Goal: Task Accomplishment & Management: Manage account settings

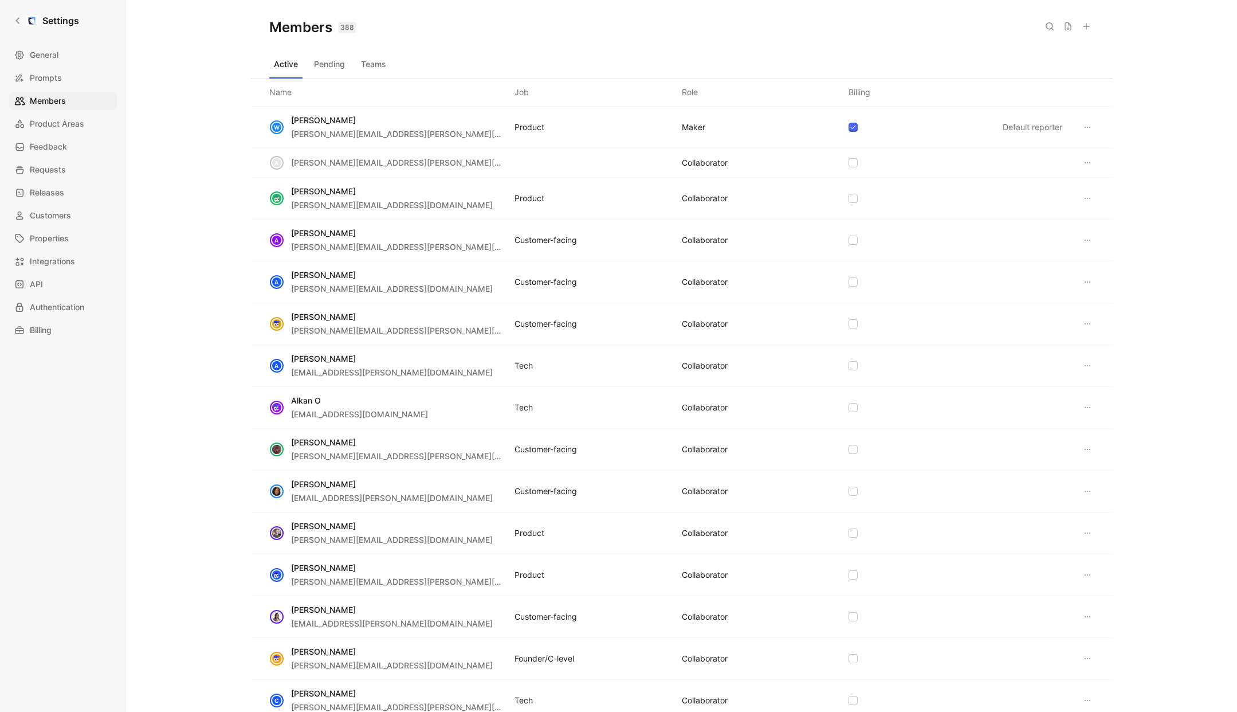
click at [52, 127] on span "Product Areas" at bounding box center [57, 124] width 54 height 14
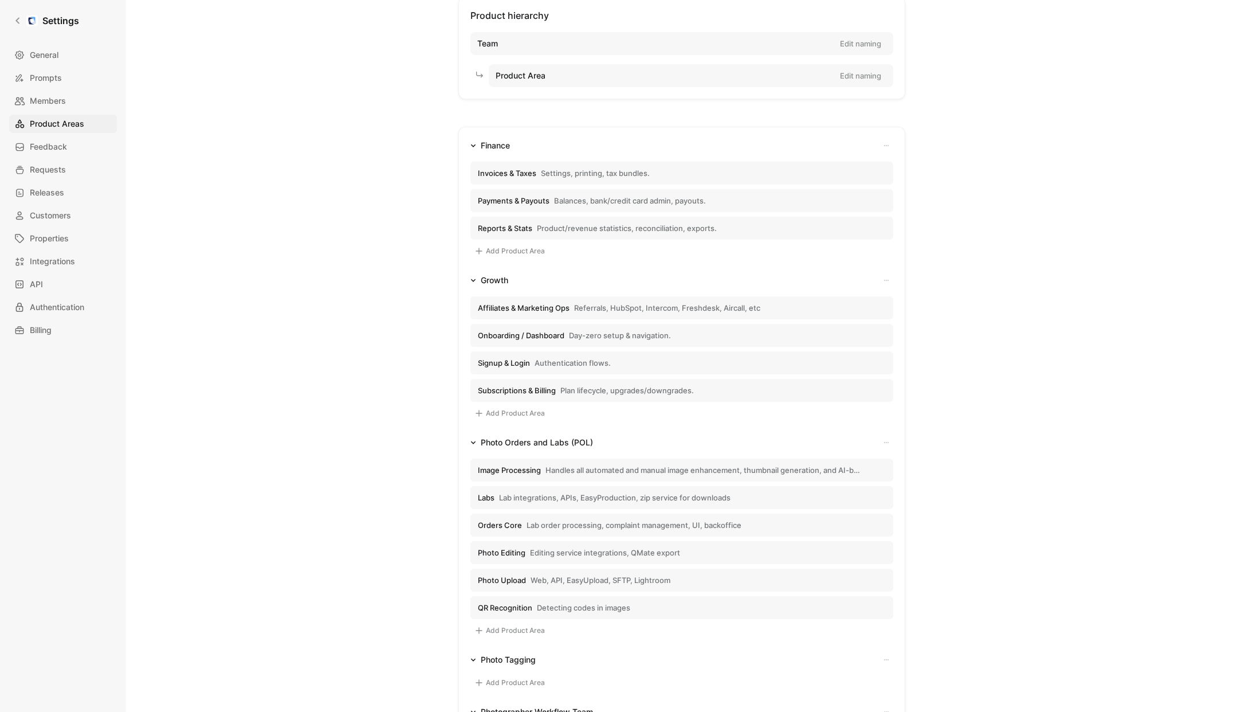
scroll to position [88, 0]
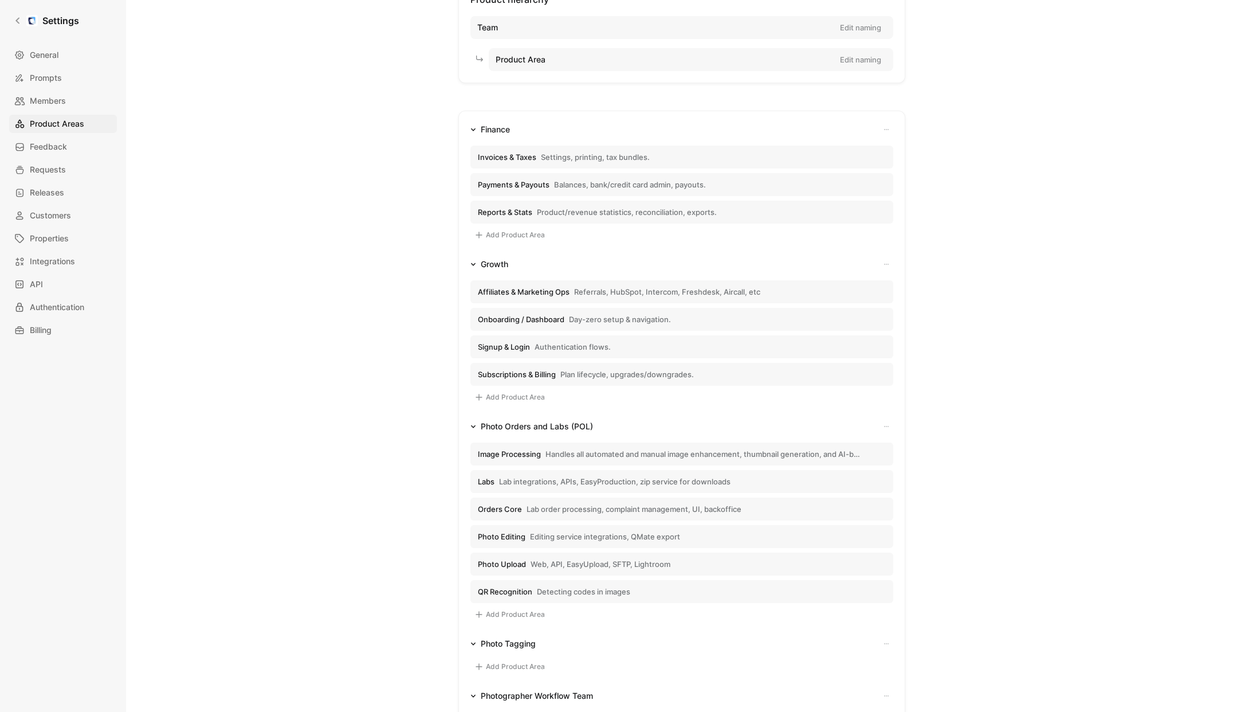
click at [535, 156] on span "Invoices & Taxes" at bounding box center [507, 157] width 58 height 10
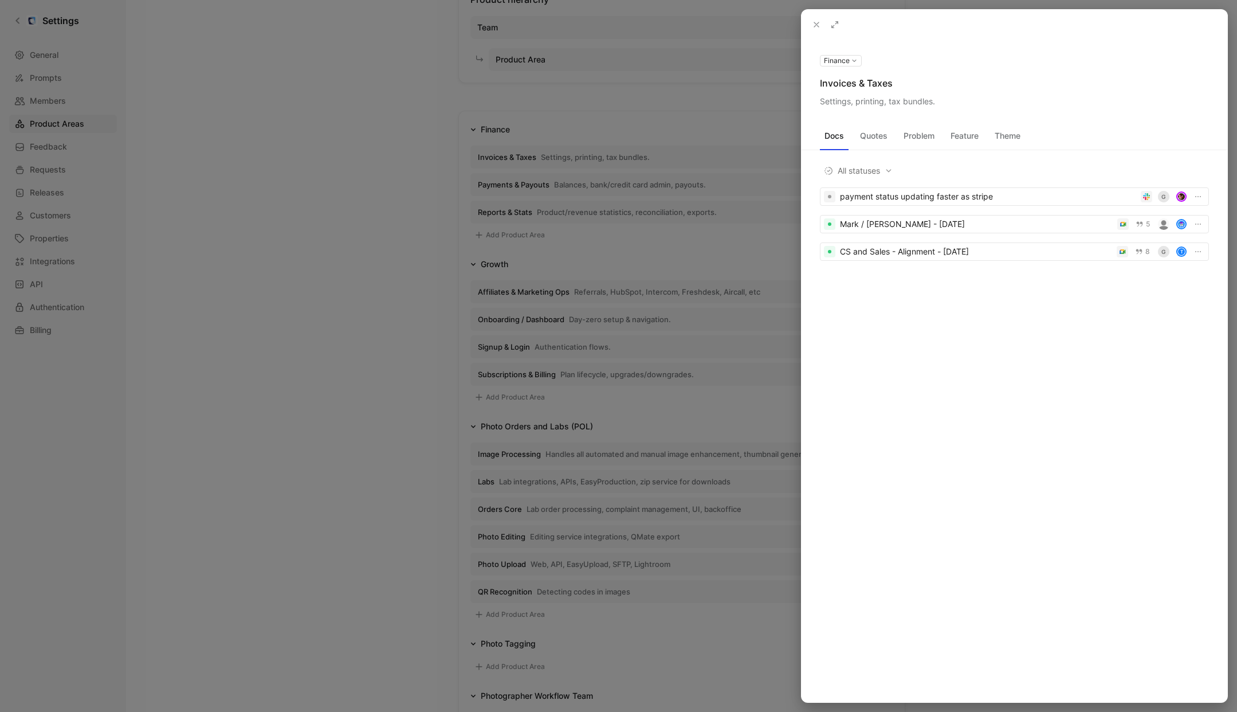
click at [857, 103] on div "Settings, printing, tax bundles." at bounding box center [1014, 102] width 389 height 14
click at [402, 353] on div at bounding box center [618, 356] width 1237 height 712
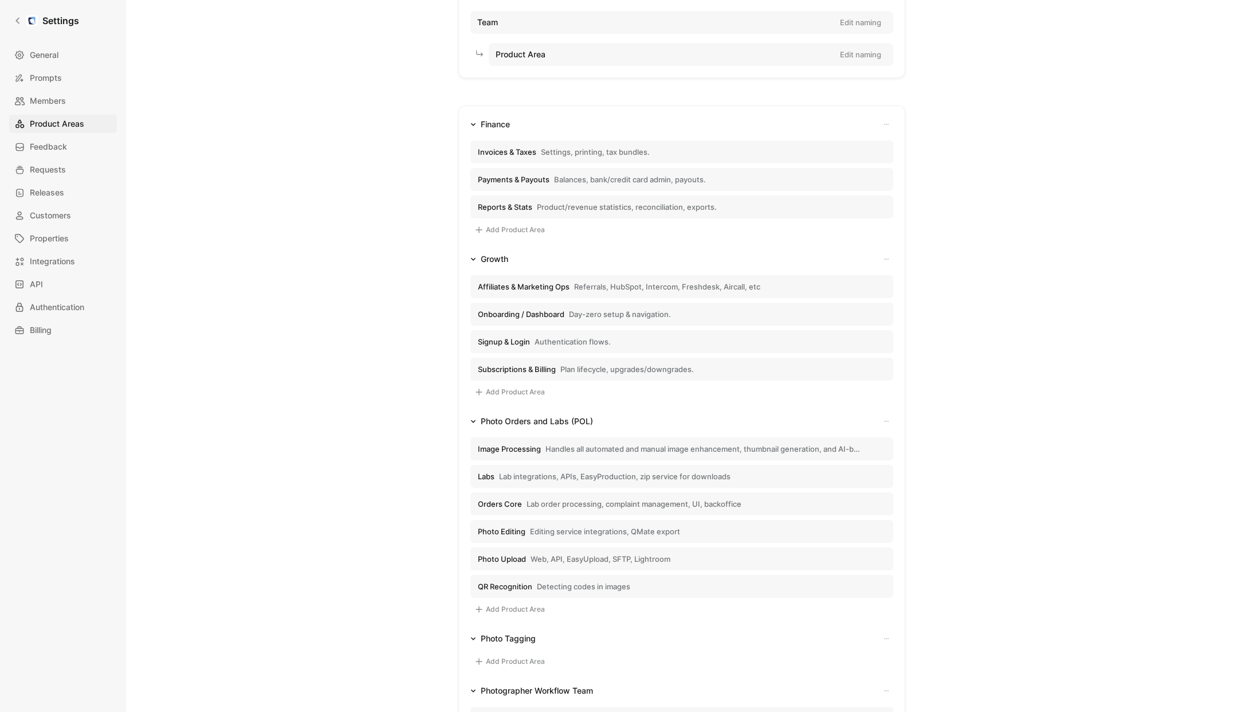
scroll to position [92, 0]
click at [485, 123] on div "Finance" at bounding box center [495, 126] width 29 height 14
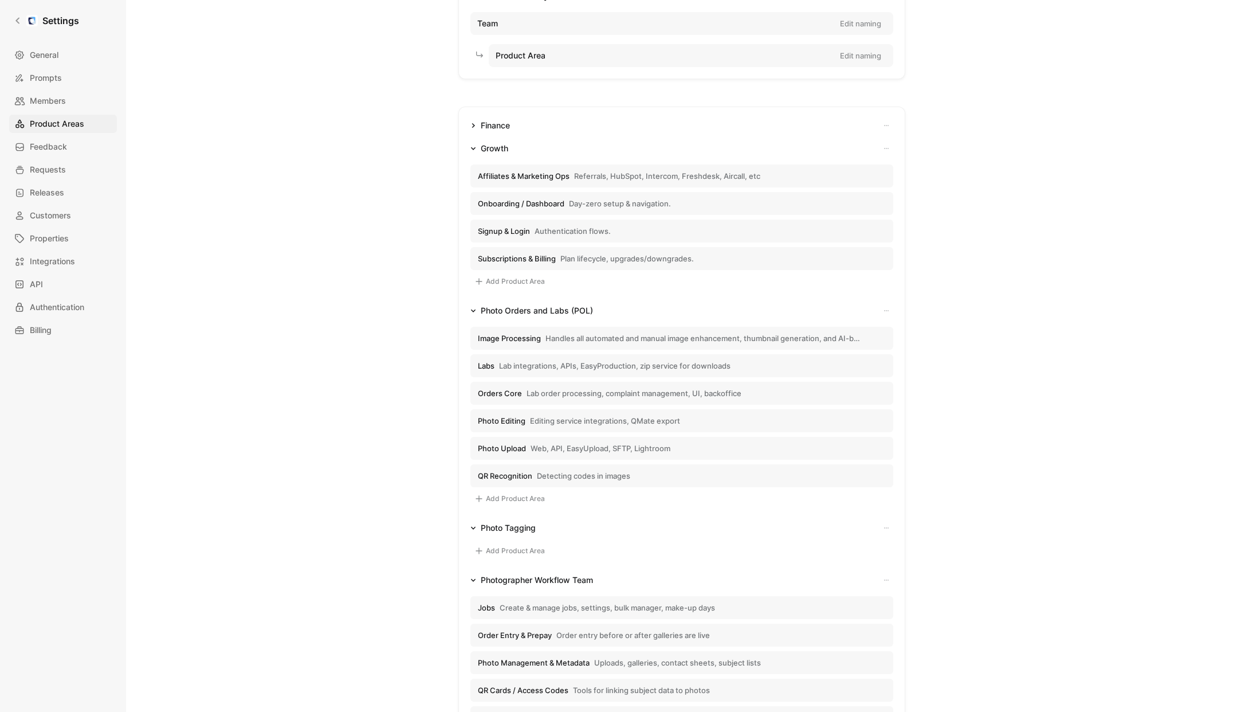
click at [488, 125] on div "Finance" at bounding box center [495, 126] width 29 height 14
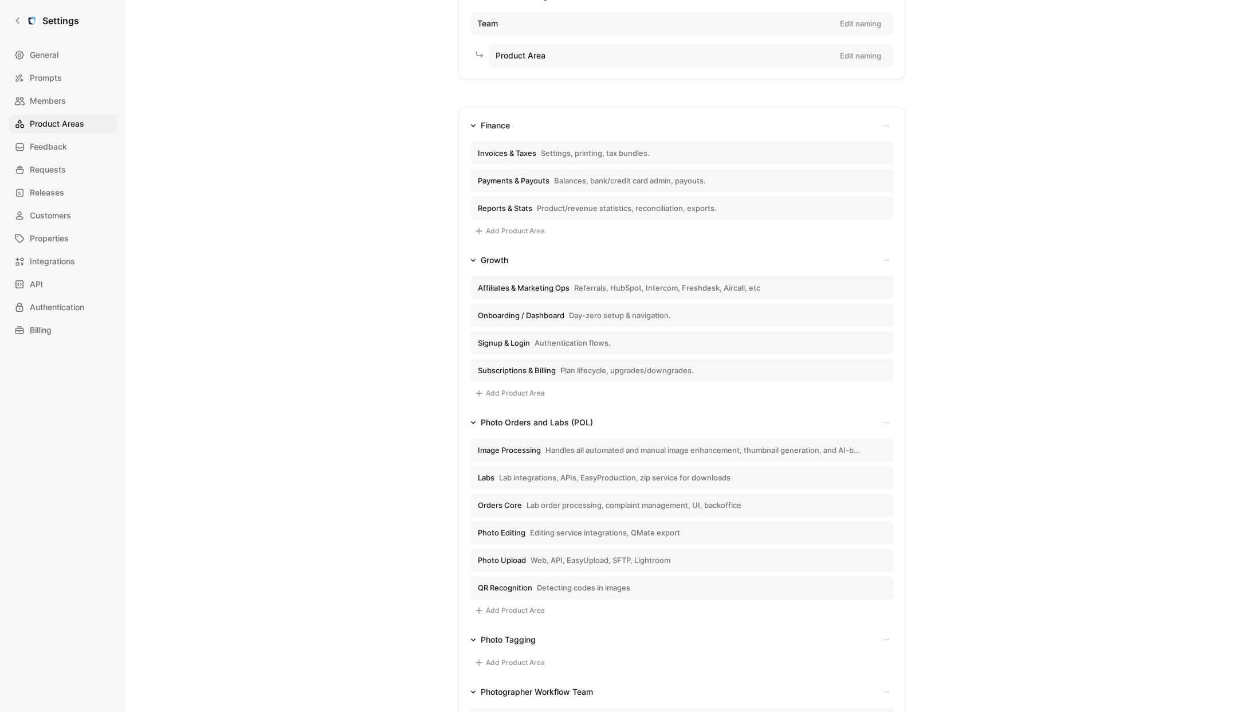
scroll to position [0, 0]
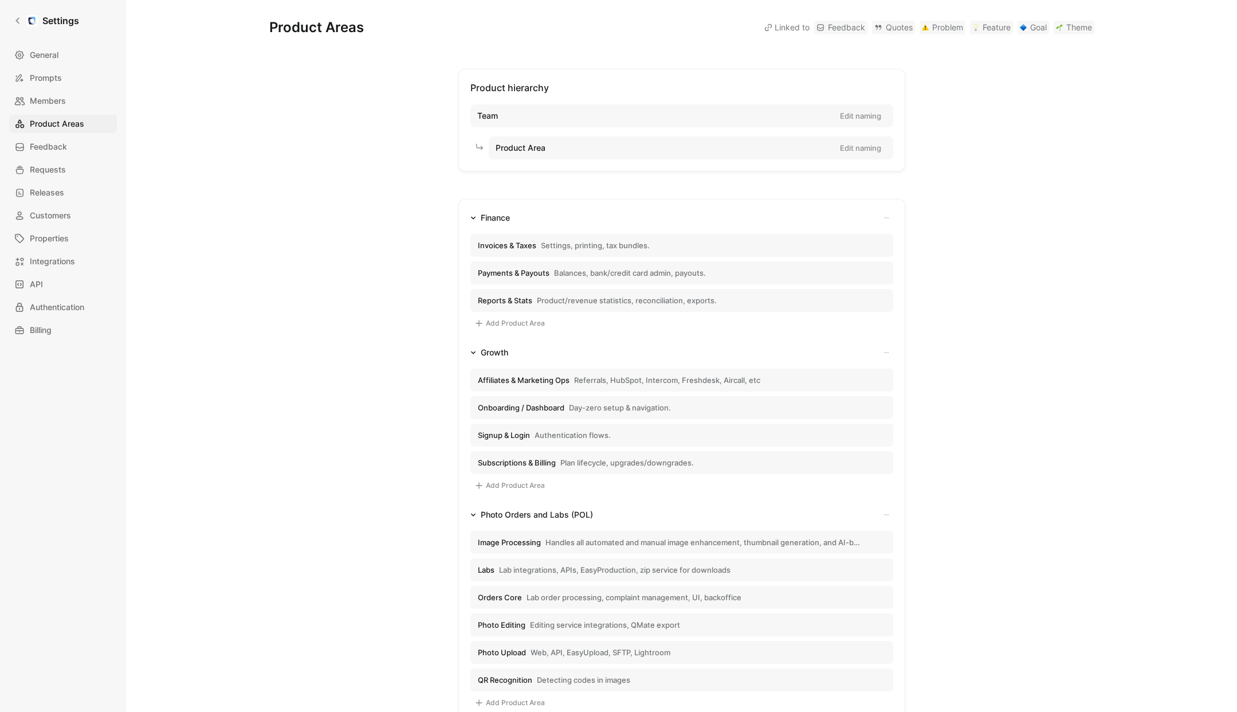
click at [498, 117] on div "Team Edit naming" at bounding box center [681, 115] width 423 height 23
click at [654, 113] on div "Team Edit naming" at bounding box center [681, 115] width 423 height 23
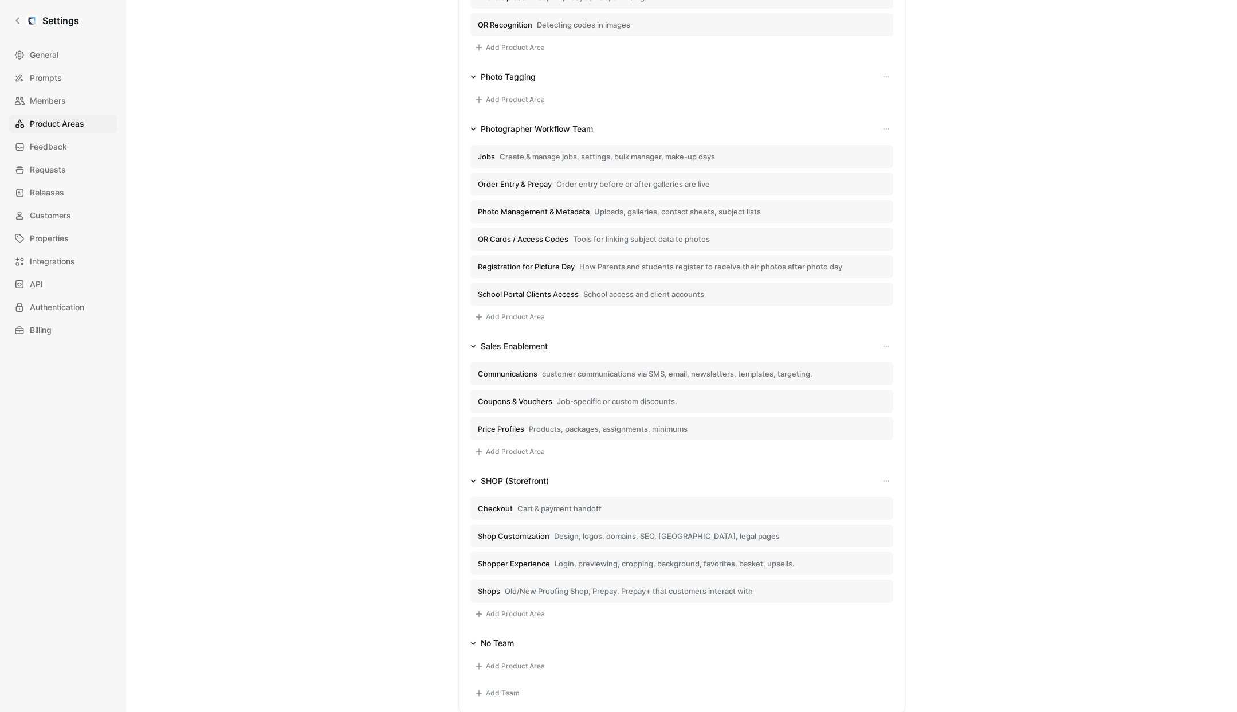
scroll to position [840, 0]
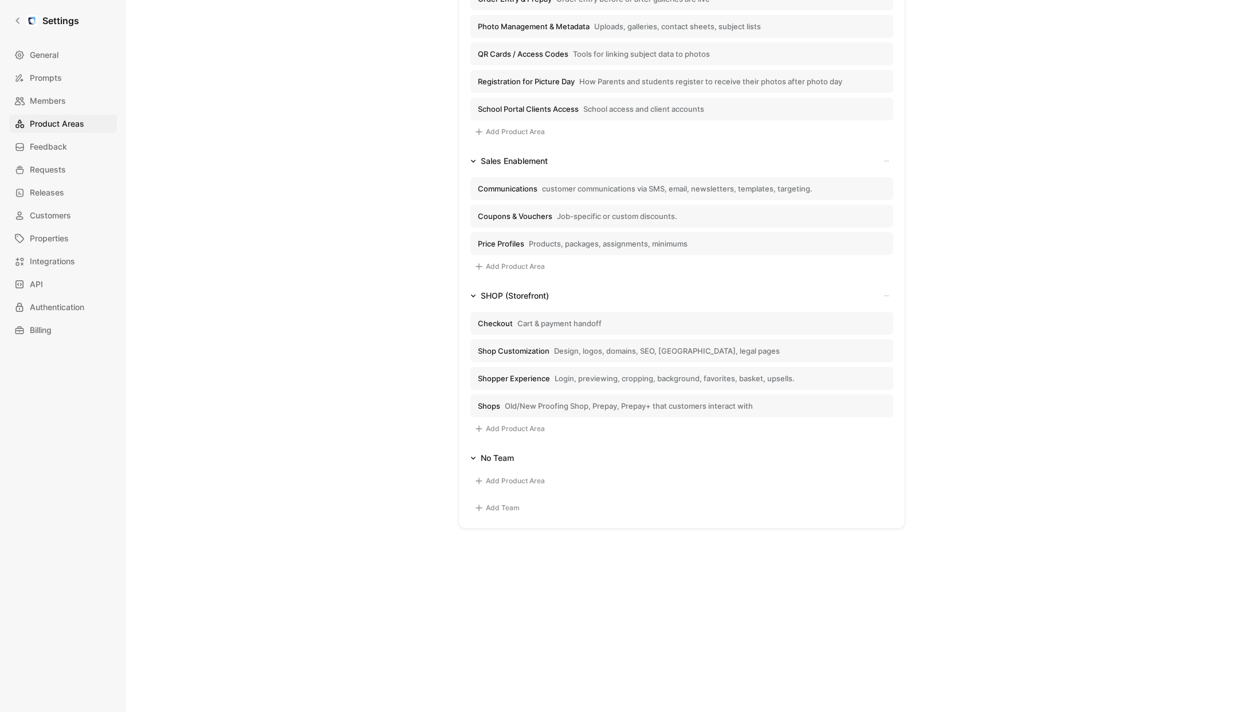
click at [498, 506] on button "Add Team" at bounding box center [496, 508] width 53 height 14
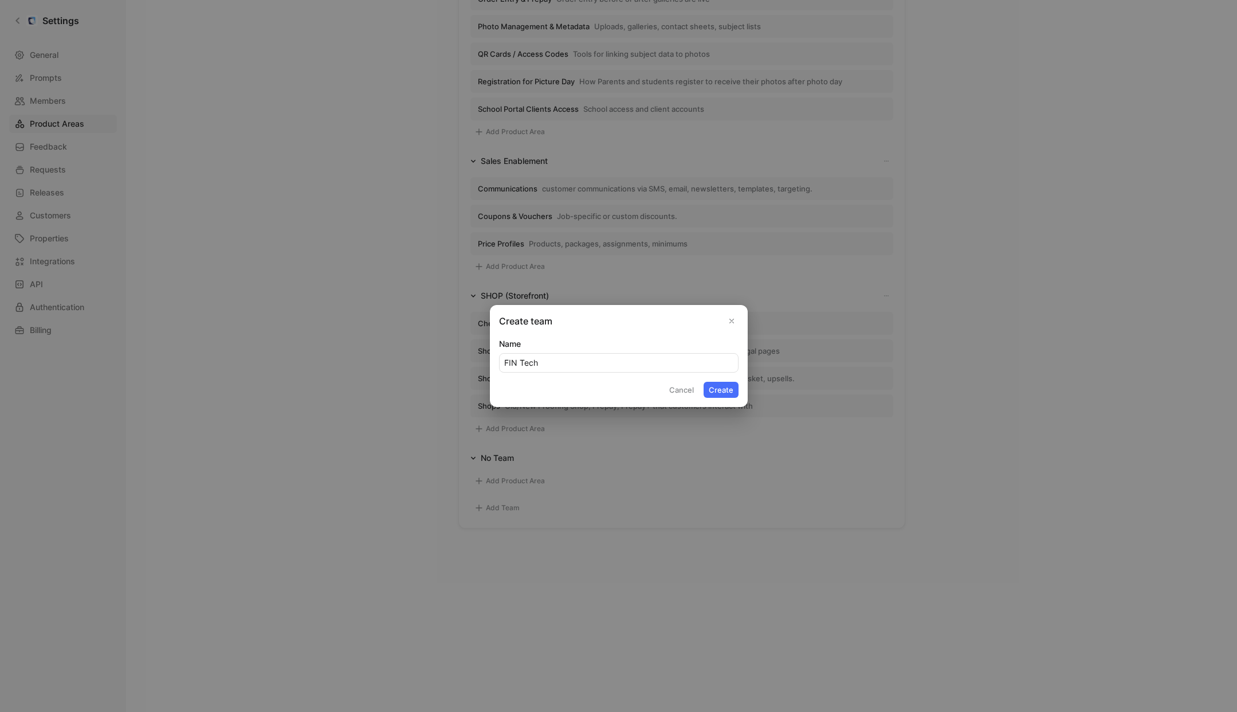
type input "FIN Tech"
click at [724, 387] on button "Create" at bounding box center [721, 390] width 35 height 16
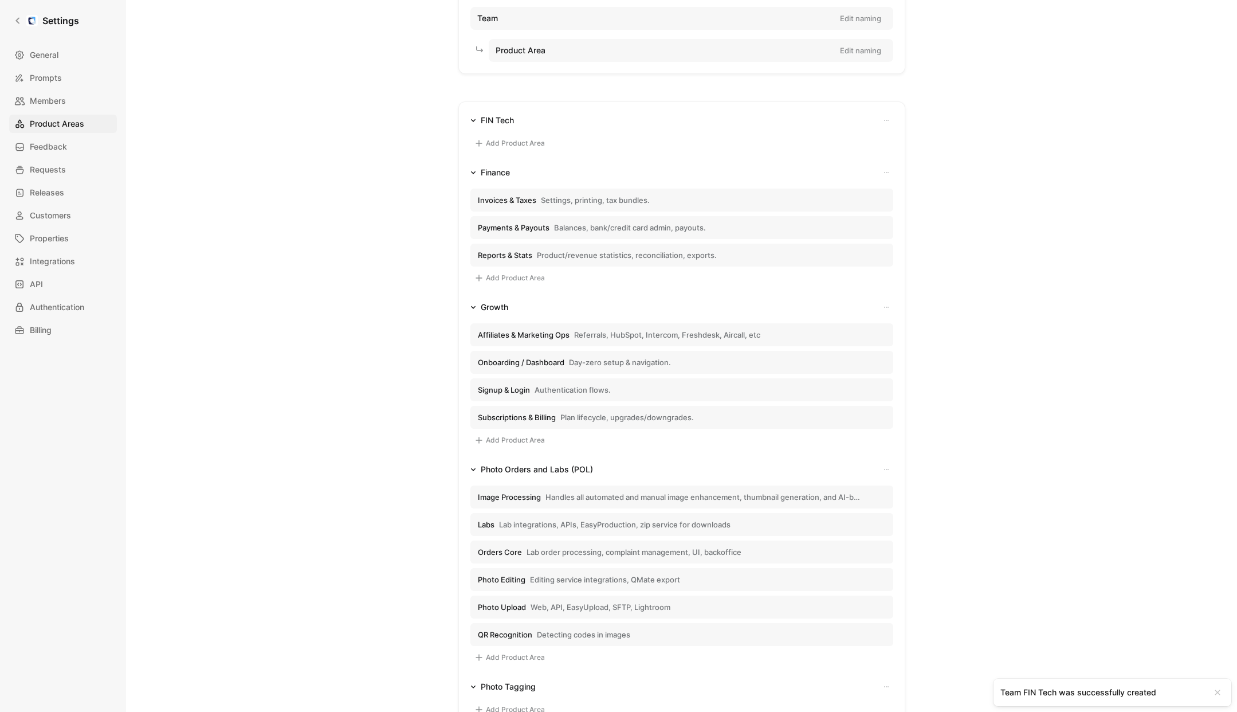
scroll to position [0, 0]
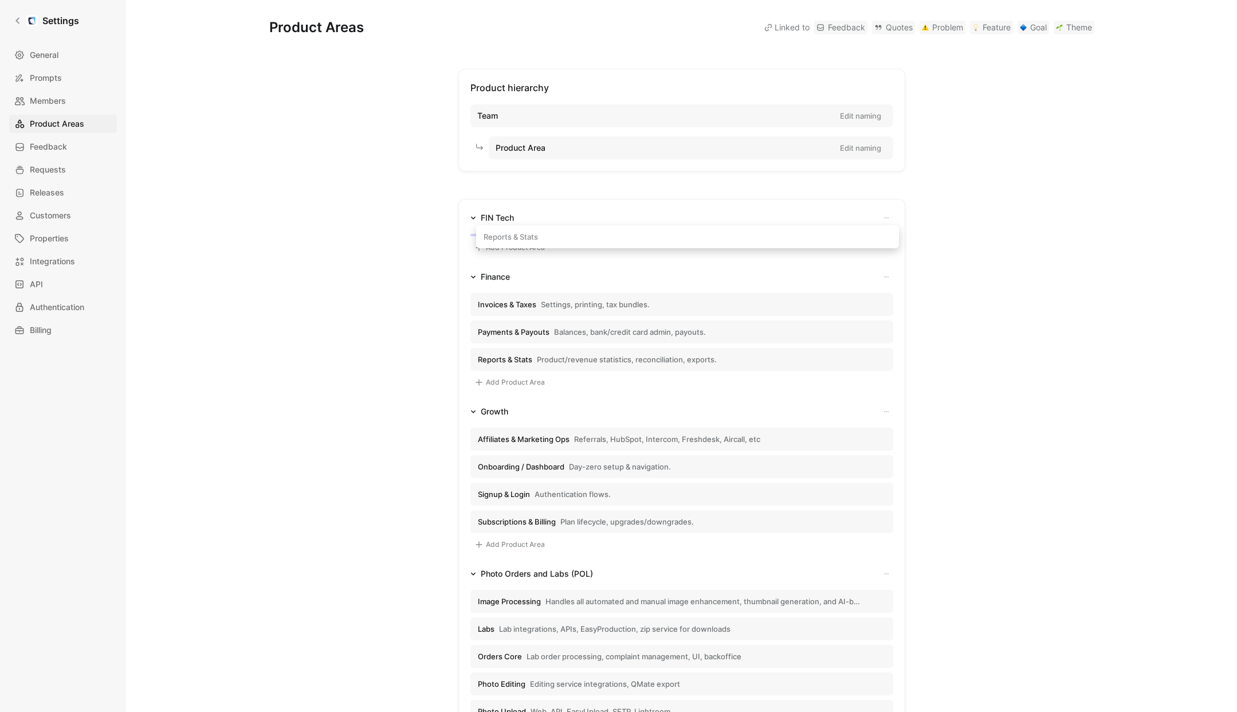
drag, startPoint x: 497, startPoint y: 351, endPoint x: 503, endPoint y: 236, distance: 114.7
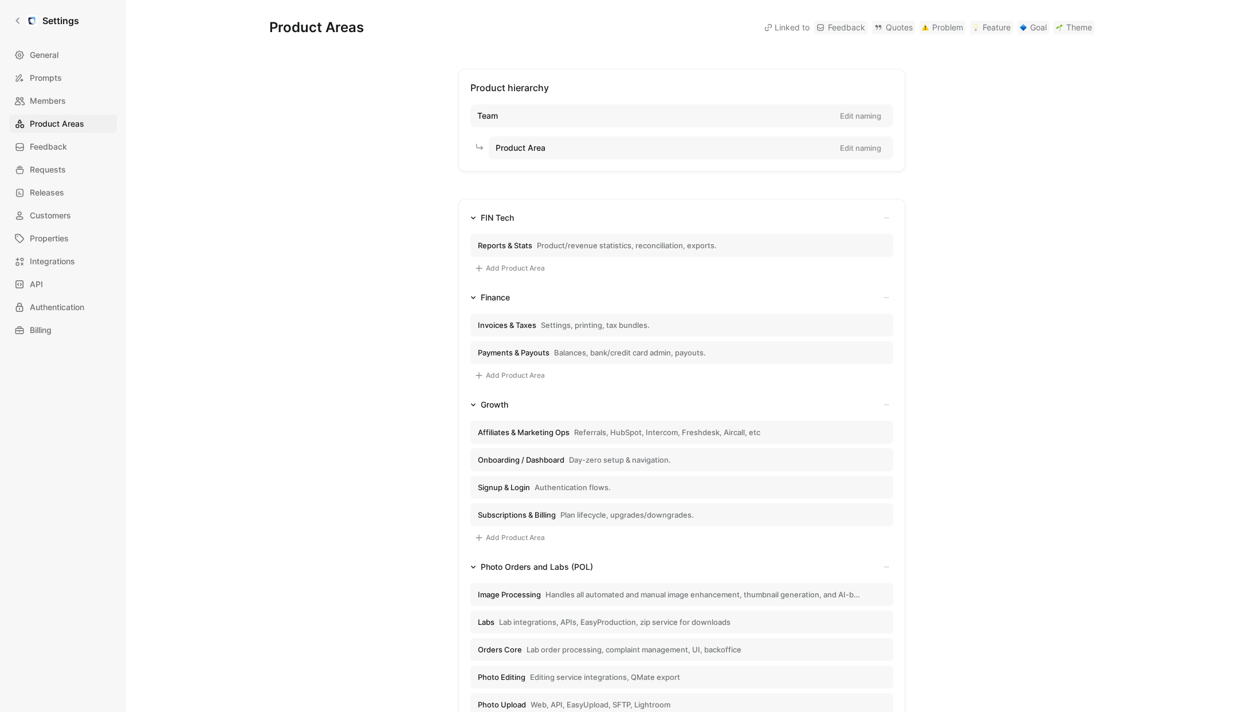
click at [501, 296] on div "Finance" at bounding box center [495, 297] width 29 height 14
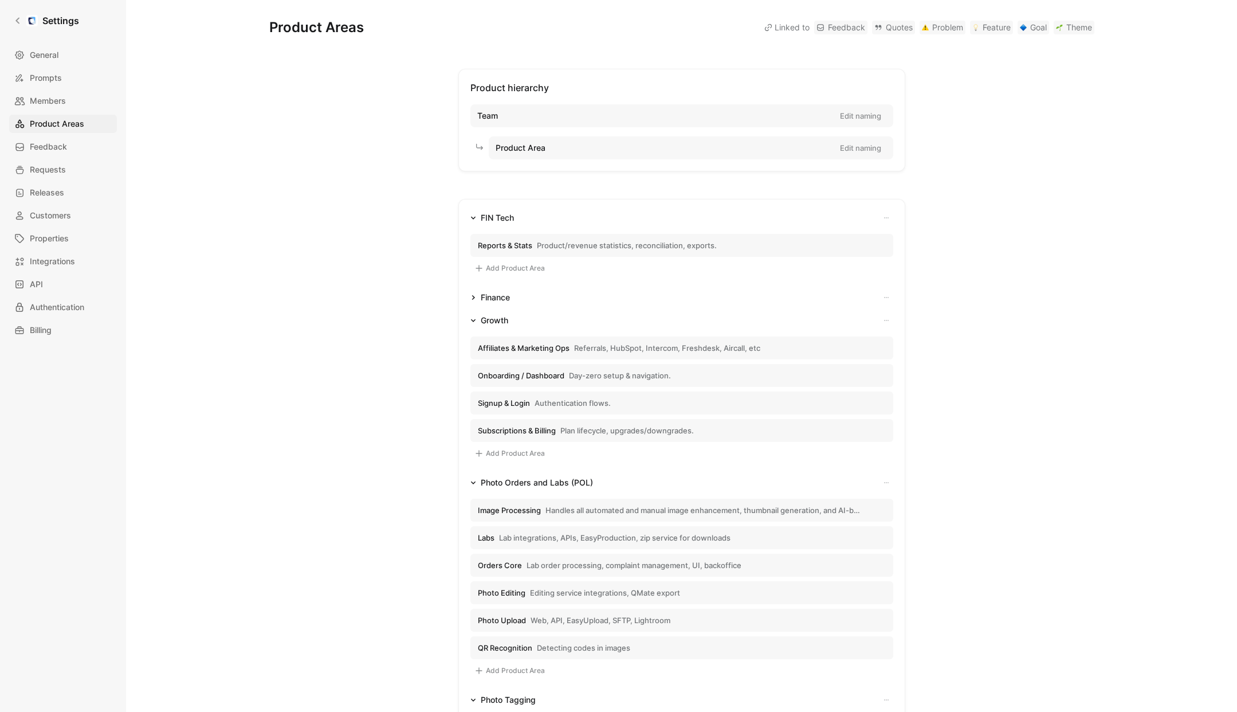
click at [501, 296] on div "Finance" at bounding box center [495, 297] width 29 height 14
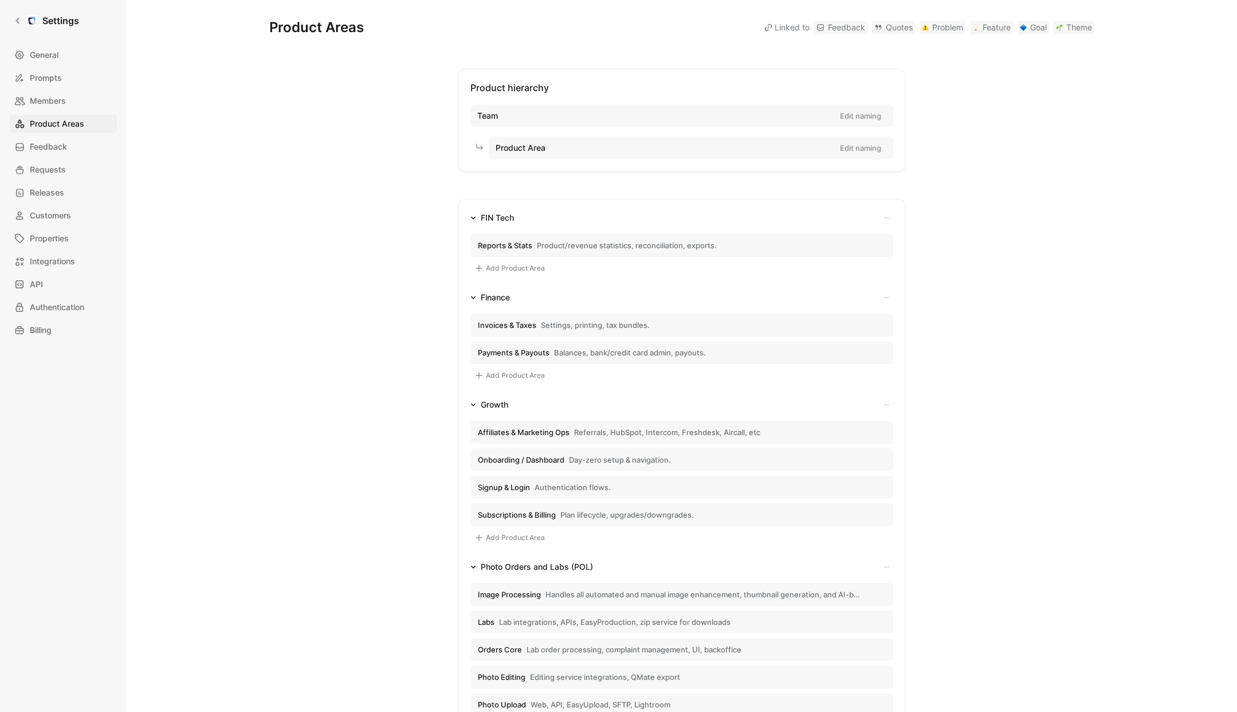
click at [885, 296] on icon "button" at bounding box center [886, 297] width 7 height 7
click at [869, 313] on span "Edit title Team" at bounding box center [858, 318] width 53 height 11
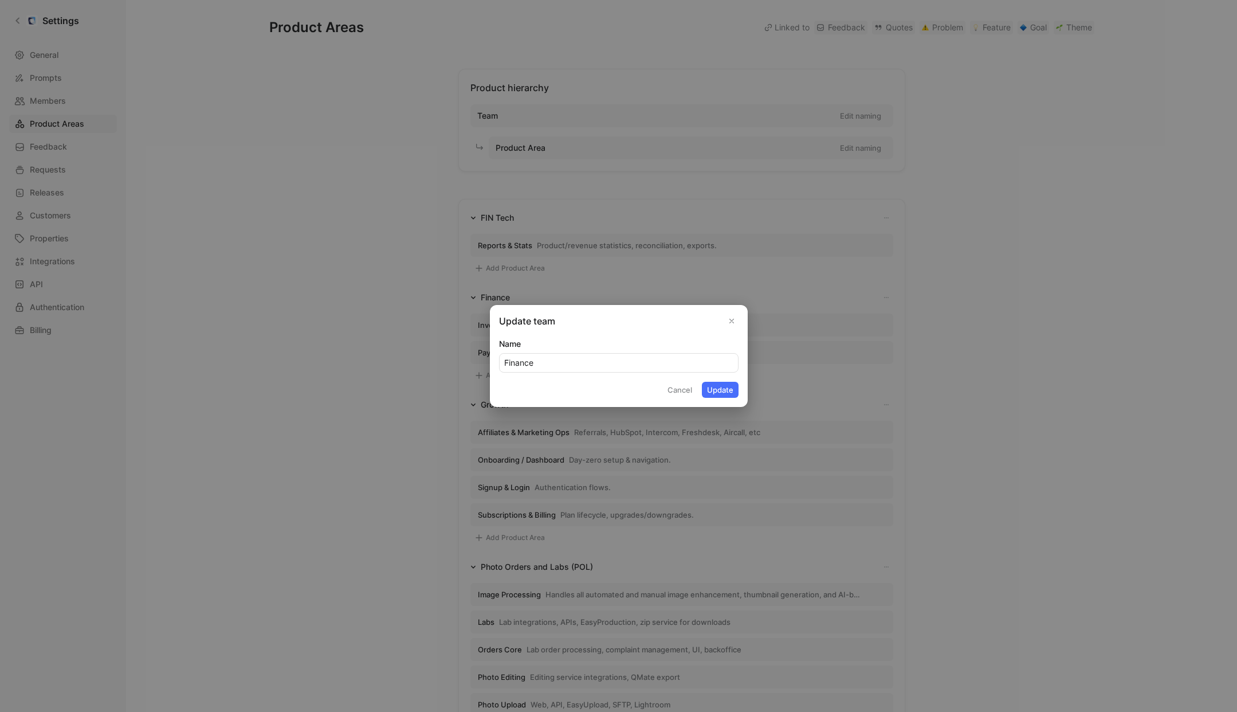
click at [591, 356] on input "Finance" at bounding box center [619, 362] width 238 height 18
type input "F"
type input "FIN Ops"
click at [725, 386] on button "Update" at bounding box center [720, 390] width 37 height 16
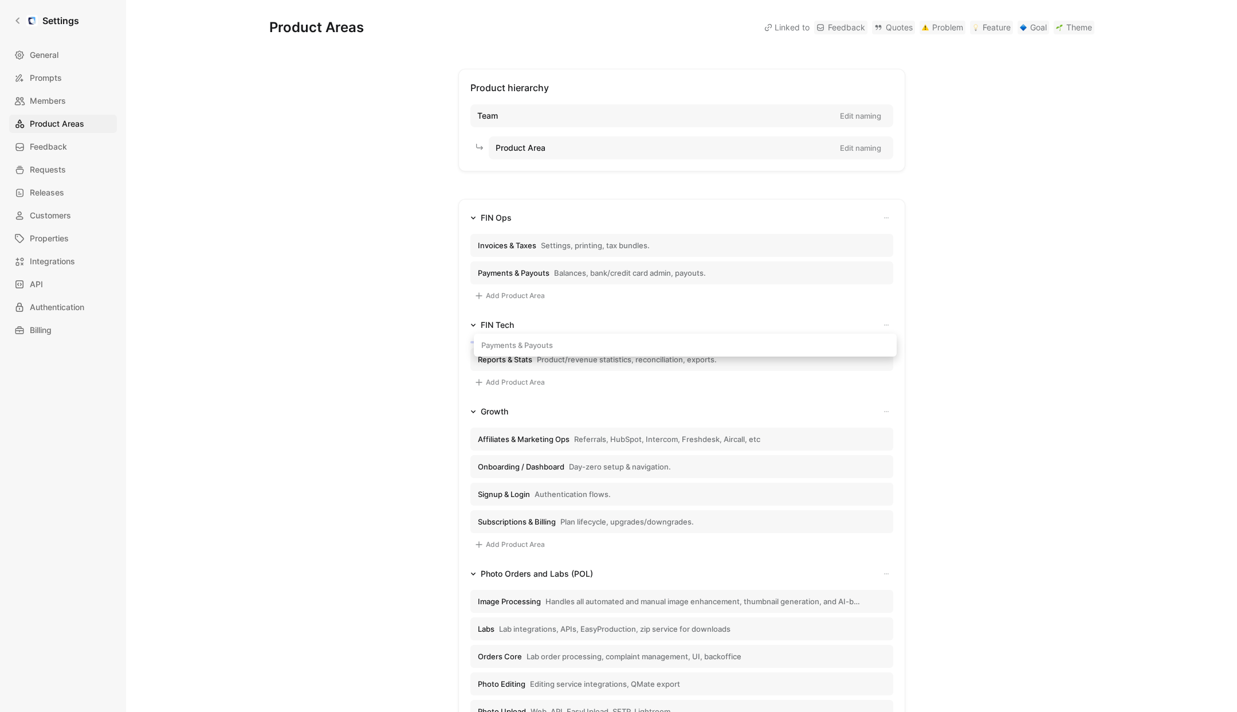
drag, startPoint x: 487, startPoint y: 274, endPoint x: 490, endPoint y: 347, distance: 72.8
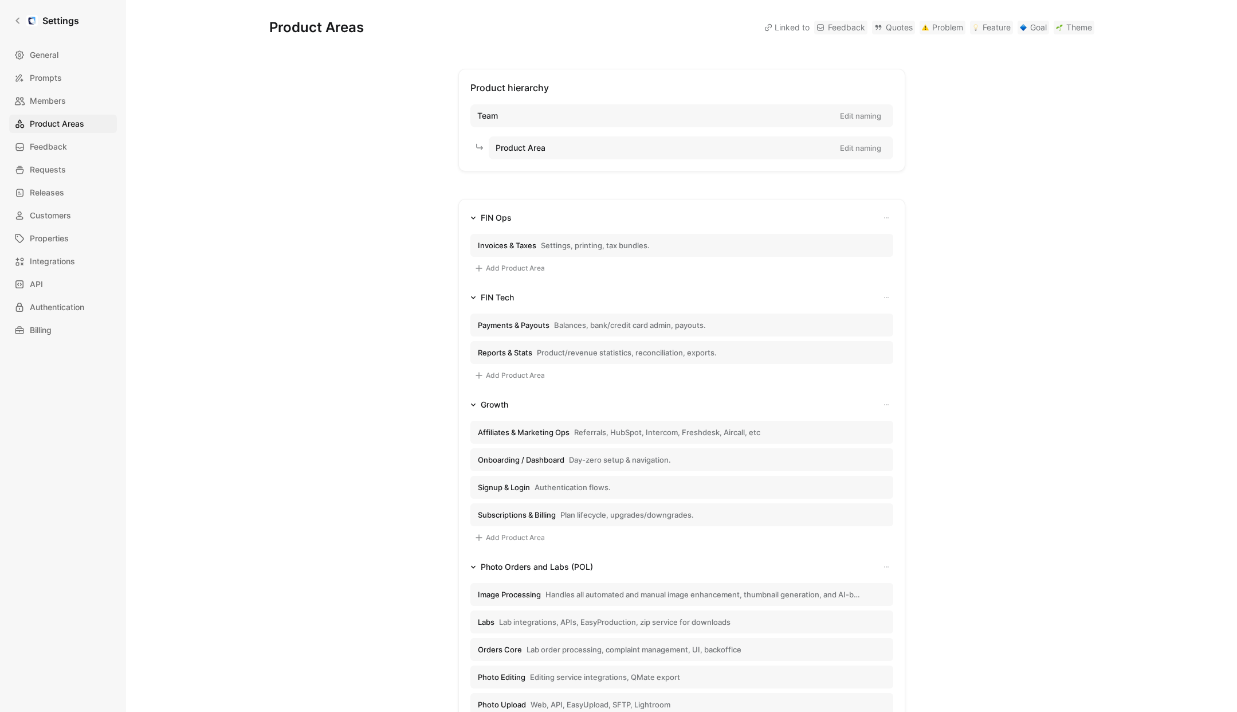
click at [657, 242] on button "Invoices & Taxes Settings, printing, tax bundles." at bounding box center [681, 245] width 423 height 23
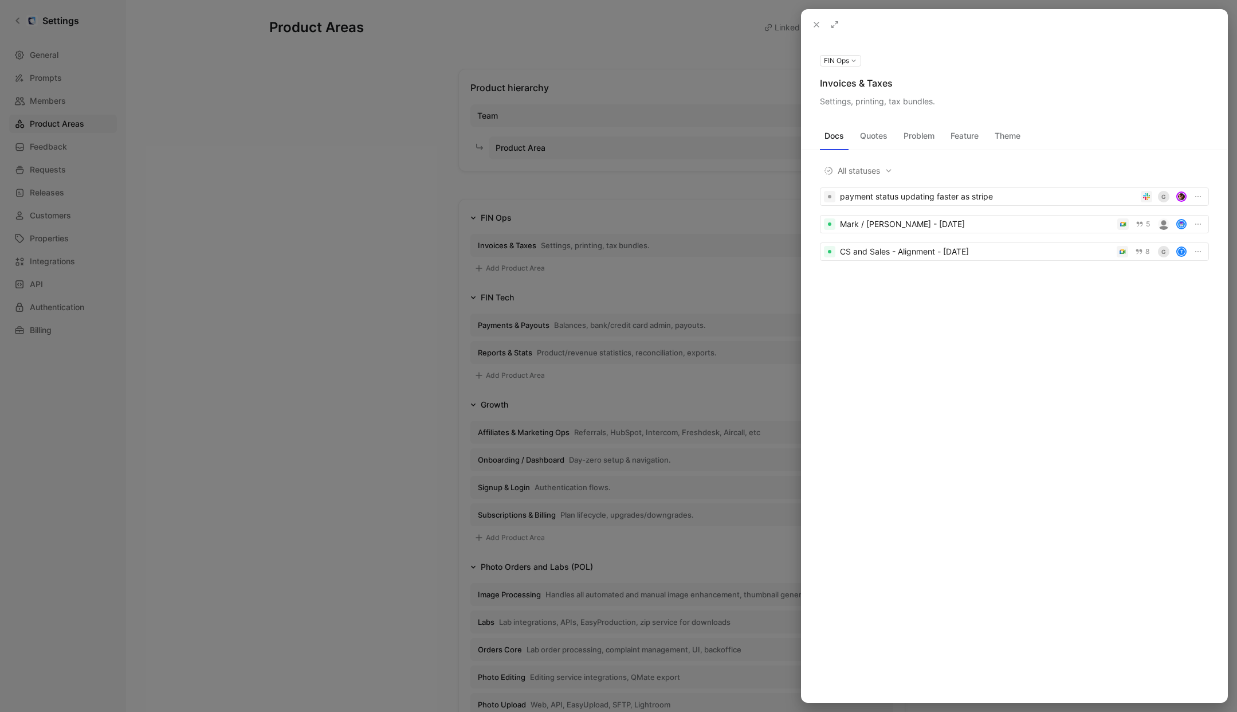
click at [855, 83] on div "Invoices & Taxes" at bounding box center [1014, 83] width 389 height 14
click at [0, 0] on button at bounding box center [0, 0] width 0 height 0
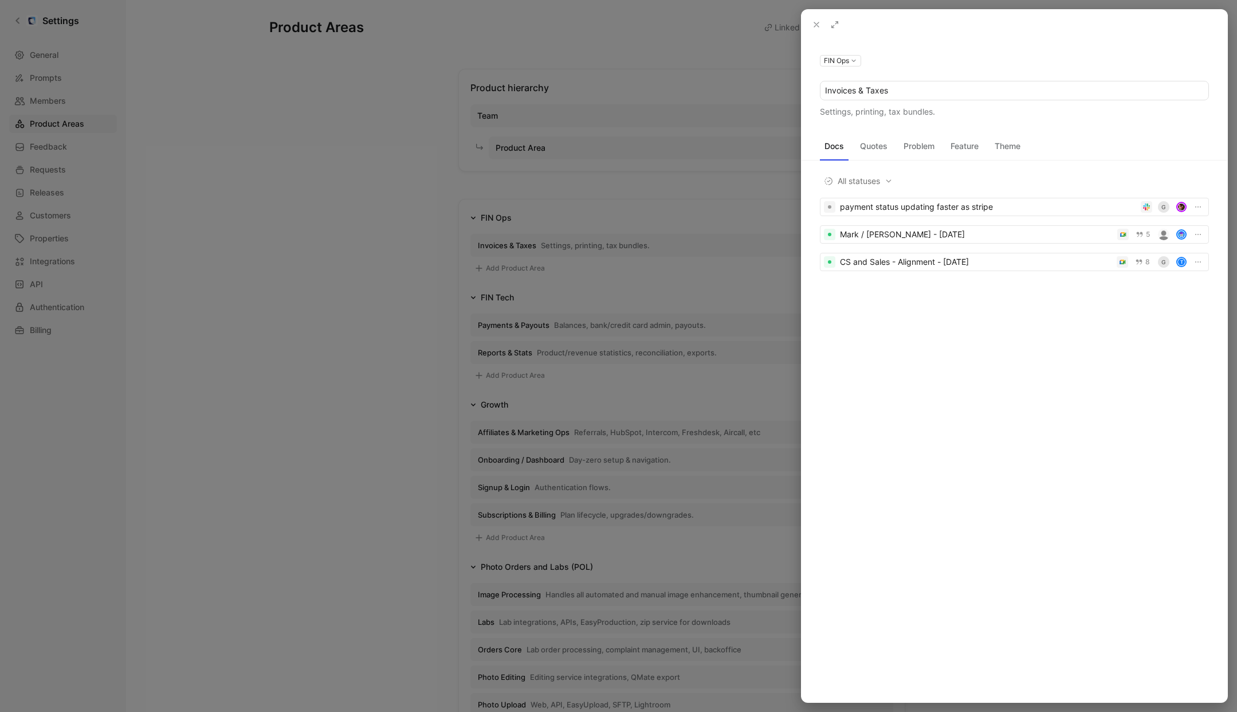
click at [904, 89] on input "Invoices & Taxes" at bounding box center [1014, 90] width 388 height 18
type input "Billing and Invoicing"
click at [705, 93] on div at bounding box center [618, 356] width 1237 height 712
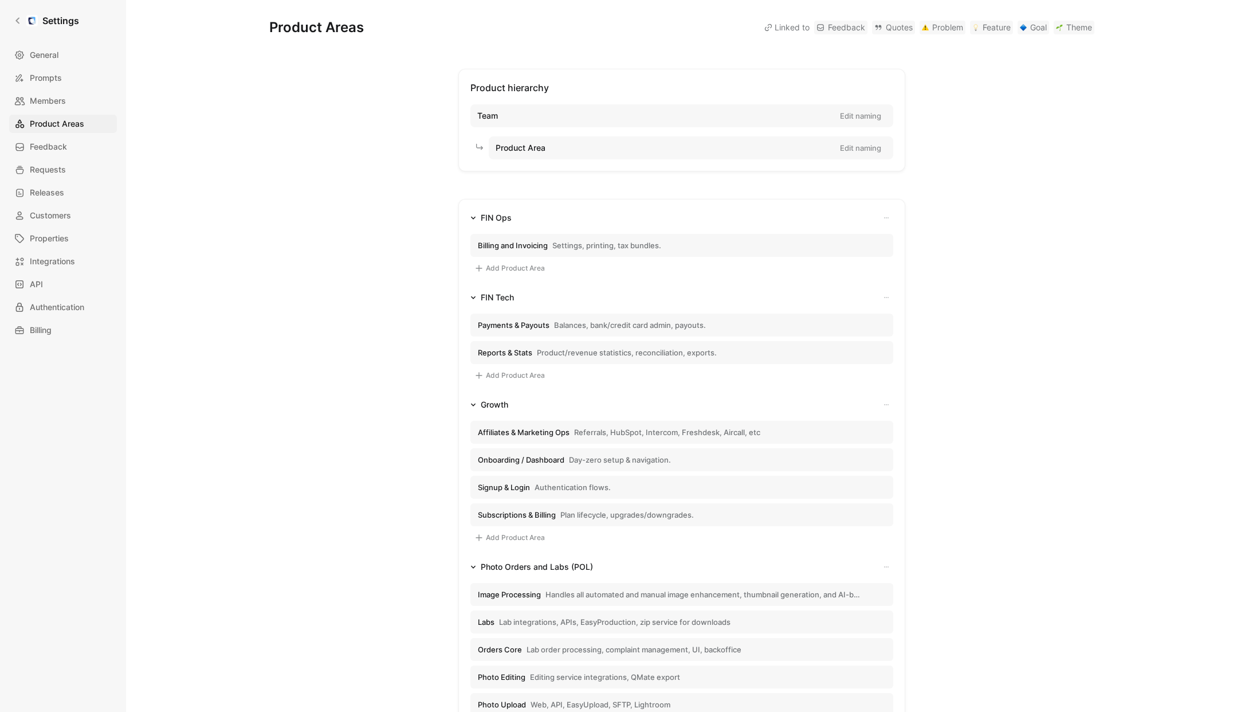
click at [792, 245] on button "Billing and Invoicing Settings, printing, tax bundles." at bounding box center [681, 245] width 423 height 23
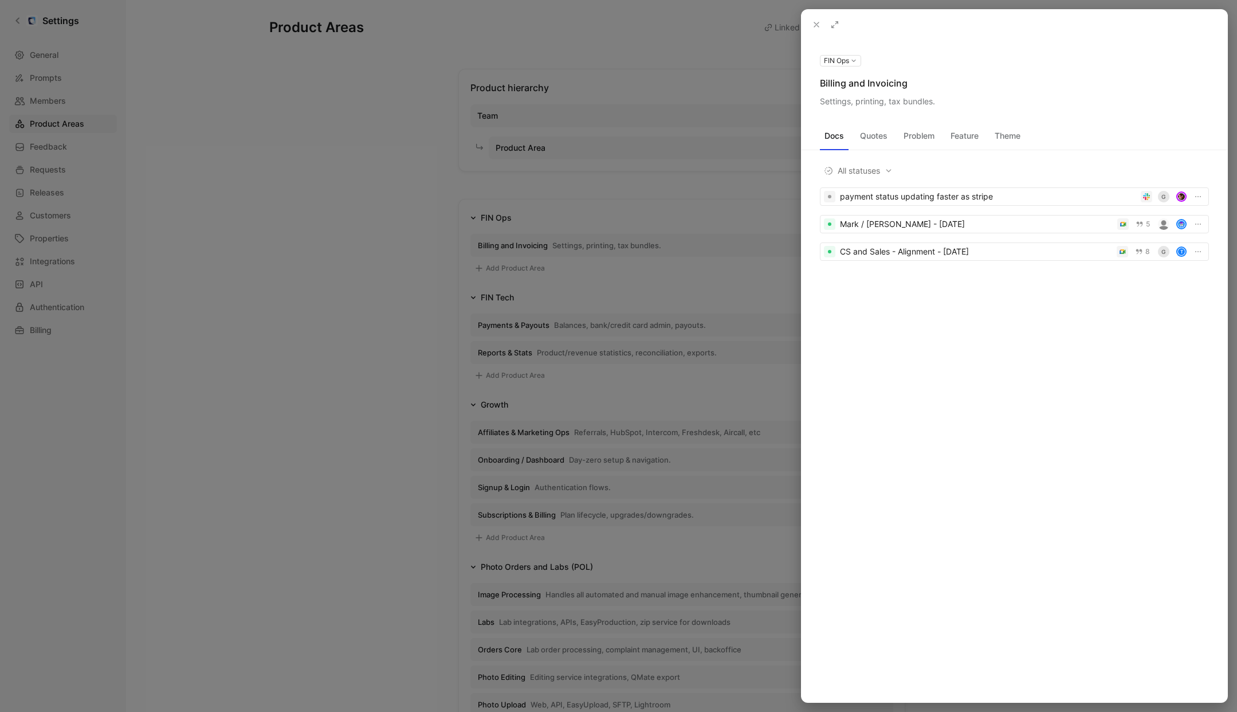
click at [917, 104] on div "Settings, printing, tax bundles." at bounding box center [1014, 102] width 389 height 14
click at [0, 0] on icon at bounding box center [0, 0] width 0 height 0
click at [850, 104] on div "Settings, printing, tax bundles." at bounding box center [1014, 102] width 389 height 14
click at [0, 0] on icon at bounding box center [0, 0] width 0 height 0
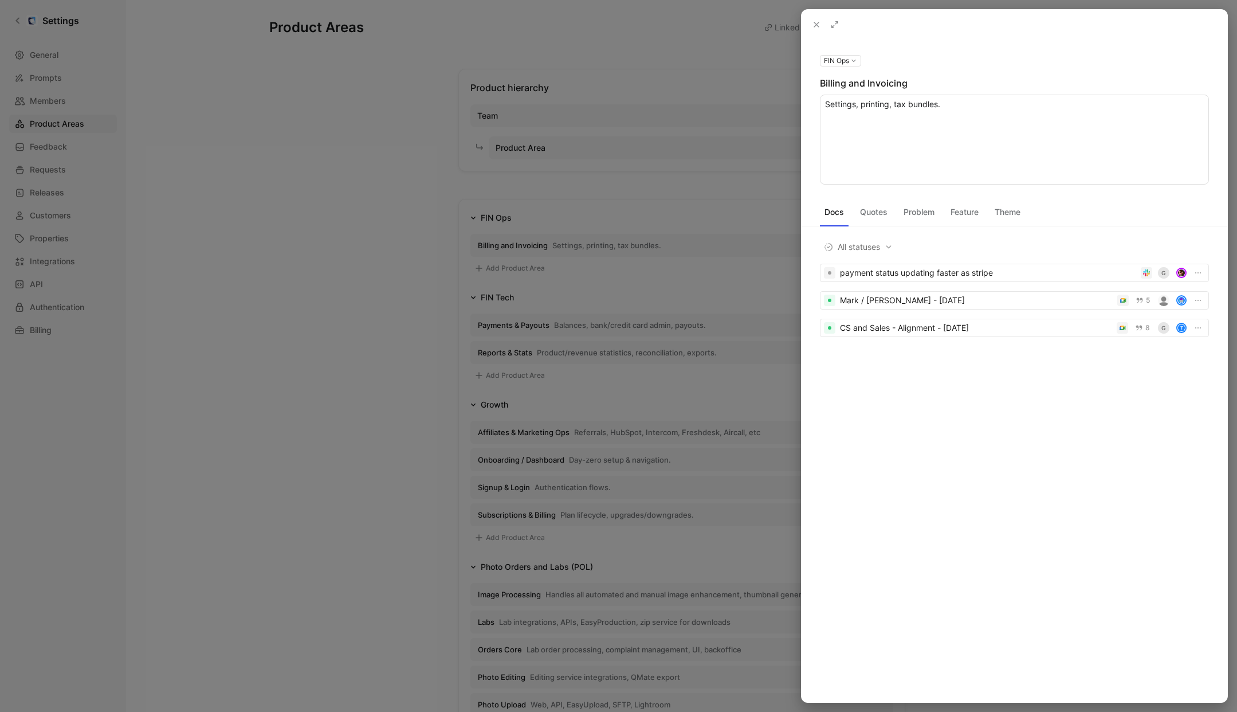
click at [917, 109] on textarea "Settings, printing, tax bundles." at bounding box center [1014, 140] width 389 height 90
type textarea "Manages the generation of monthly invoices for photographers, tracks their spen…"
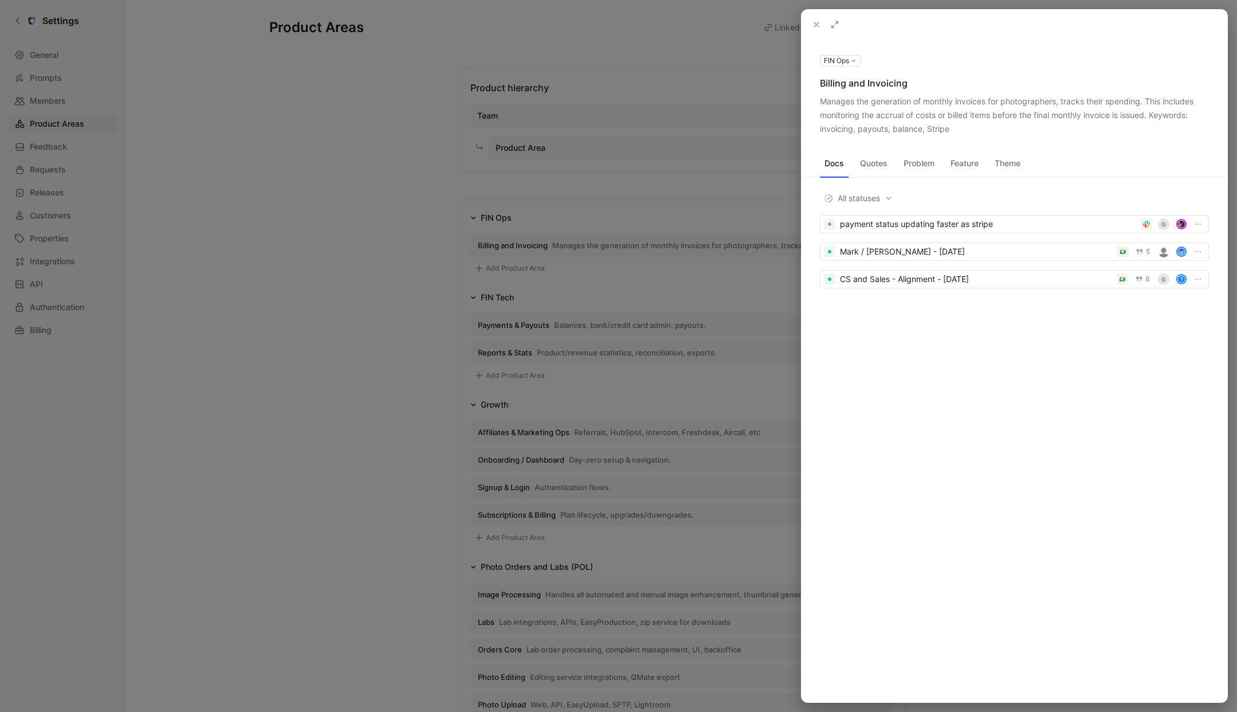
click at [387, 274] on div at bounding box center [618, 356] width 1237 height 712
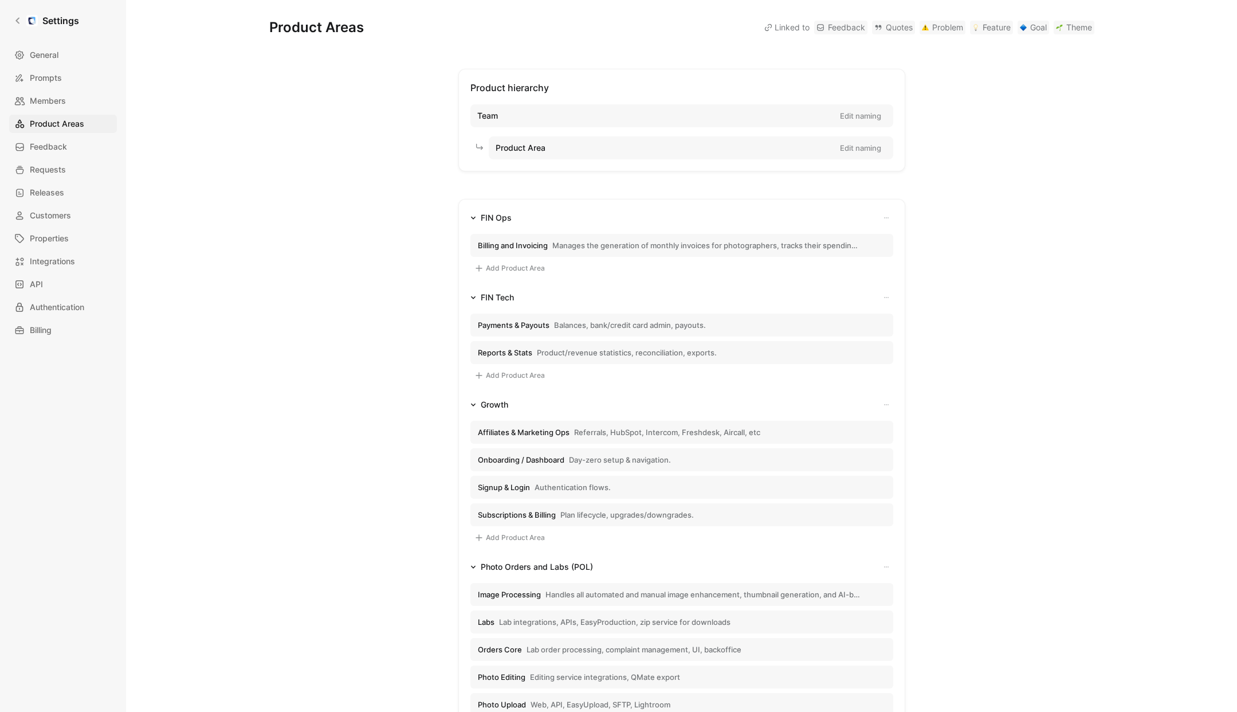
scroll to position [1, 0]
click at [502, 266] on button "Add Product Area" at bounding box center [509, 268] width 78 height 14
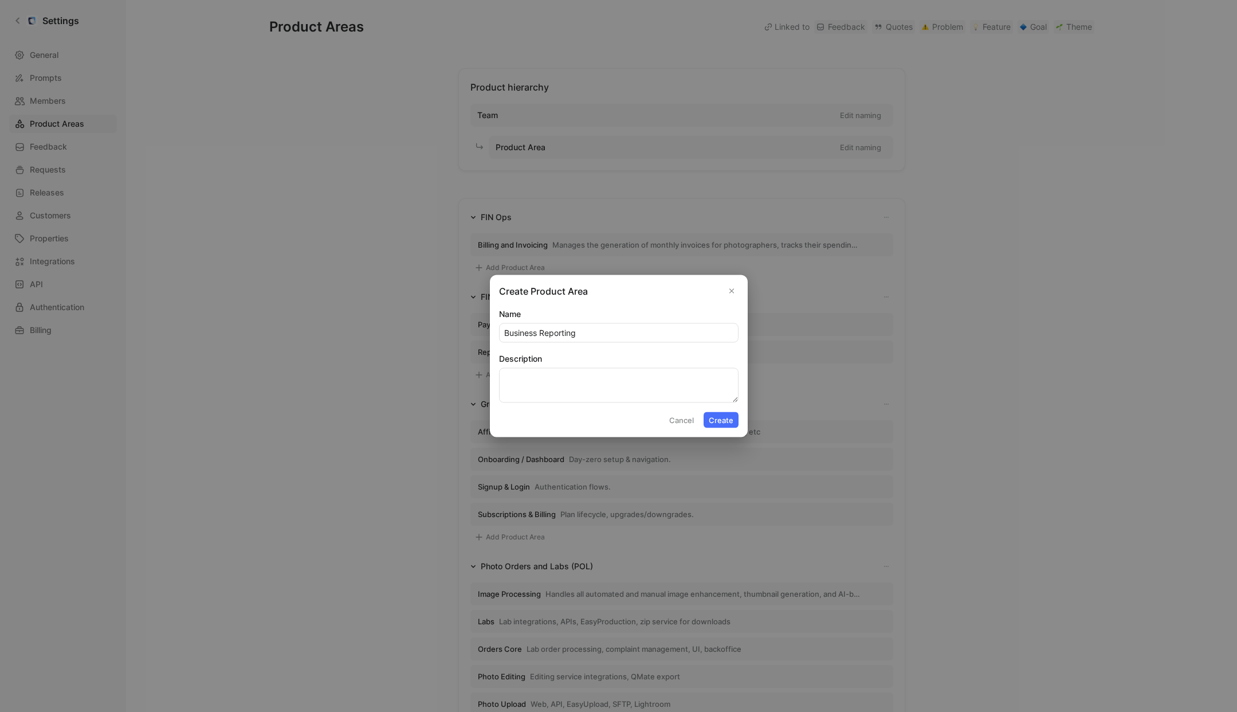
type input "Business Reporting"
click at [588, 385] on textarea "Description" at bounding box center [618, 385] width 239 height 35
paste textarea "Enables the creation of various financial reports, such as sales tax, Stripe ac…"
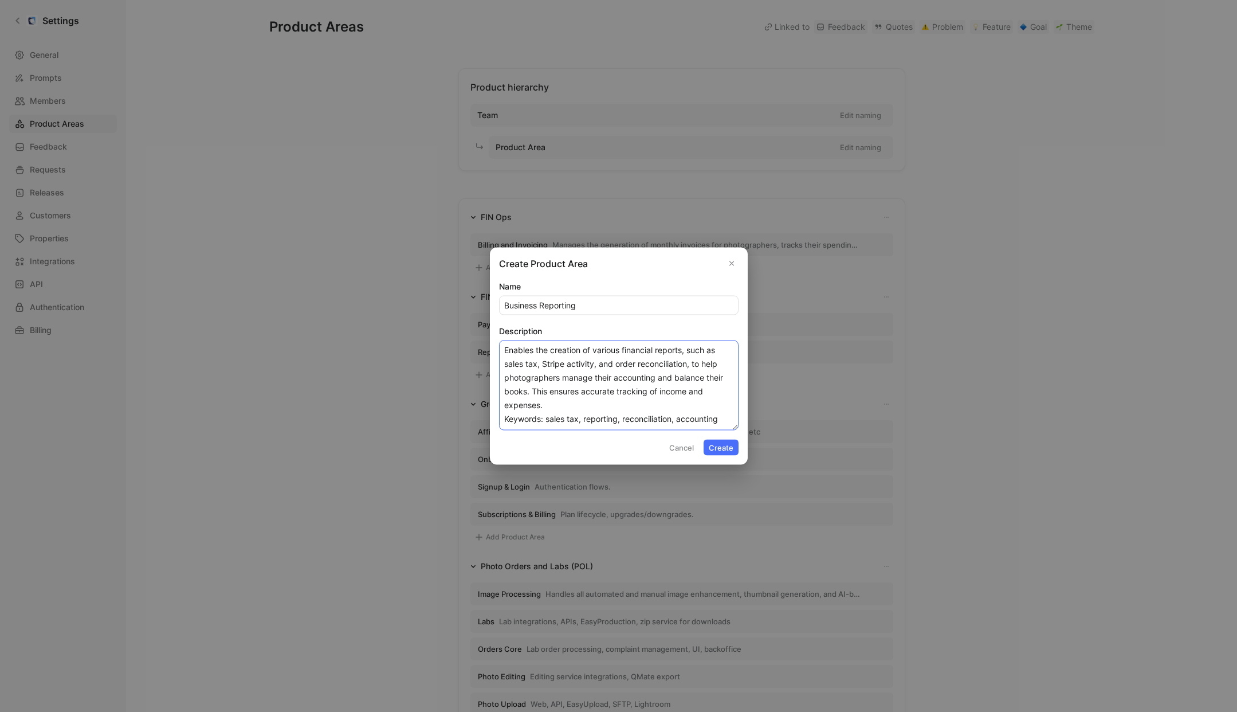
type textarea "Enables the creation of various financial reports, such as sales tax, Stripe ac…"
click at [713, 447] on button "Create" at bounding box center [721, 447] width 35 height 16
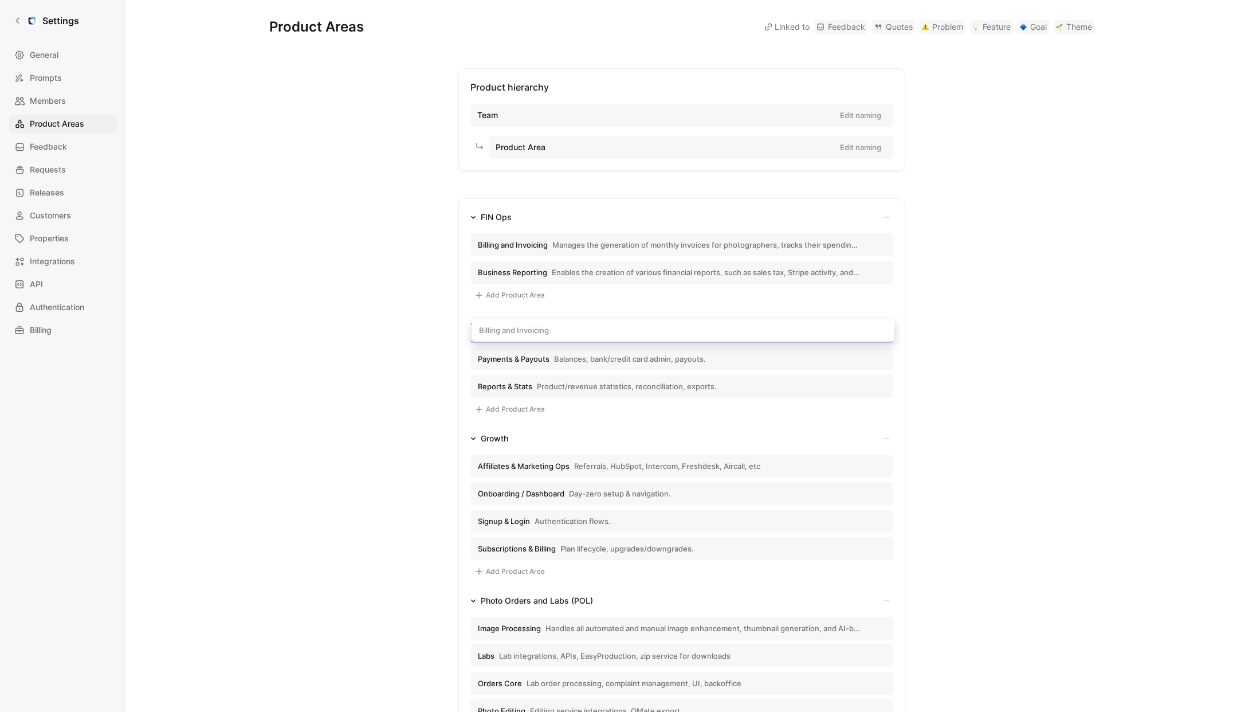
drag, startPoint x: 495, startPoint y: 248, endPoint x: 496, endPoint y: 333, distance: 85.4
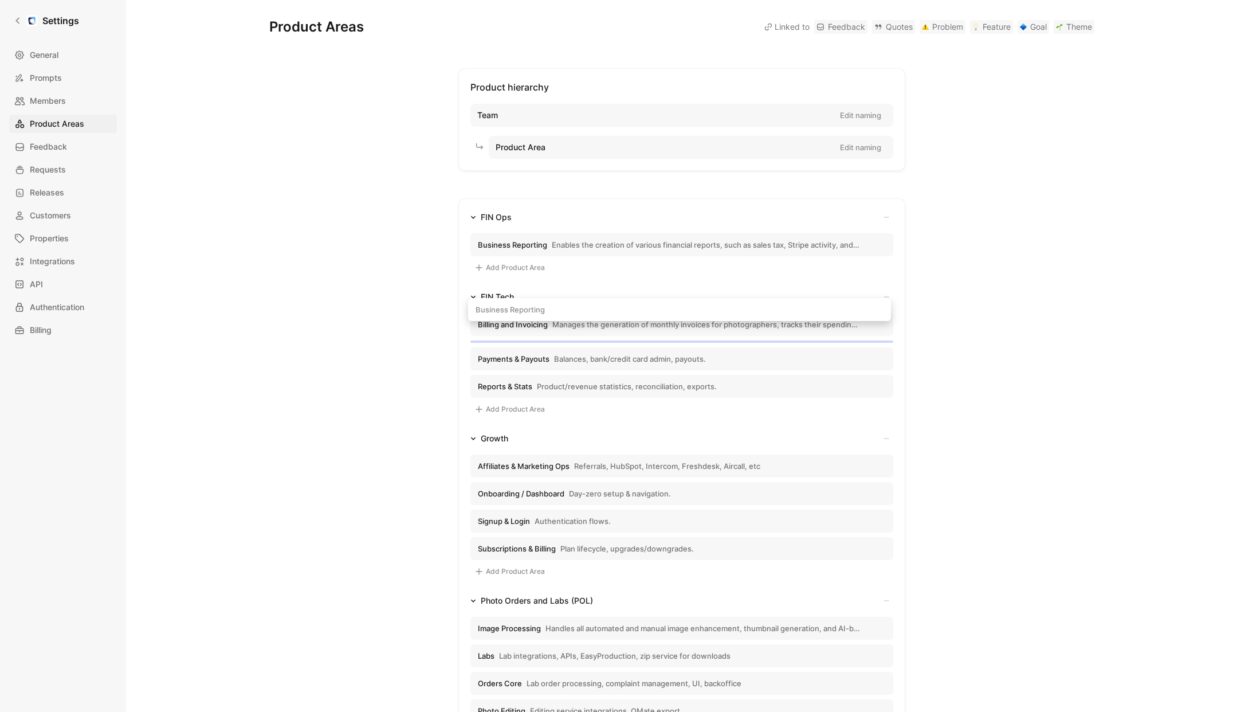
drag, startPoint x: 500, startPoint y: 245, endPoint x: 498, endPoint y: 309, distance: 64.8
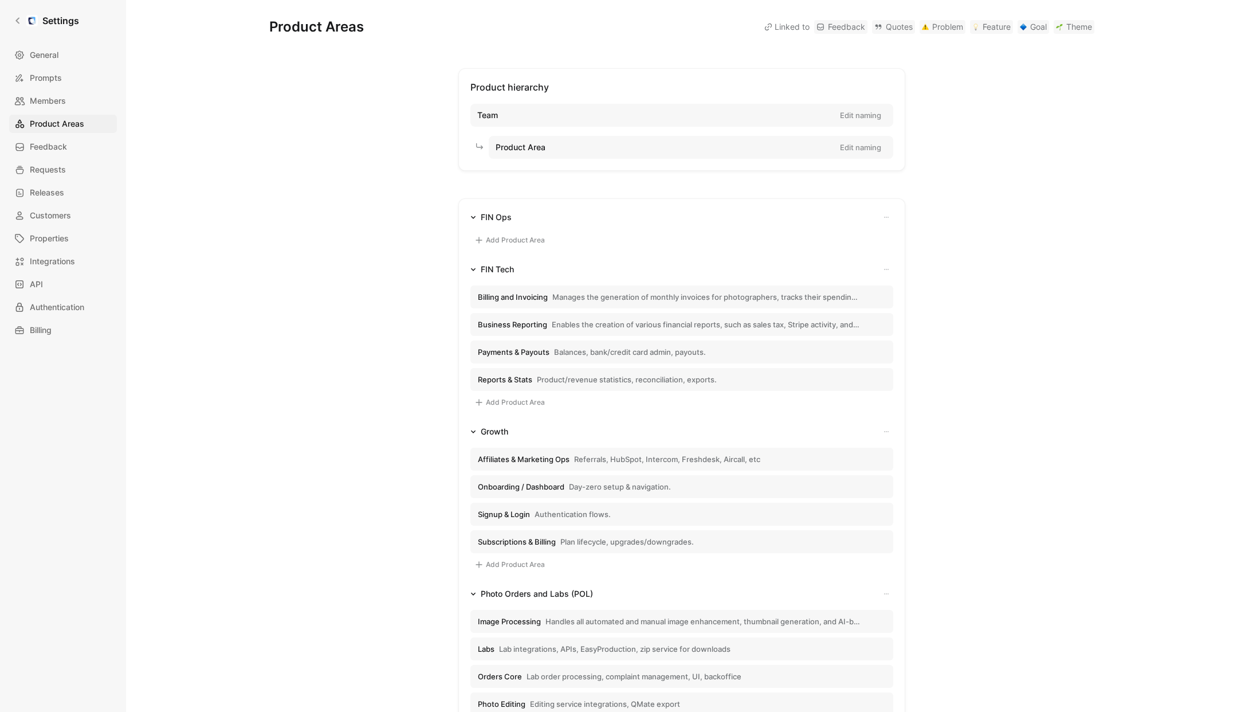
click at [502, 378] on span "Reports & Stats" at bounding box center [505, 379] width 54 height 10
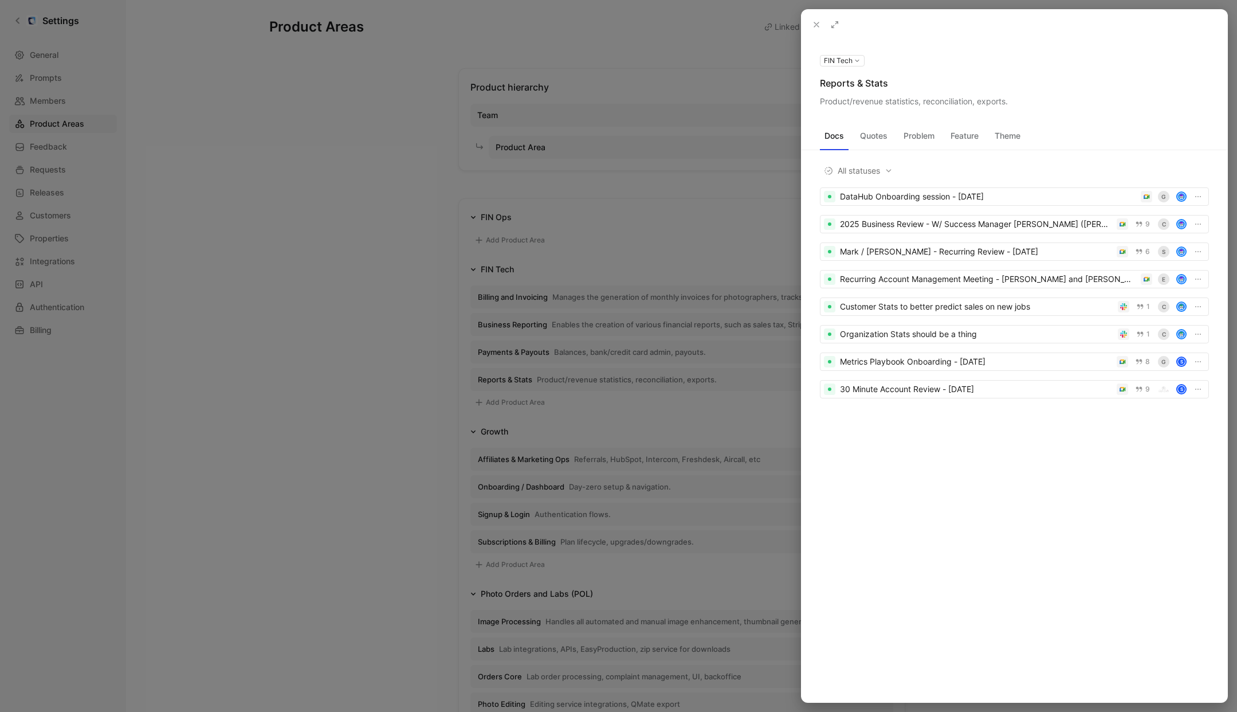
click at [0, 0] on icon at bounding box center [0, 0] width 0 height 0
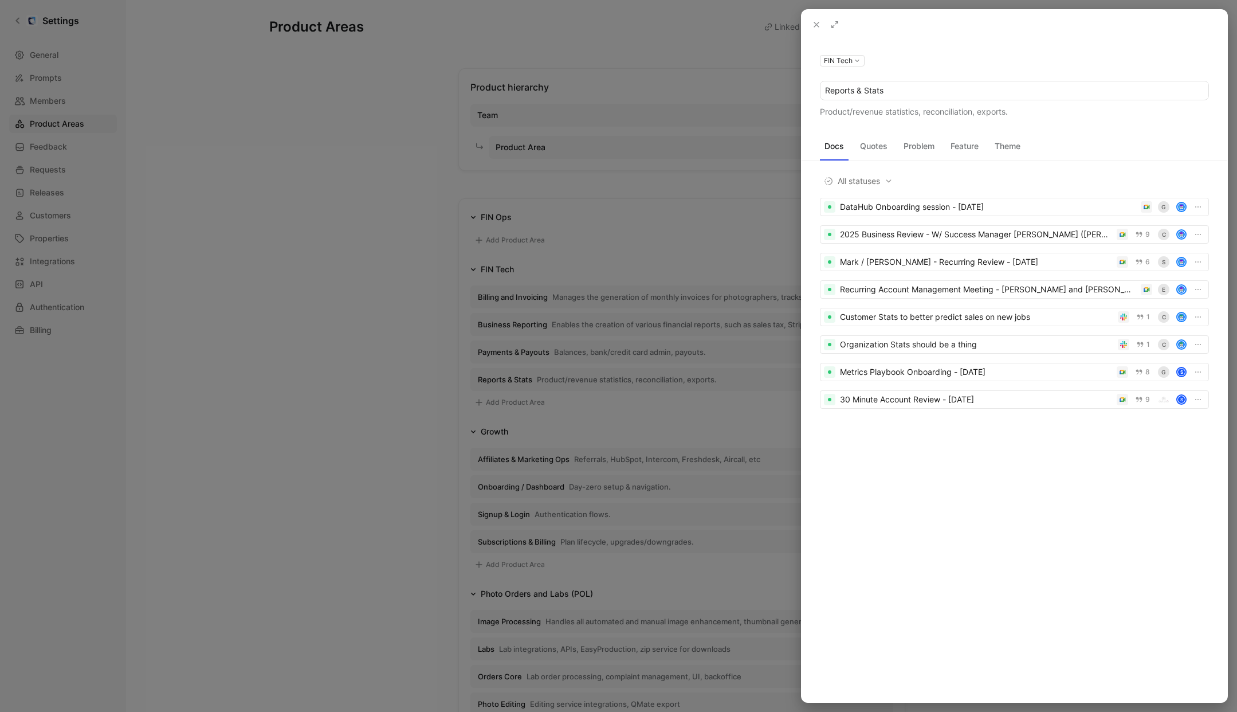
click at [883, 91] on input "Reports & Stats" at bounding box center [1014, 90] width 388 height 18
type input "Statistics"
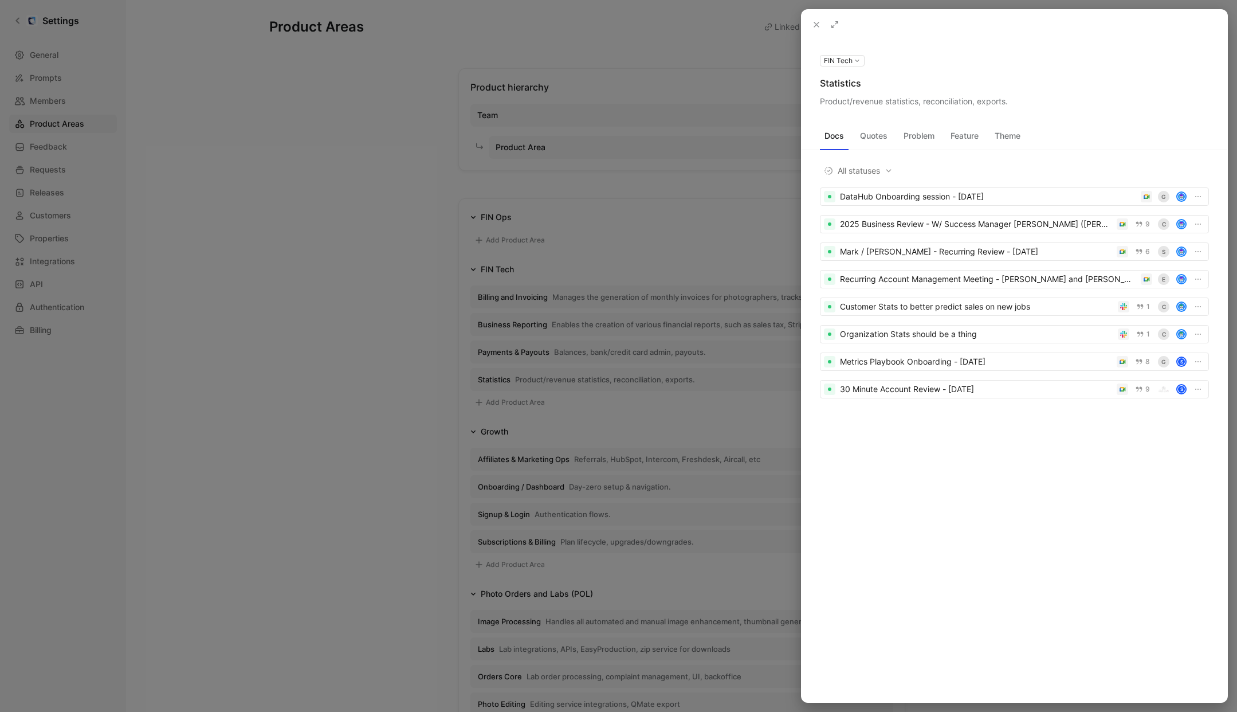
click at [0, 0] on icon at bounding box center [0, 0] width 0 height 0
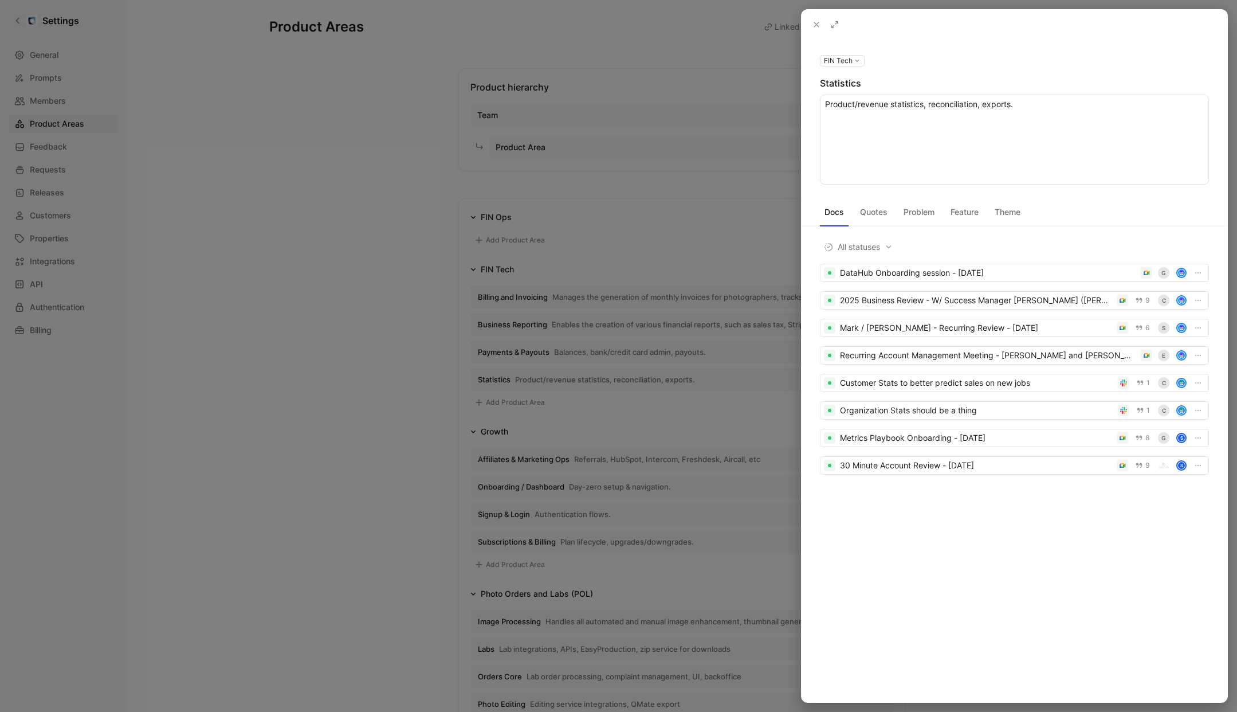
click at [947, 116] on textarea "Product/revenue statistics, reconciliation, exports." at bounding box center [1014, 140] width 389 height 90
click at [945, 113] on textarea "Product/revenue statistics, reconciliation, exports." at bounding box center [1014, 140] width 389 height 90
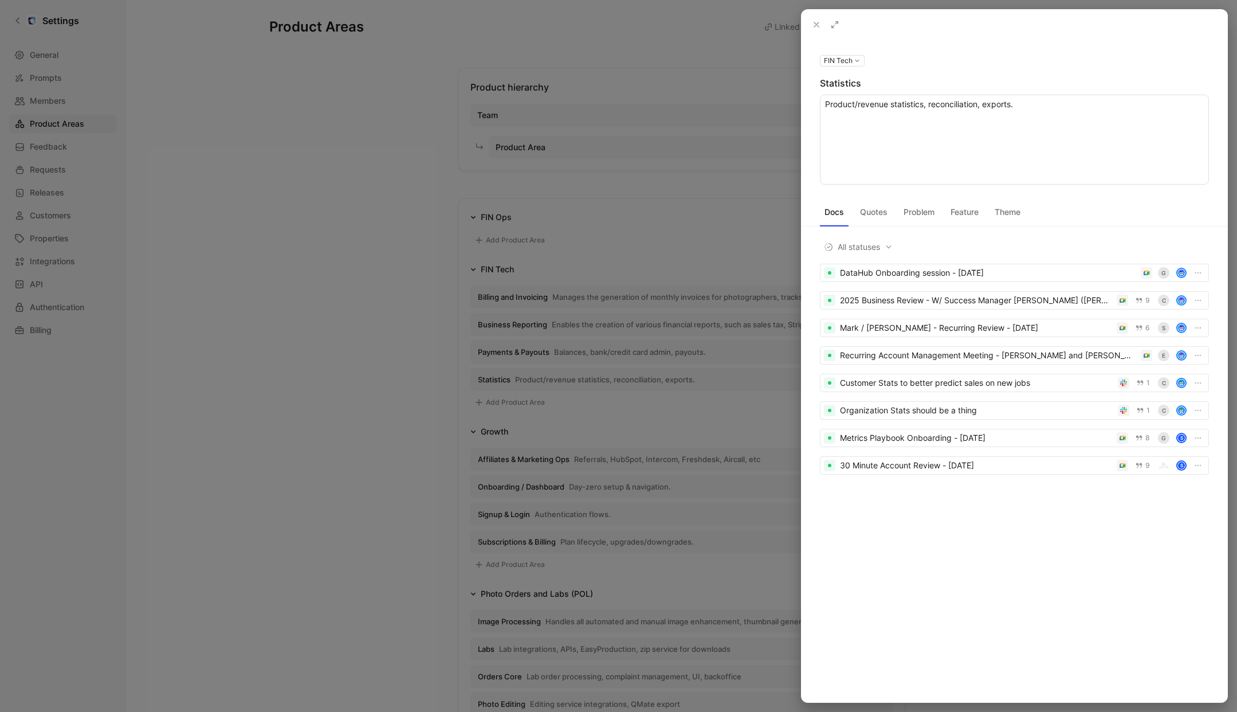
click at [942, 110] on textarea "Product/revenue statistics, reconciliation, exports." at bounding box center [1014, 140] width 389 height 90
type textarea "Provides photographers with tools to analyze their business performance, includ…"
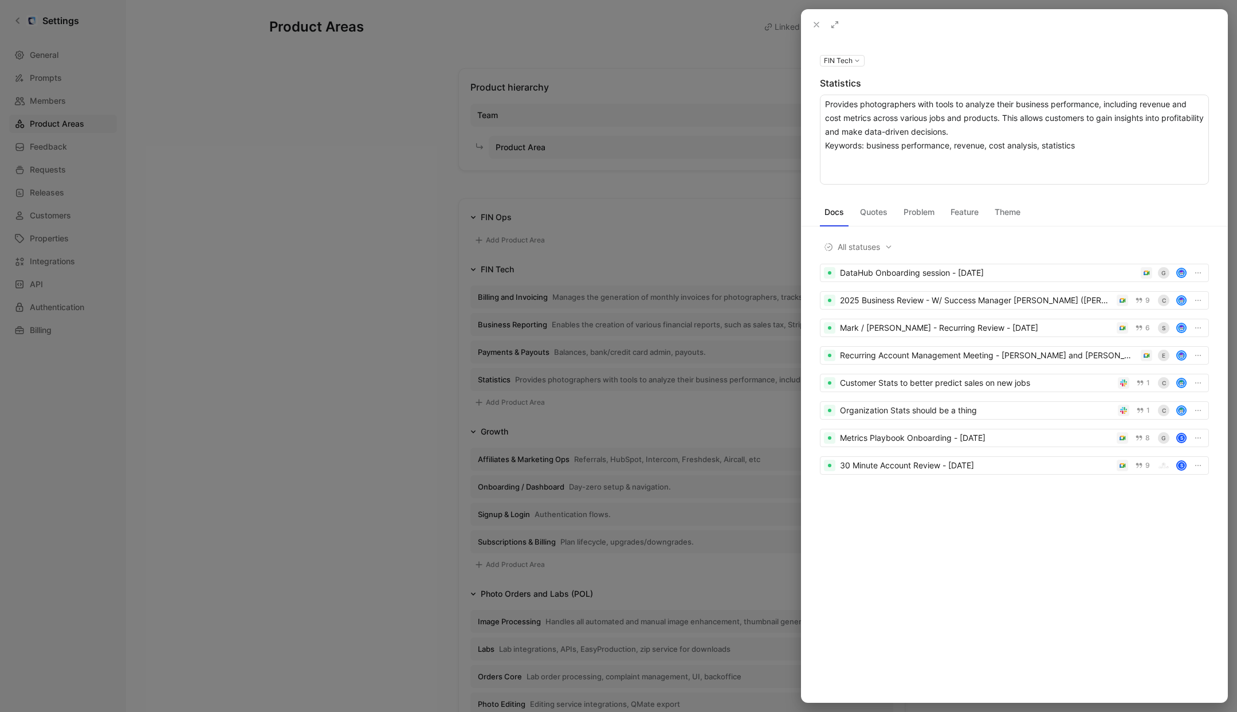
click at [380, 214] on div at bounding box center [618, 356] width 1237 height 712
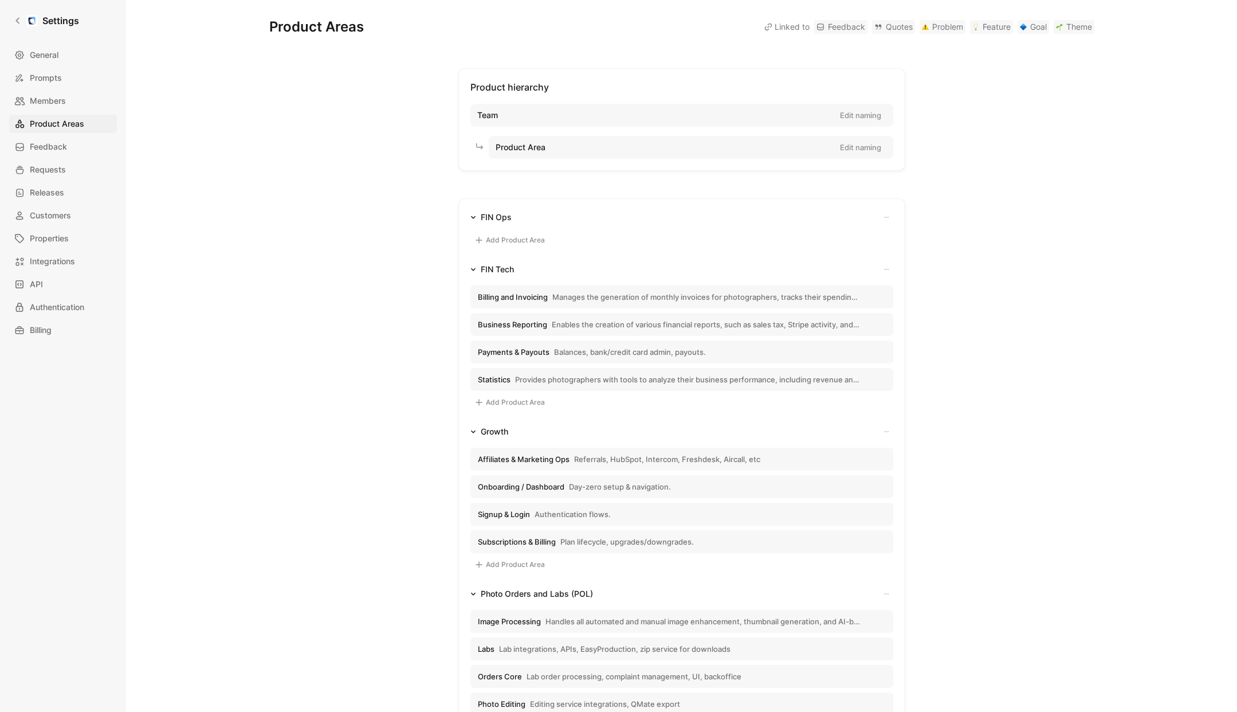
click at [482, 363] on button "Payments & Payouts Balances, bank/credit card admin, payouts." at bounding box center [681, 351] width 423 height 23
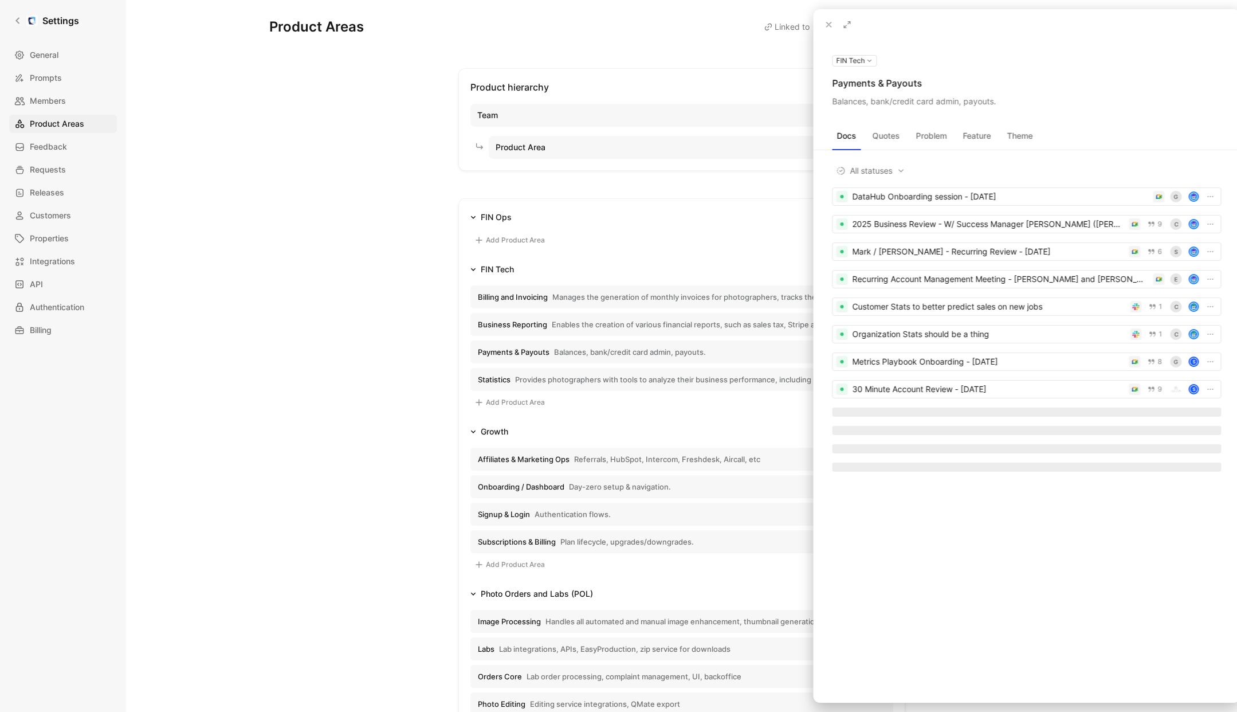
click at [496, 355] on div at bounding box center [618, 356] width 1237 height 712
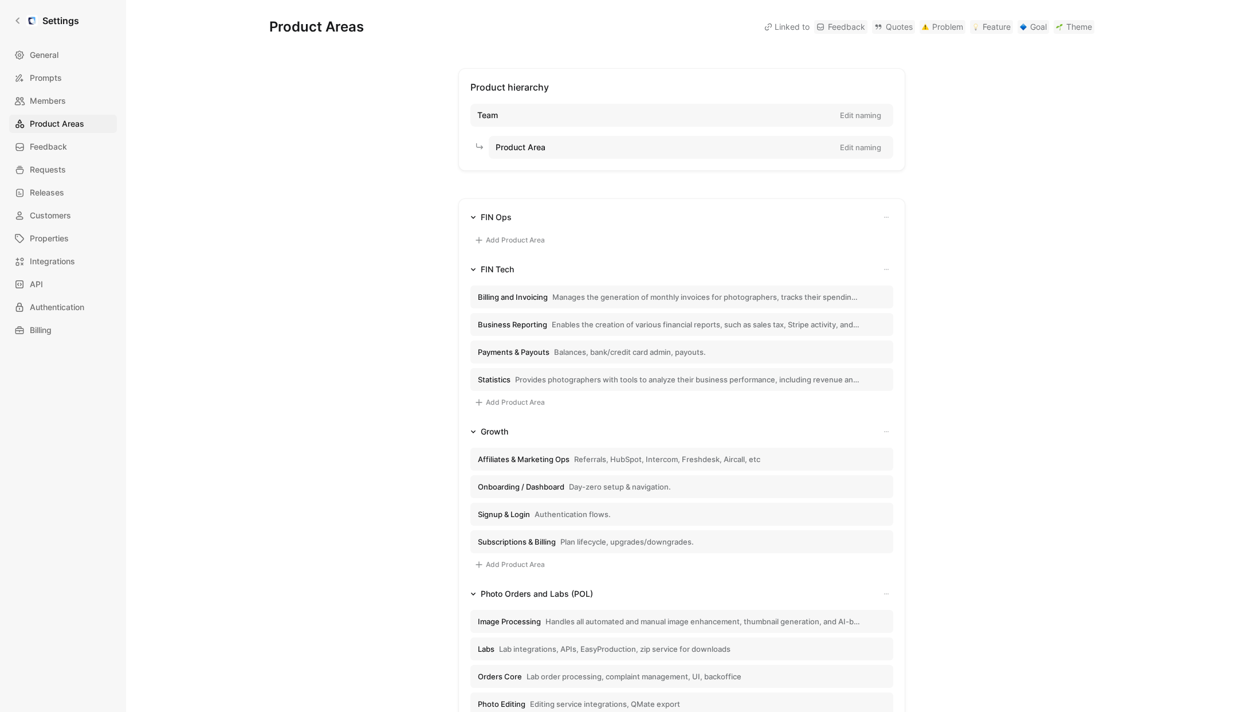
click at [538, 349] on span "Payments & Payouts" at bounding box center [514, 352] width 72 height 10
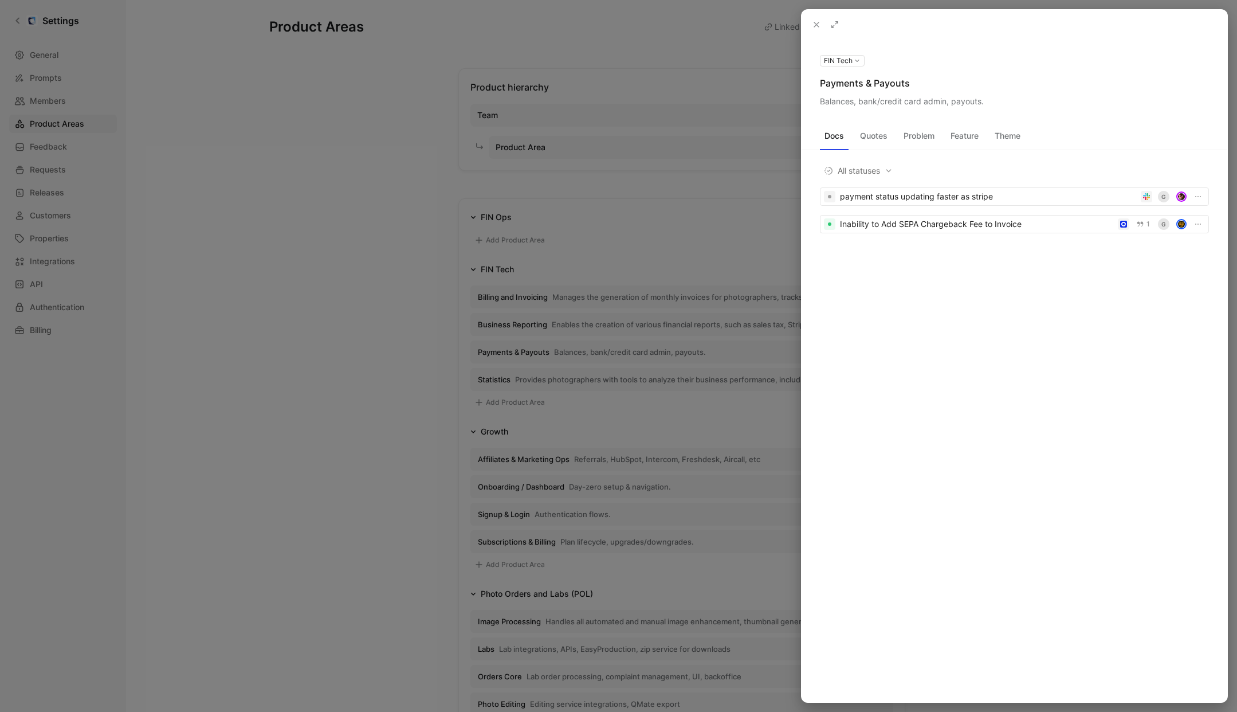
click at [865, 87] on div "Payments & Payouts" at bounding box center [1014, 83] width 389 height 14
click at [0, 0] on icon at bounding box center [0, 0] width 0 height 0
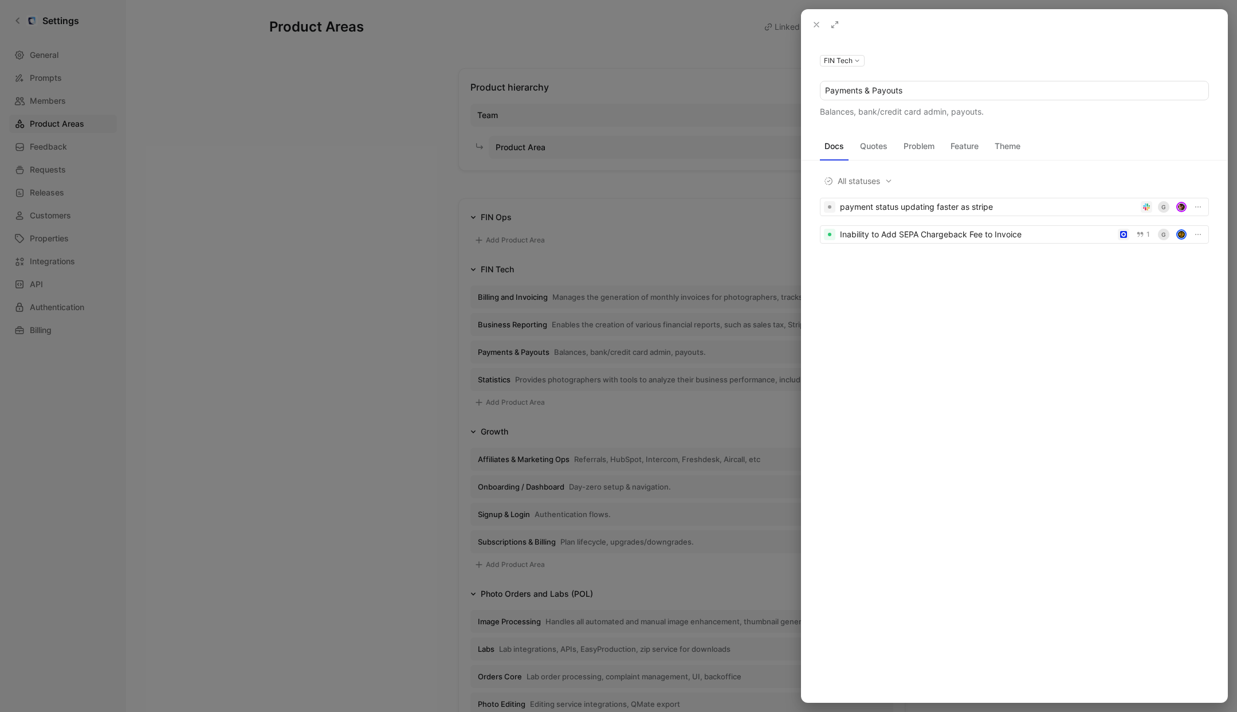
drag, startPoint x: 923, startPoint y: 89, endPoint x: 862, endPoint y: 91, distance: 60.8
click at [862, 91] on input "Payments & Payouts" at bounding box center [1014, 90] width 388 height 18
type input "Payments"
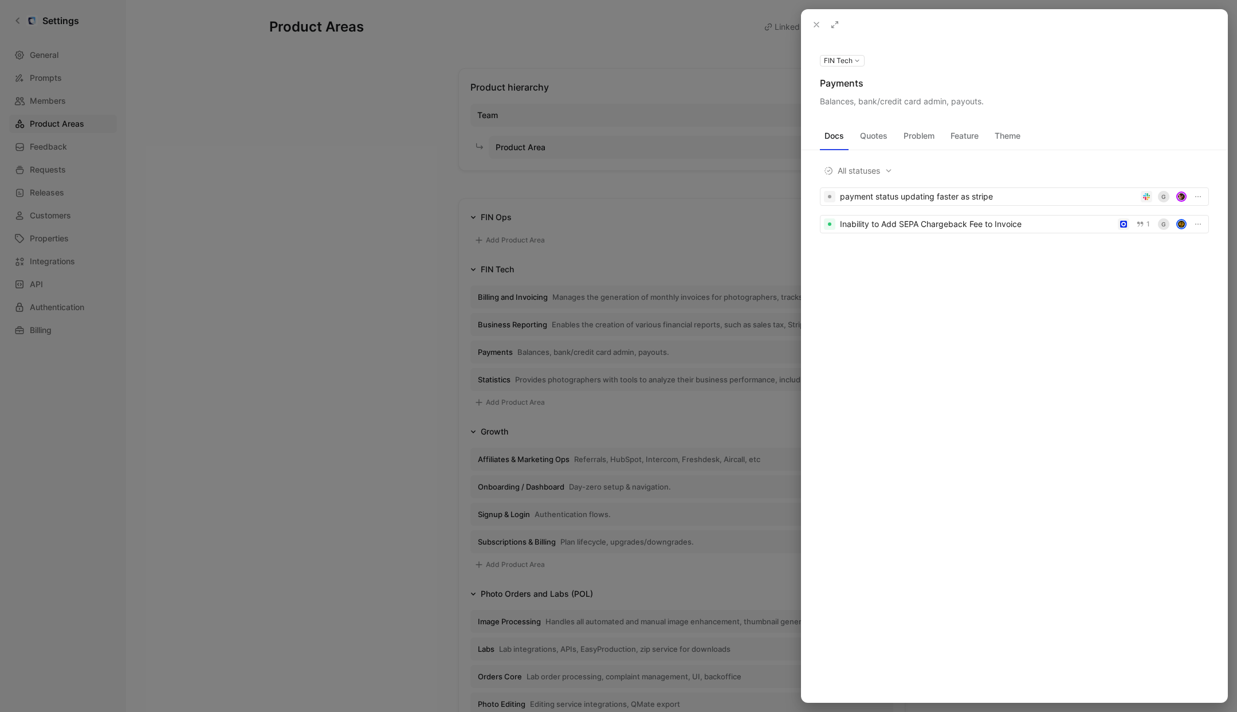
click at [0, 0] on icon at bounding box center [0, 0] width 0 height 0
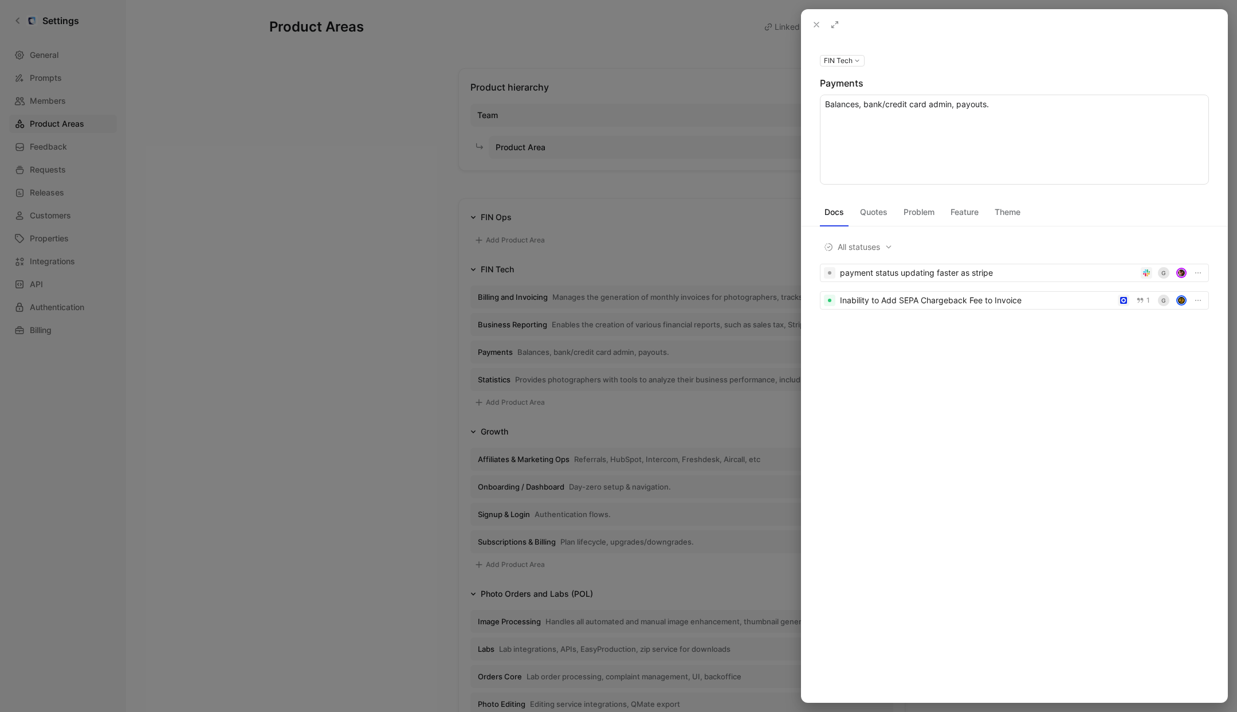
click at [941, 115] on textarea "Balances, bank/credit card admin, payouts." at bounding box center [1014, 140] width 389 height 90
type textarea "Allows photographers to securely save and manage multiple payment methods, such…"
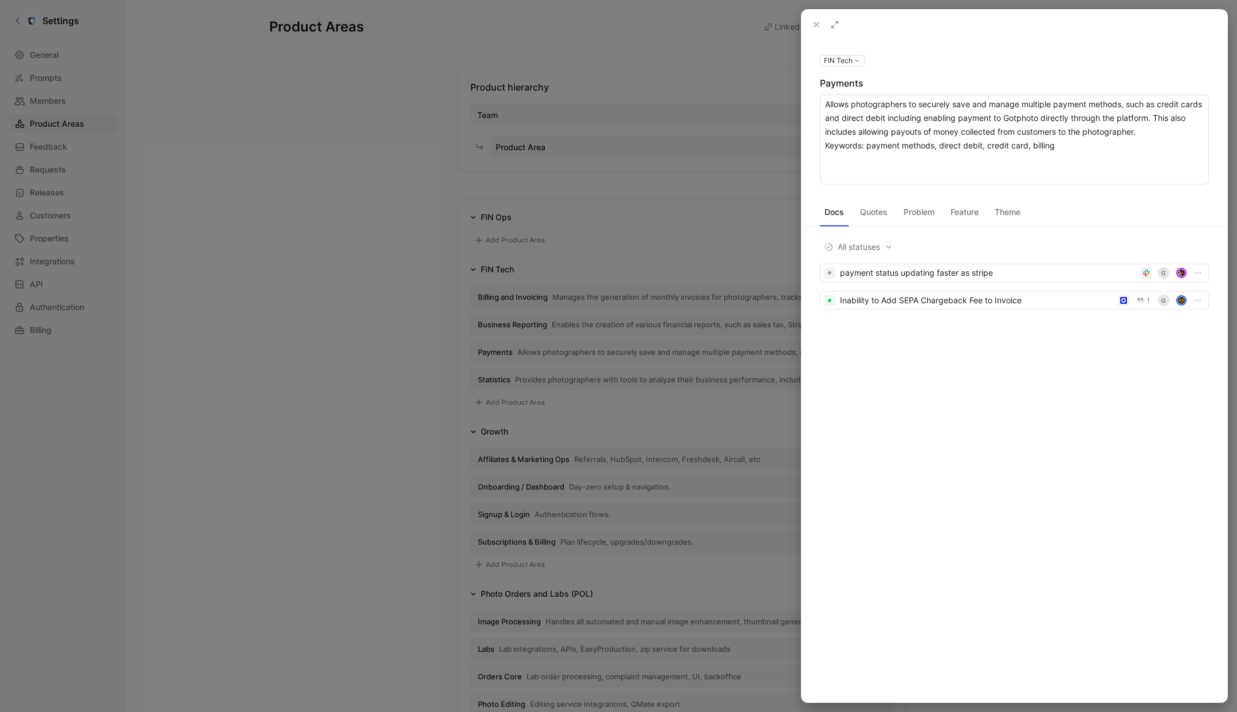
click at [337, 286] on div at bounding box center [618, 356] width 1237 height 712
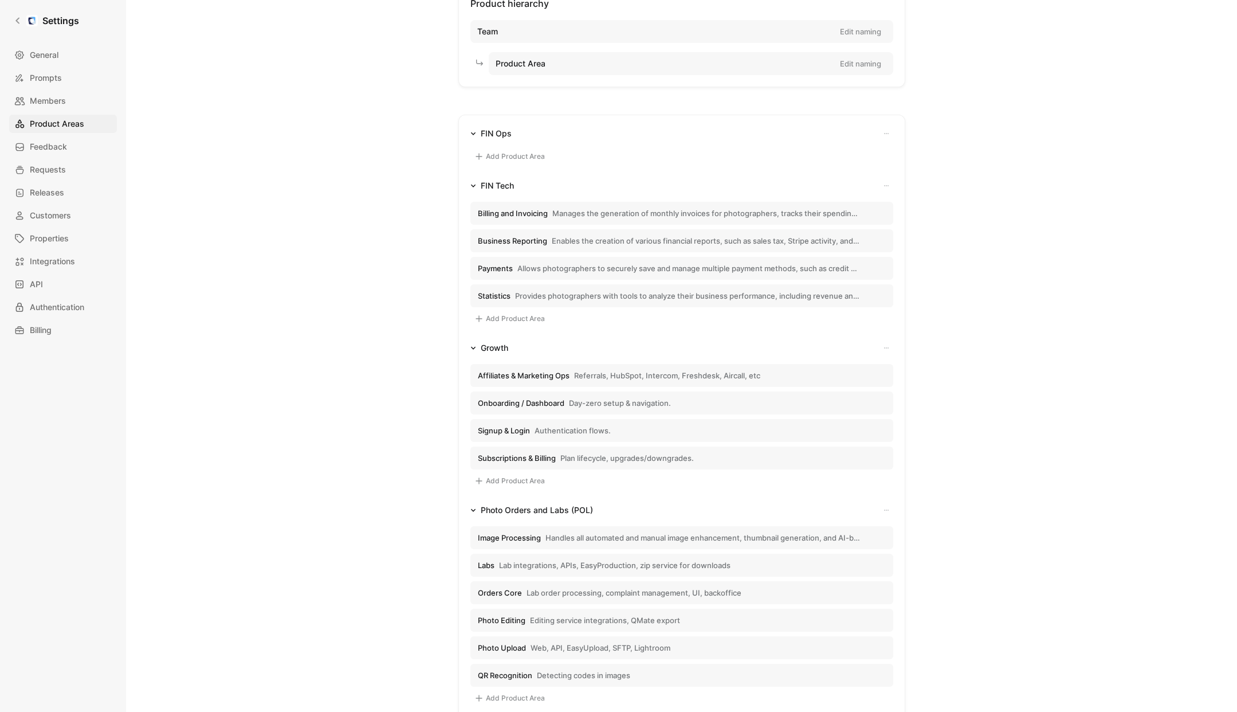
scroll to position [87, 0]
click at [491, 313] on button "Add Product Area" at bounding box center [509, 316] width 78 height 14
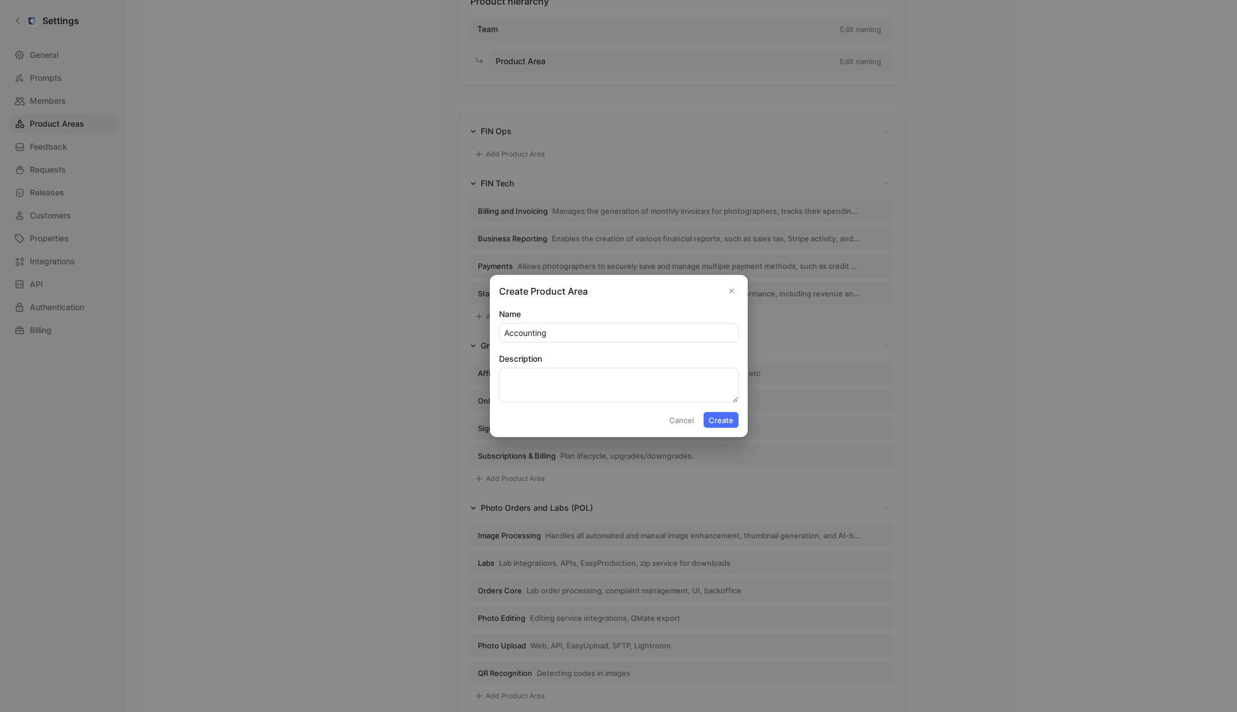
type input "Accounting"
click at [536, 383] on textarea "Description" at bounding box center [618, 385] width 239 height 35
paste textarea "This includes any functionality that matches money movements in GotPhoto’s corp…"
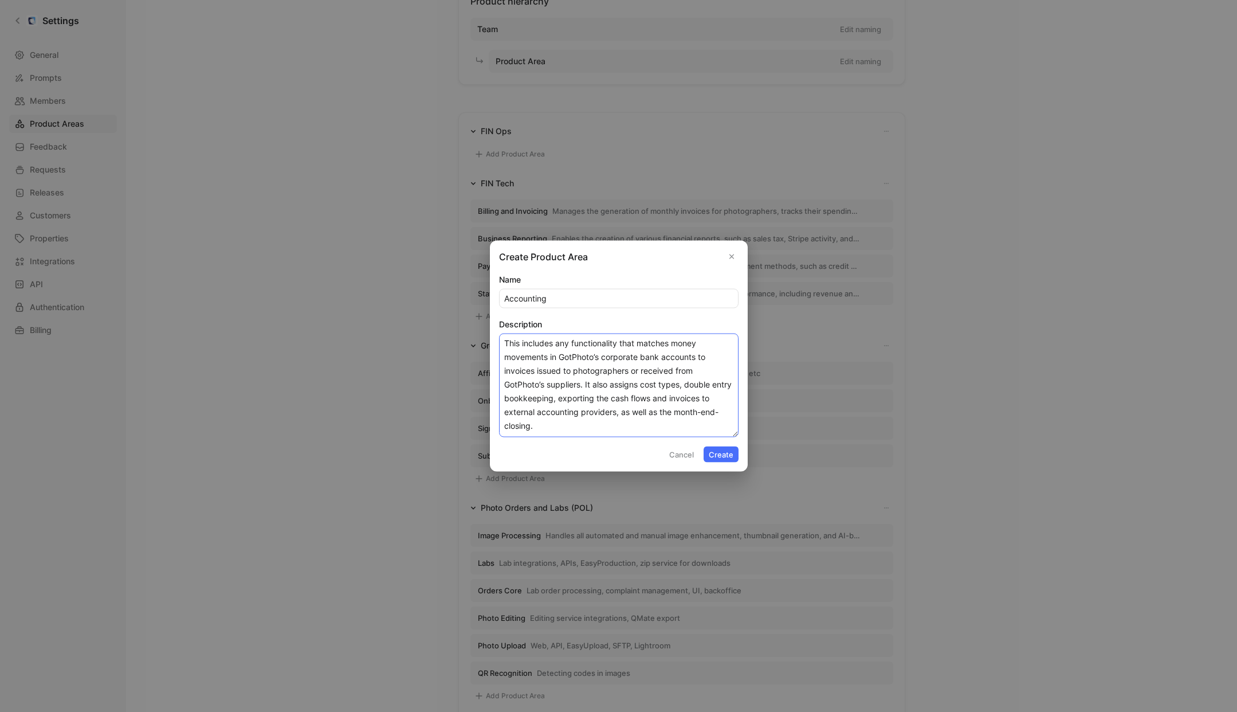
type textarea "This includes any functionality that matches money movements in GotPhoto’s corp…"
click at [722, 452] on button "Create" at bounding box center [721, 454] width 35 height 16
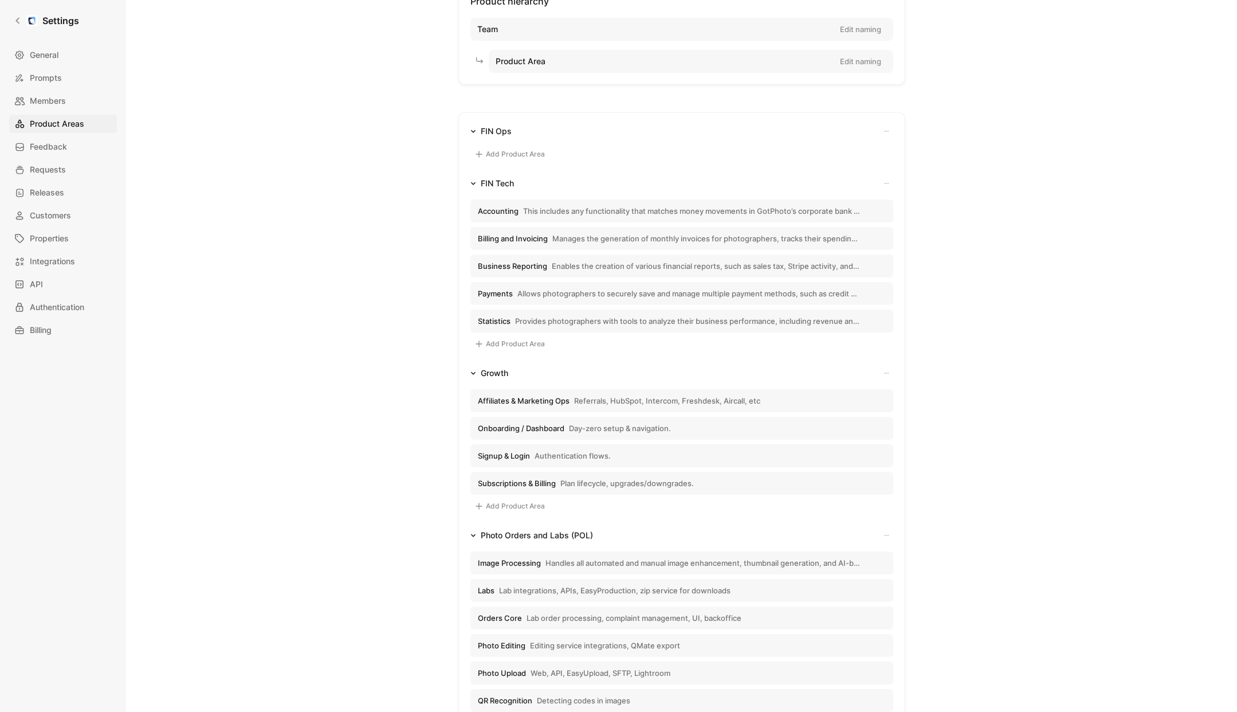
click at [486, 156] on button "Add Product Area" at bounding box center [509, 154] width 78 height 14
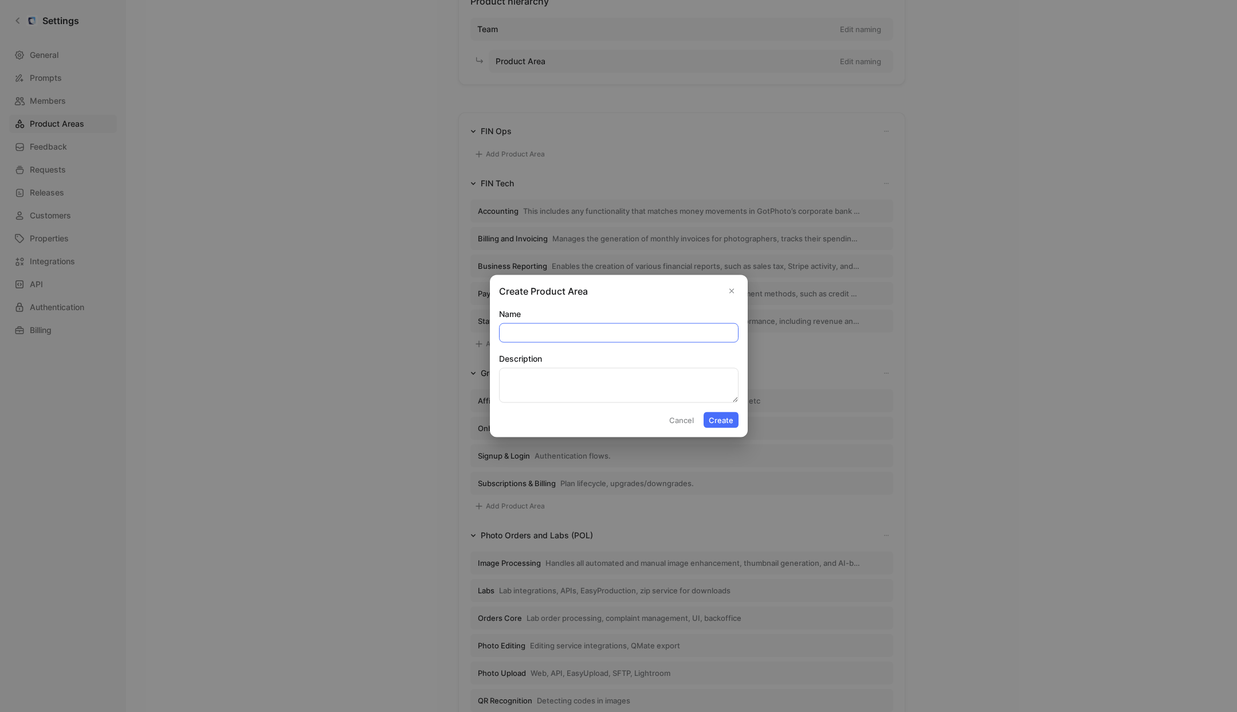
click at [536, 335] on input "Name" at bounding box center [619, 333] width 238 height 18
paste input "Accounting"
type input "Accounting"
click at [582, 379] on textarea "Description" at bounding box center [618, 385] width 239 height 35
paste textarea "Keeping an accurate record of [PERSON_NAME]’s finances, making sure all of the …"
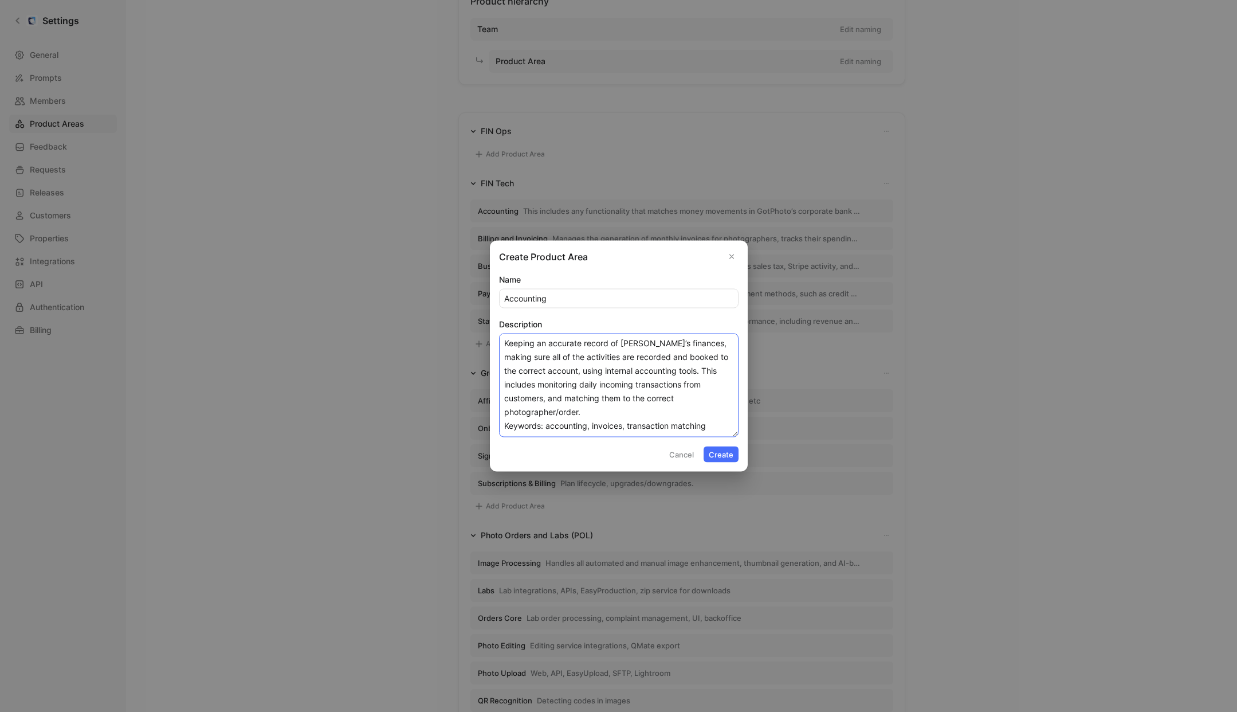
type textarea "Keeping an accurate record of [PERSON_NAME]’s finances, making sure all of the …"
click at [717, 453] on button "Create" at bounding box center [721, 454] width 35 height 16
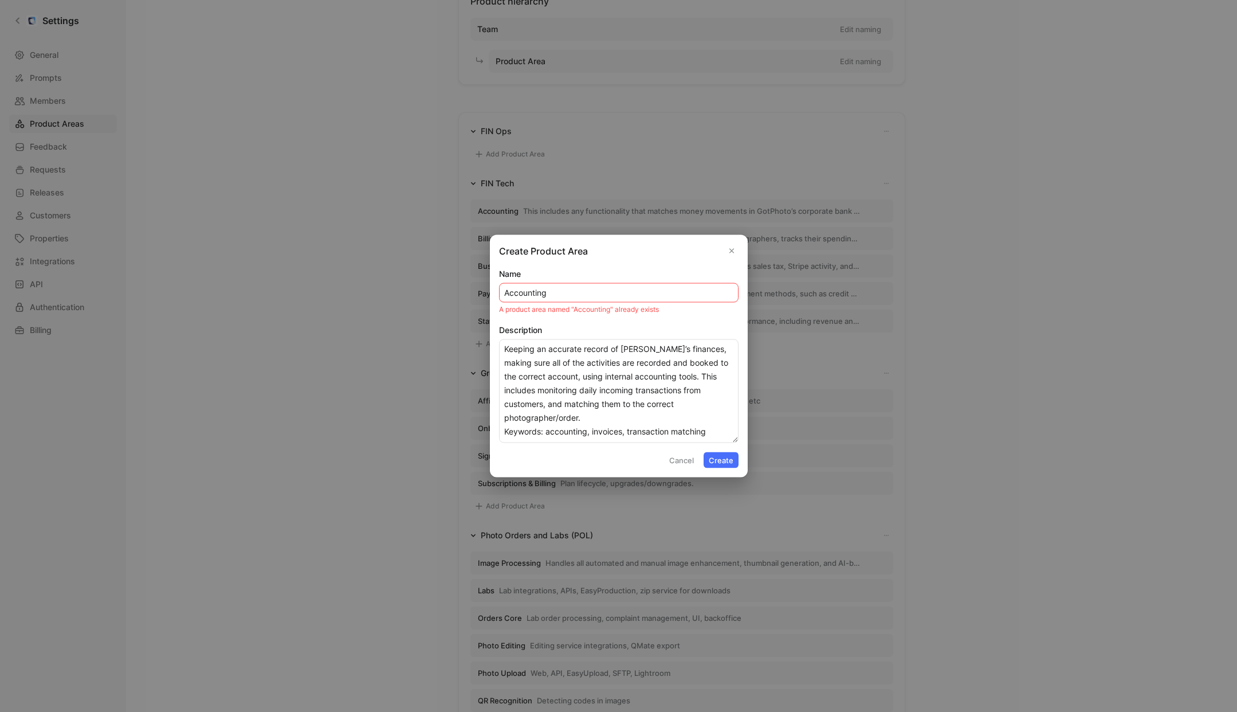
click at [732, 250] on use "Close" at bounding box center [731, 251] width 4 height 4
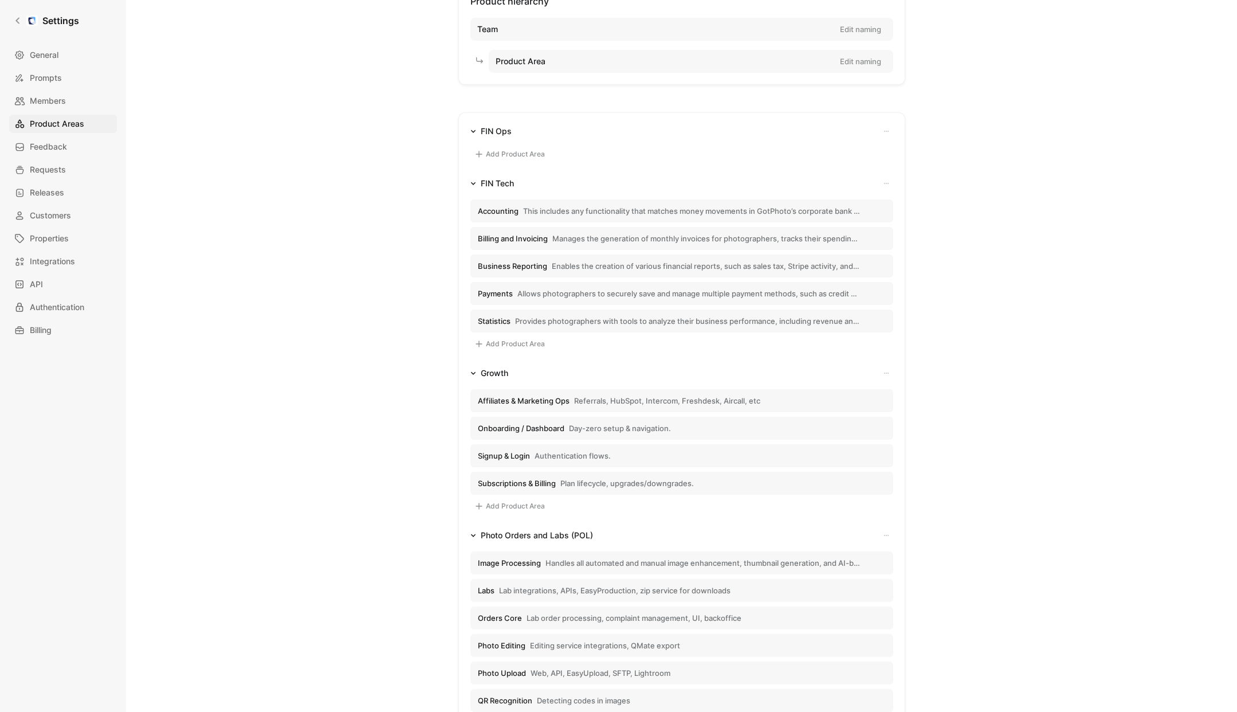
click at [416, 284] on div "Product hierarchy Team Edit naming Product Area Edit naming FIN Ops Add Product…" at bounding box center [681, 685] width 825 height 1407
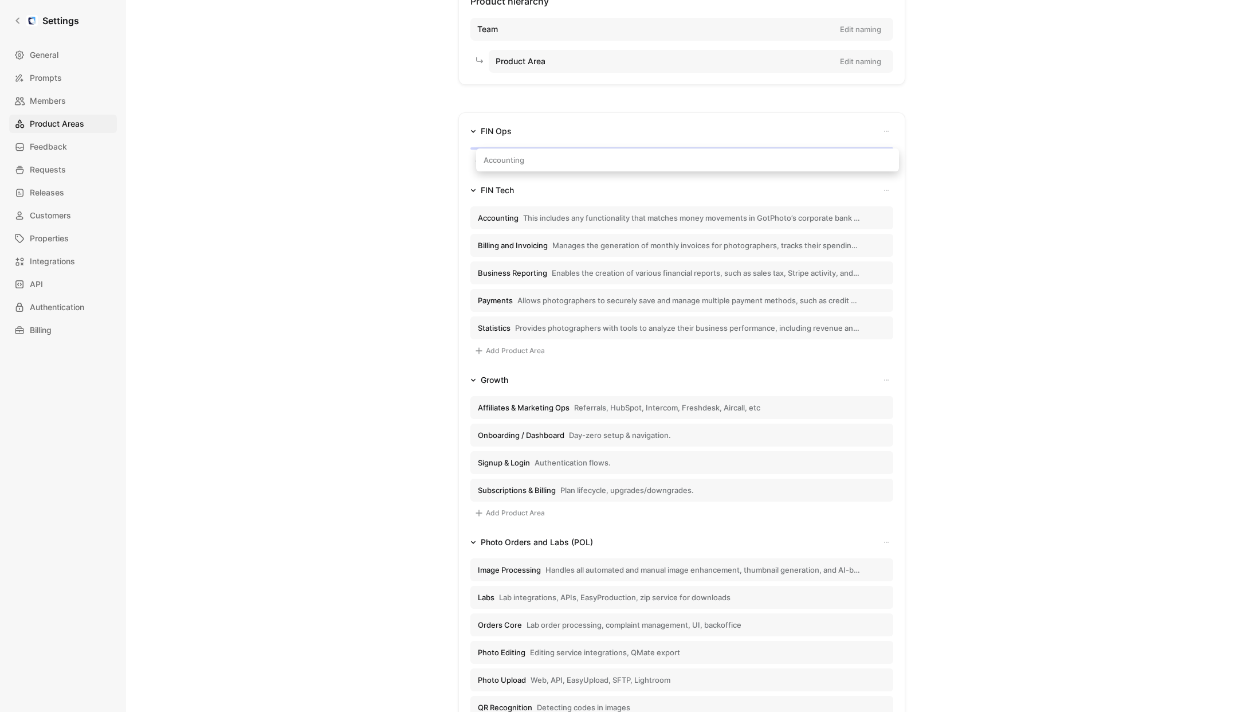
drag, startPoint x: 498, startPoint y: 209, endPoint x: 504, endPoint y: 160, distance: 49.0
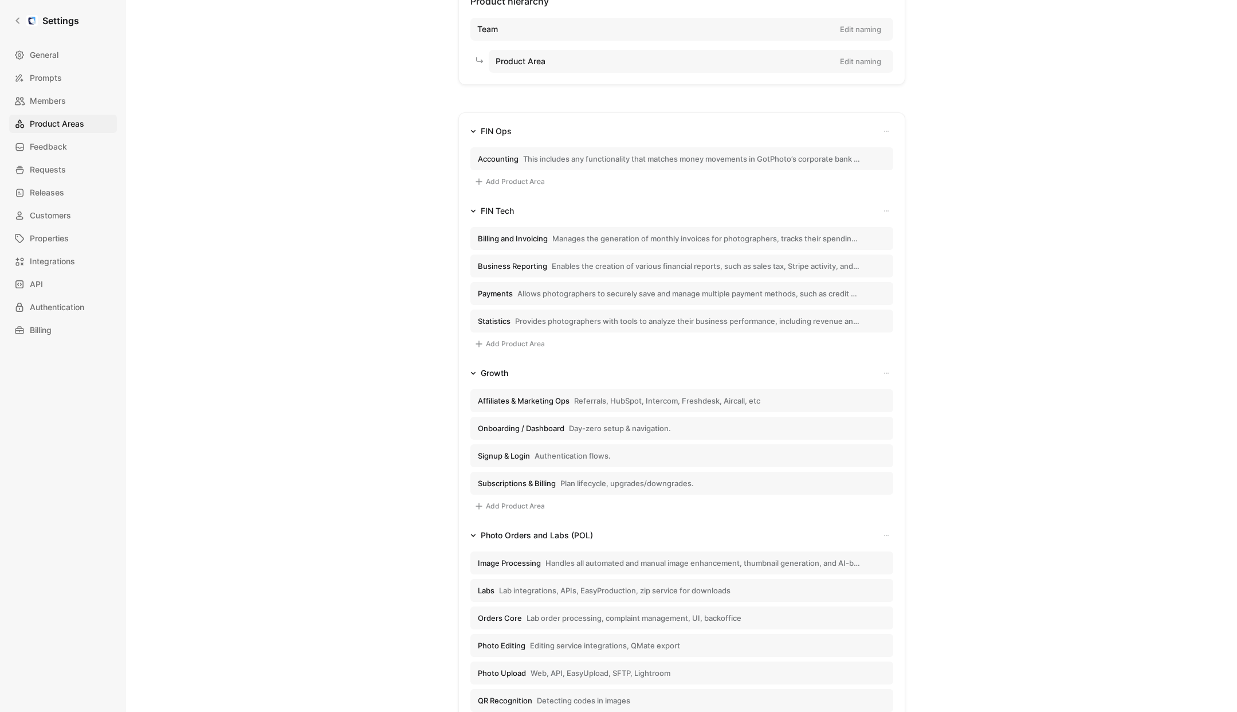
click at [496, 159] on span "Accounting" at bounding box center [498, 159] width 41 height 10
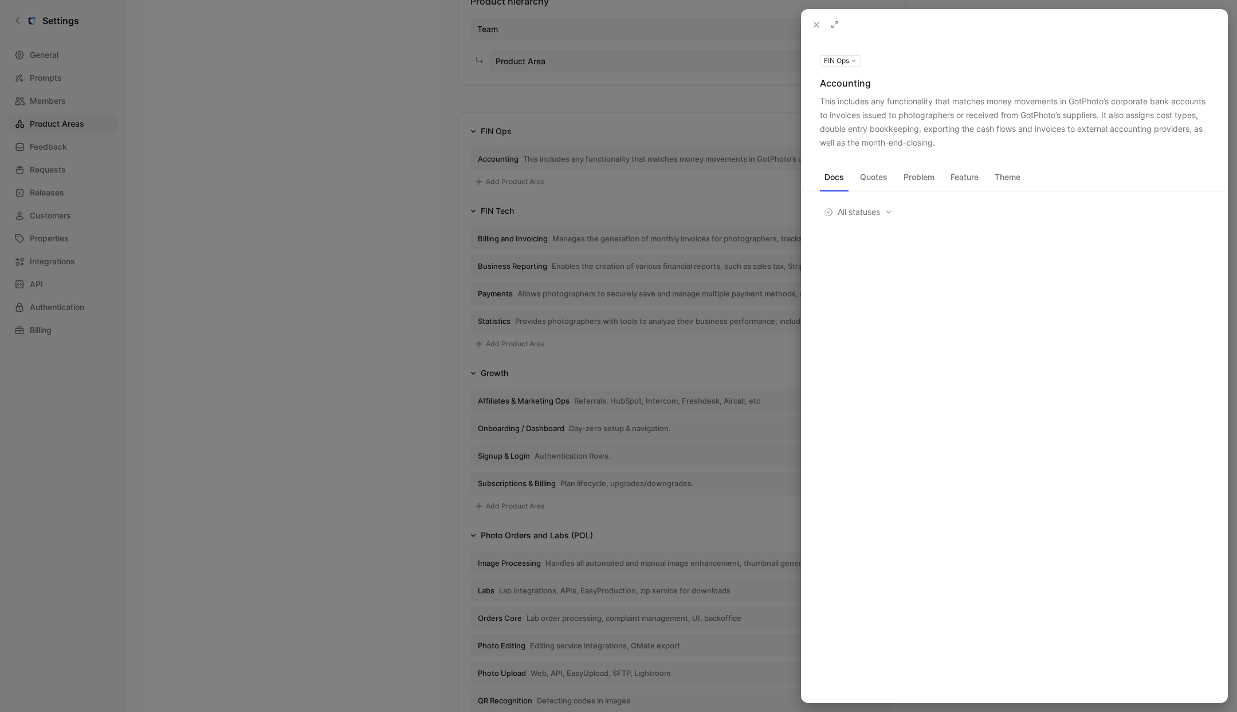
click at [835, 87] on div "Accounting" at bounding box center [1014, 83] width 389 height 14
drag, startPoint x: 824, startPoint y: 83, endPoint x: 839, endPoint y: 84, distance: 15.5
click at [824, 83] on div "Accounting" at bounding box center [1014, 83] width 389 height 14
click at [0, 0] on use at bounding box center [0, 0] width 0 height 0
click at [825, 92] on input "Accounting" at bounding box center [1014, 90] width 388 height 18
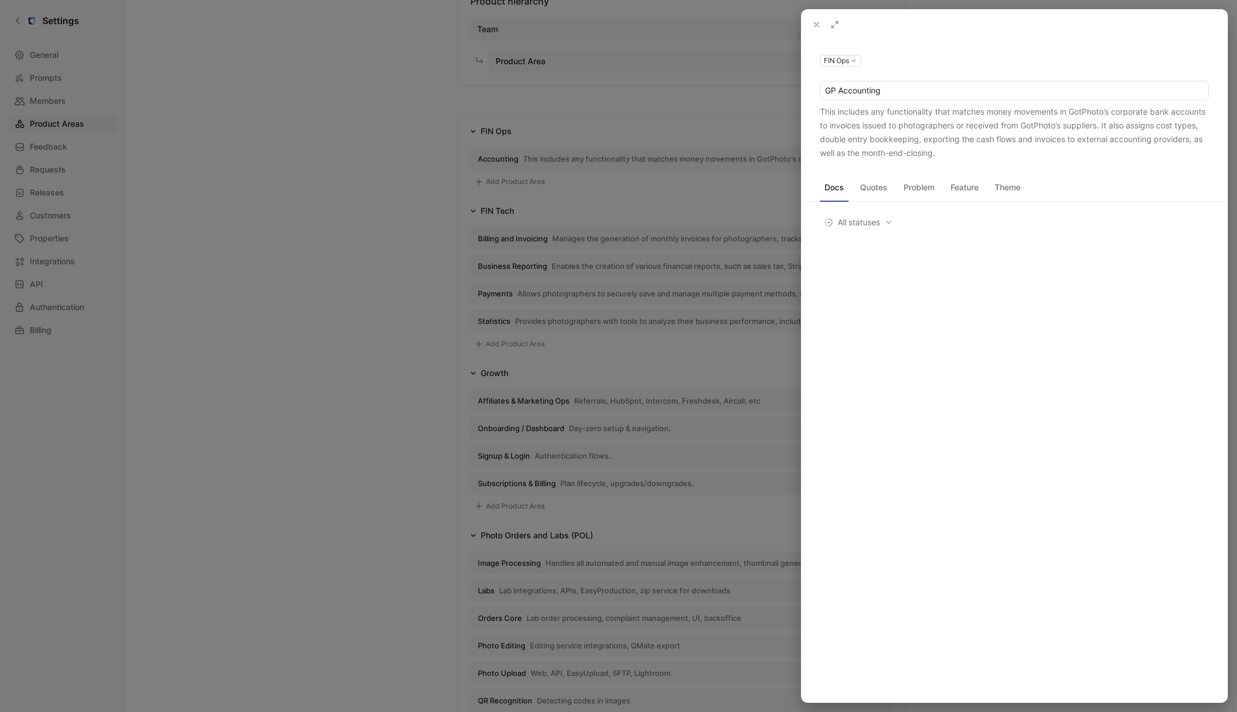
type input "GP Accounting"
click at [379, 176] on div at bounding box center [618, 356] width 1237 height 712
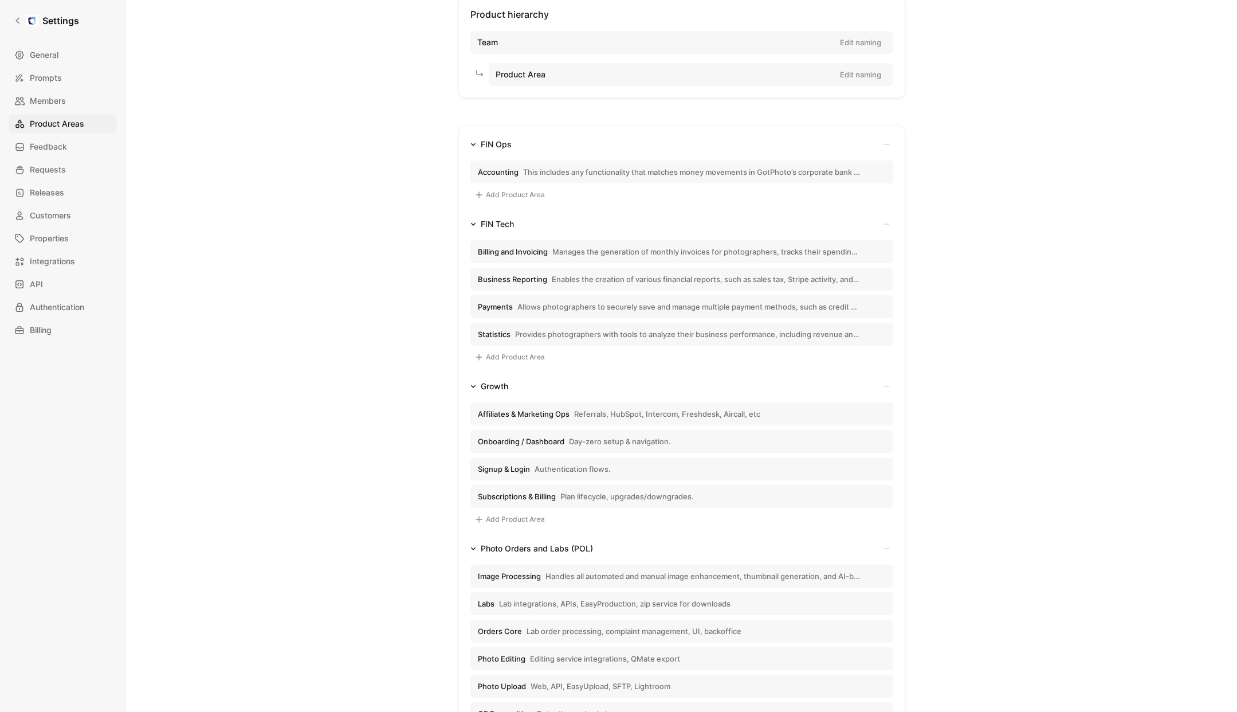
scroll to position [60, 0]
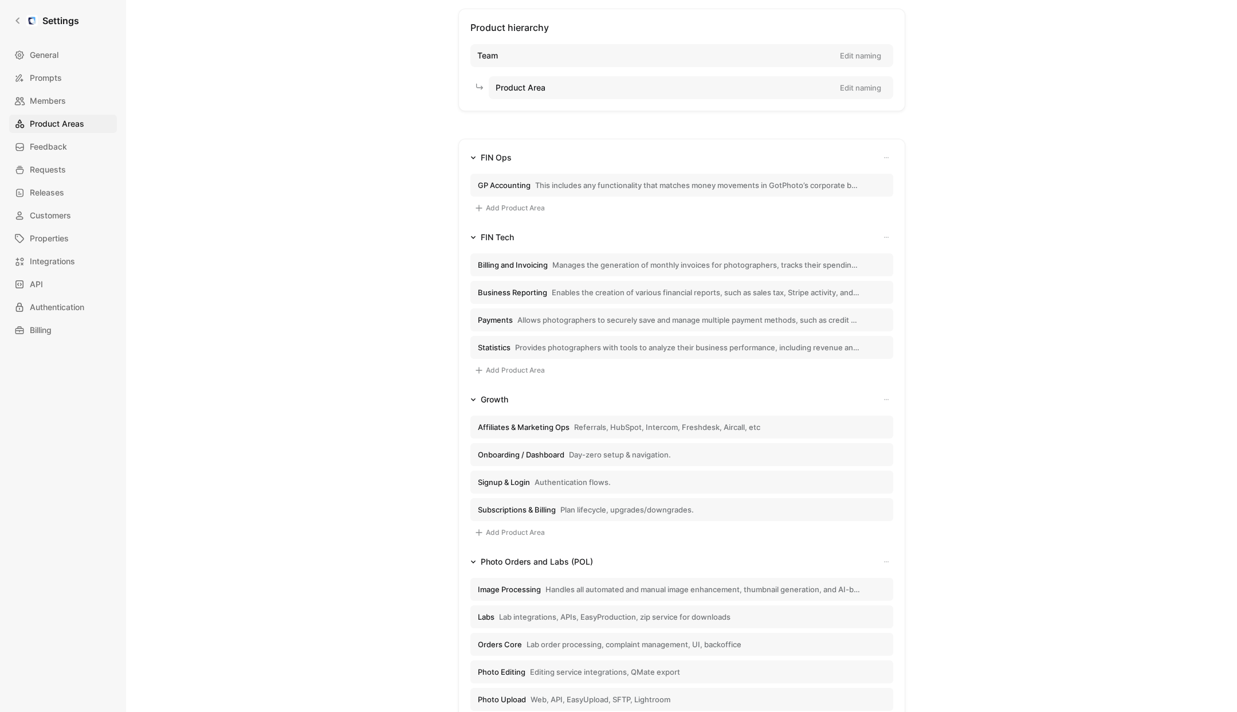
click at [511, 181] on span "GP Accounting" at bounding box center [504, 185] width 53 height 10
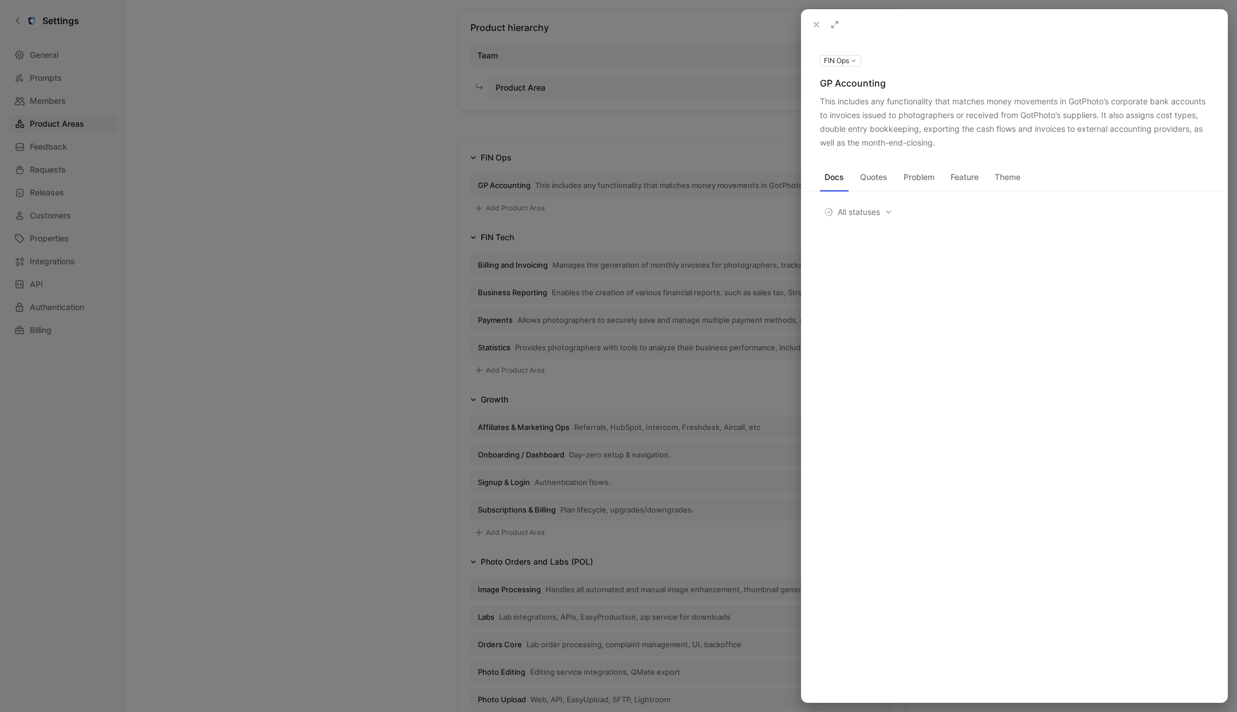
click at [821, 83] on div "GP Accounting" at bounding box center [1014, 83] width 389 height 14
click at [0, 0] on icon at bounding box center [0, 0] width 0 height 0
click at [830, 89] on input "GP Accounting" at bounding box center [1014, 90] width 388 height 18
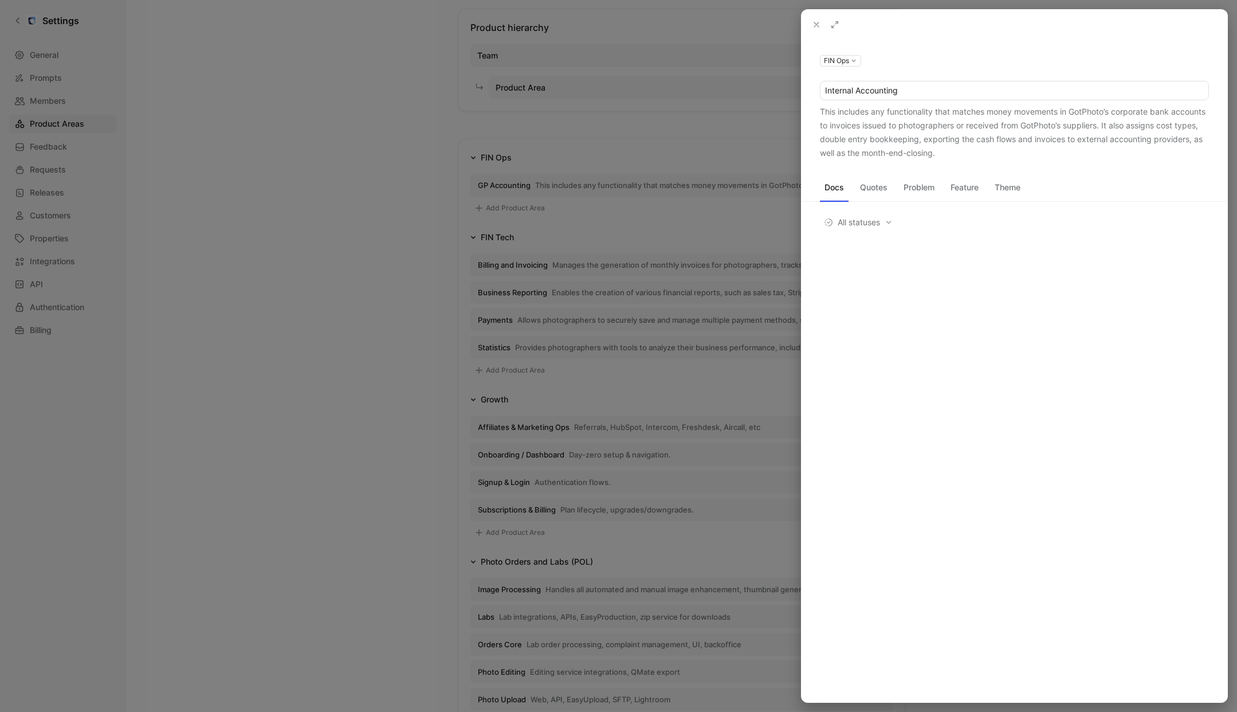
type input "Internal Accounting"
click at [382, 175] on div at bounding box center [618, 356] width 1237 height 712
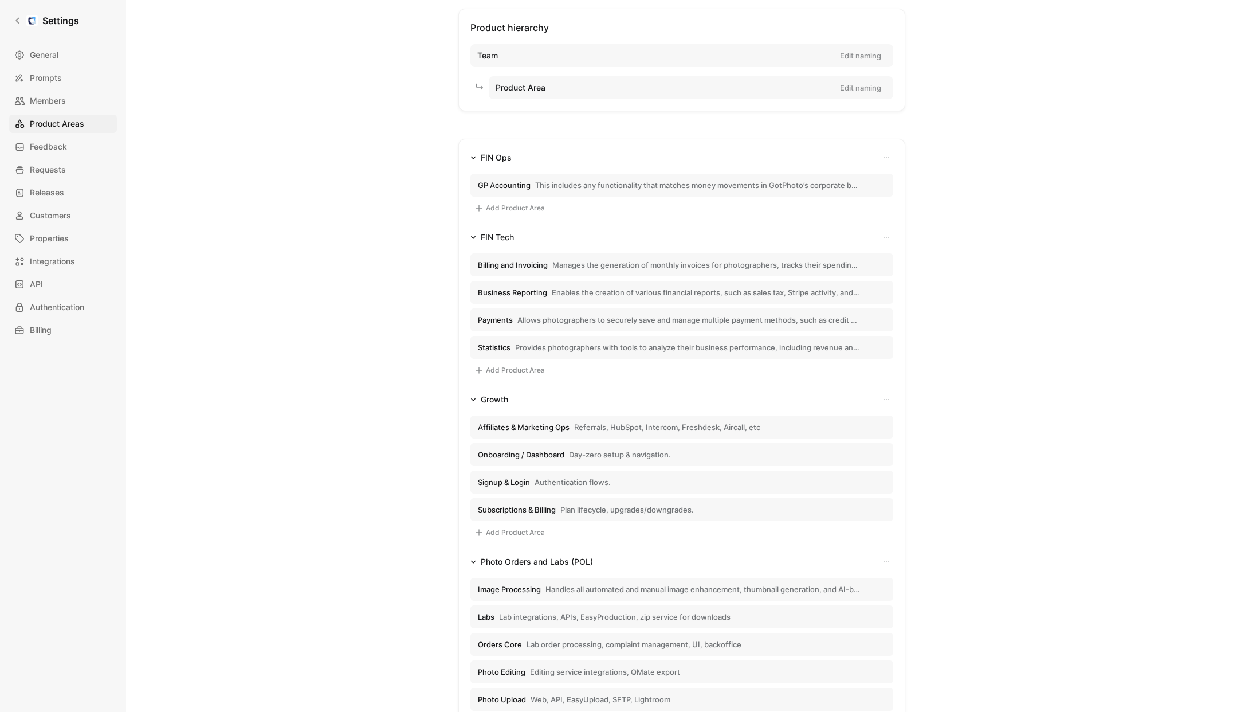
scroll to position [61, 0]
click at [500, 206] on button "Add Product Area" at bounding box center [509, 208] width 78 height 14
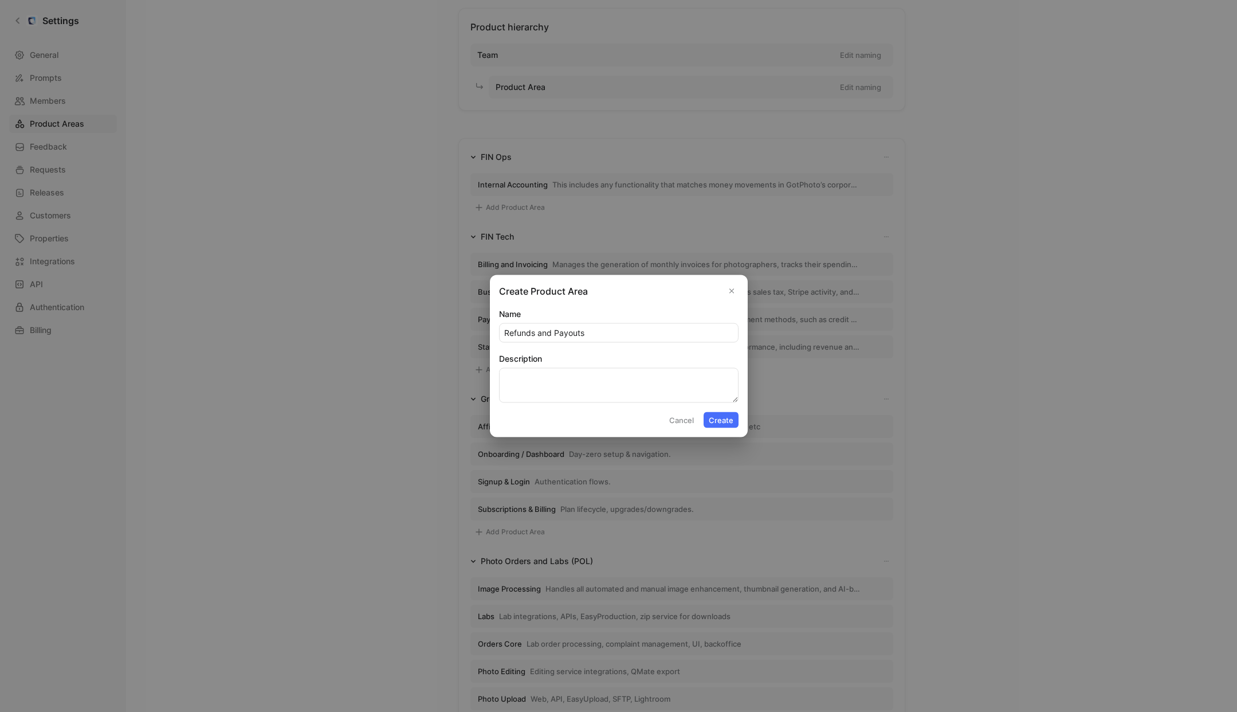
type input "Refunds and Payouts"
click at [535, 386] on textarea "Description" at bounding box center [618, 385] width 239 height 35
paste textarea "Refunds are issued to customers when necessary, this includes cases where a pho…"
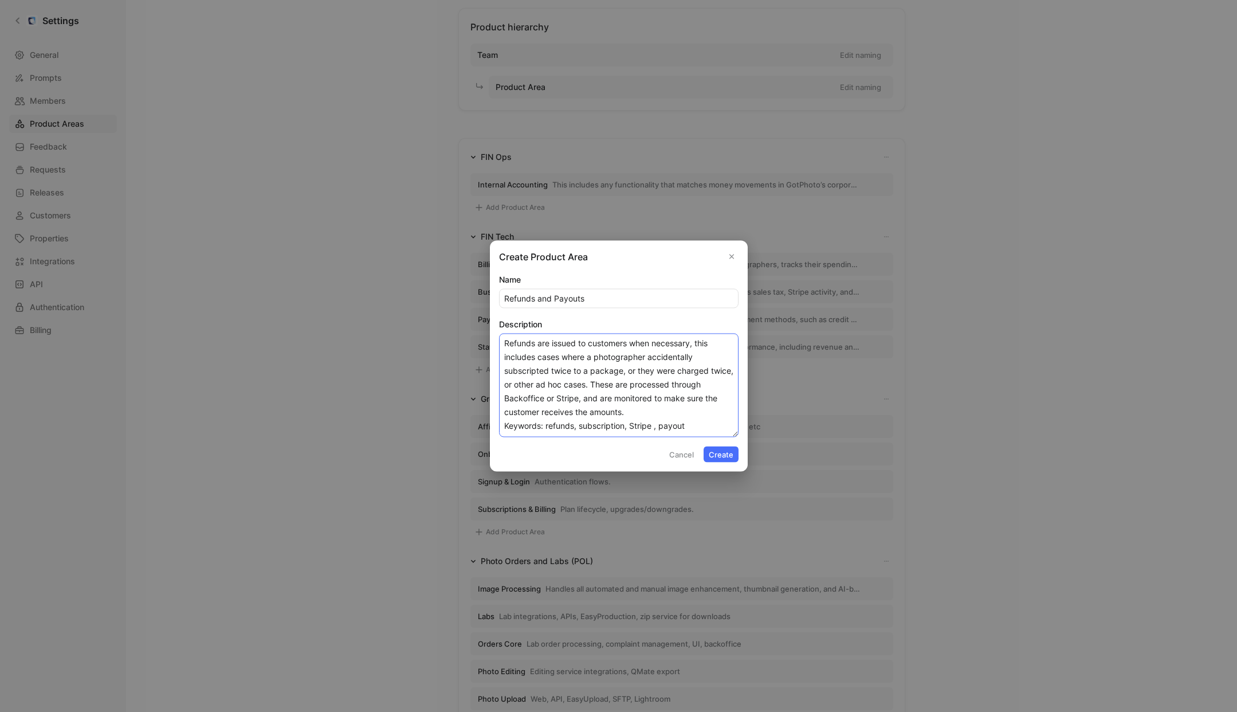
type textarea "Refunds are issued to customers when necessary, this includes cases where a pho…"
click at [722, 450] on button "Create" at bounding box center [721, 454] width 35 height 16
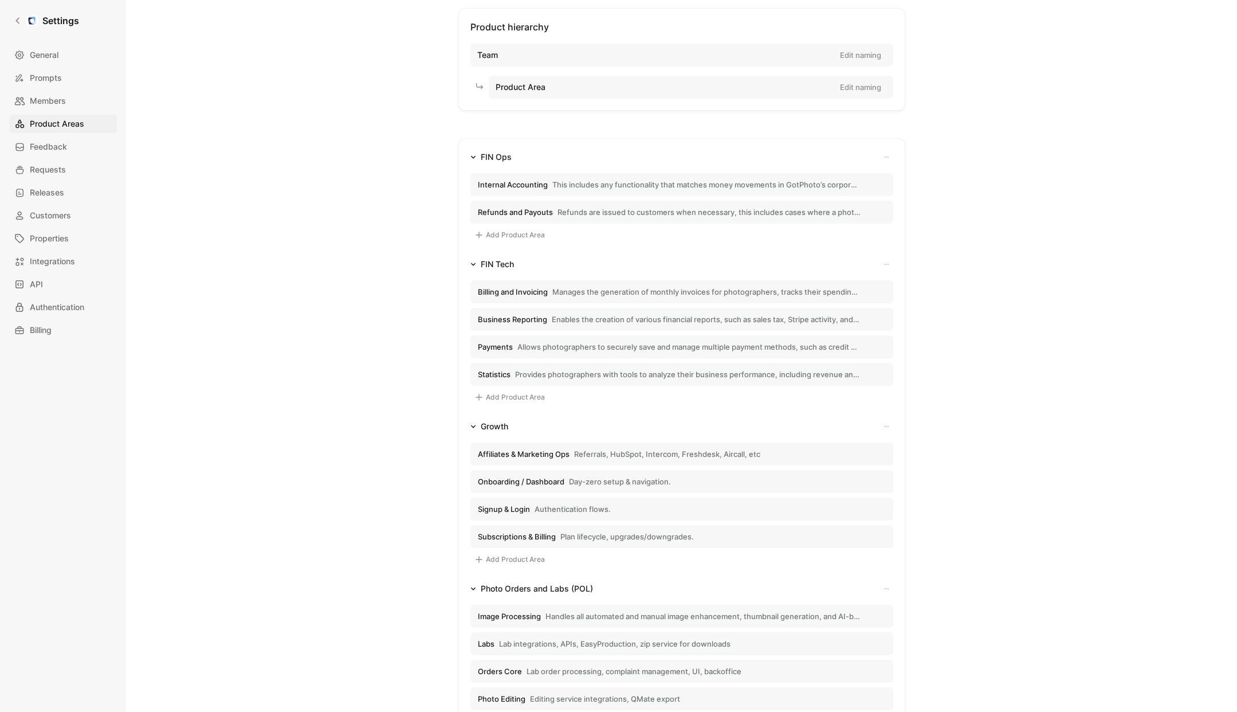
click at [495, 234] on button "Add Product Area" at bounding box center [509, 235] width 78 height 14
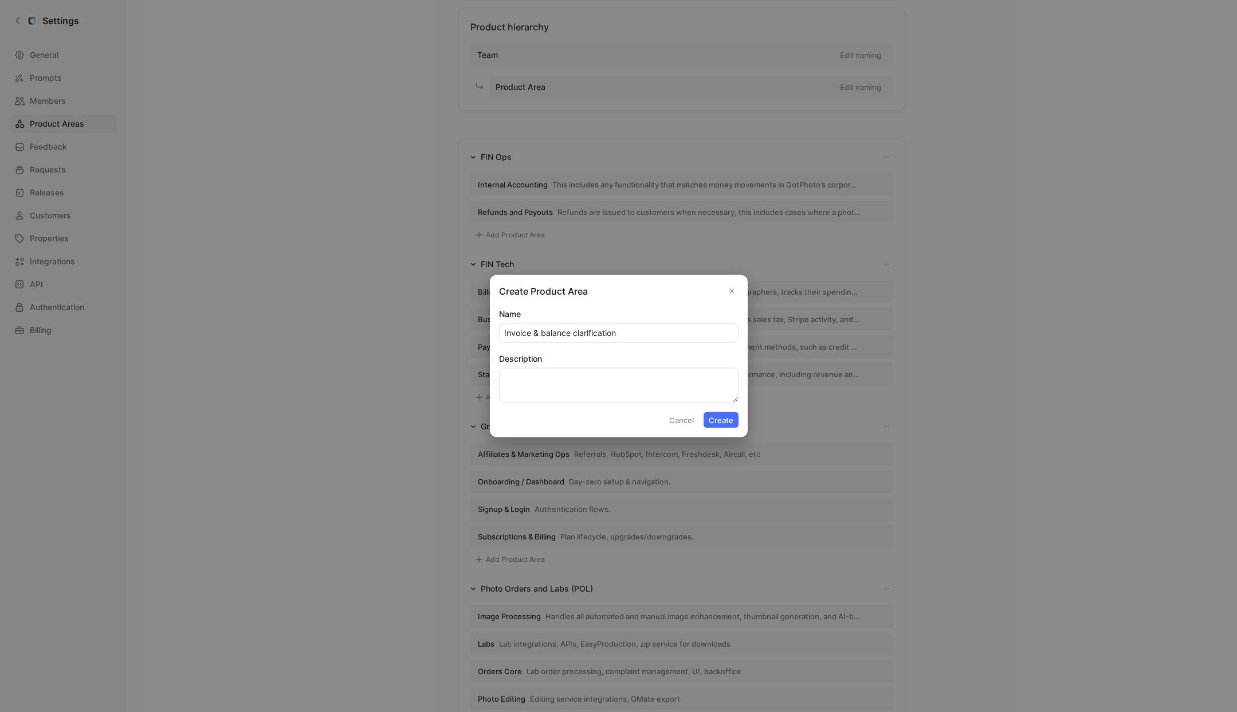
click at [536, 329] on input "Invoice & balance clarification" at bounding box center [619, 333] width 238 height 18
click at [553, 332] on input "Invoice and balance clarification" at bounding box center [619, 333] width 238 height 18
click at [586, 332] on input "Invoice and Balance clarification" at bounding box center [619, 333] width 238 height 18
type input "Invoice and Balance Clarification"
click at [587, 382] on textarea "Description" at bounding box center [618, 385] width 239 height 35
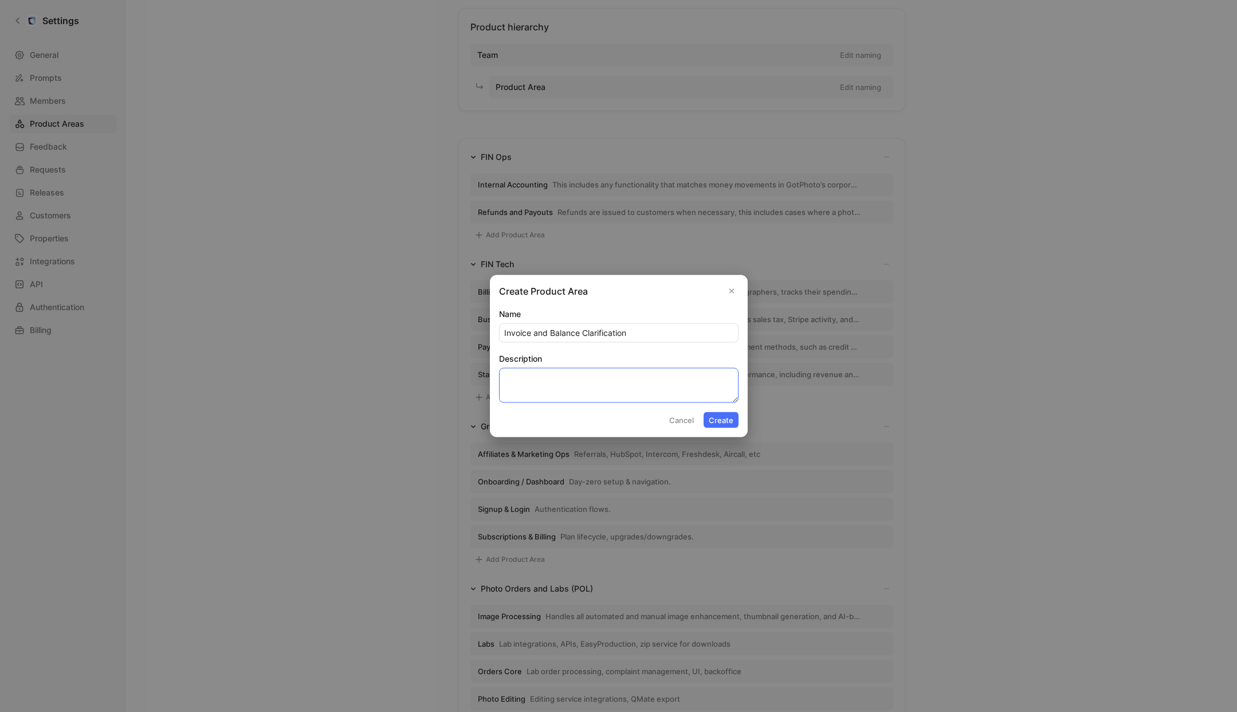
paste textarea "Providing the invoice breakdown to photographers when it’s not clear, explainin…"
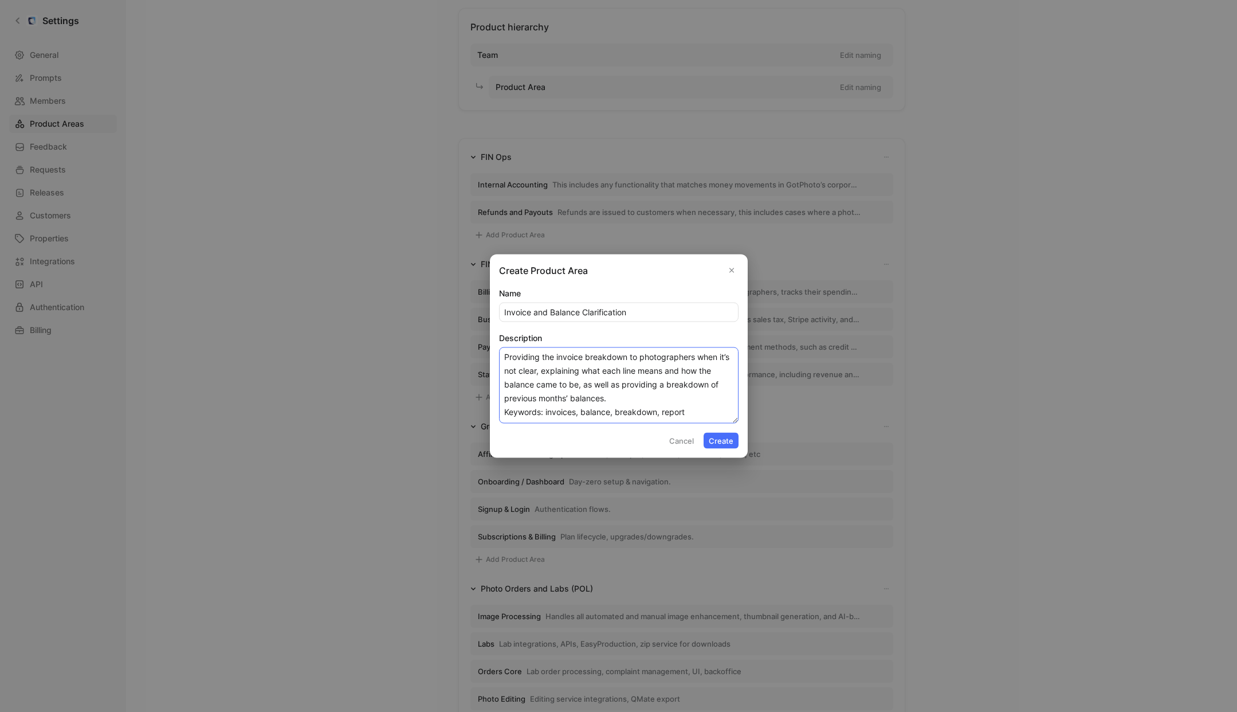
type textarea "Providing the invoice breakdown to photographers when it’s not clear, explainin…"
click at [729, 448] on div "Create Product Area Name Invoice and Balance Clarification Description Providin…" at bounding box center [619, 355] width 258 height 203
click at [725, 443] on button "Create" at bounding box center [721, 441] width 35 height 16
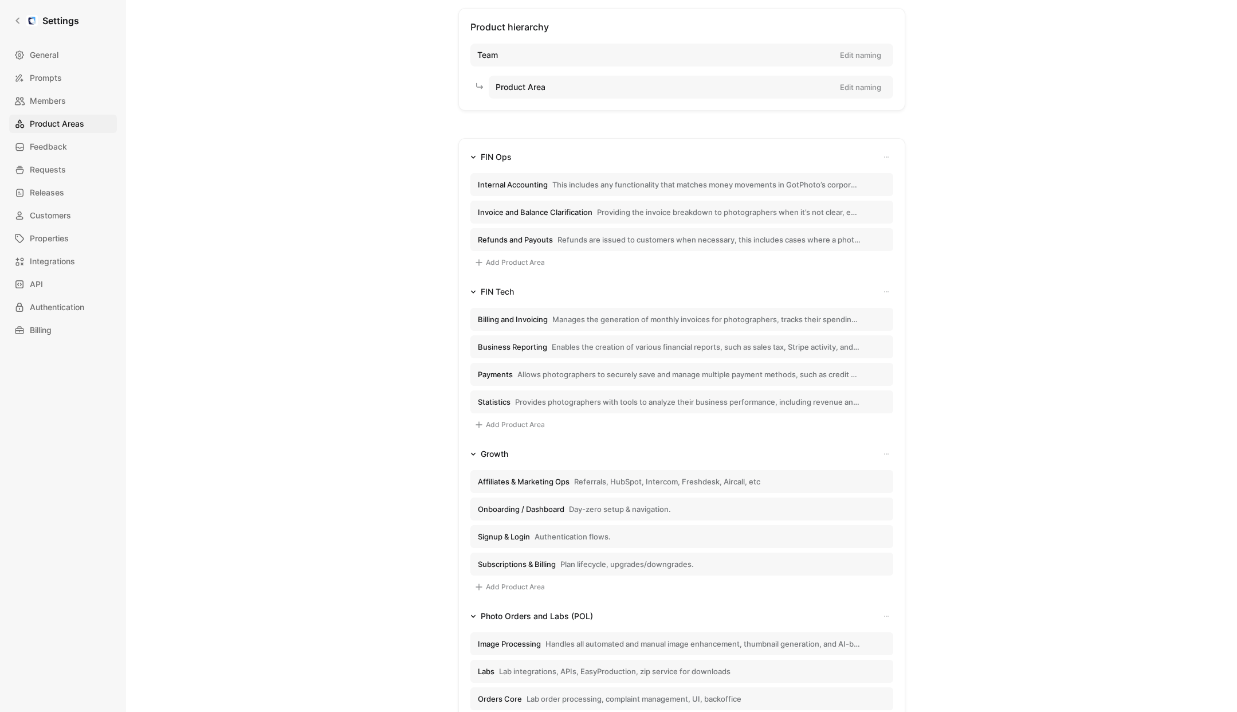
scroll to position [64, 0]
click at [506, 256] on button "Add Product Area" at bounding box center [509, 259] width 78 height 14
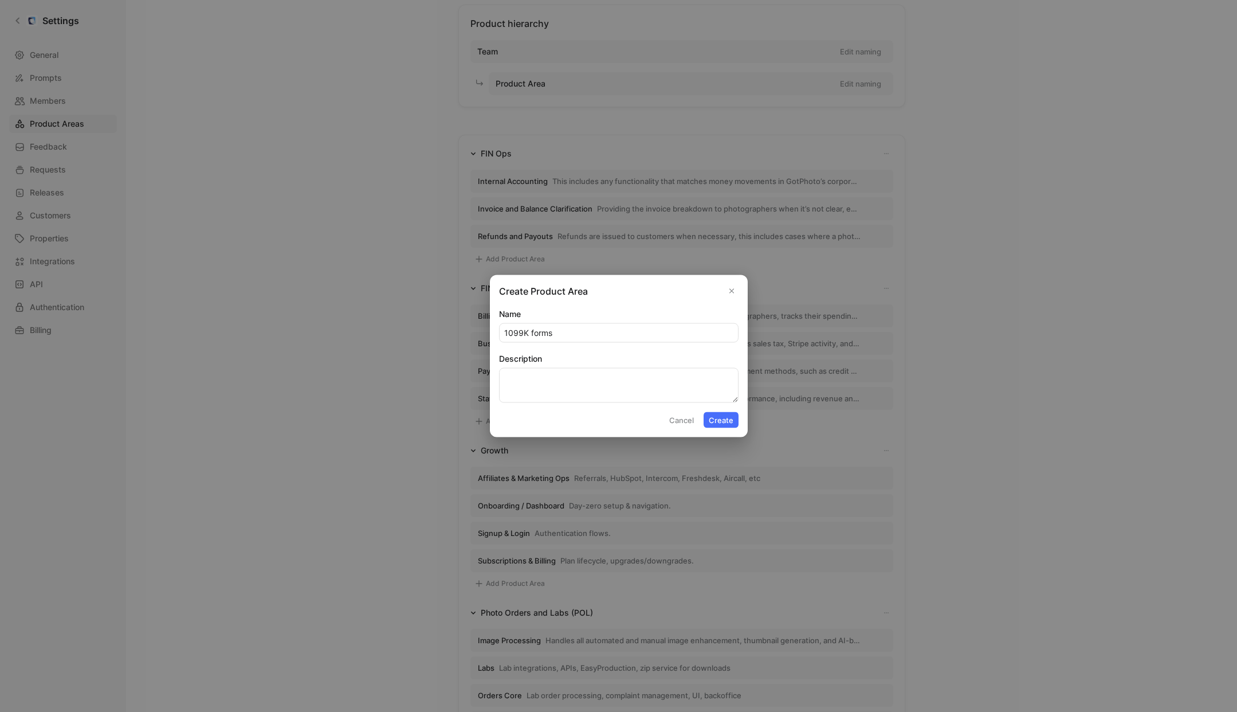
type input "1099K forms"
drag, startPoint x: 582, startPoint y: 376, endPoint x: 555, endPoint y: 383, distance: 27.7
click at [582, 376] on textarea "Description" at bounding box center [618, 385] width 239 height 35
paste textarea "Providing 1099K tax forms to [DEMOGRAPHIC_DATA] customers, making sure the deta…"
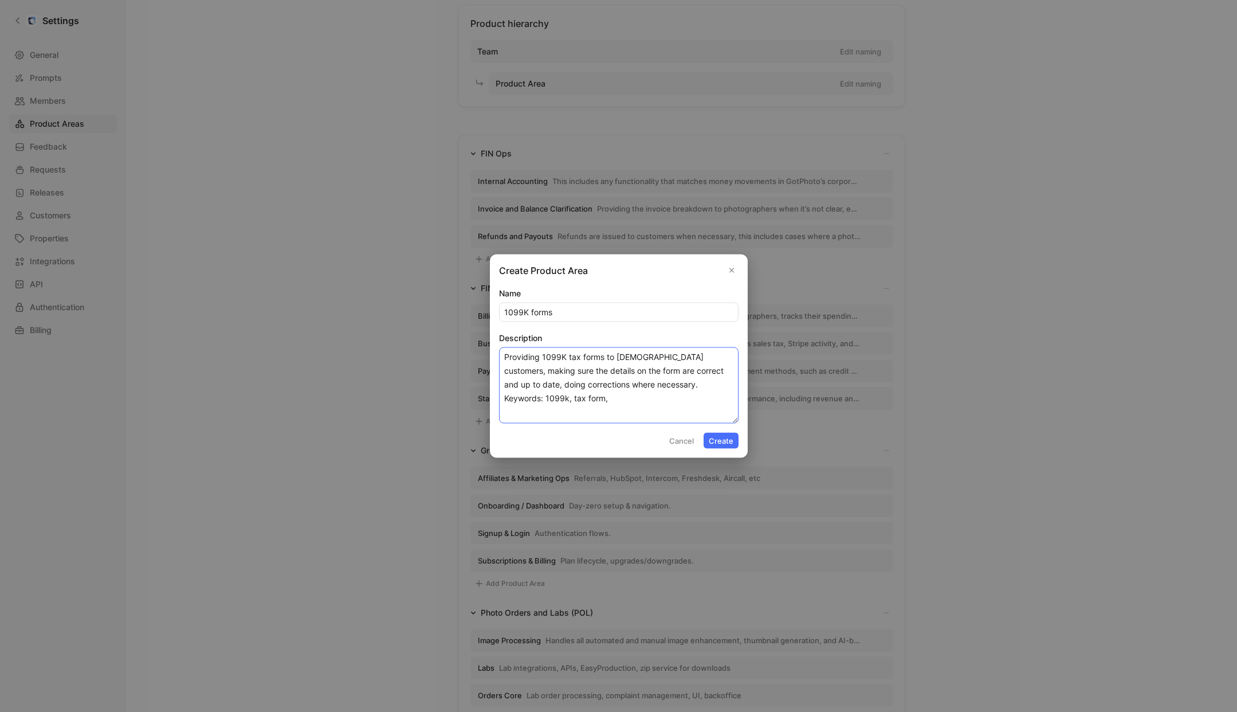
type textarea "Providing 1099K tax forms to [DEMOGRAPHIC_DATA] customers, making sure the deta…"
click at [719, 439] on button "Create" at bounding box center [721, 441] width 35 height 16
click at [515, 408] on textarea "Providing 1099K tax forms to [DEMOGRAPHIC_DATA] customers, making sure the deta…" at bounding box center [618, 385] width 239 height 76
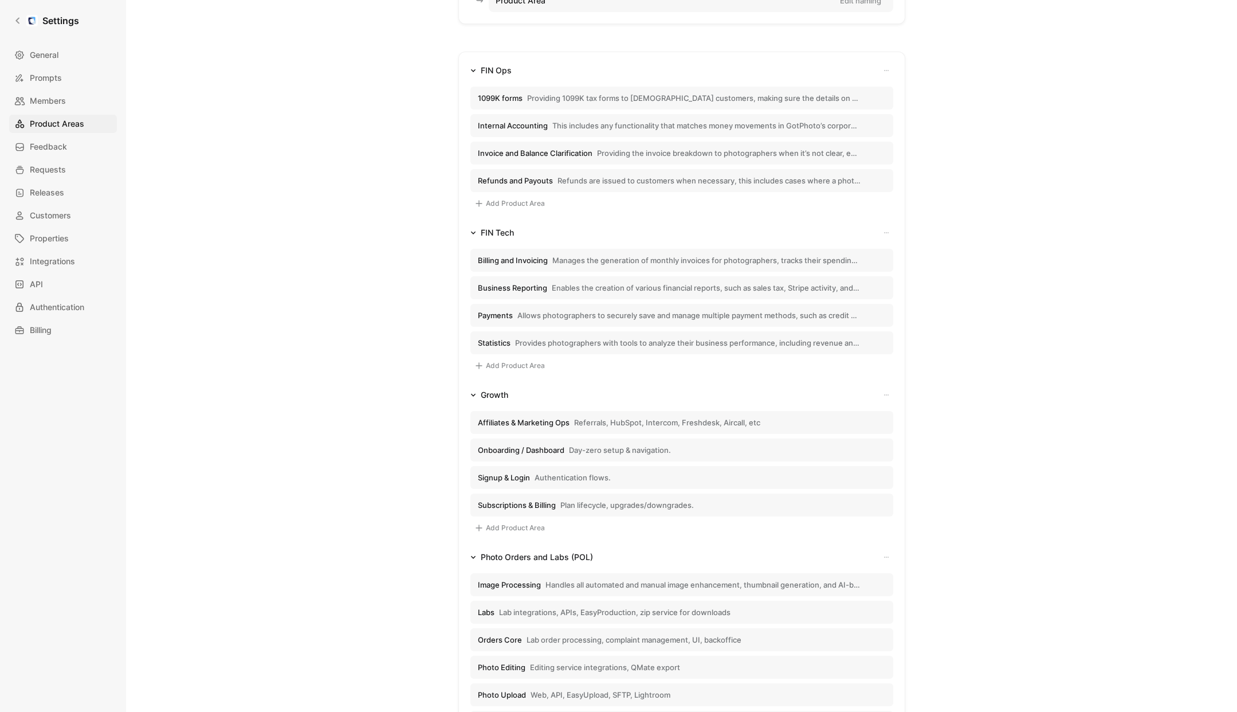
scroll to position [182, 0]
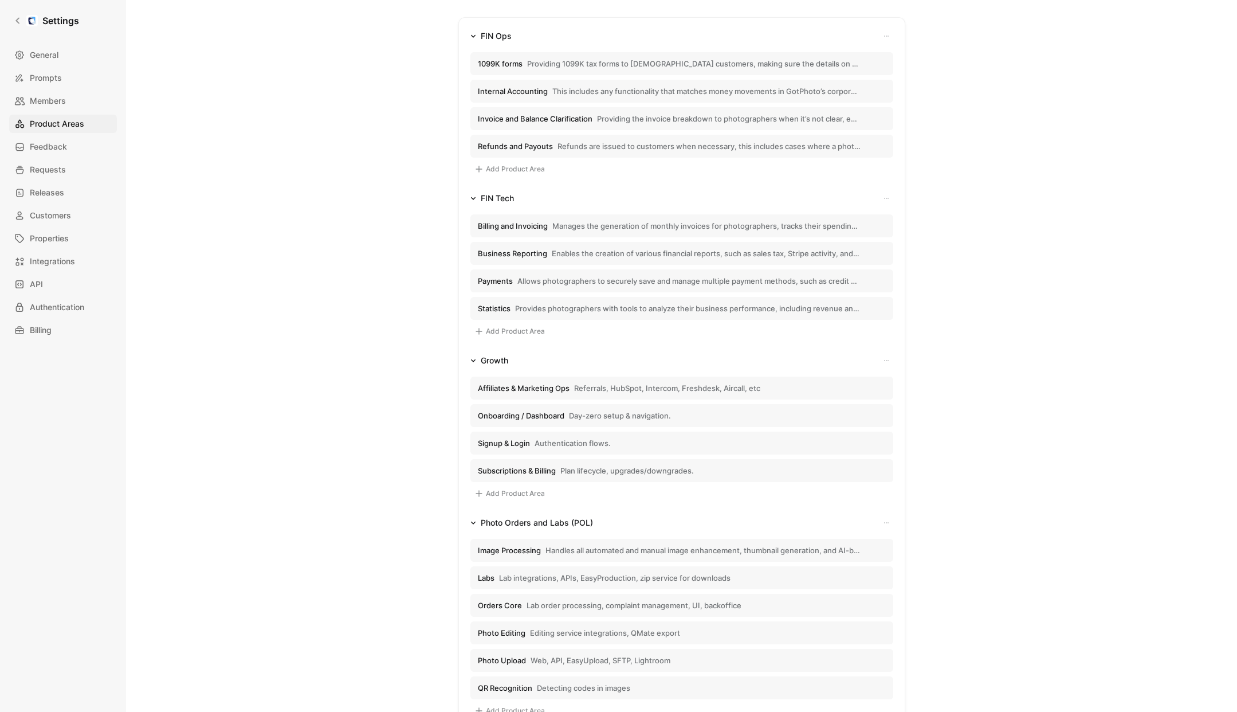
click at [547, 388] on span "Affiliates & Marketing Ops" at bounding box center [524, 388] width 92 height 10
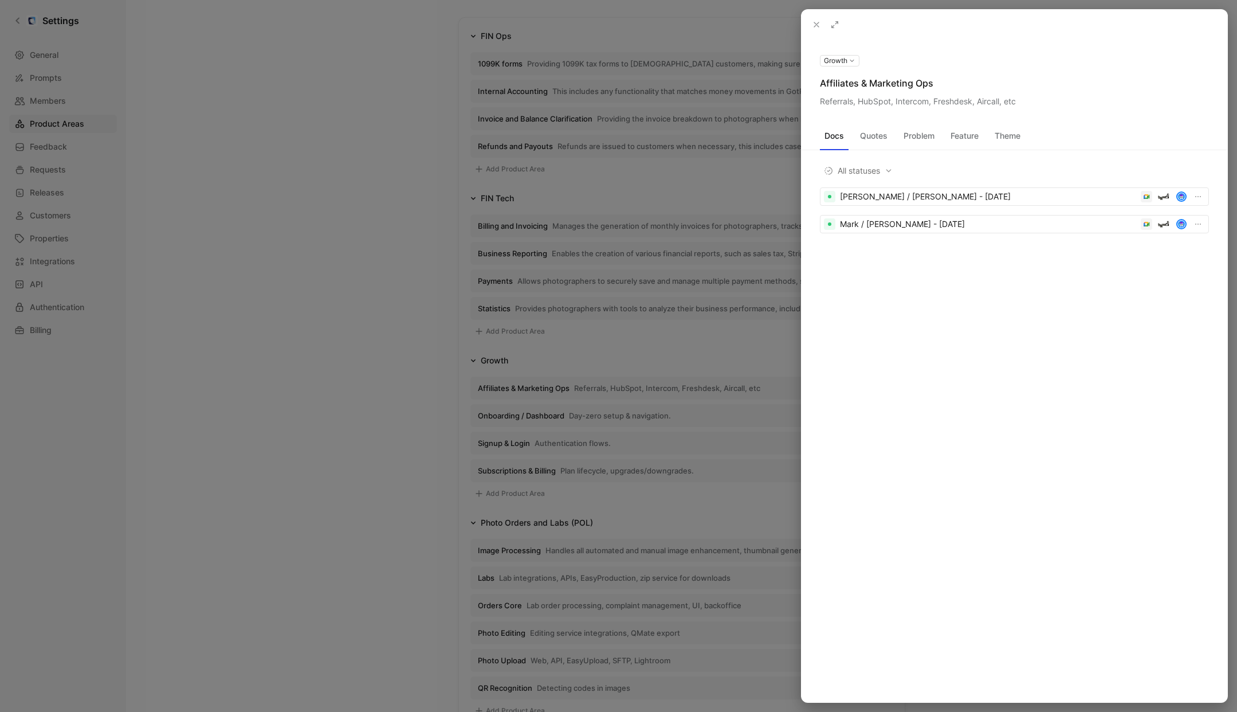
click at [0, 0] on use at bounding box center [0, 0] width 0 height 0
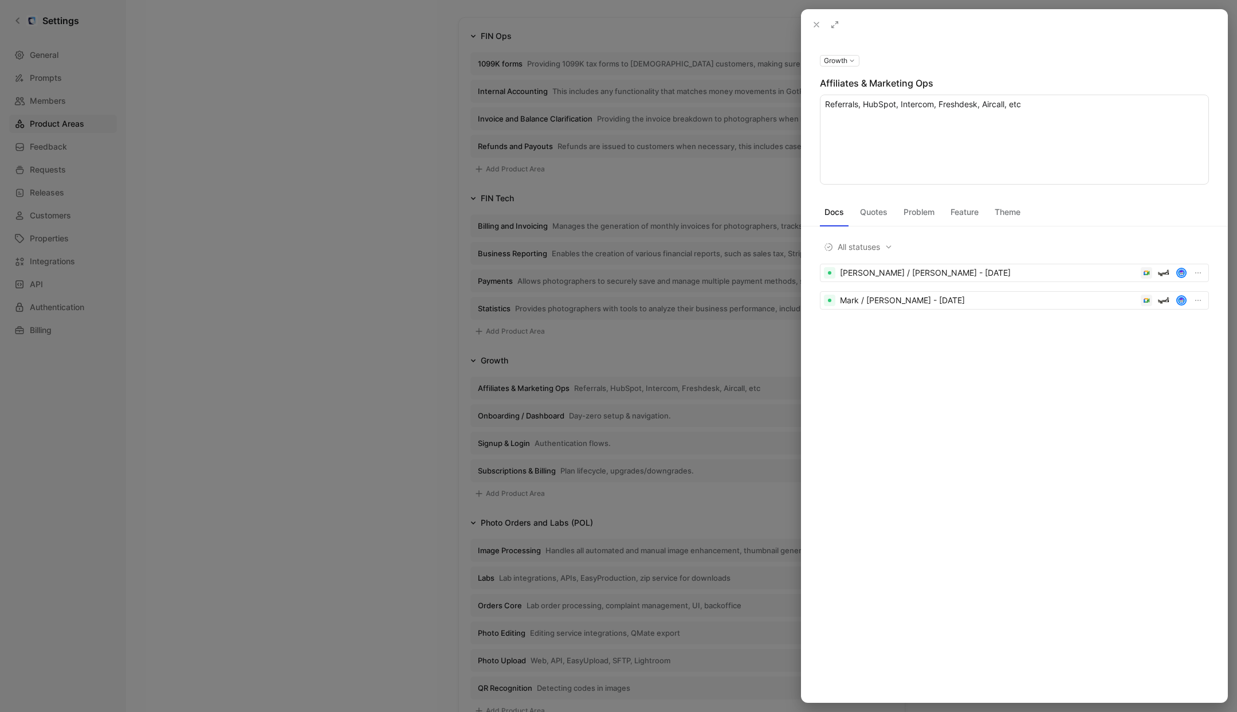
click at [958, 107] on textarea "Referrals, HubSpot, Intercom, Freshdesk, Aircall, etc" at bounding box center [1014, 140] width 389 height 90
type textarea "Manages integrations with tools like HubSpot, Intercom, and Aircall to support …"
click at [344, 262] on div at bounding box center [618, 356] width 1237 height 712
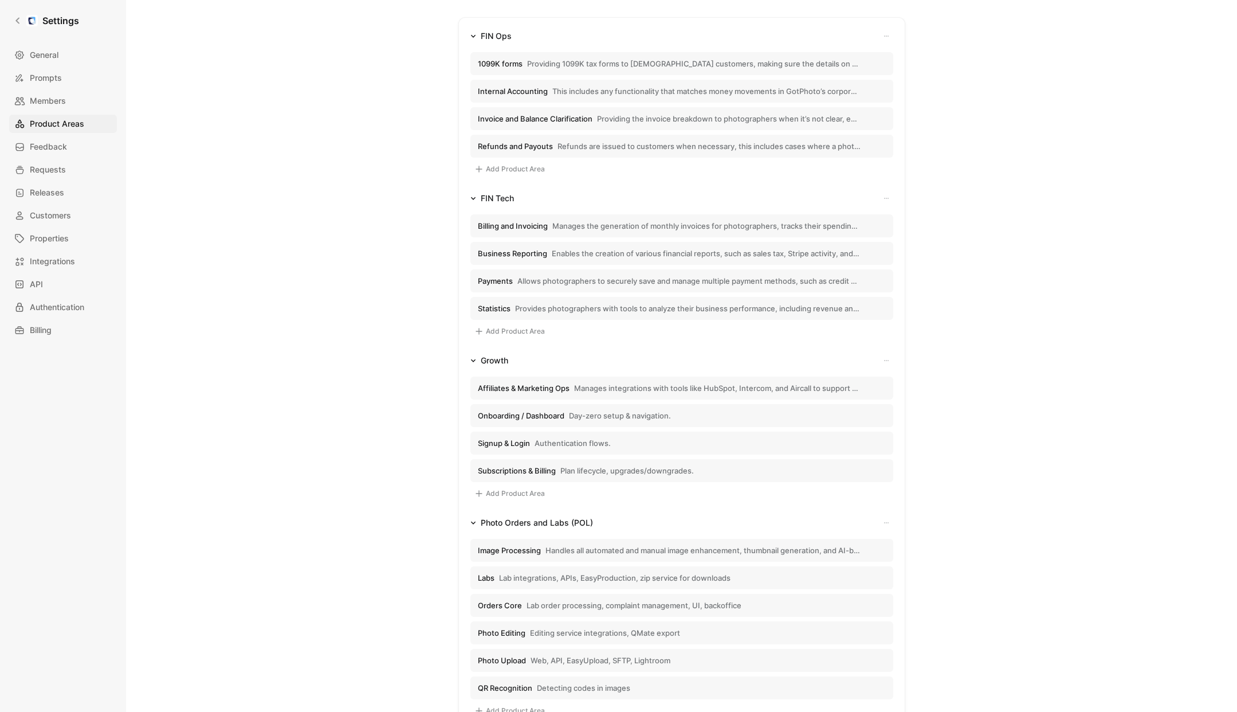
click at [508, 415] on span "Onboarding / Dashboard" at bounding box center [521, 415] width 87 height 10
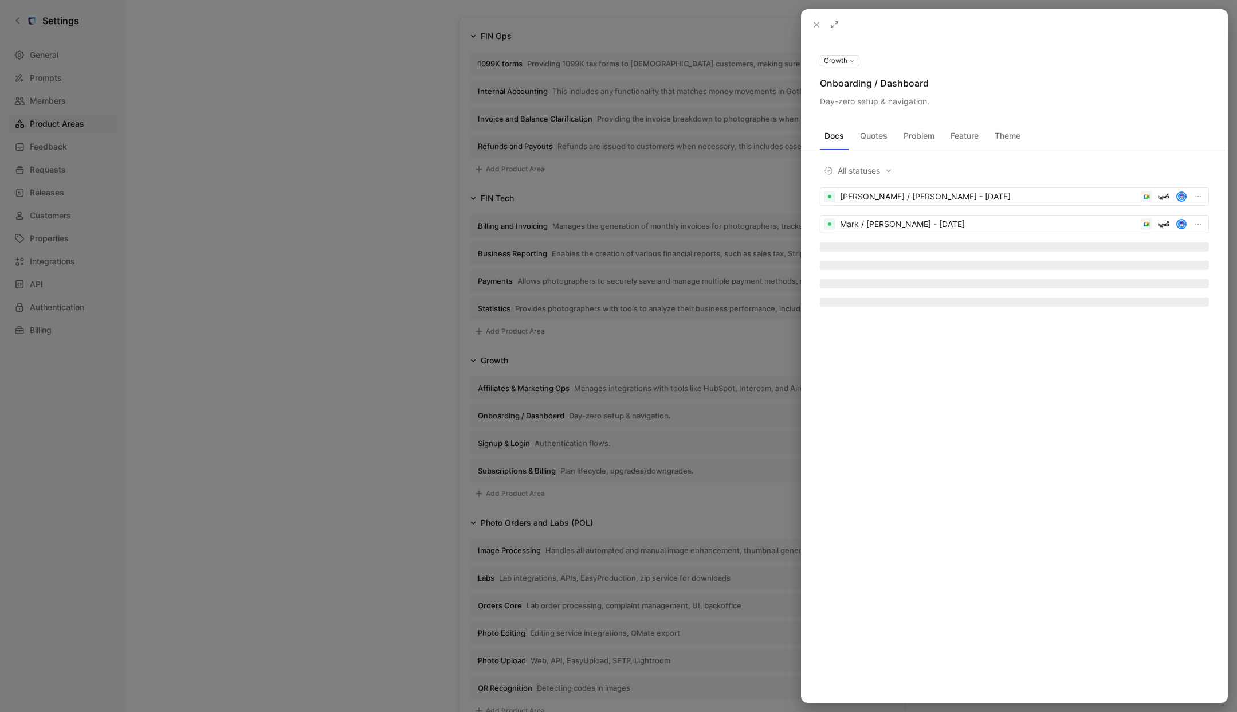
click at [0, 0] on button at bounding box center [0, 0] width 0 height 0
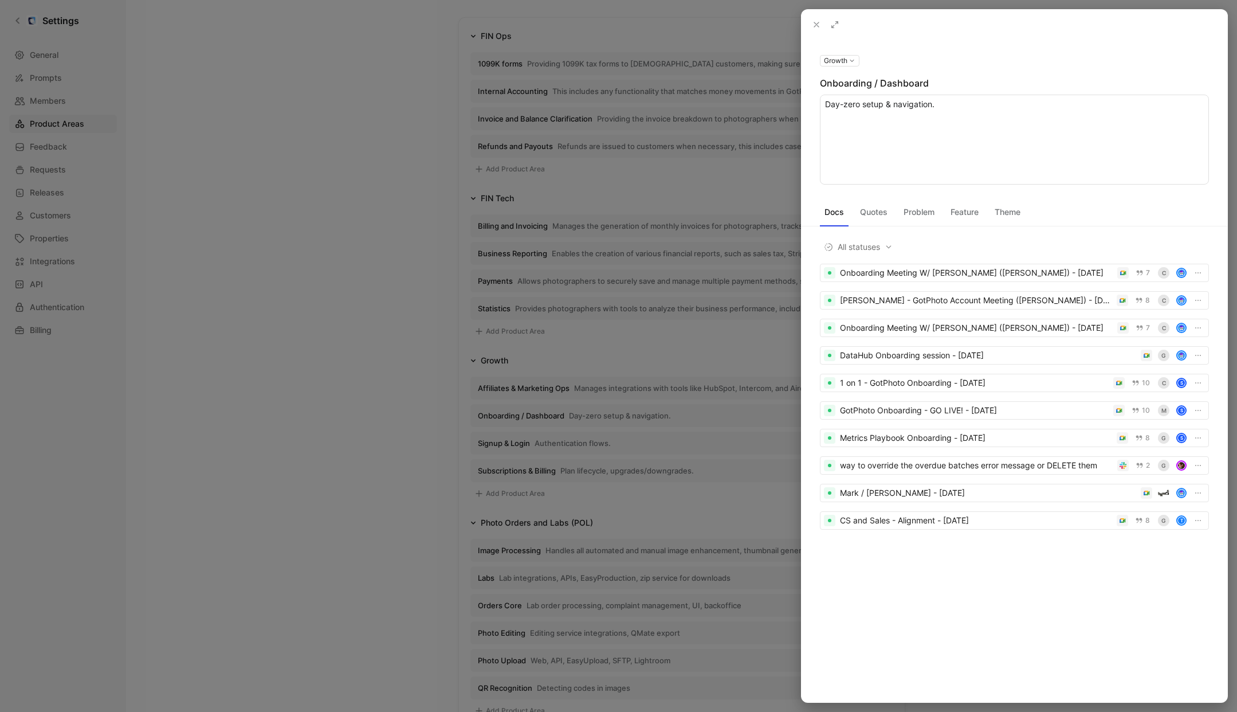
click at [934, 107] on textarea "Day-zero setup & navigation." at bounding box center [1014, 140] width 389 height 90
click at [829, 107] on textarea "Day-zero setup & navigation." at bounding box center [1014, 140] width 389 height 90
type textarea "Handles first-time user flows, dashboard setup, and guidance to ensure a succes…"
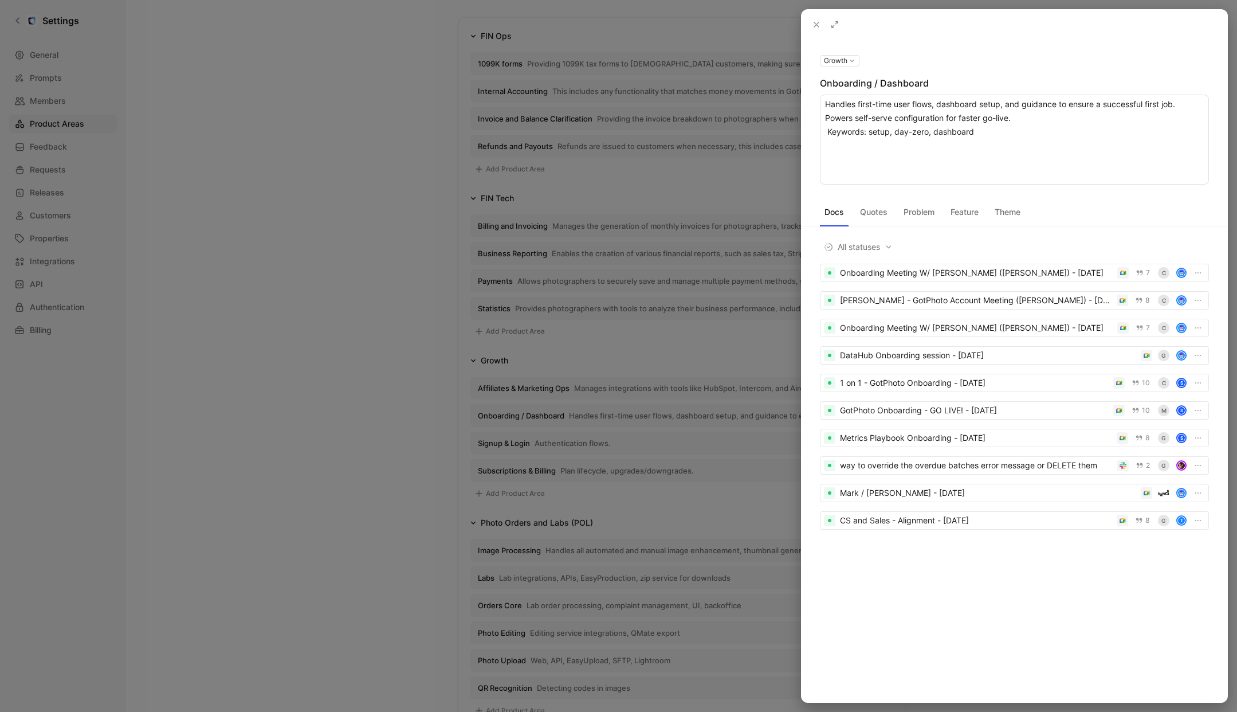
click at [369, 185] on div at bounding box center [618, 356] width 1237 height 712
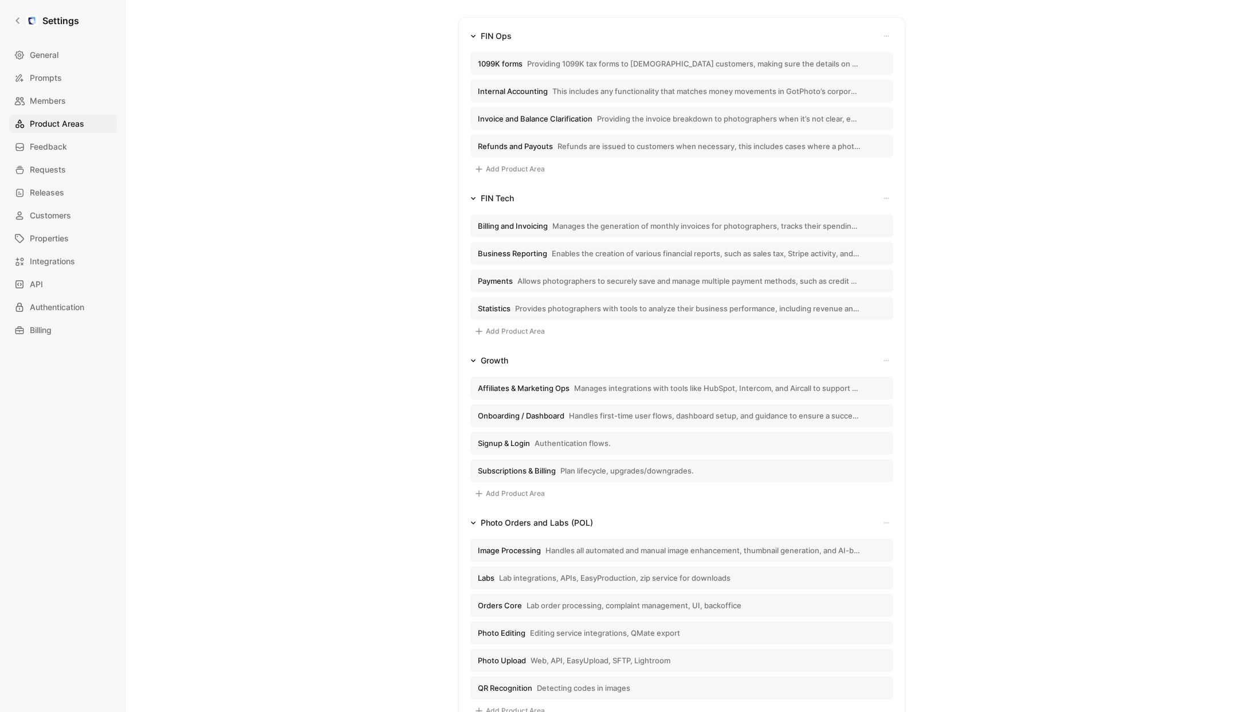
click at [506, 441] on span "Signup & Login" at bounding box center [504, 443] width 52 height 10
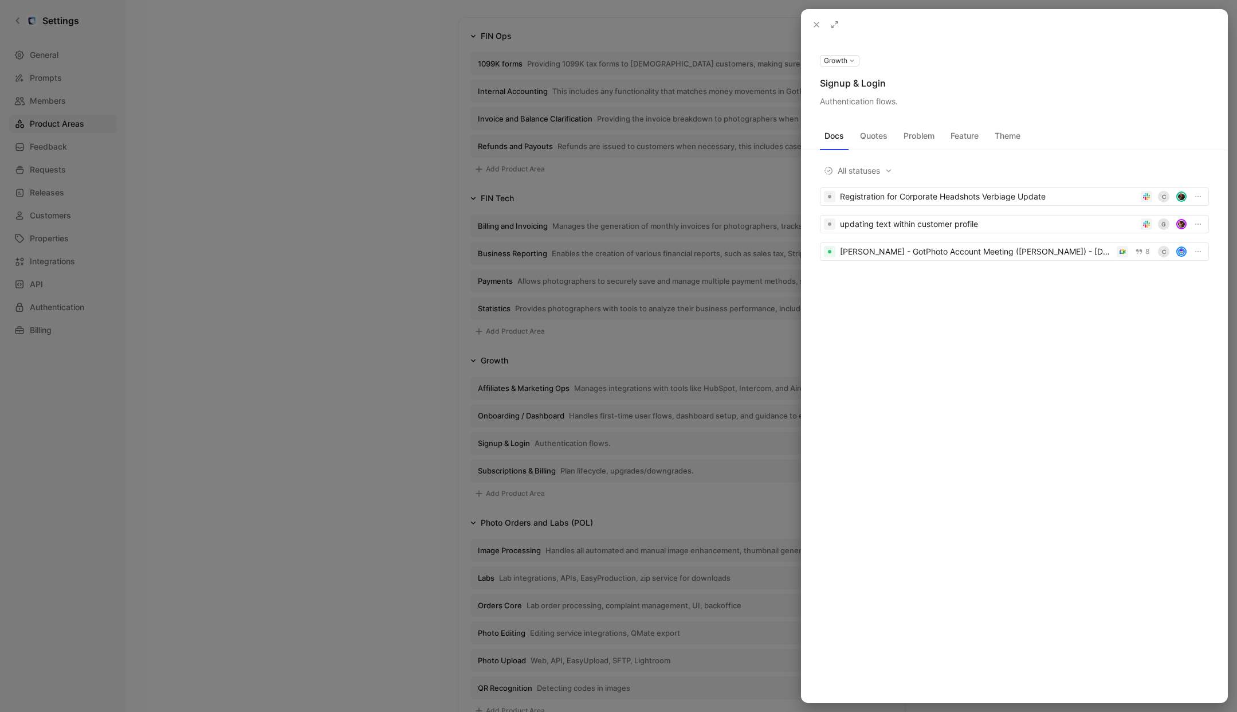
click at [0, 0] on button at bounding box center [0, 0] width 0 height 0
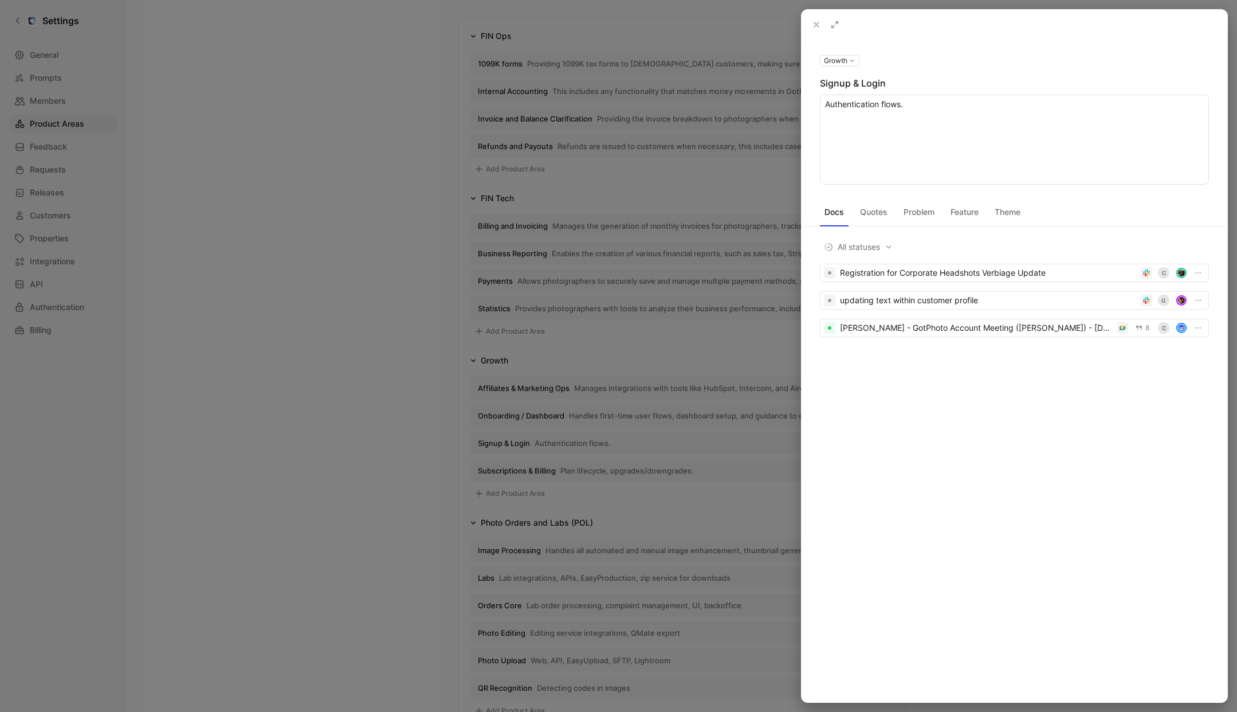
click at [887, 104] on textarea "Authentication flows." at bounding box center [1014, 140] width 389 height 90
type textarea "Controls all user authentication paths including sign-up, login, and account sw…"
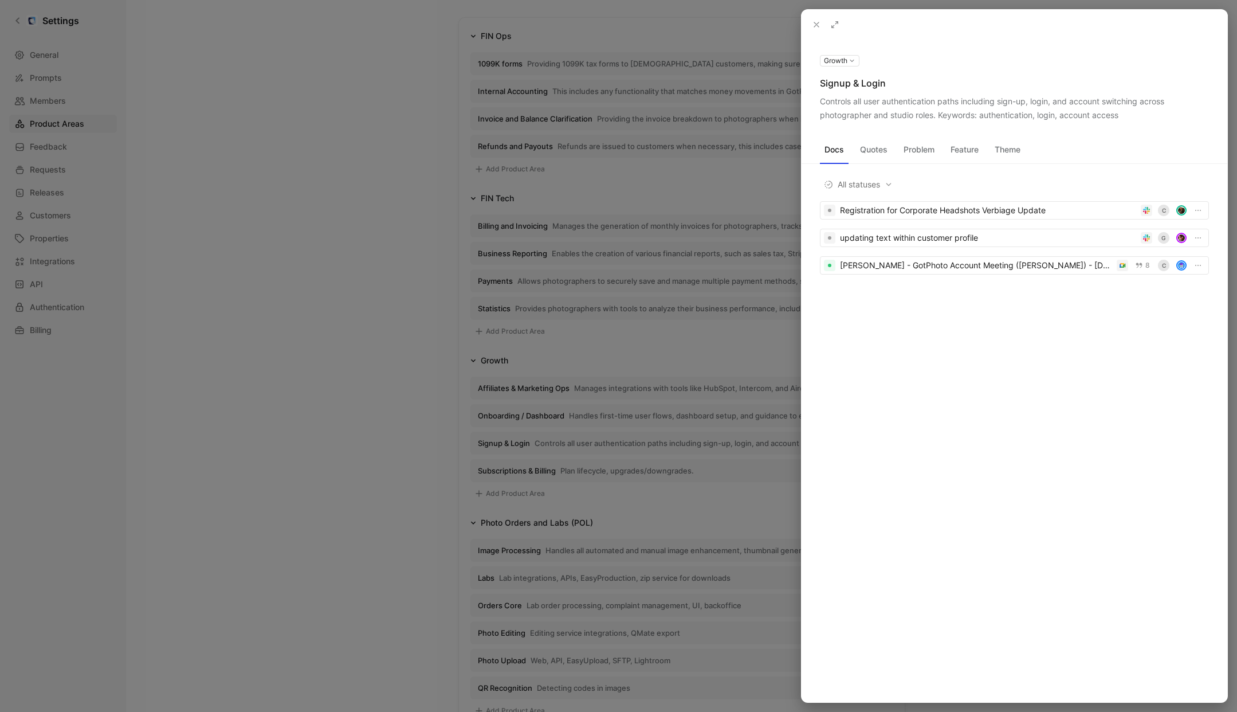
click at [406, 198] on div at bounding box center [618, 356] width 1237 height 712
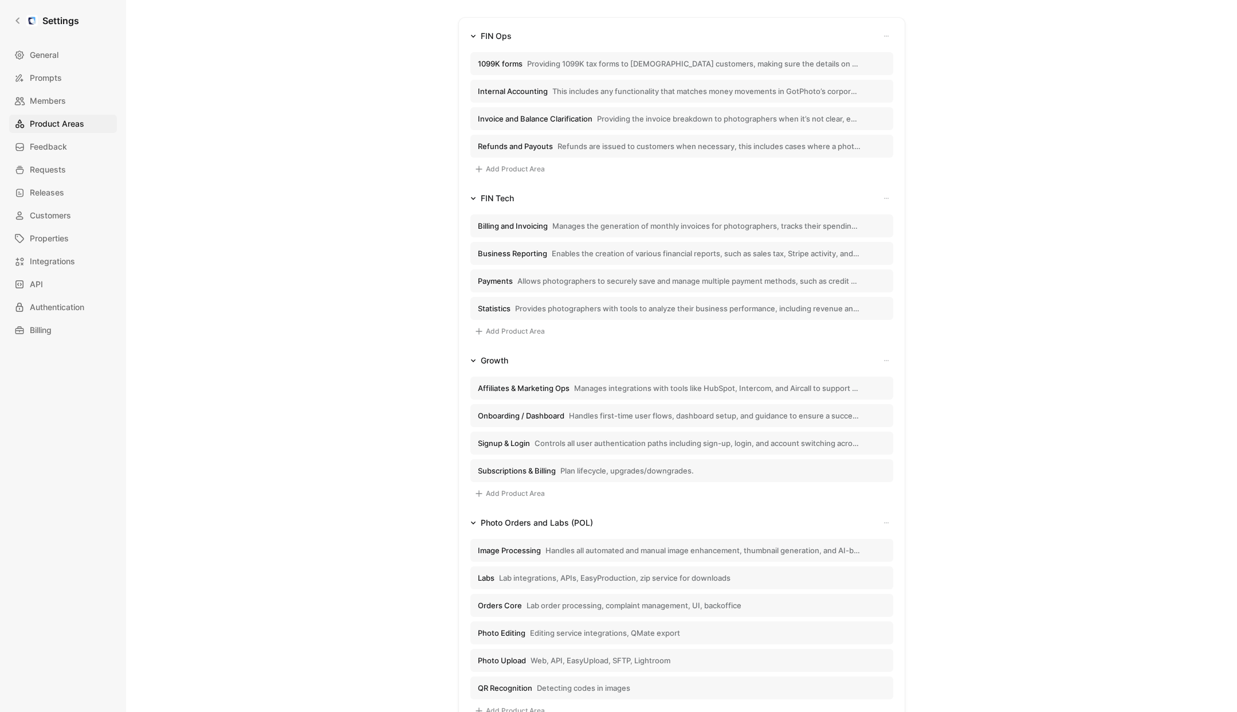
scroll to position [180, 0]
click at [531, 469] on span "Subscriptions & Billing" at bounding box center [517, 472] width 78 height 10
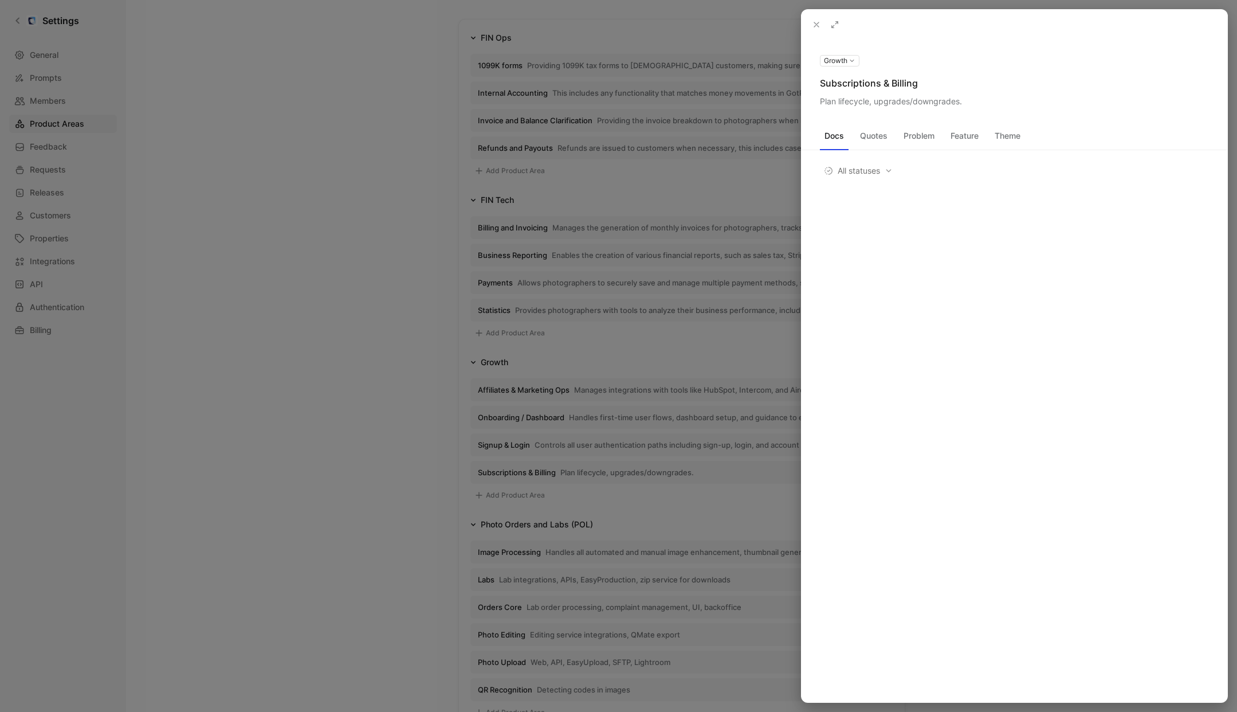
click at [930, 105] on div "Plan lifecycle, upgrades/downgrades." at bounding box center [1014, 102] width 389 height 14
click at [0, 0] on icon at bounding box center [0, 0] width 0 height 0
click at [922, 107] on textarea "Plan lifecycle, upgrades/downgrades." at bounding box center [1014, 140] width 389 height 90
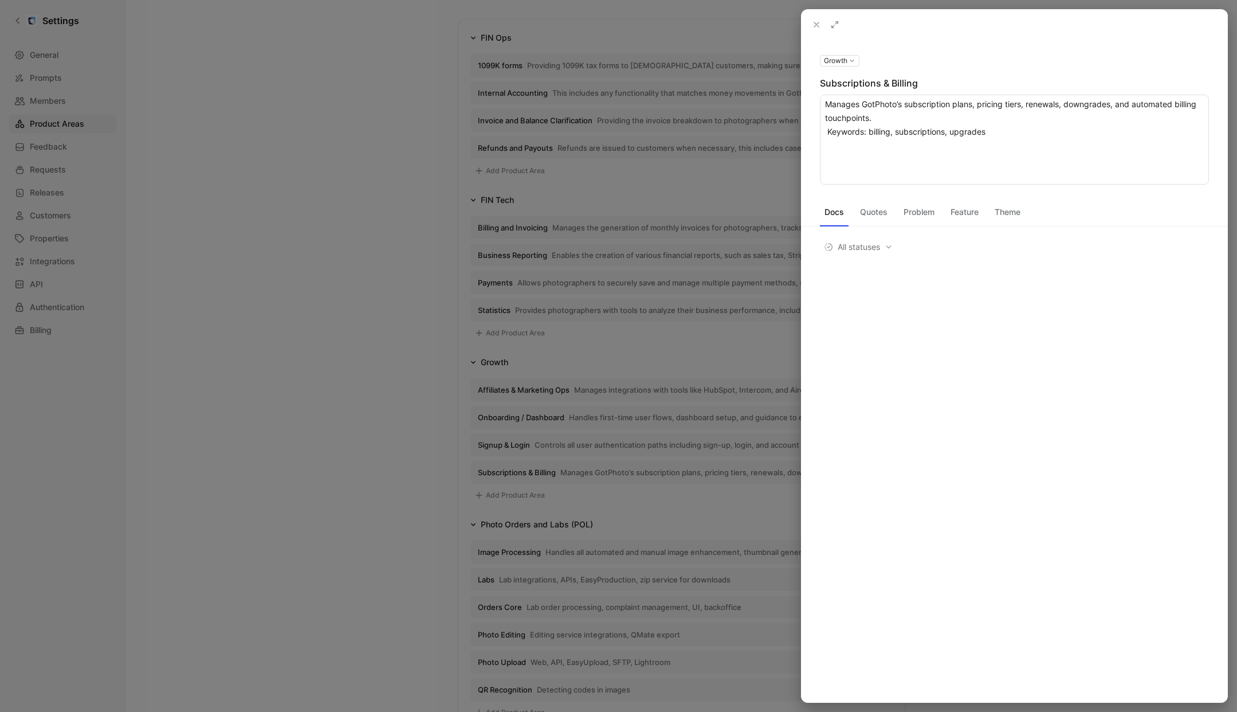
click at [828, 129] on textarea "Manages GotPhoto’s subscription plans, pricing tiers, renewals, downgrades, and…" at bounding box center [1014, 140] width 389 height 90
type textarea "Manages GotPhoto’s subscription plans, pricing tiers, renewals, downgrades, and…"
click at [847, 120] on textarea "Manages GotPhoto’s subscription plans, pricing tiers, renewals, downgrades, and…" at bounding box center [1014, 140] width 389 height 90
click at [427, 233] on div at bounding box center [618, 356] width 1237 height 712
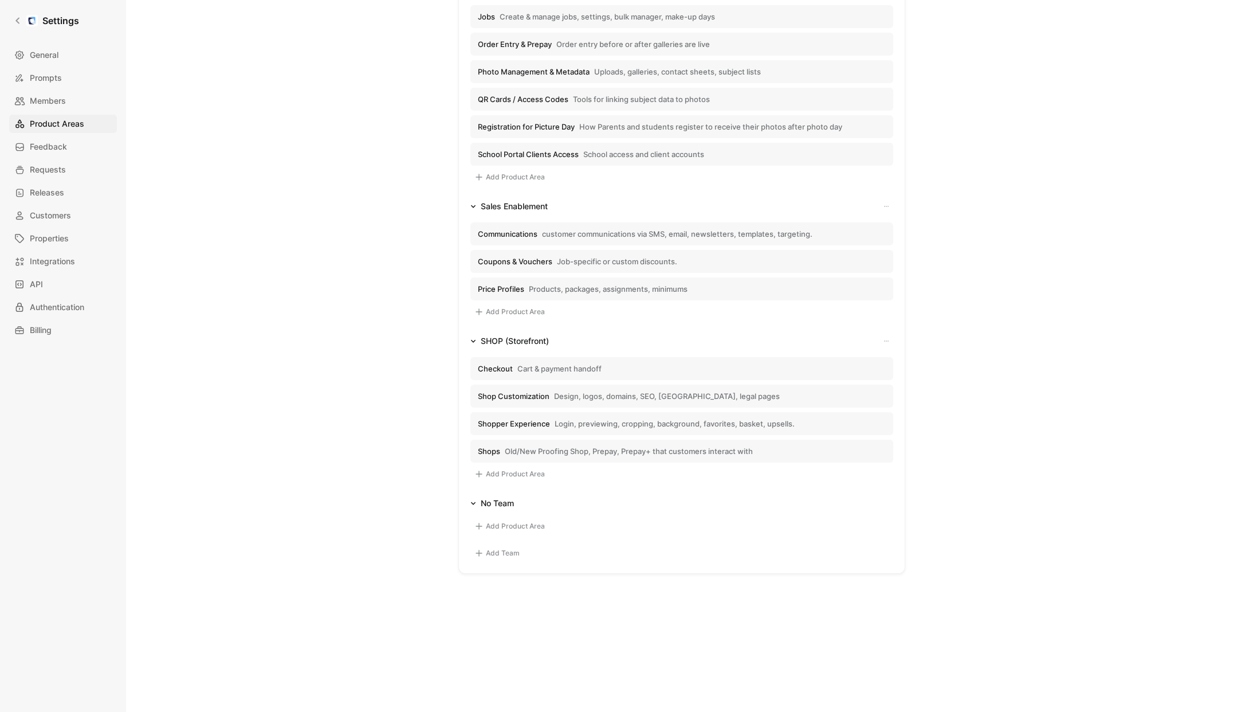
scroll to position [1030, 0]
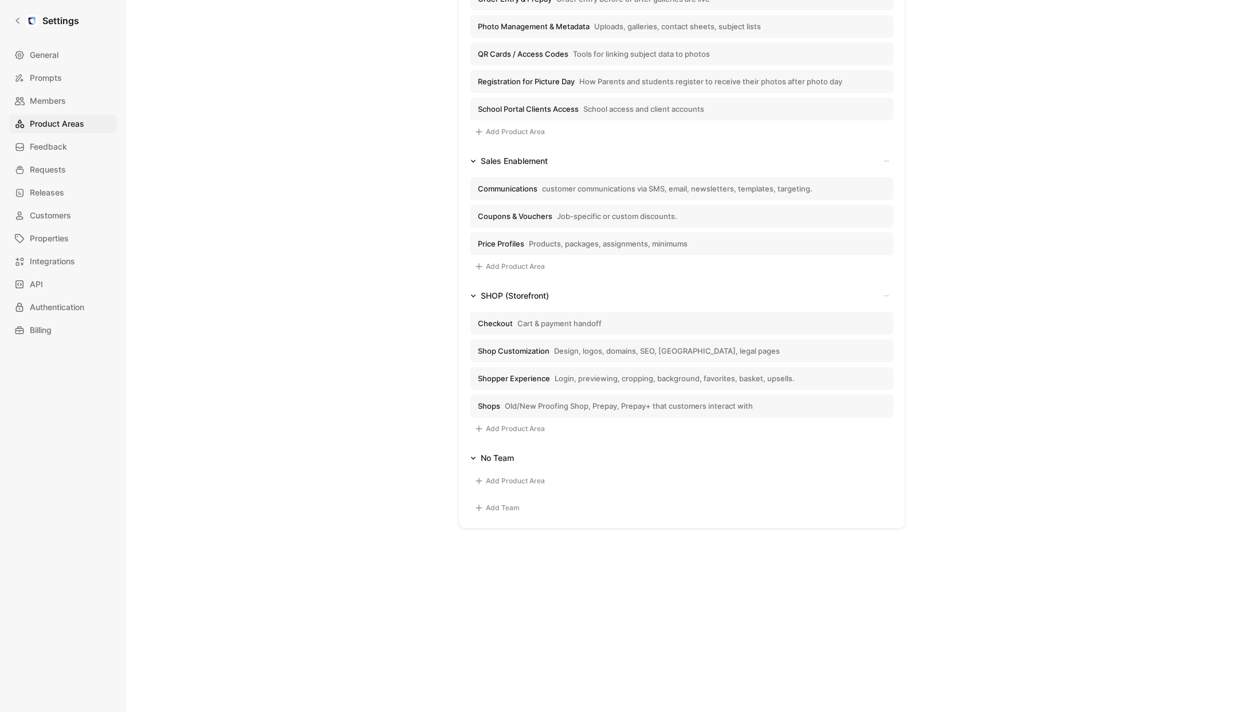
click at [518, 322] on span "Cart & payment handoff" at bounding box center [559, 323] width 84 height 10
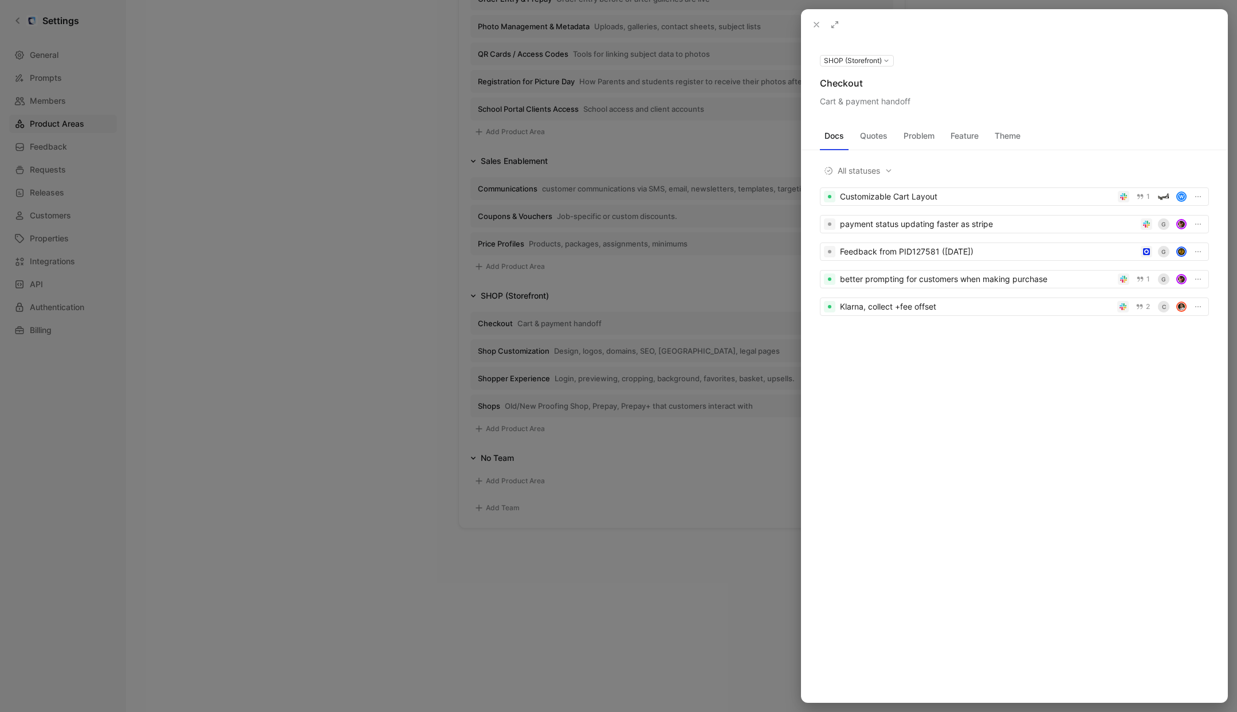
click at [0, 0] on use at bounding box center [0, 0] width 0 height 0
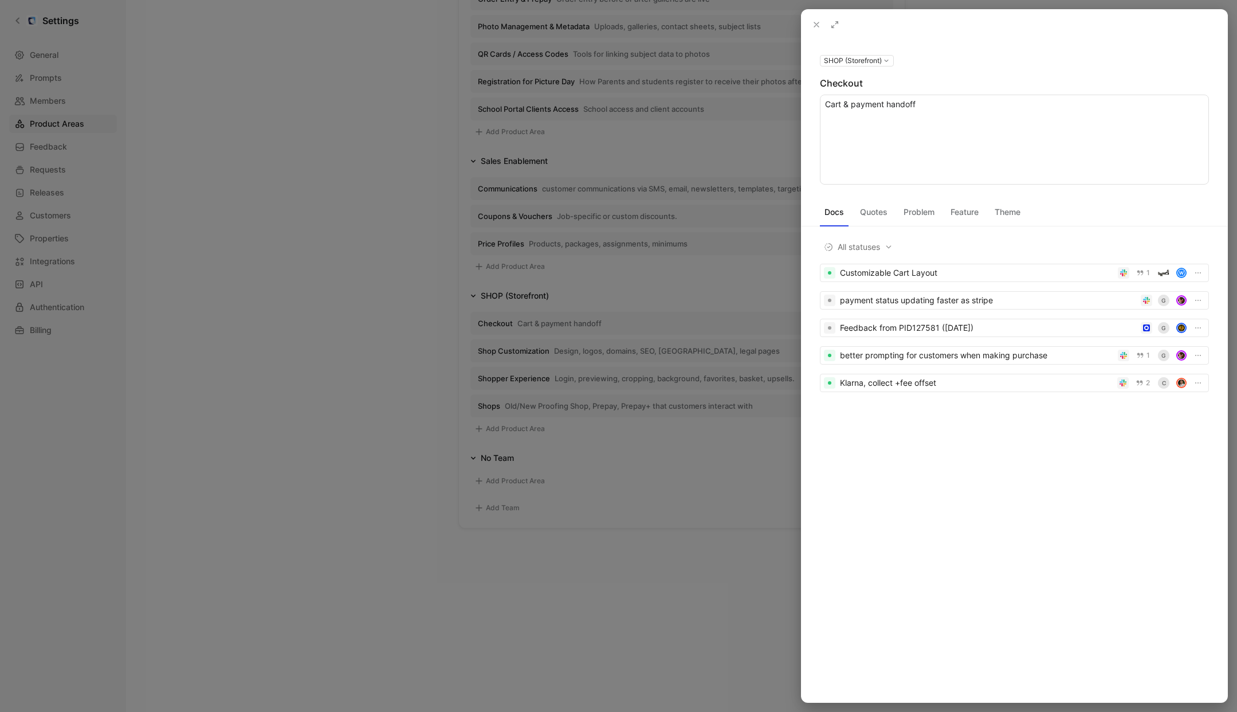
click at [888, 104] on textarea "Cart & payment handoff" at bounding box center [1014, 140] width 389 height 90
type textarea "Handles final steps of the purchase funnel including cart review, payment proce…"
click at [422, 186] on div at bounding box center [618, 356] width 1237 height 712
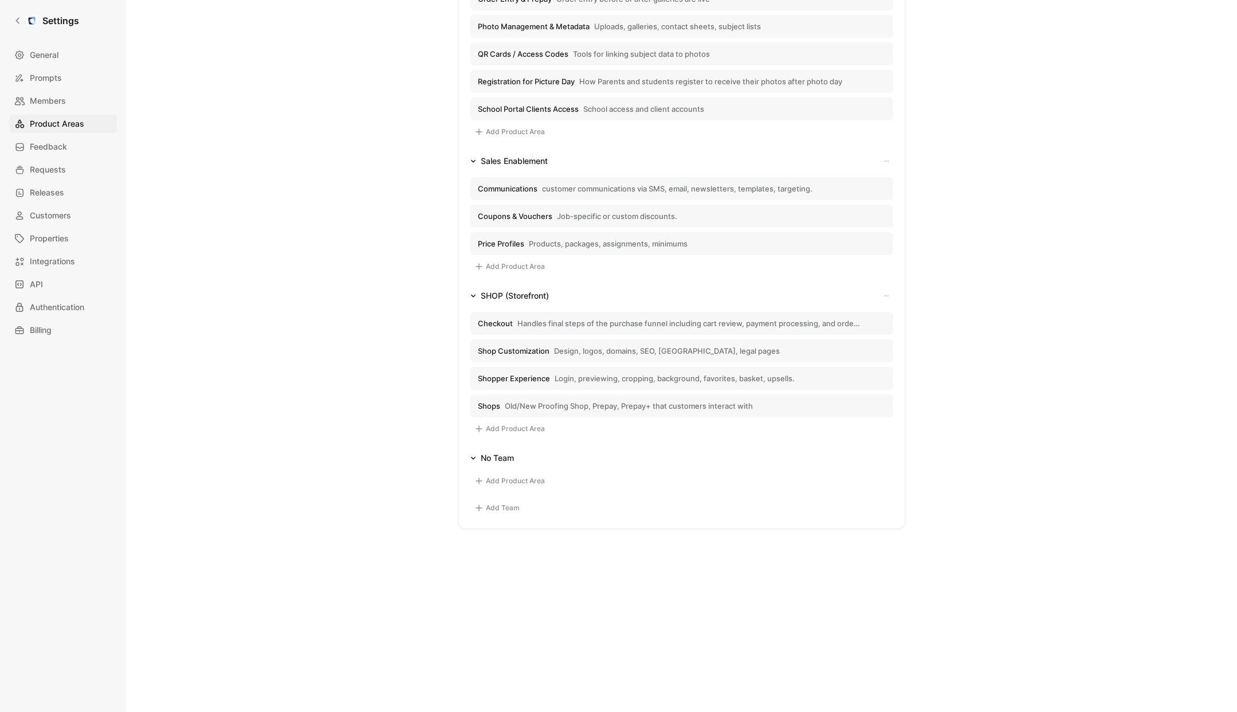
click at [505, 351] on span "Shop Customization" at bounding box center [514, 350] width 72 height 10
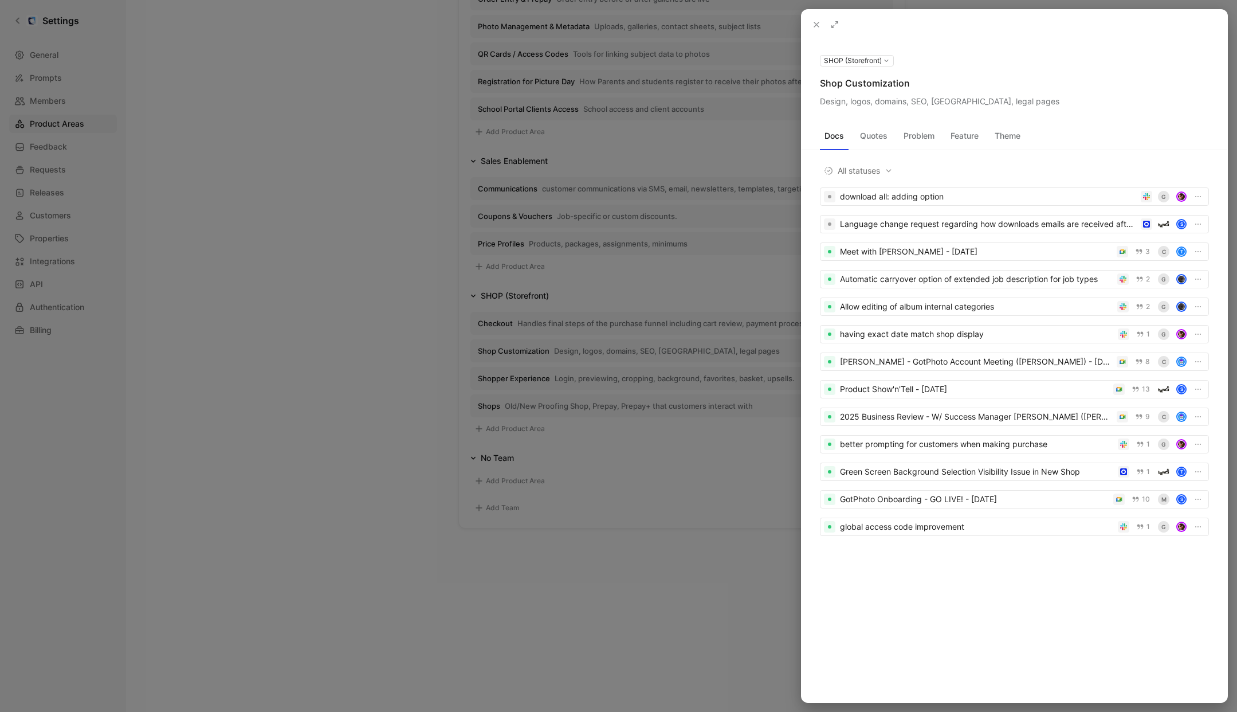
click at [0, 0] on icon at bounding box center [0, 0] width 0 height 0
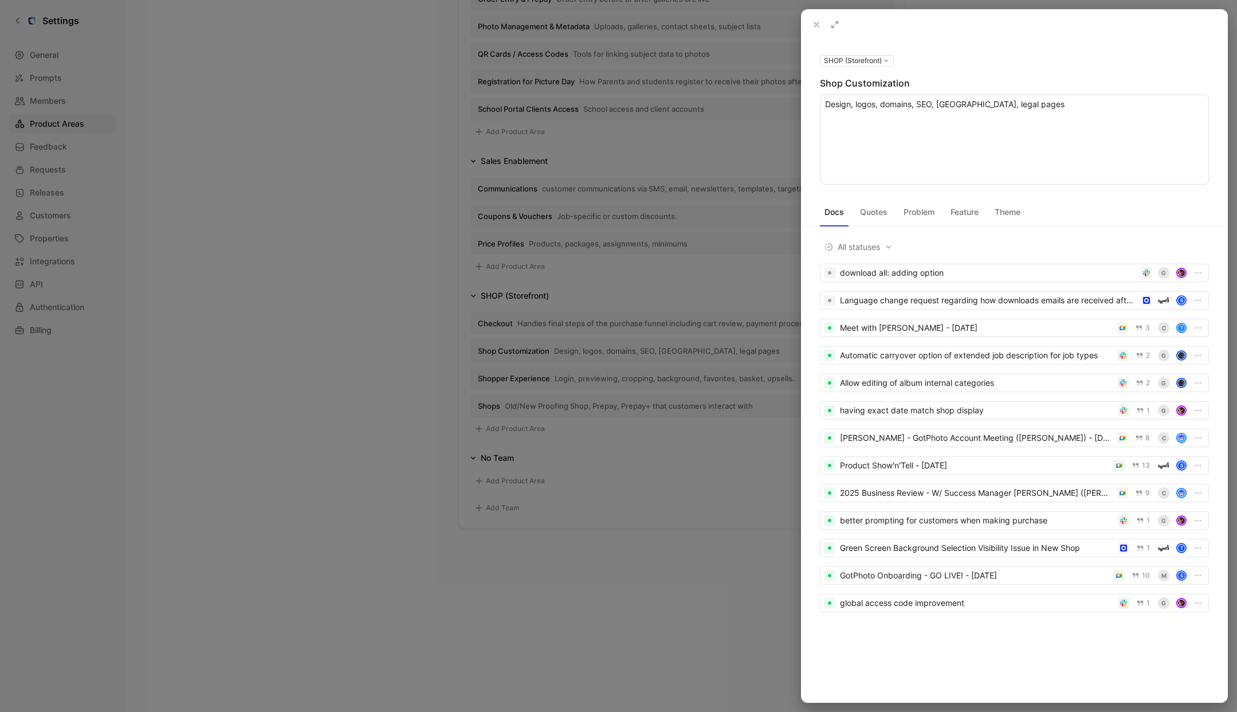
click at [958, 108] on textarea "Design, logos, domains, SEO, [GEOGRAPHIC_DATA], legal pages" at bounding box center [1014, 140] width 389 height 90
click at [827, 103] on textarea "Empowers photographers to brand and configure their online stores, including do…" at bounding box center [1014, 140] width 389 height 90
type textarea "Empowers photographers to brand and configure their online stores, including do…"
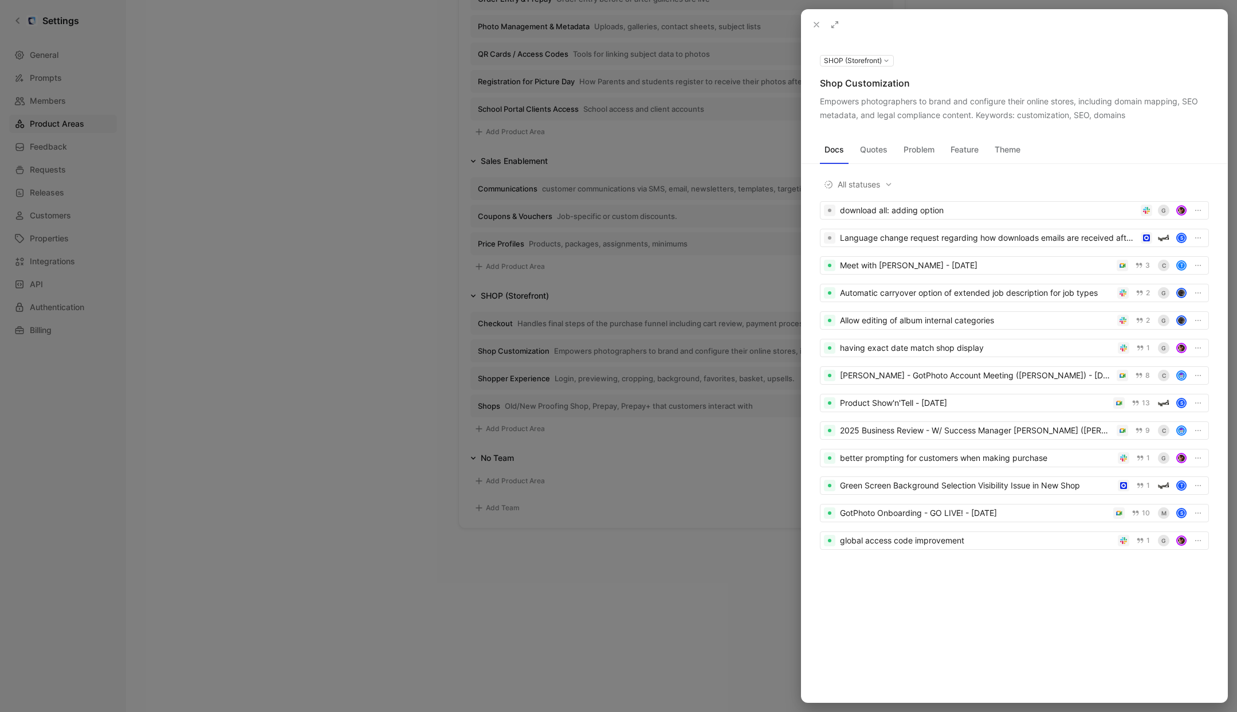
click at [437, 140] on div at bounding box center [618, 356] width 1237 height 712
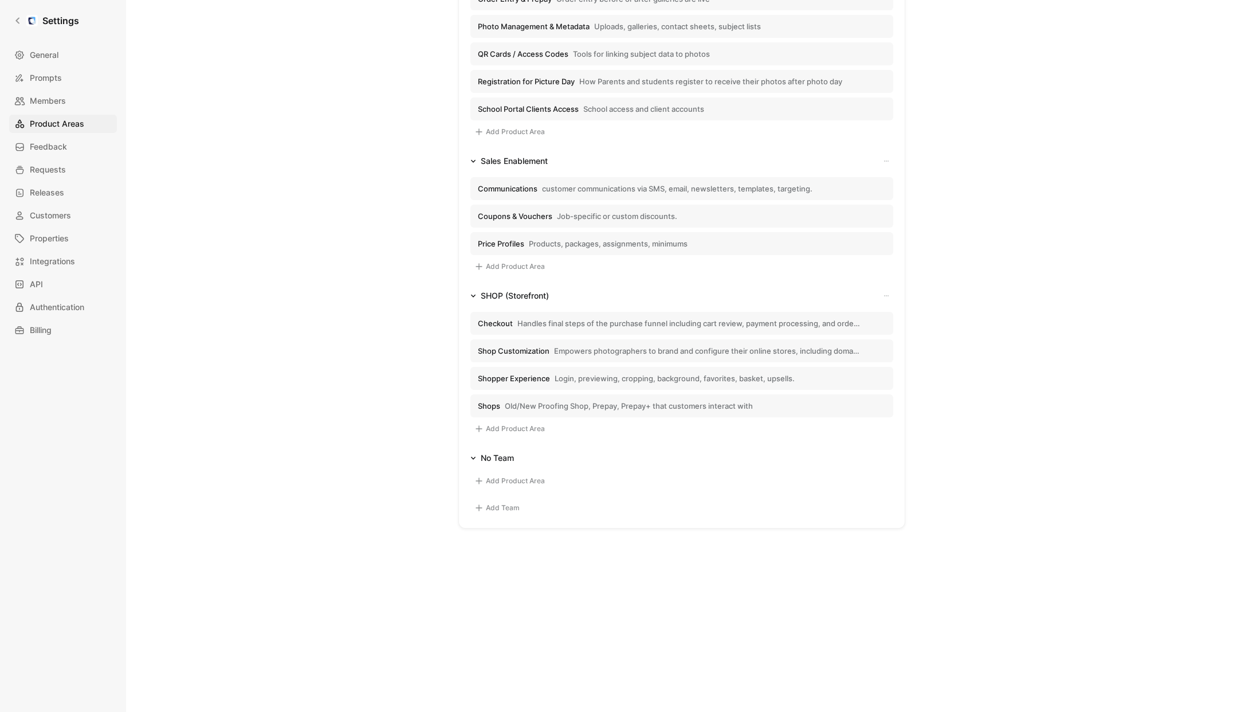
scroll to position [1029, 0]
click at [498, 378] on span "Shopper Experience" at bounding box center [514, 379] width 72 height 10
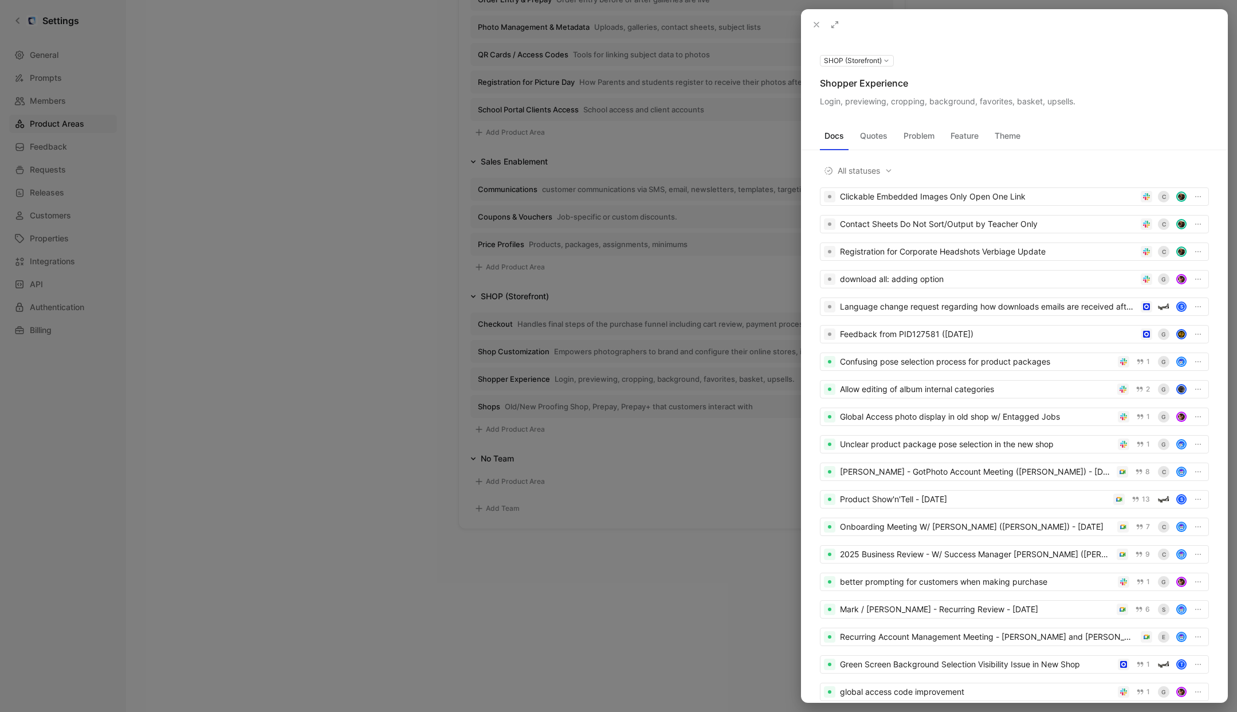
click at [0, 0] on icon at bounding box center [0, 0] width 0 height 0
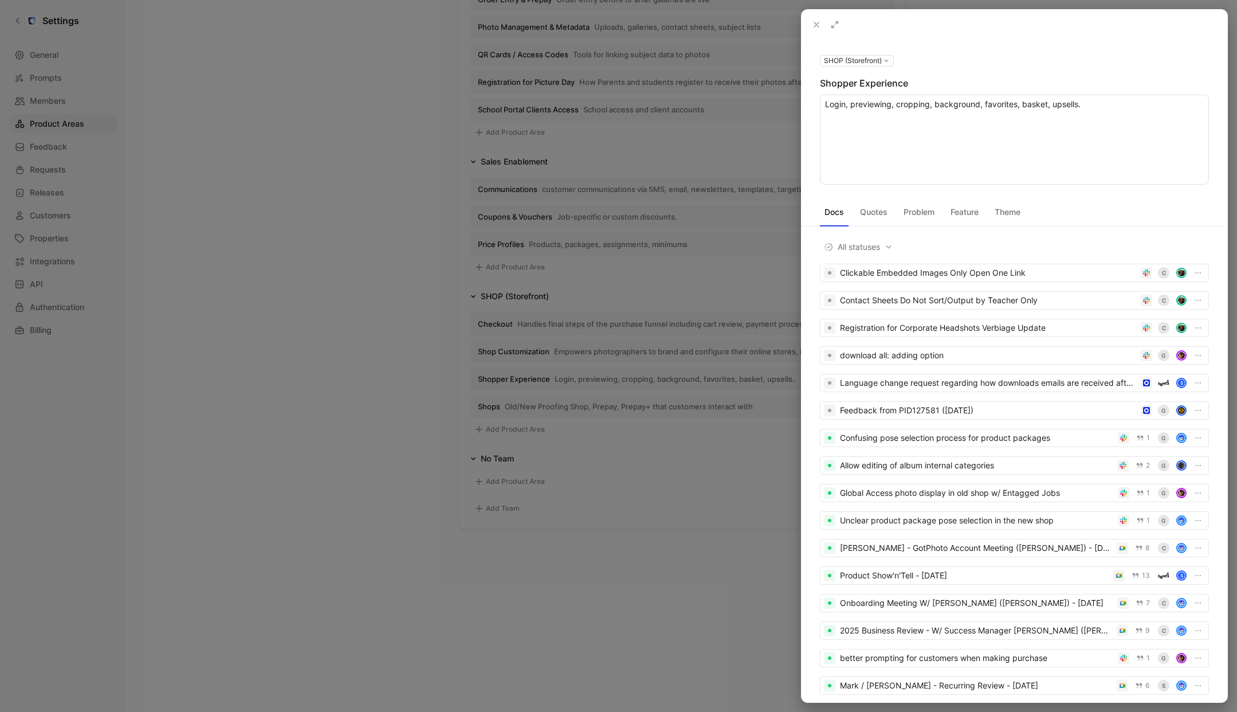
click at [981, 104] on textarea "Login, previewing, cropping, background, favorites, basket, upsells." at bounding box center [1014, 140] width 389 height 90
type textarea "Covers all end-user interactions inside the storefront—previewing photos, apply…"
drag, startPoint x: 335, startPoint y: 235, endPoint x: 360, endPoint y: 261, distance: 35.2
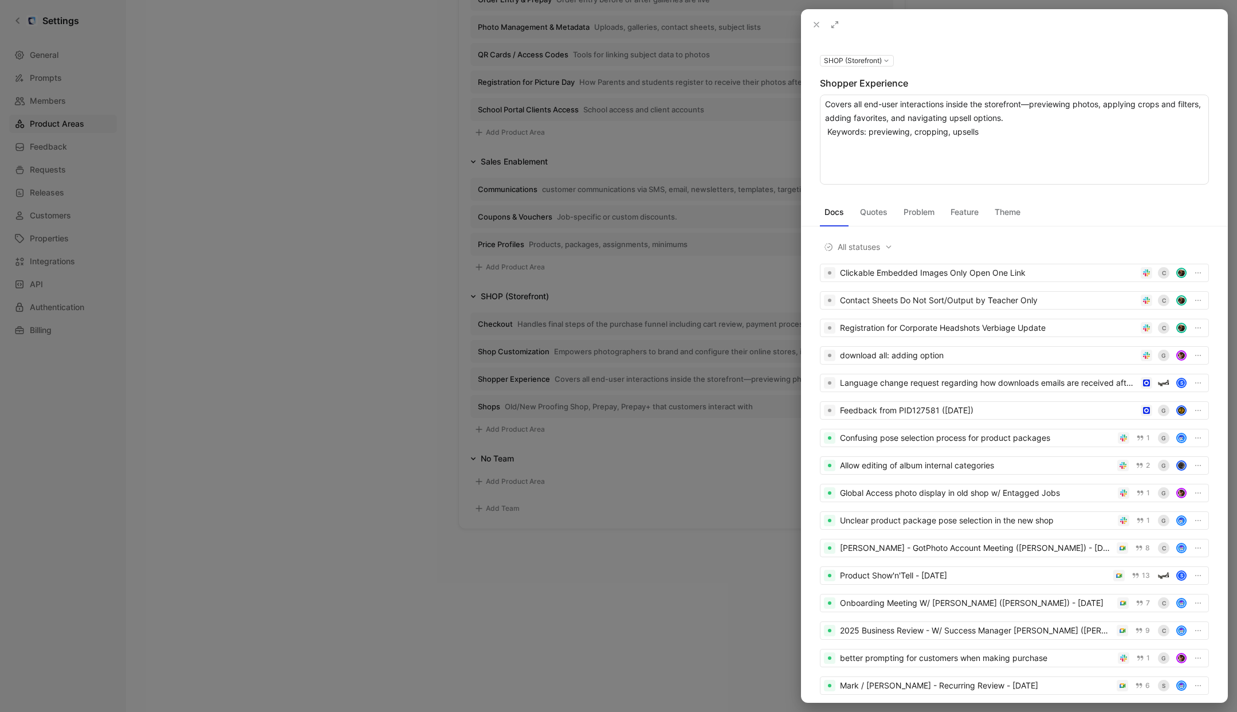
click at [335, 235] on div at bounding box center [618, 356] width 1237 height 712
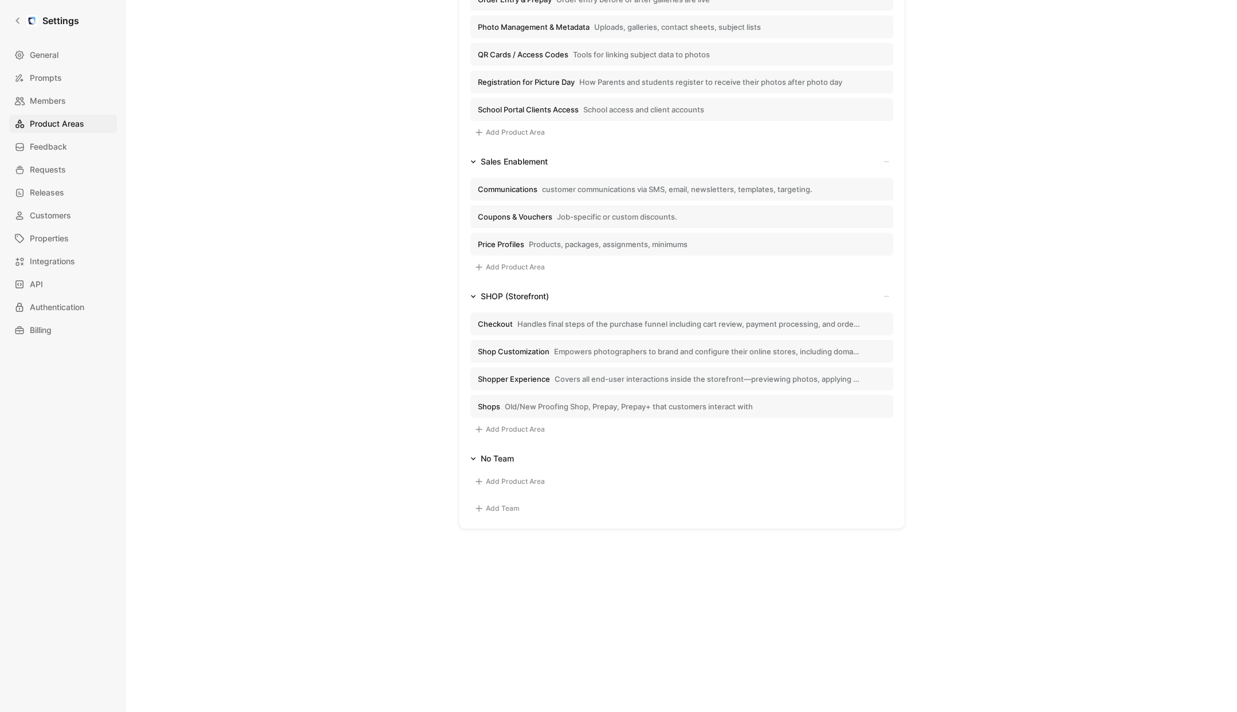
click at [528, 407] on span "Old/New Proofing Shop, Prepay, Prepay+ that customers interact with" at bounding box center [629, 406] width 248 height 10
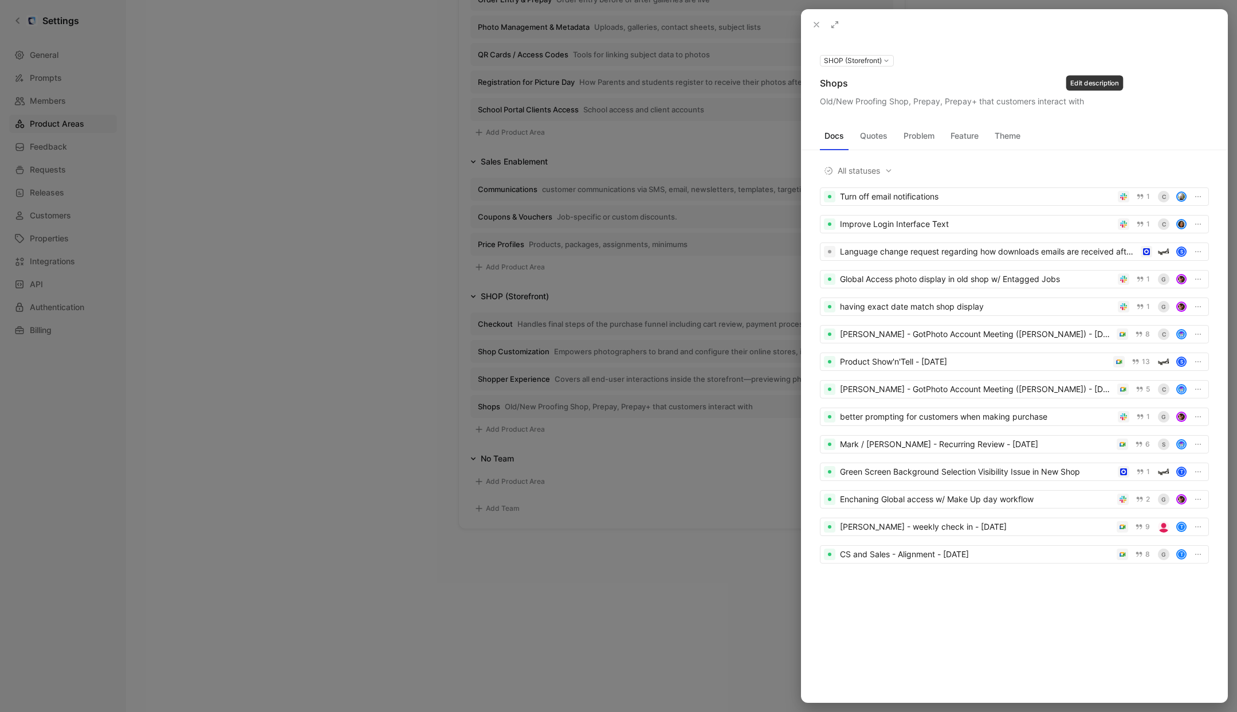
click at [0, 0] on icon at bounding box center [0, 0] width 0 height 0
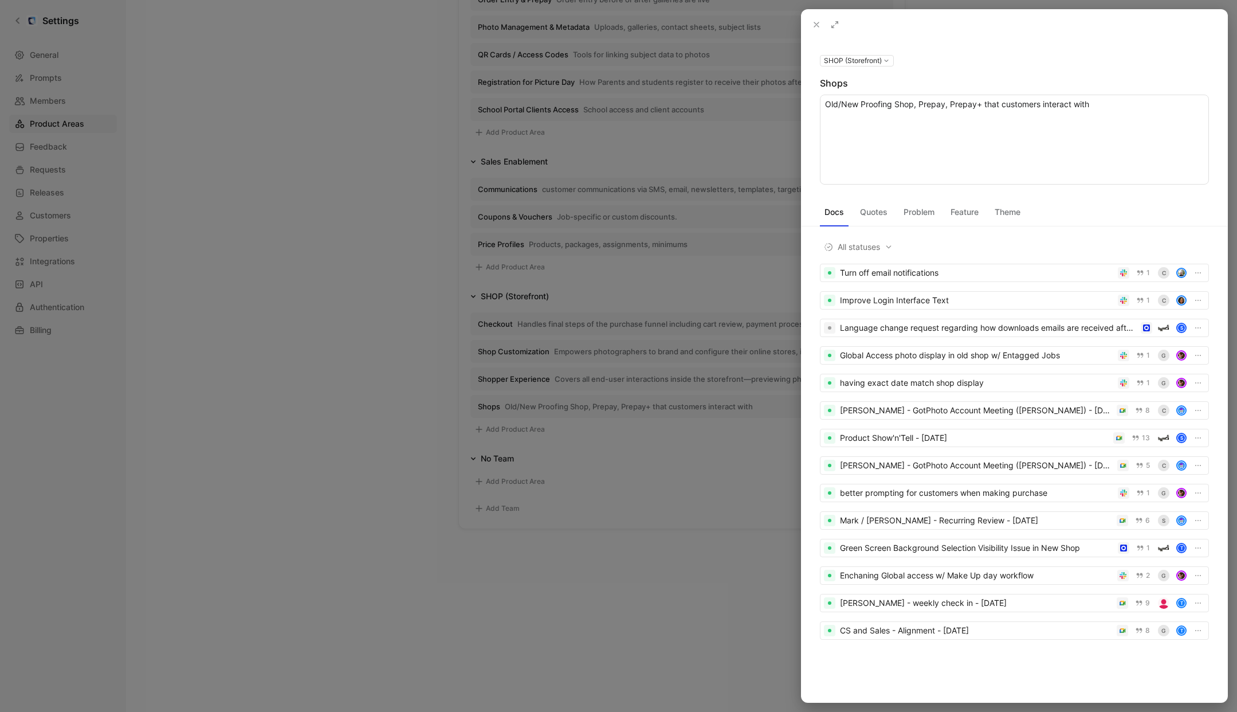
click at [922, 109] on textarea "Old/New Proofing Shop, Prepay, Prepay+ that customers interact with" at bounding box center [1014, 140] width 389 height 90
click at [828, 133] on textarea "Supports different storefront behaviors like Prepay, Proofing, and hybrid modes…" at bounding box center [1014, 140] width 389 height 90
type textarea "Supports different storefront behaviors like Prepay, Proofing, and hybrid modes…"
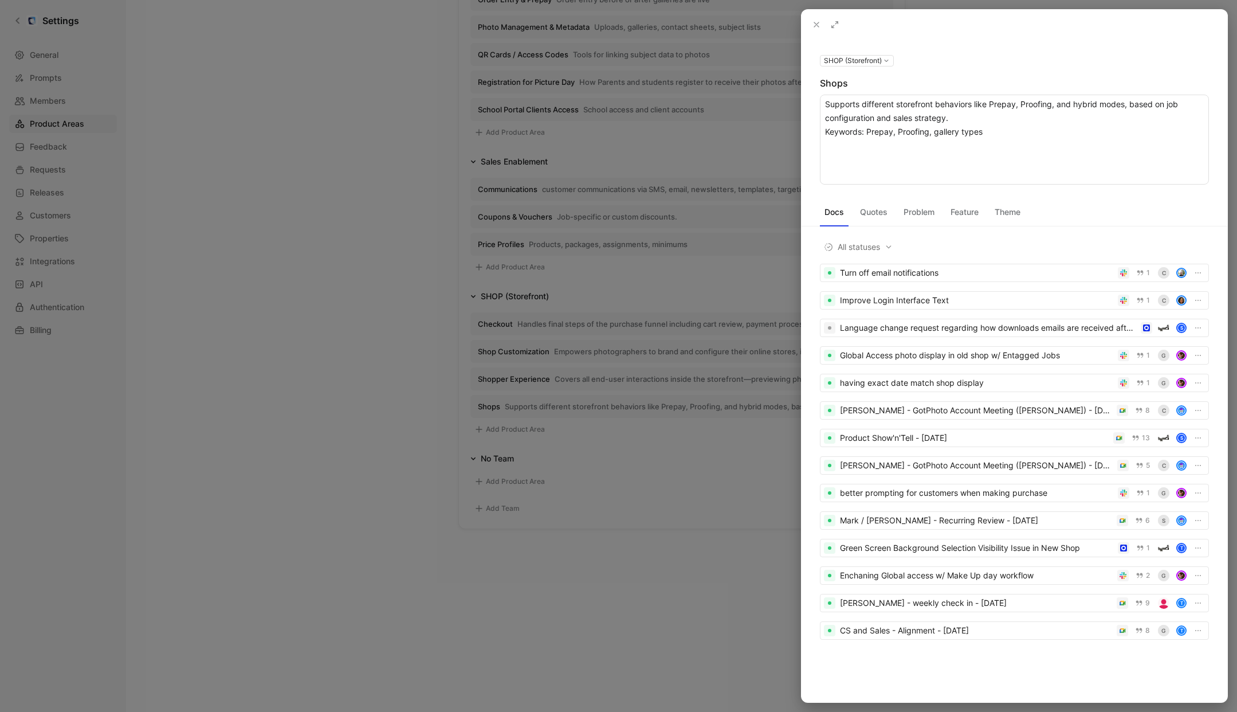
click at [348, 158] on div at bounding box center [618, 356] width 1237 height 712
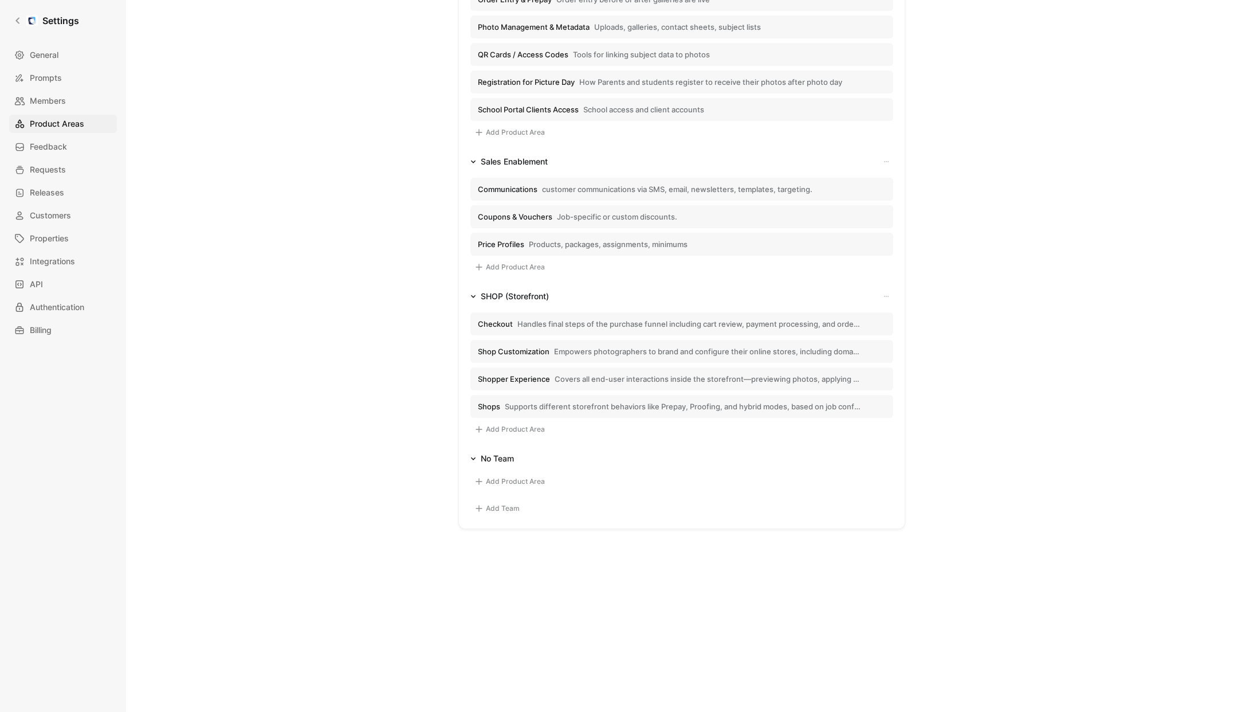
scroll to position [918, 0]
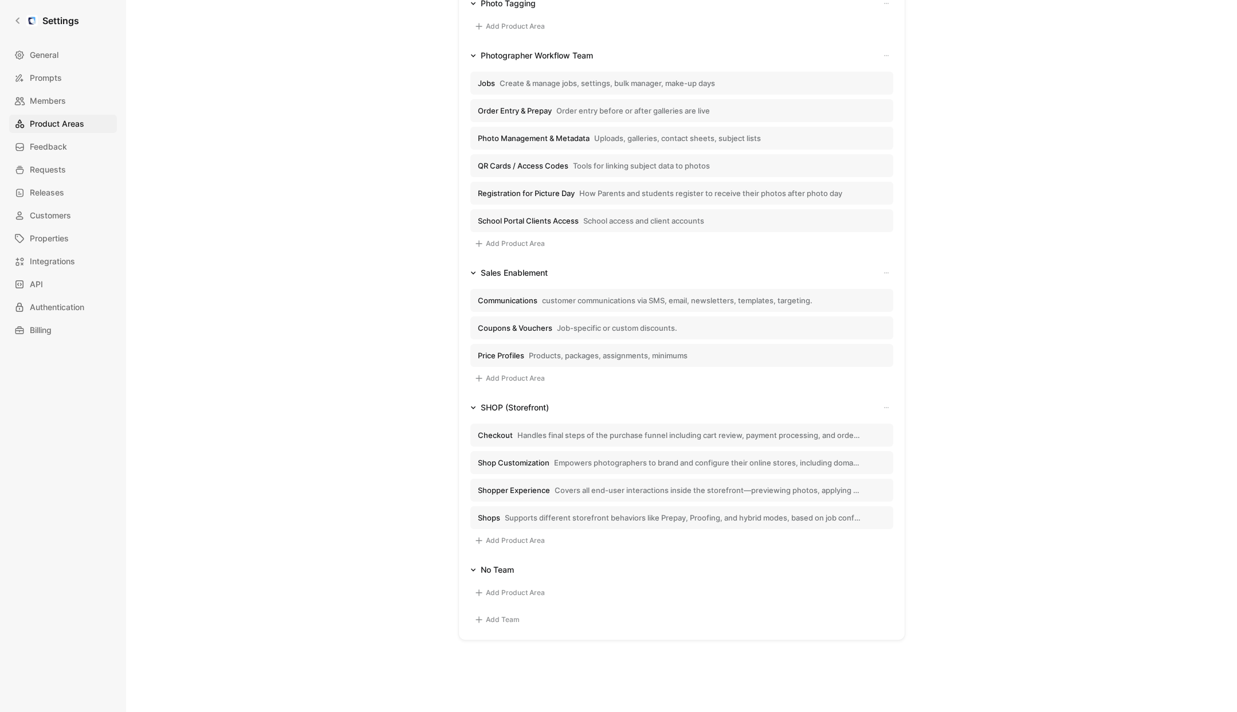
click at [527, 298] on span "Communications" at bounding box center [508, 300] width 60 height 10
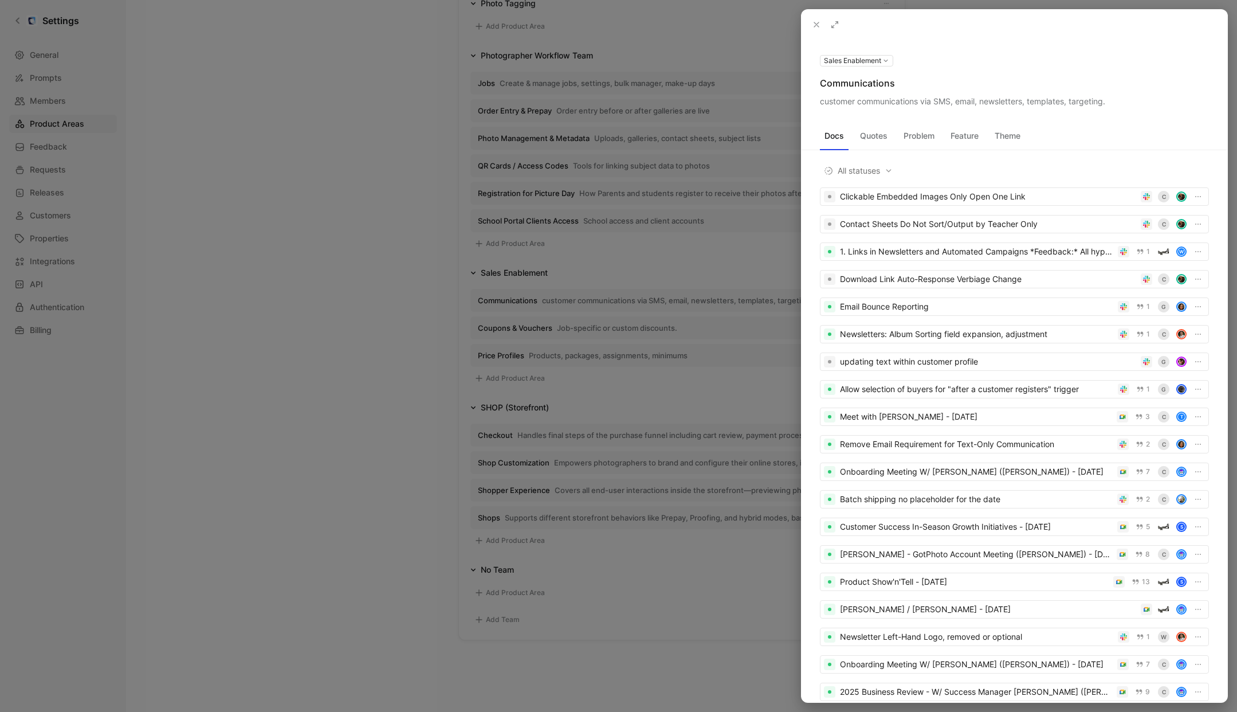
click at [0, 0] on use at bounding box center [0, 0] width 0 height 0
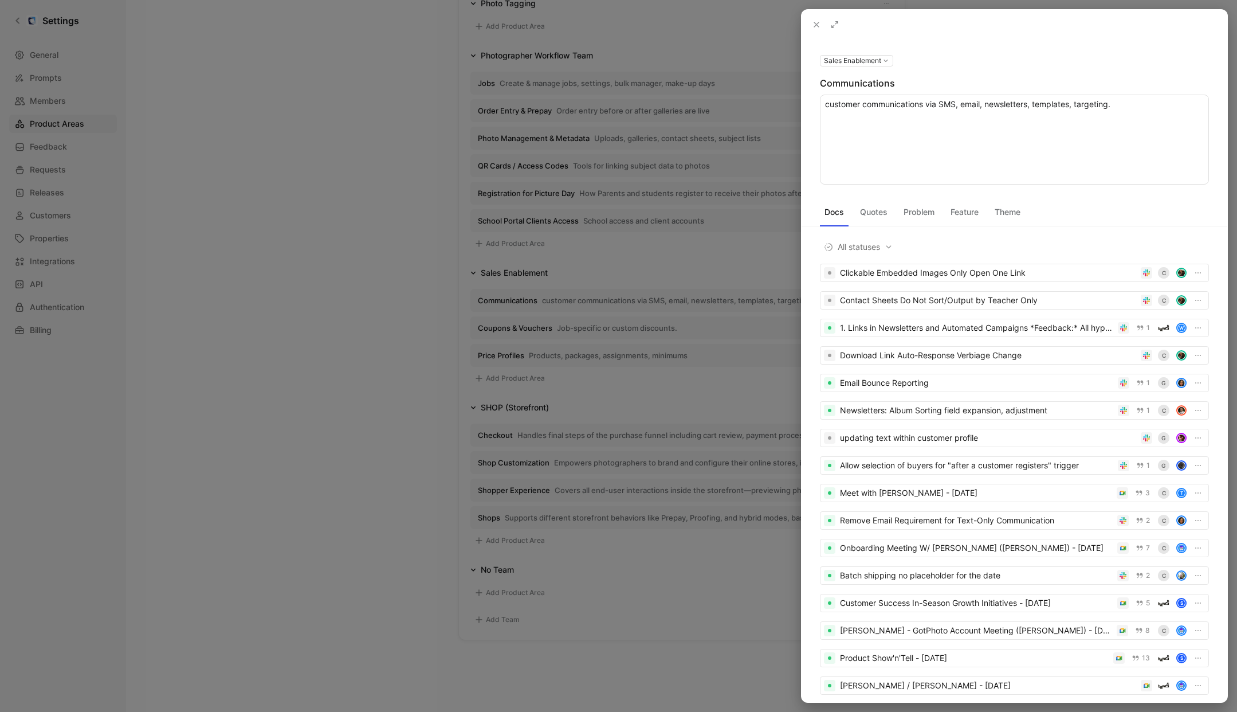
click at [995, 103] on textarea "customer communications via SMS, email, newsletters, templates, targeting." at bounding box center [1014, 140] width 389 height 90
type textarea "Centralizes communication workflows across email, SMS, and newsletters. Support…"
click at [367, 215] on div at bounding box center [618, 356] width 1237 height 712
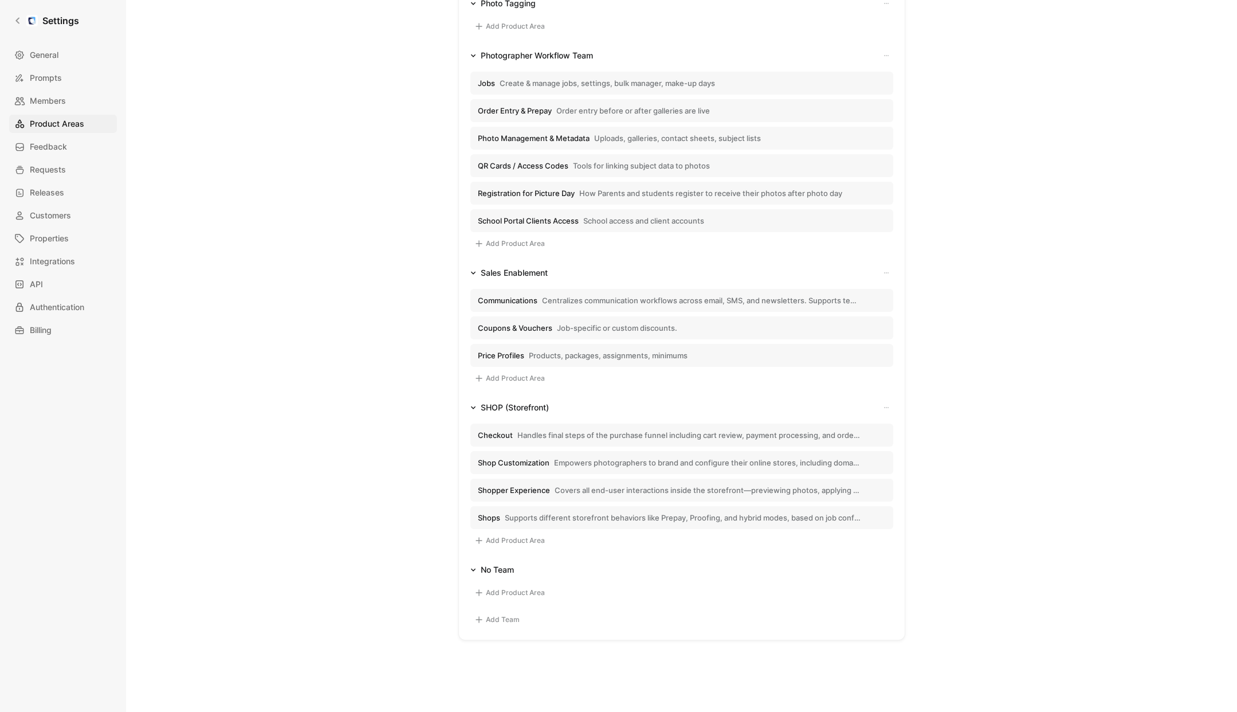
click at [504, 324] on span "Coupons & Vouchers" at bounding box center [515, 328] width 74 height 10
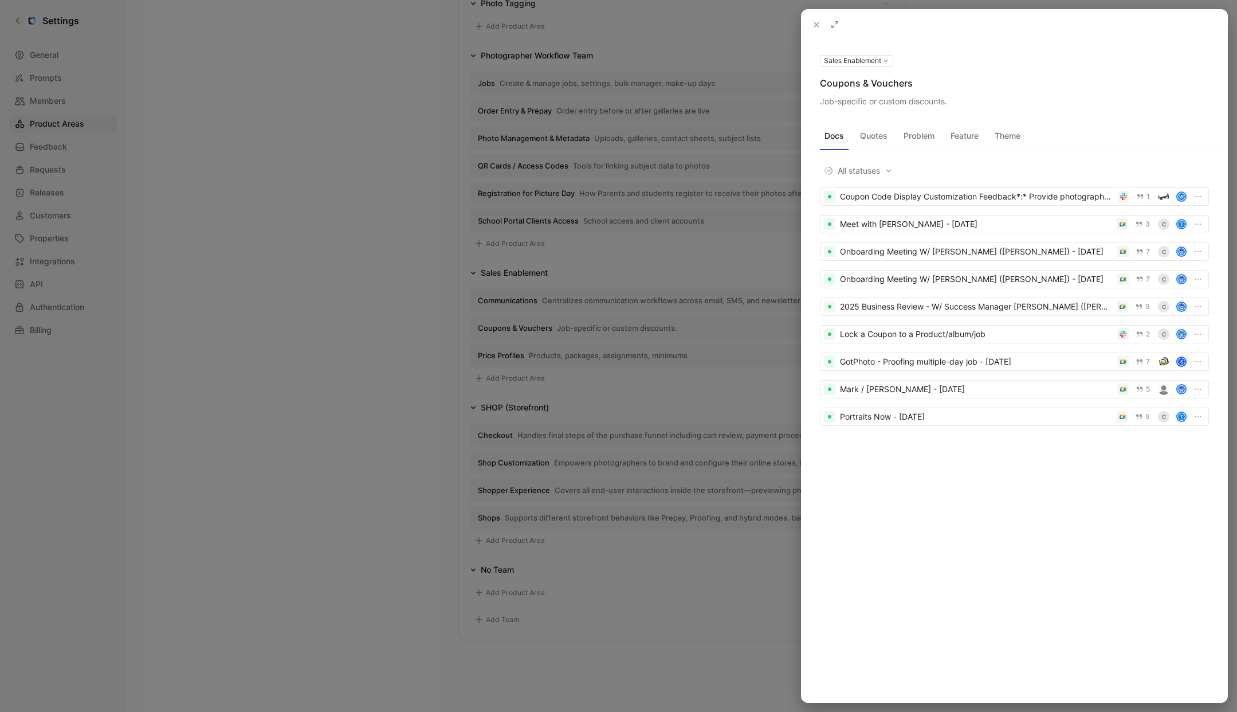
click at [0, 0] on icon at bounding box center [0, 0] width 0 height 0
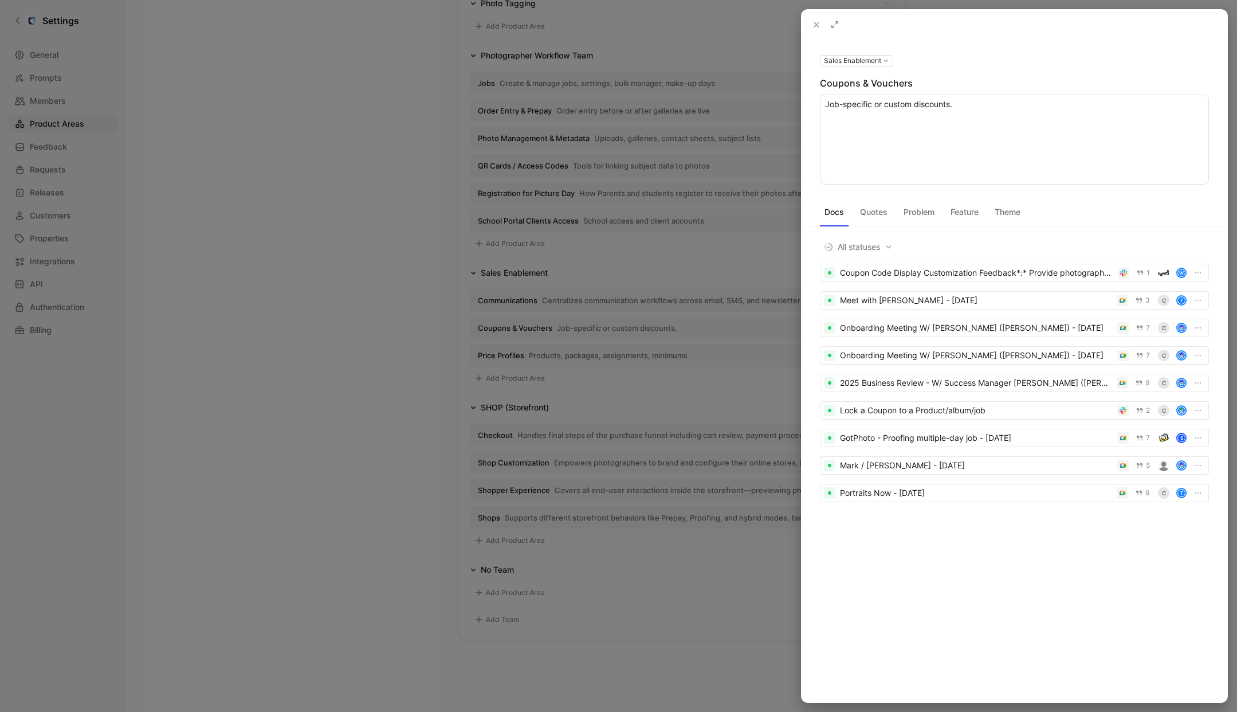
click at [956, 105] on textarea "Job-specific or custom discounts." at bounding box center [1014, 140] width 389 height 90
drag, startPoint x: 828, startPoint y: 132, endPoint x: 852, endPoint y: 138, distance: 24.0
click at [828, 132] on textarea "Allows creation and management of time-sensitive or job-specific discount codes…" at bounding box center [1014, 140] width 389 height 90
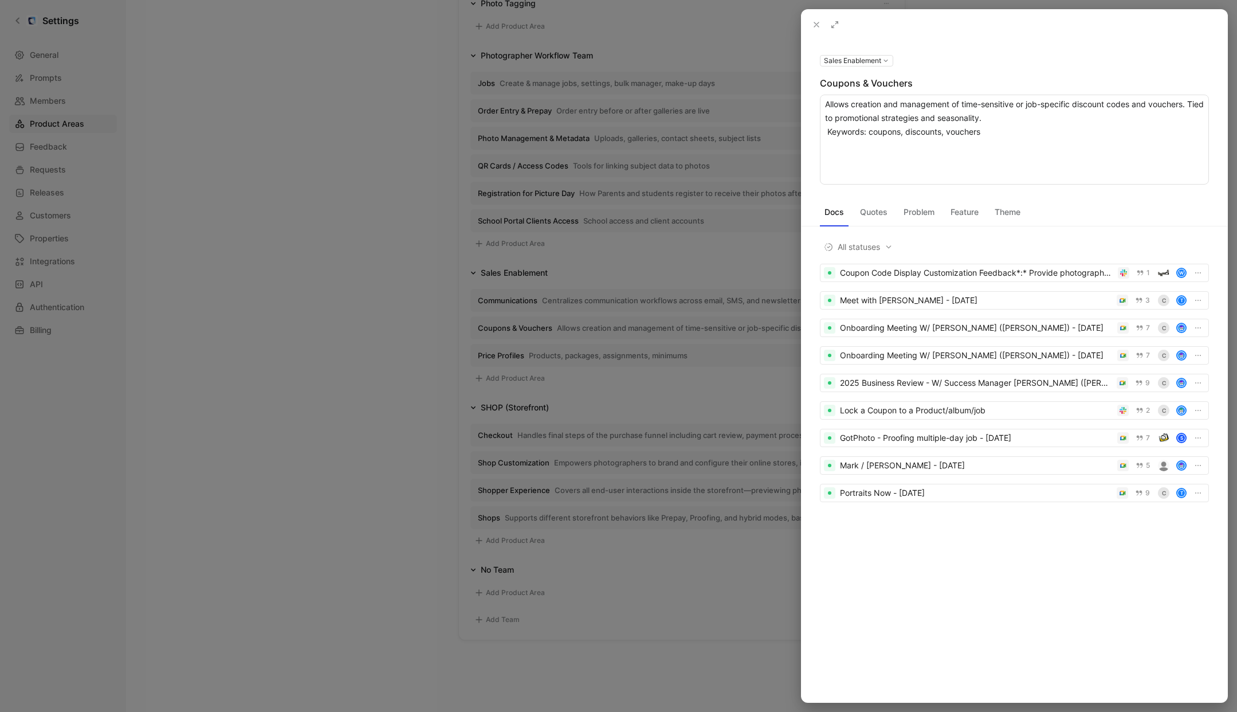
type textarea "Allows creation and management of time-sensitive or job-specific discount codes…"
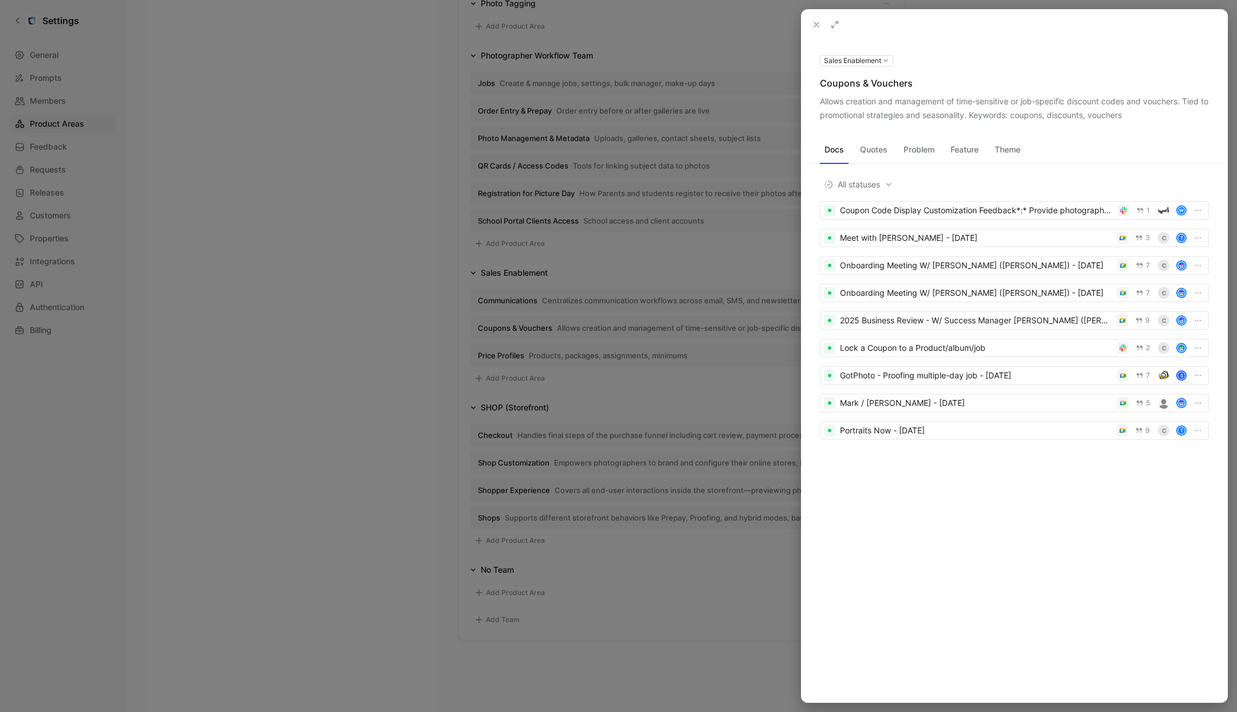
click at [406, 412] on div at bounding box center [618, 356] width 1237 height 712
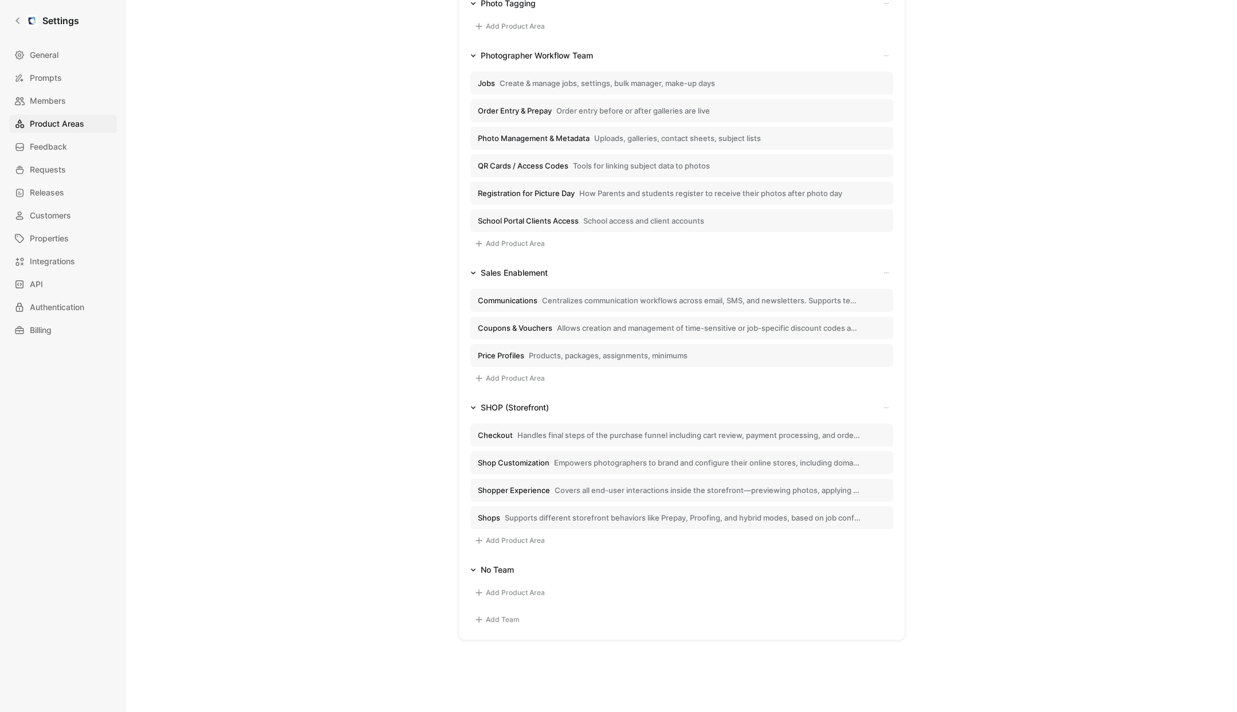
click at [512, 355] on span "Price Profiles" at bounding box center [501, 355] width 46 height 10
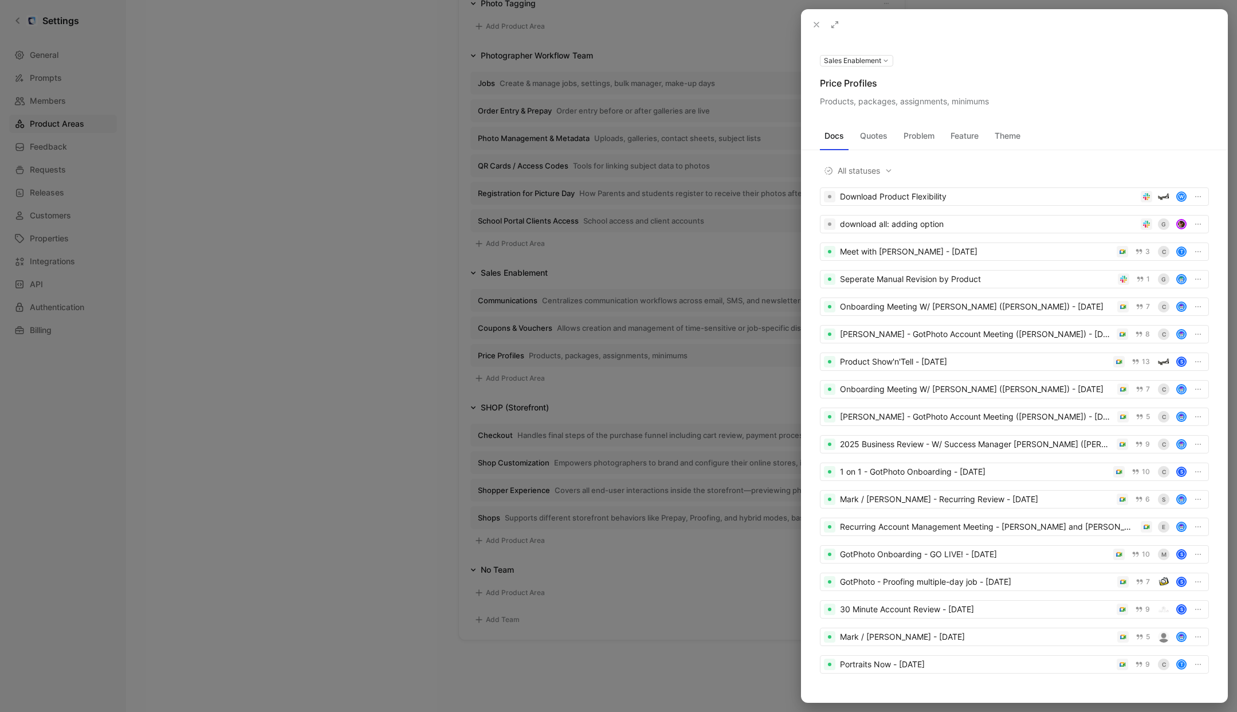
click at [899, 104] on div "Products, packages, assignments, minimums" at bounding box center [1014, 102] width 389 height 14
click at [0, 0] on icon at bounding box center [0, 0] width 0 height 0
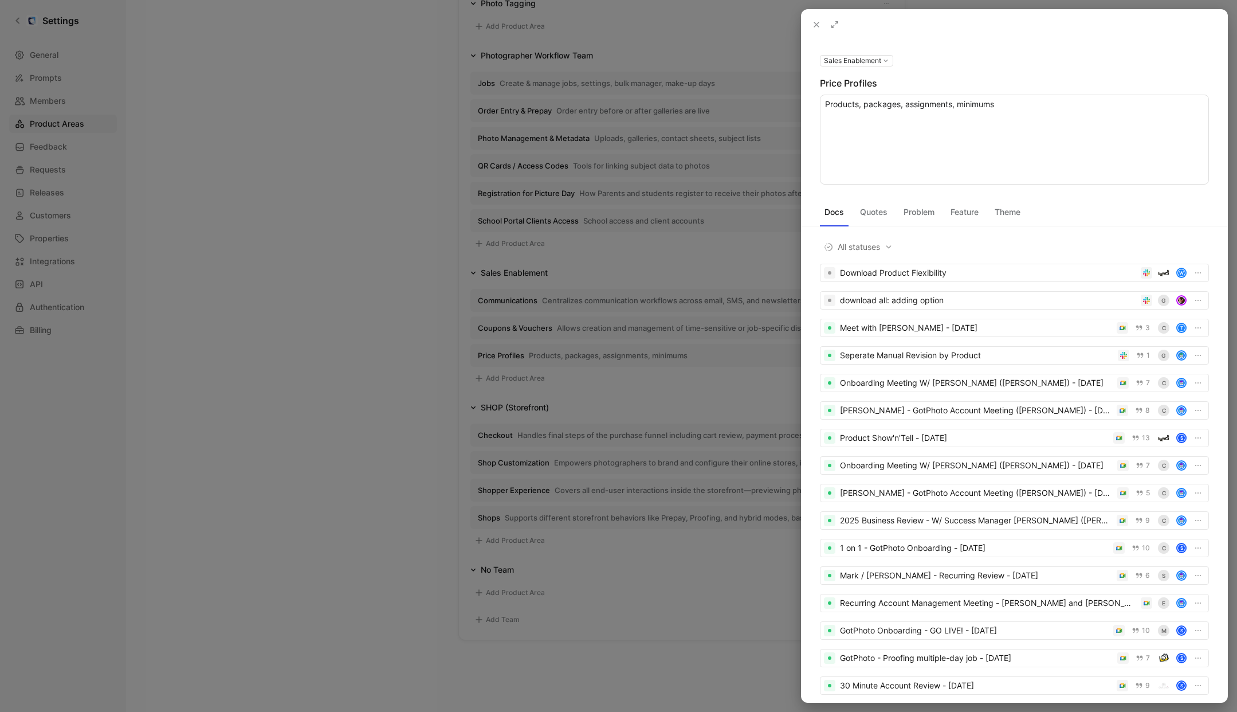
click at [947, 101] on textarea "Products, packages, assignments, minimums" at bounding box center [1014, 140] width 389 height 90
click at [829, 133] on textarea "Controls pricing logic for individual products and bundles. Supports pricing ti…" at bounding box center [1014, 140] width 389 height 90
type textarea "Controls pricing logic for individual products and bundles. Supports pricing ti…"
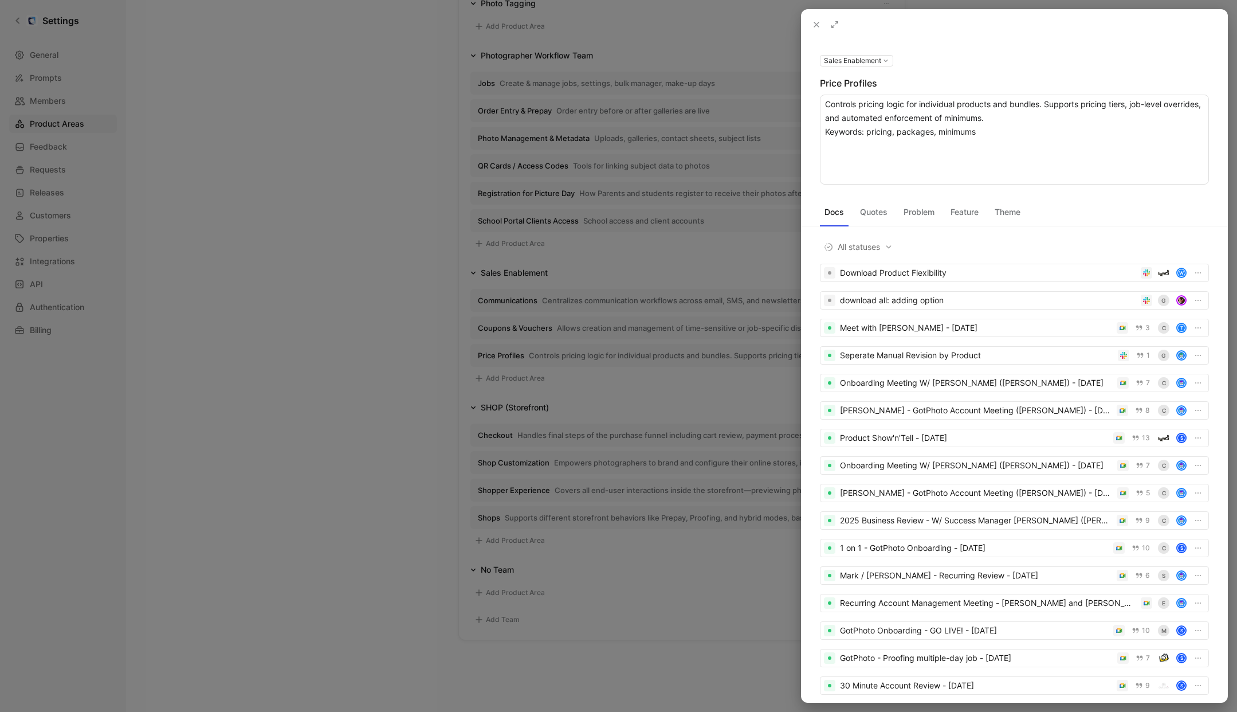
click at [417, 188] on div at bounding box center [618, 356] width 1237 height 712
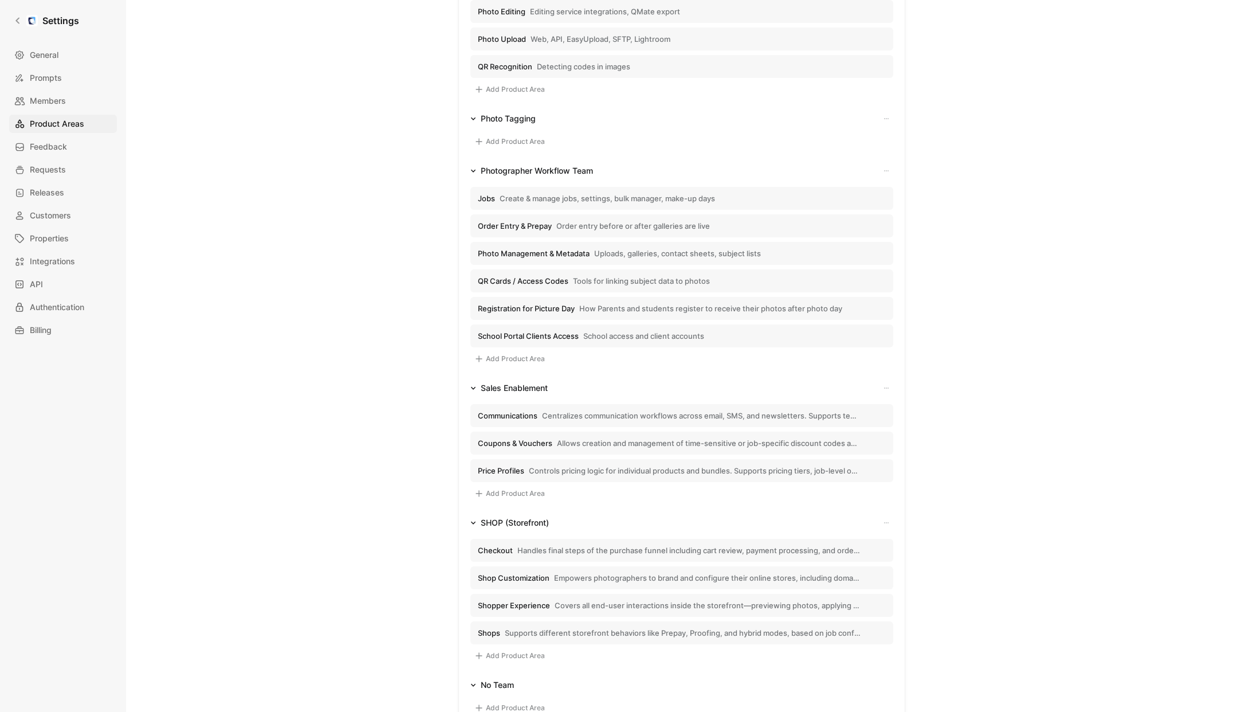
scroll to position [799, 0]
click at [509, 203] on span "Create & manage jobs, settings, bulk manager, make-up days" at bounding box center [607, 202] width 215 height 10
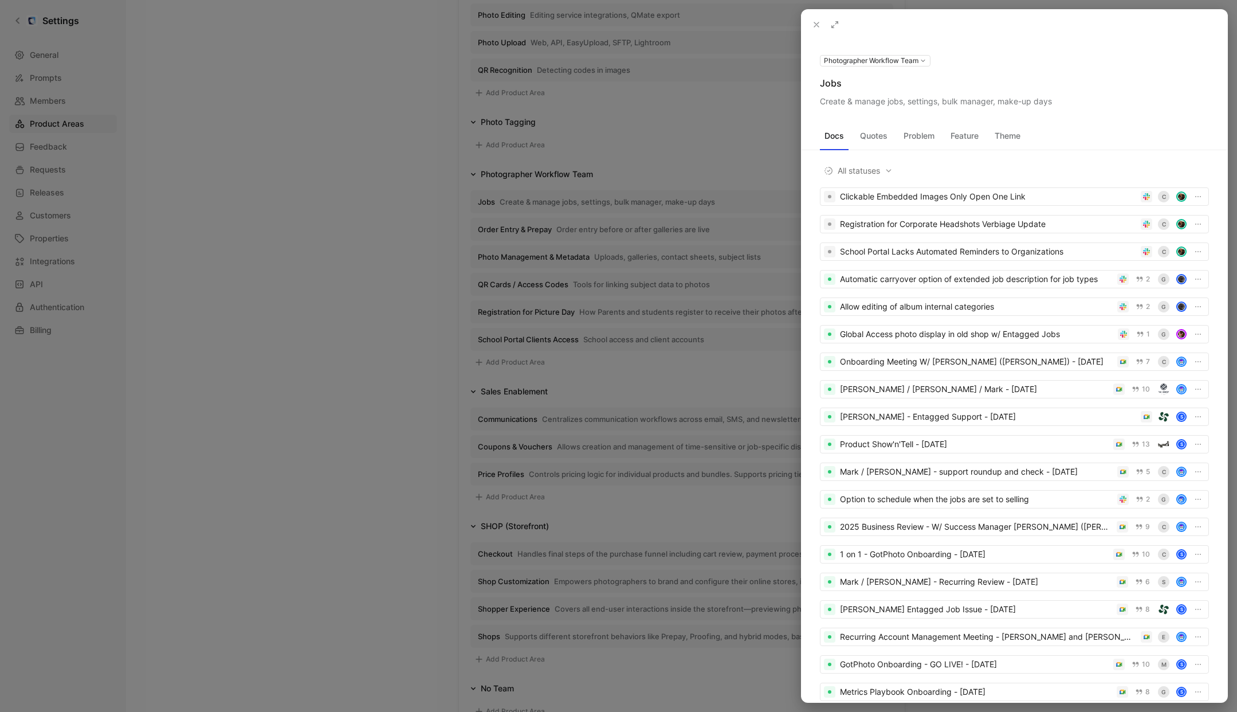
click at [835, 84] on div "Jobs" at bounding box center [1014, 83] width 389 height 14
click at [0, 0] on use at bounding box center [0, 0] width 0 height 0
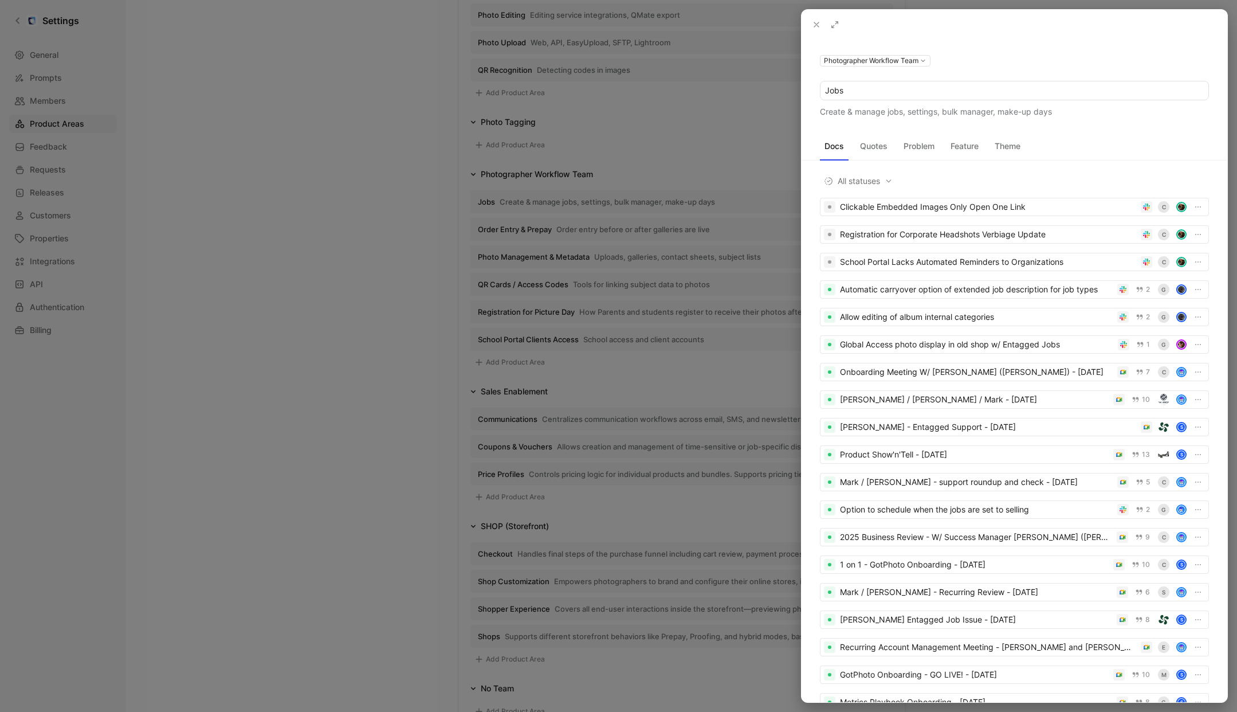
click at [855, 84] on input "Jobs" at bounding box center [1014, 90] width 388 height 18
click at [854, 86] on input "Jobs" at bounding box center [1014, 90] width 388 height 18
type input "Job Setup & Scheduling"
click at [853, 112] on div "Create & manage jobs, settings, bulk manager, make-up days" at bounding box center [1014, 112] width 389 height 14
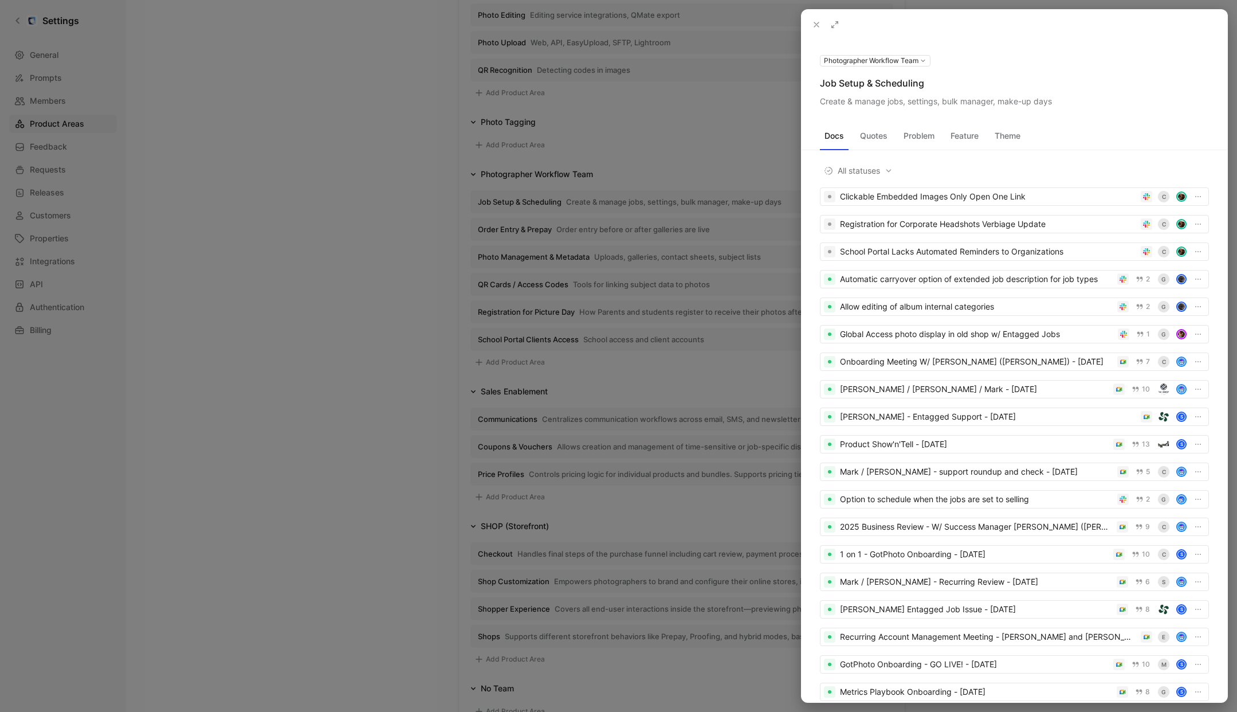
click at [0, 0] on icon at bounding box center [0, 0] width 0 height 0
click at [0, 0] on use at bounding box center [0, 0] width 0 height 0
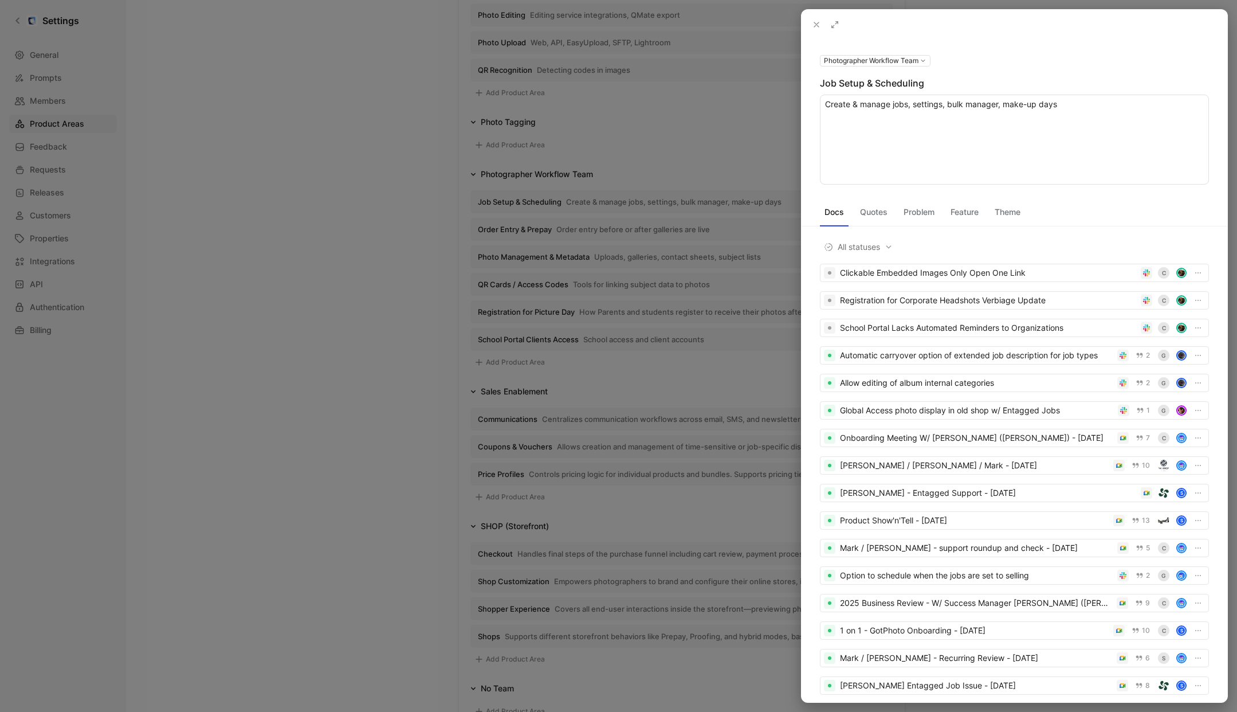
click at [985, 110] on textarea "Create & manage jobs, settings, bulk manager, make-up days" at bounding box center [1014, 140] width 389 height 90
click at [828, 136] on textarea "Provides tools for photographers to create jobs, assign settings and schedules,…" at bounding box center [1014, 140] width 389 height 90
type textarea "Provides tools for photographers to create jobs, assign settings and schedules,…"
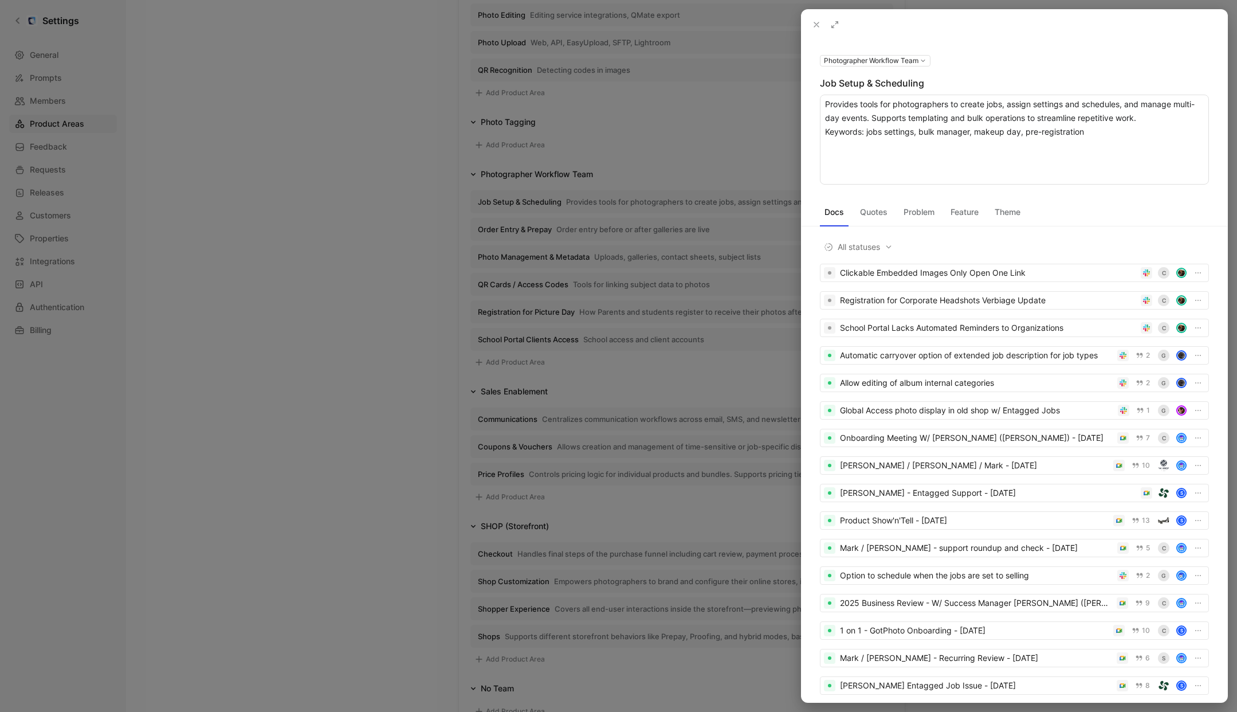
click at [447, 203] on div at bounding box center [618, 356] width 1237 height 712
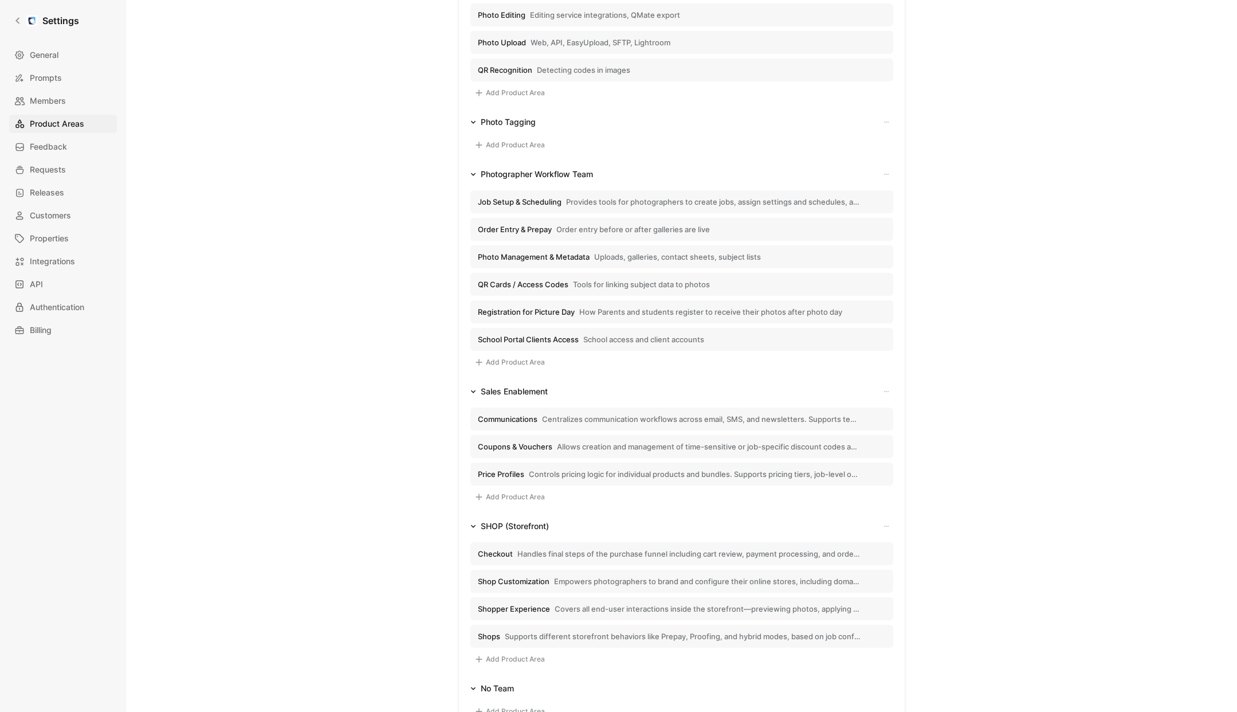
click at [536, 233] on span "Order Entry & Prepay" at bounding box center [515, 229] width 74 height 10
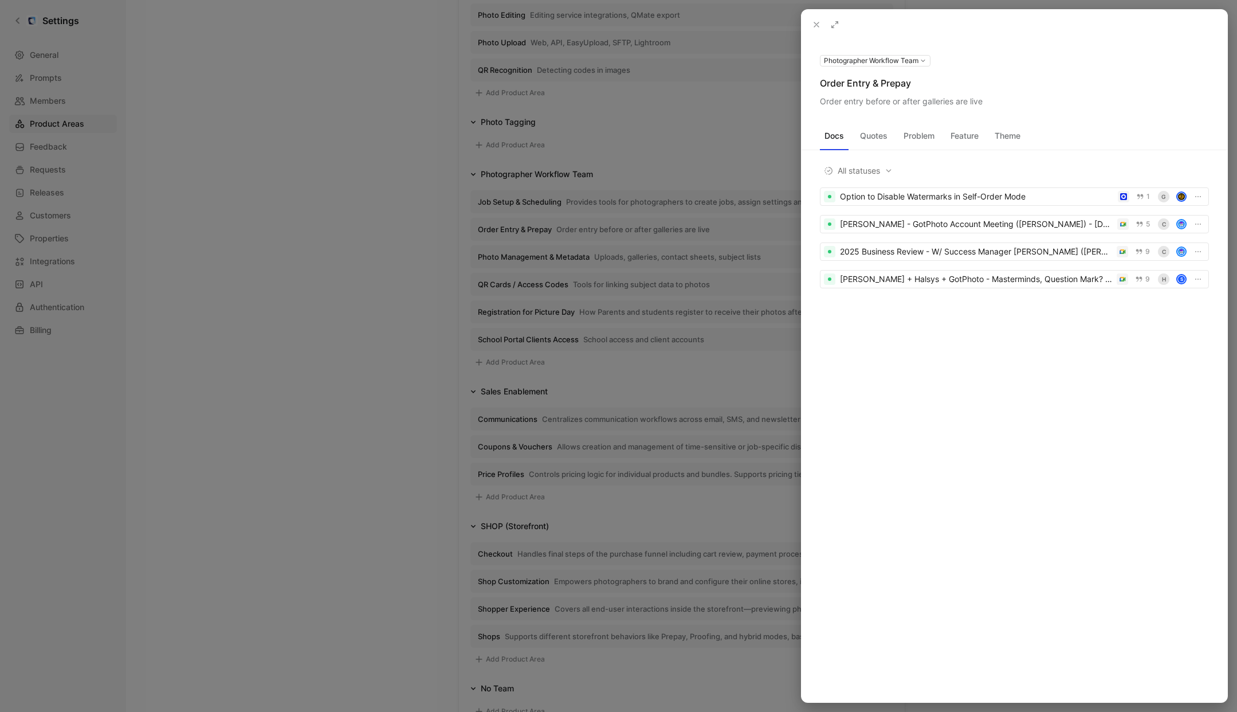
click at [0, 0] on use at bounding box center [0, 0] width 0 height 0
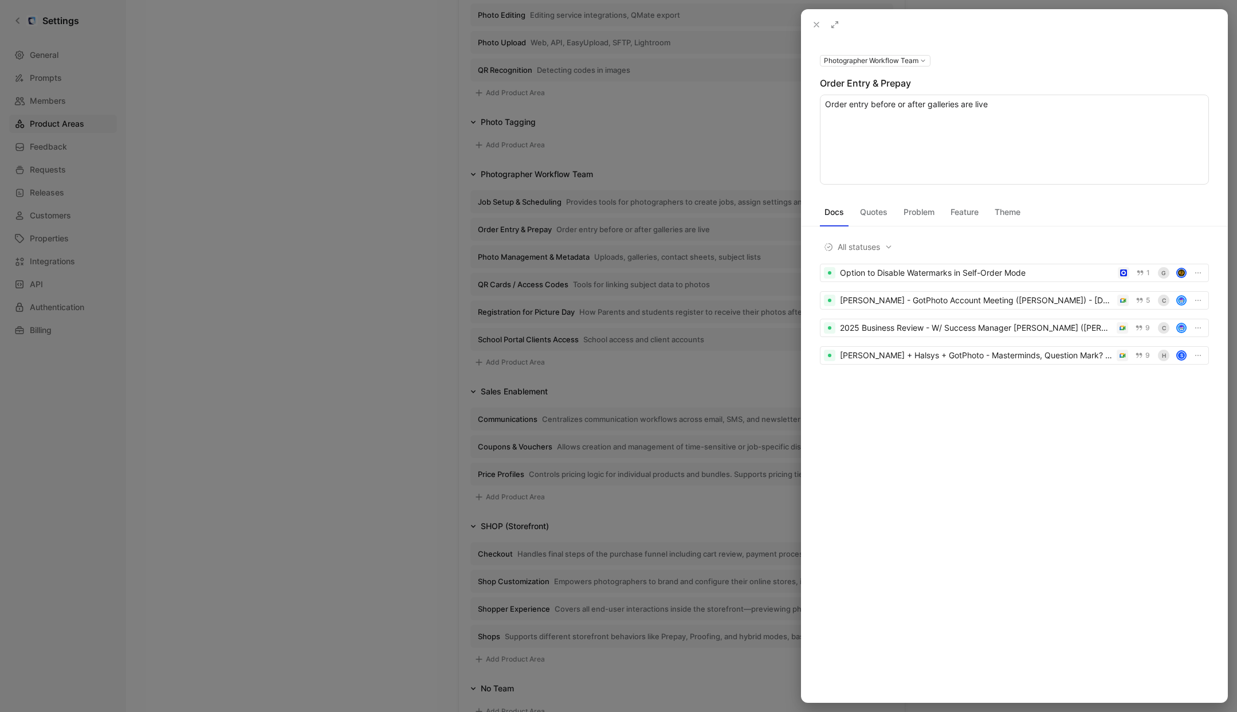
click at [945, 108] on textarea "Order entry before or after galleries are live" at bounding box center [1014, 140] width 389 height 90
click at [826, 135] on textarea "Enables early order capture before galleries go live, supporting pre-registrati…" at bounding box center [1014, 140] width 389 height 90
type textarea "Enables early order capture before galleries go live, supporting pre-registrati…"
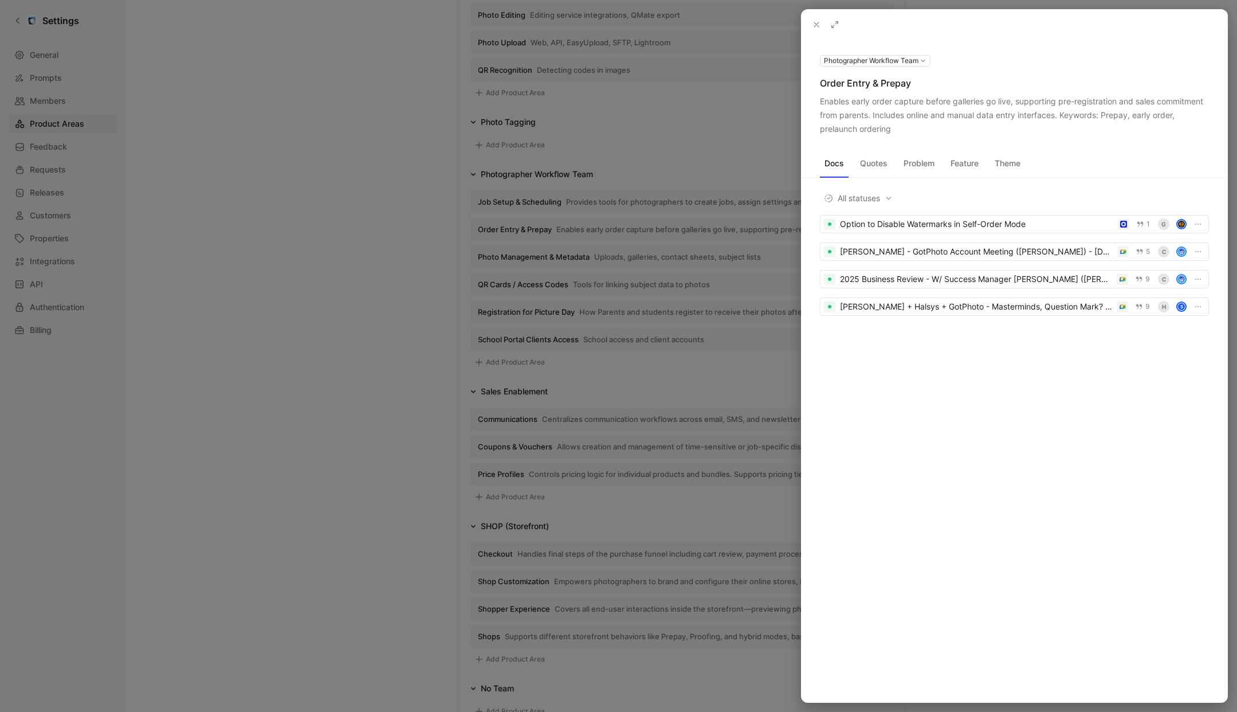
click at [365, 206] on div at bounding box center [618, 356] width 1237 height 712
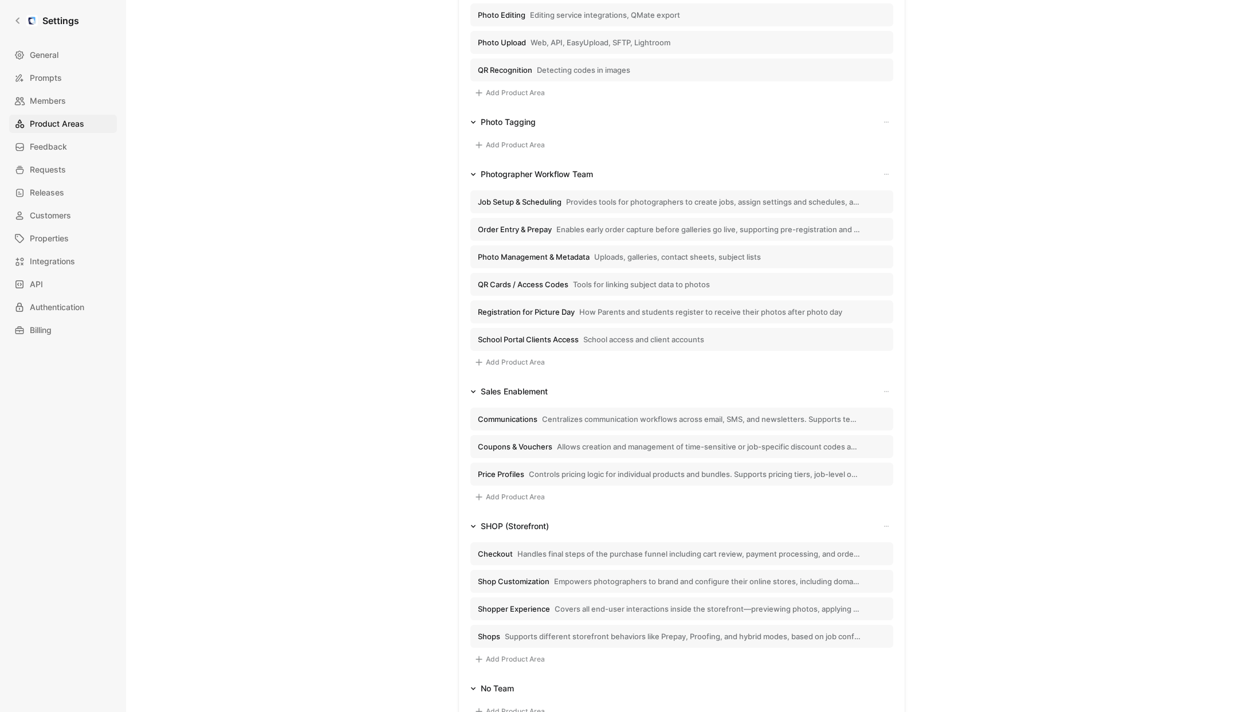
click at [527, 252] on span "Photo Management & Metadata" at bounding box center [534, 257] width 112 height 10
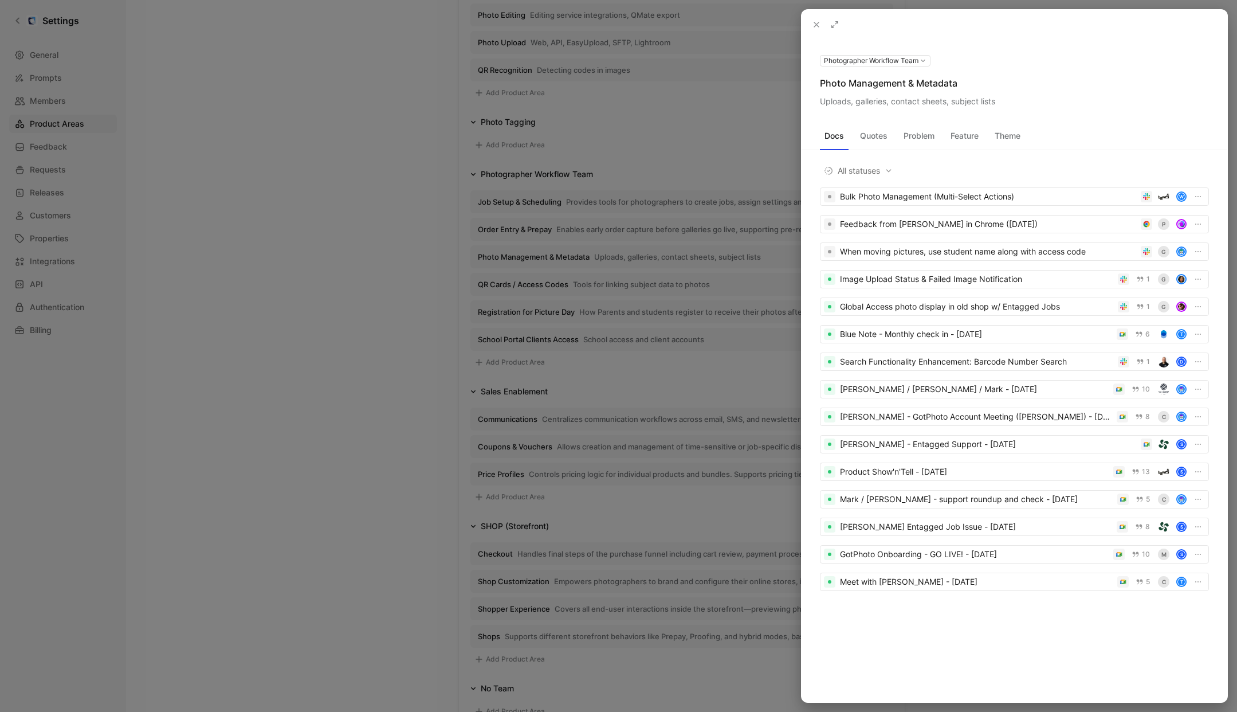
click at [581, 263] on div at bounding box center [618, 356] width 1237 height 712
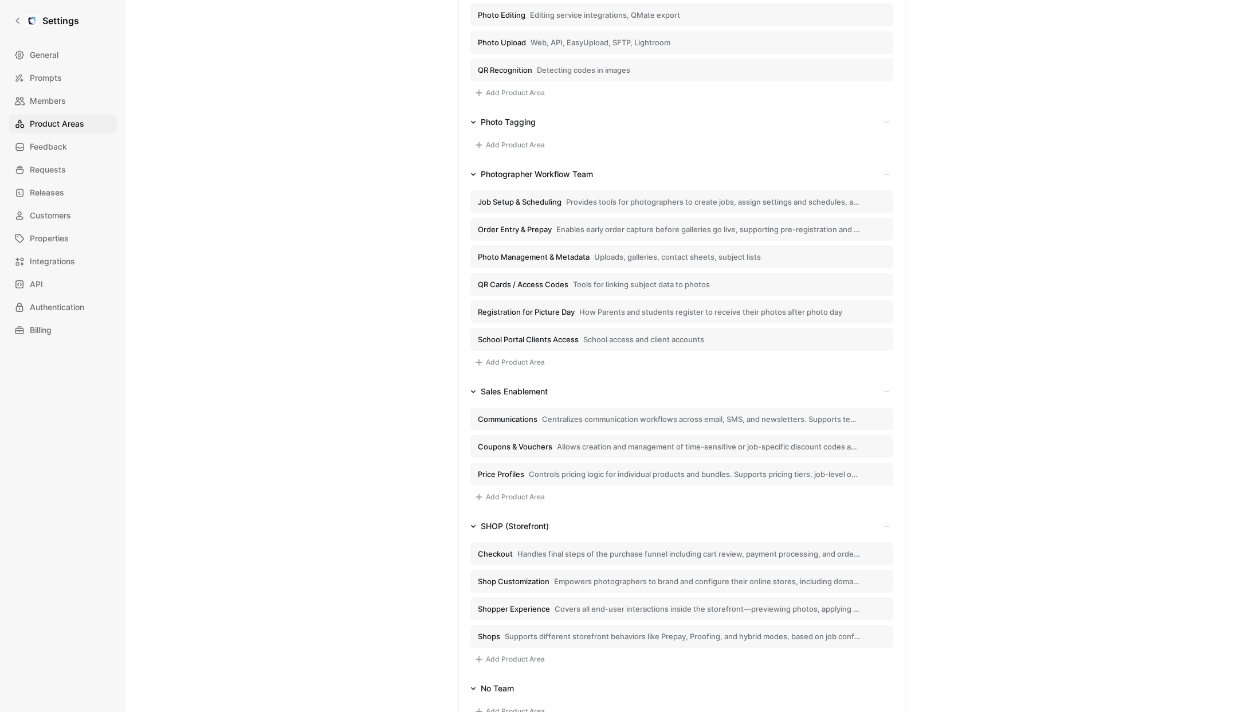
click at [552, 258] on span "Photo Management & Metadata" at bounding box center [534, 257] width 112 height 10
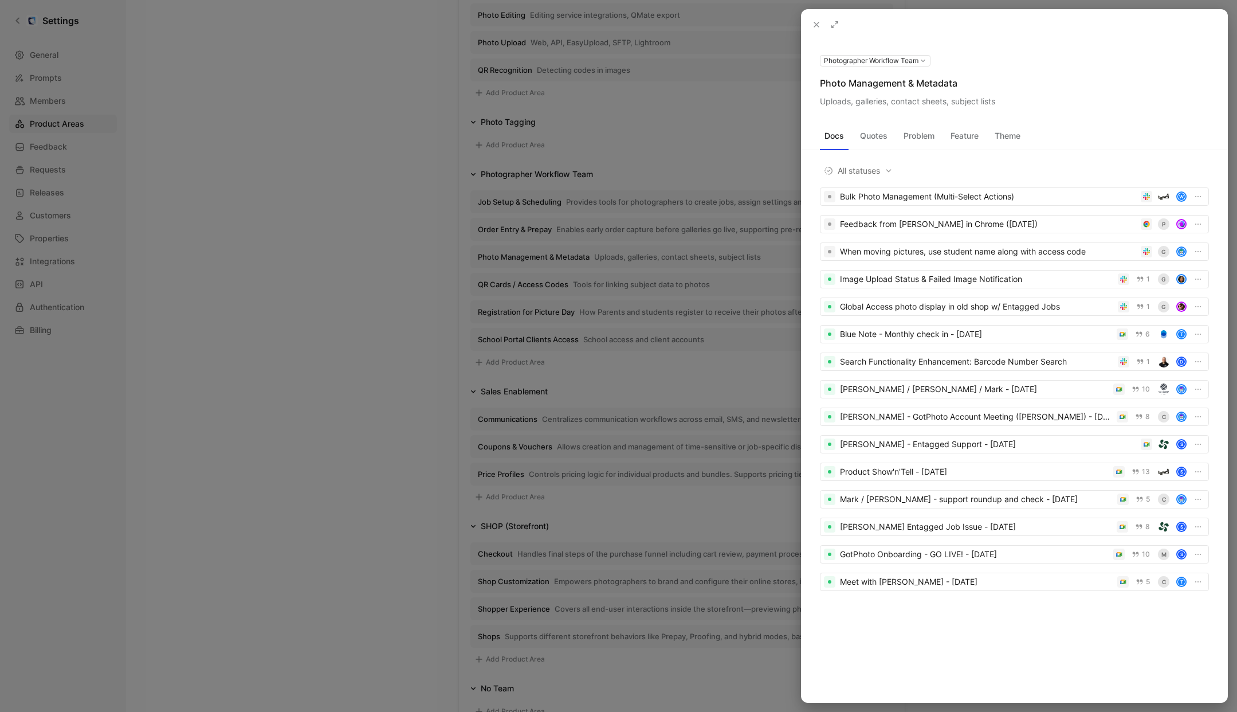
click at [0, 0] on use at bounding box center [0, 0] width 0 height 0
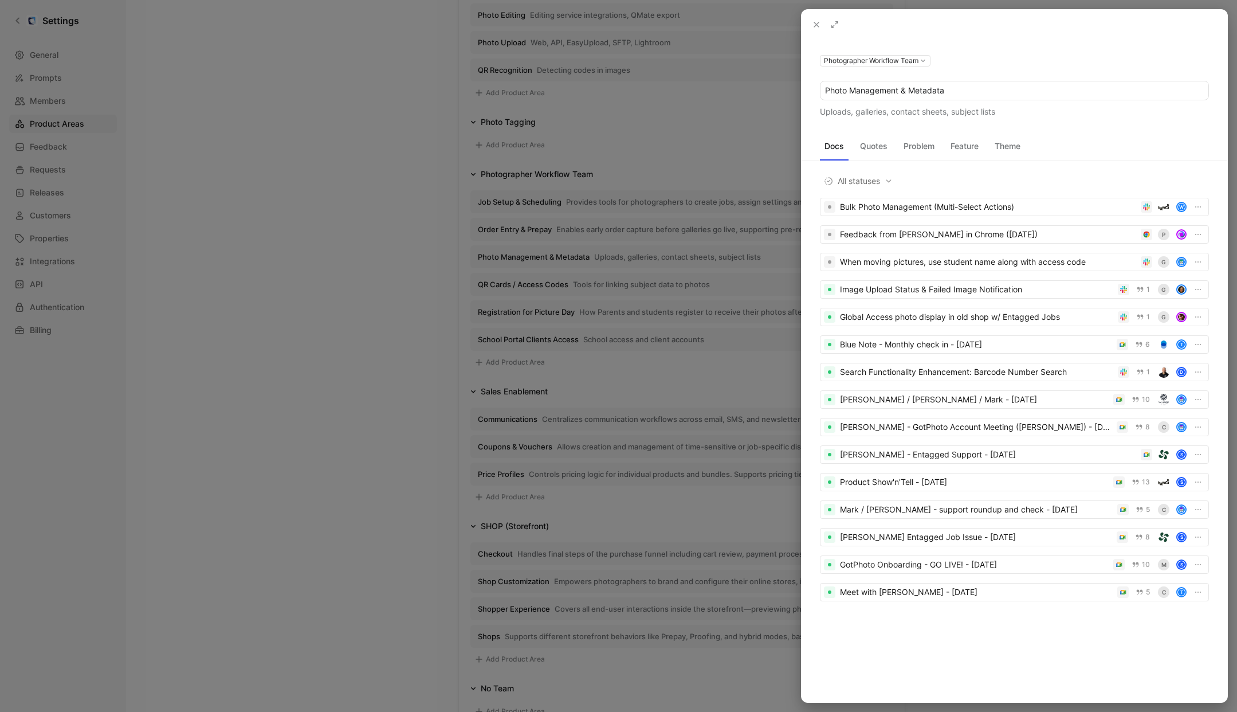
click at [866, 89] on input "Photo Management & Metadata" at bounding box center [1014, 90] width 388 height 18
click at [876, 89] on input "Photo Management & Metadata" at bounding box center [1014, 90] width 388 height 18
drag, startPoint x: 899, startPoint y: 90, endPoint x: 807, endPoint y: 91, distance: 91.7
click at [807, 91] on div "Photographer Workflow Team Photo Management & Metadata Uploads, galleries, cont…" at bounding box center [1015, 85] width 426 height 65
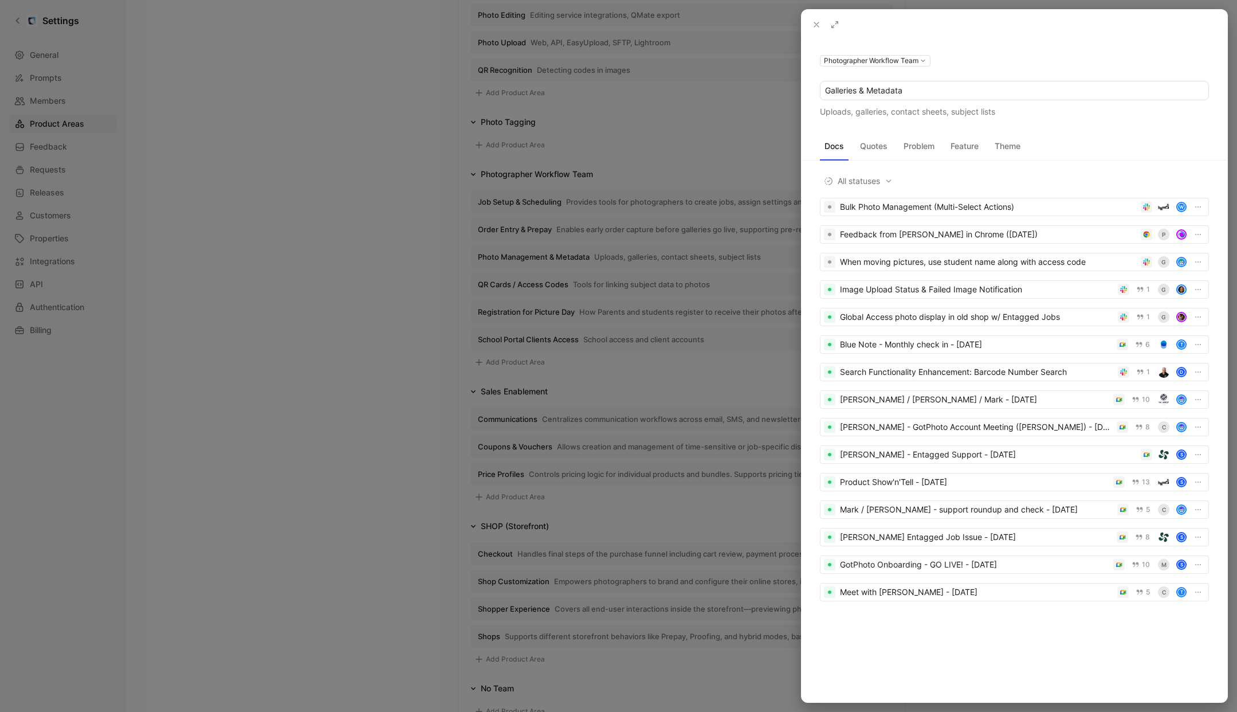
type input "Galleries & Metadata"
click at [875, 105] on div "Uploads, galleries, contact sheets, subject lists" at bounding box center [1014, 112] width 389 height 14
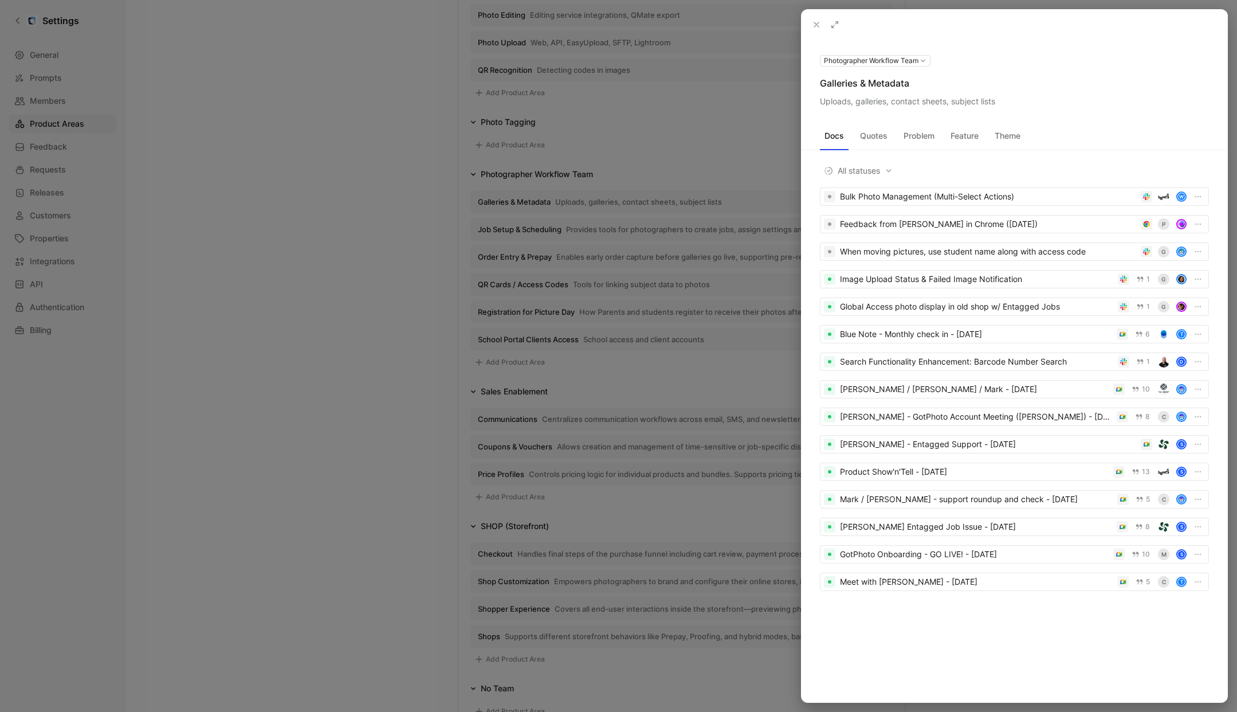
click at [1008, 111] on div "Docs Quotes Problem Feature Theme All statuses Bulk Photo Management (Multi-Sel…" at bounding box center [1015, 367] width 426 height 519
click at [0, 0] on icon at bounding box center [0, 0] width 0 height 0
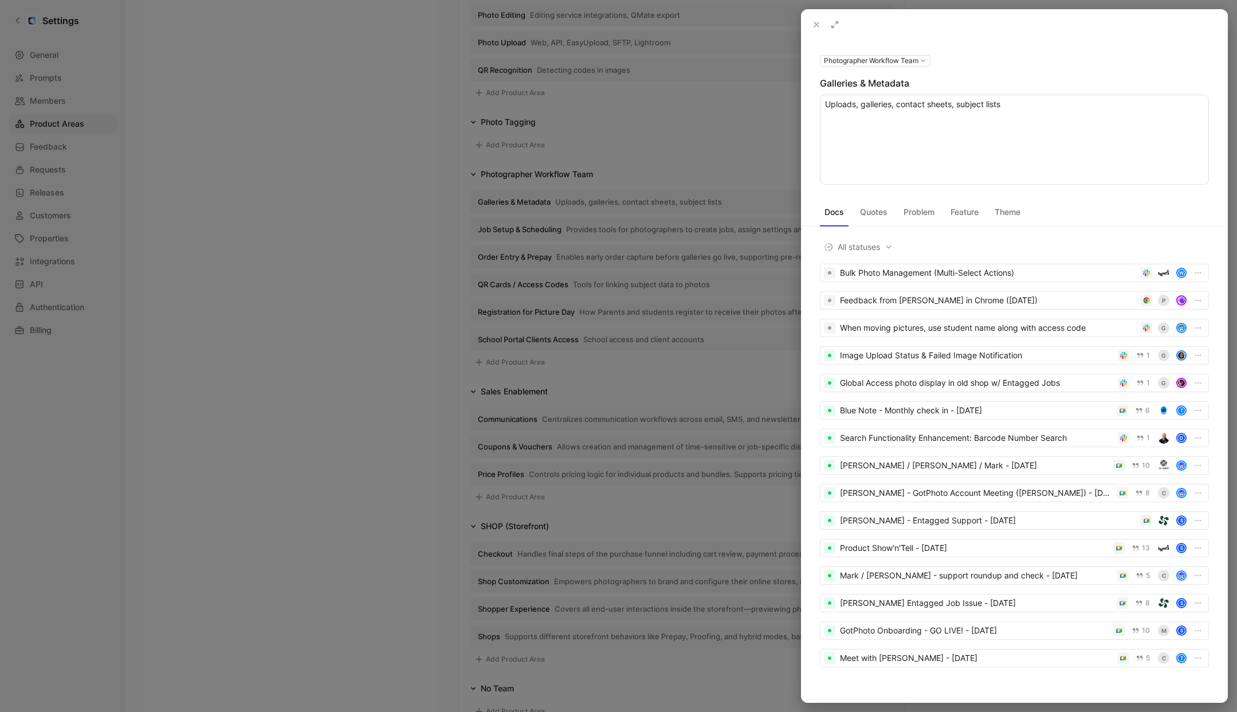
click at [954, 105] on textarea "Uploads, galleries, contact sheets, subject lists" at bounding box center [1014, 140] width 389 height 90
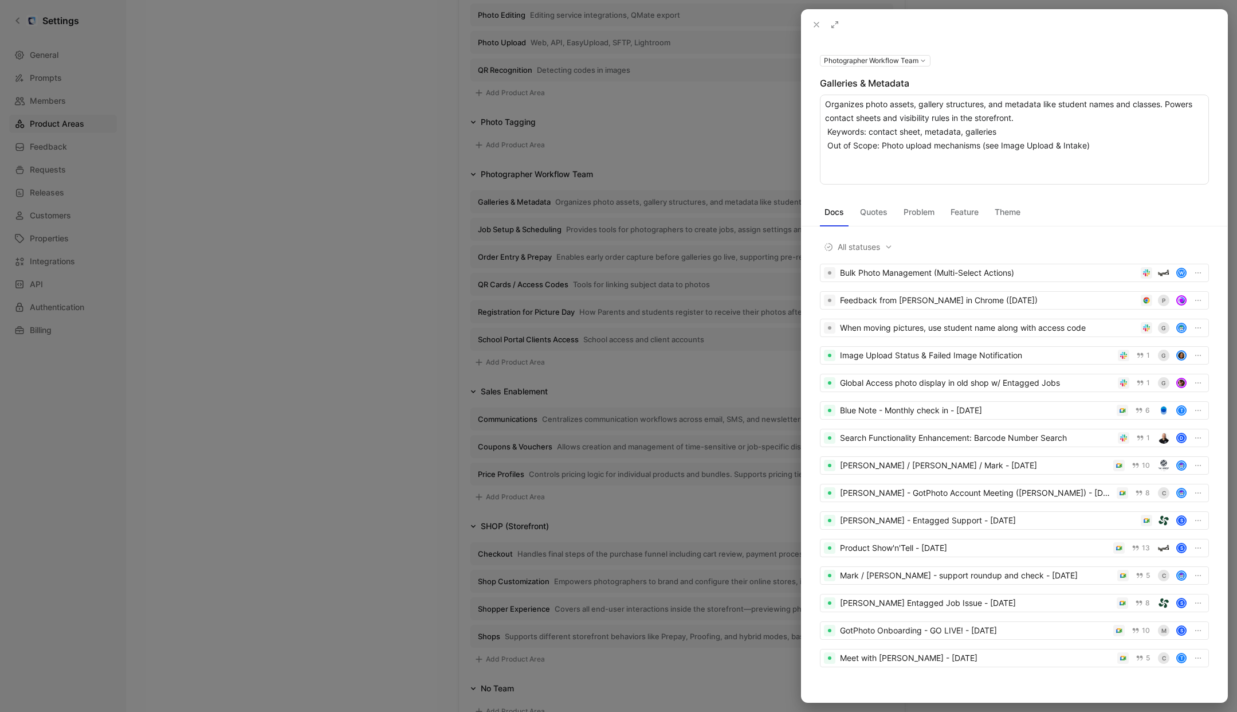
click at [828, 108] on textarea "Organizes photo assets, gallery structures, and metadata like student names and…" at bounding box center [1014, 140] width 389 height 90
click at [829, 131] on textarea "Organizes photo assets, gallery structures, and metadata like student names and…" at bounding box center [1014, 140] width 389 height 90
drag, startPoint x: 843, startPoint y: 148, endPoint x: 1107, endPoint y: 148, distance: 264.7
click at [1107, 148] on textarea "Organizes photo assets, gallery structures, and metadata like student names and…" at bounding box center [1014, 140] width 389 height 90
click at [839, 171] on textarea "Organizes photo assets, gallery structures, and metadata like student names and…" at bounding box center [1014, 140] width 389 height 90
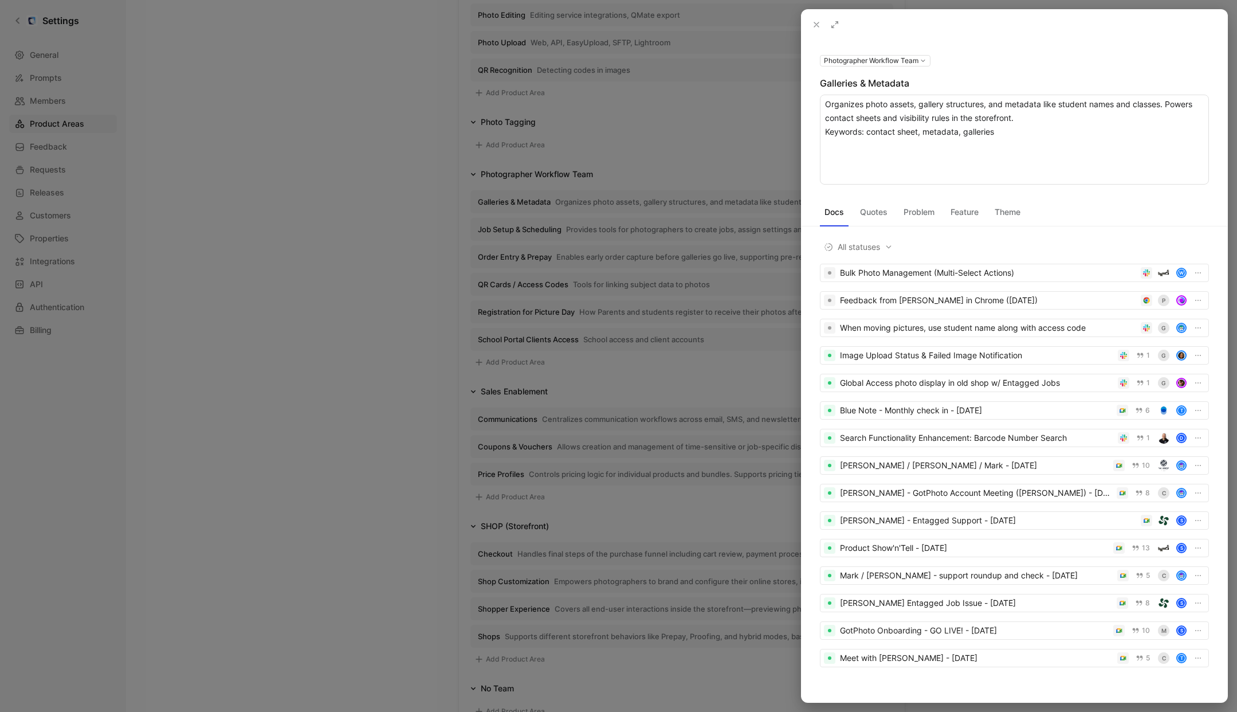
type textarea "Organizes photo assets, gallery structures, and metadata like student names and…"
drag, startPoint x: 438, startPoint y: 214, endPoint x: 453, endPoint y: 225, distance: 18.1
click at [438, 214] on div at bounding box center [618, 356] width 1237 height 712
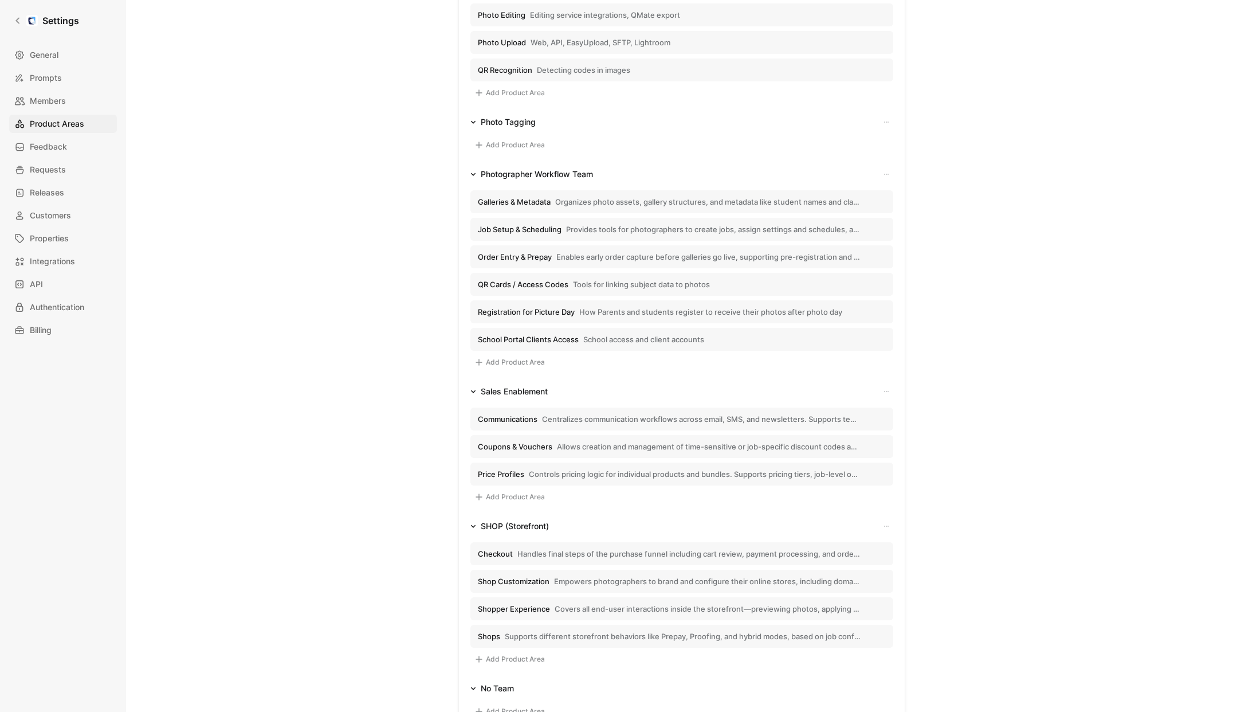
click at [451, 271] on div "Product hierarchy Team Edit naming Product Area Edit naming FIN Ops 1099K forms…" at bounding box center [681, 14] width 825 height 1489
click at [525, 286] on span "QR Cards / Access Codes" at bounding box center [523, 284] width 91 height 10
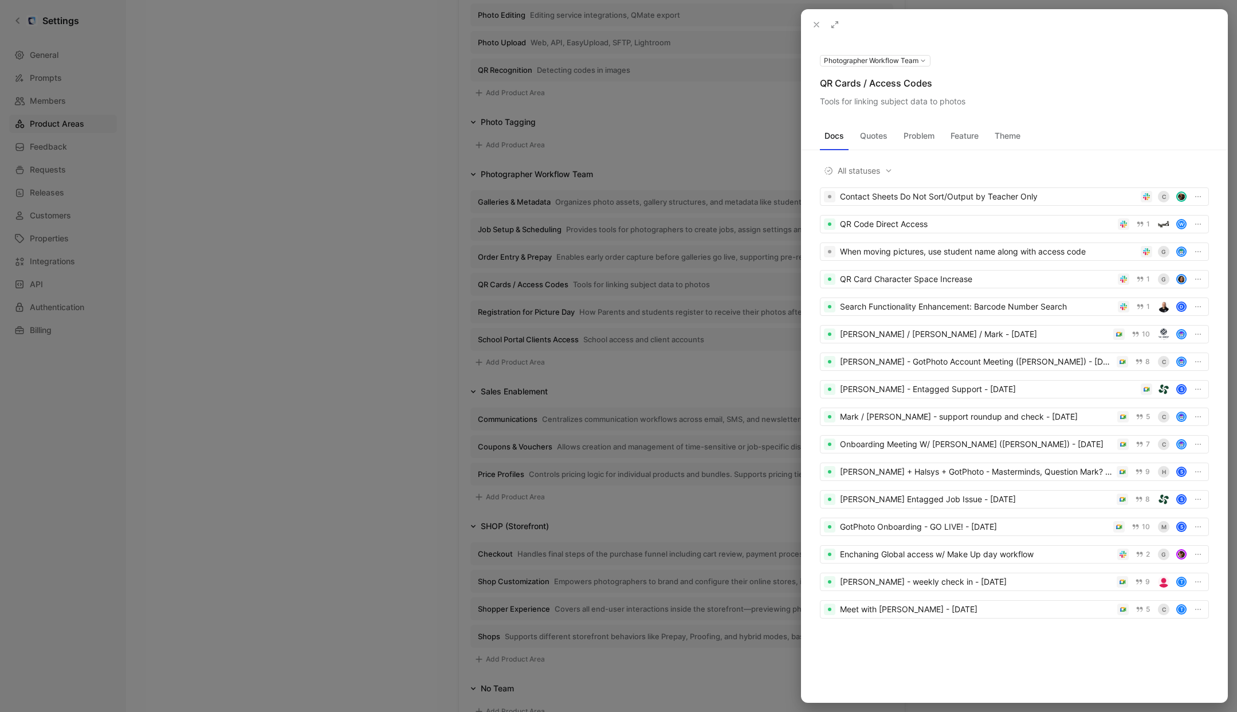
click at [0, 0] on icon at bounding box center [0, 0] width 0 height 0
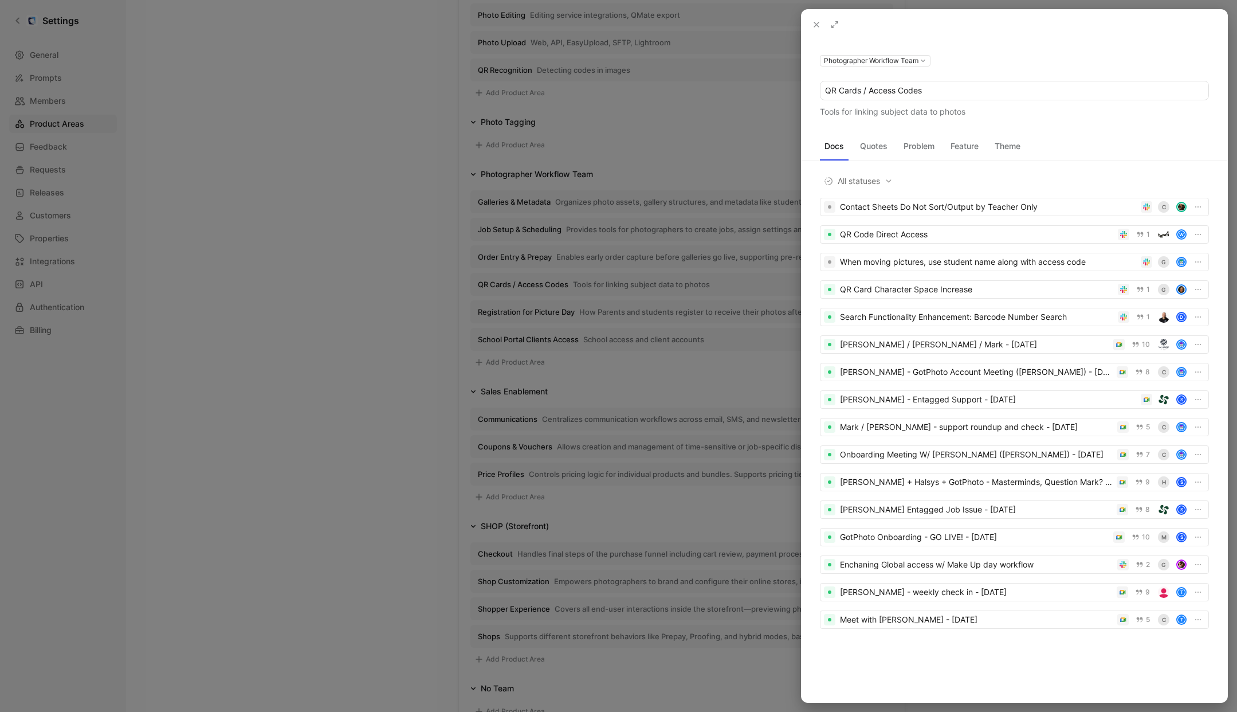
click at [920, 85] on input "QR Cards / Access Codes" at bounding box center [1014, 90] width 388 height 18
type input "QR Cards / Access Codes"
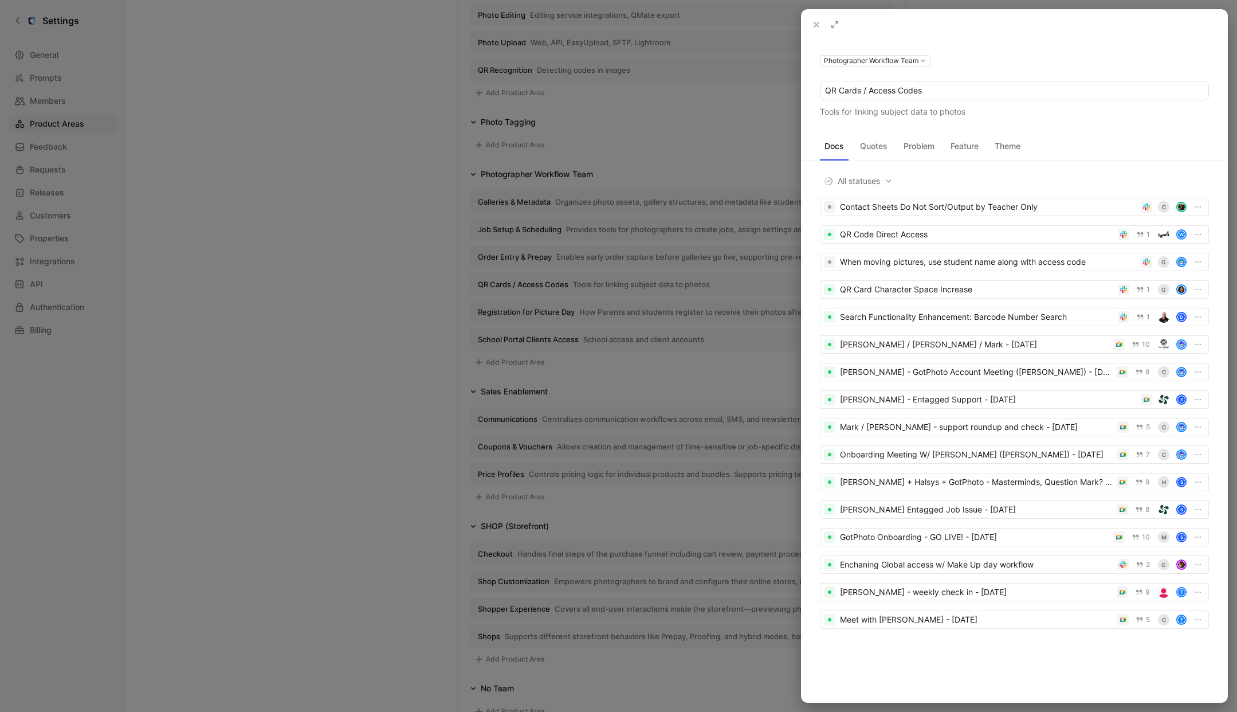
scroll to position [0, 0]
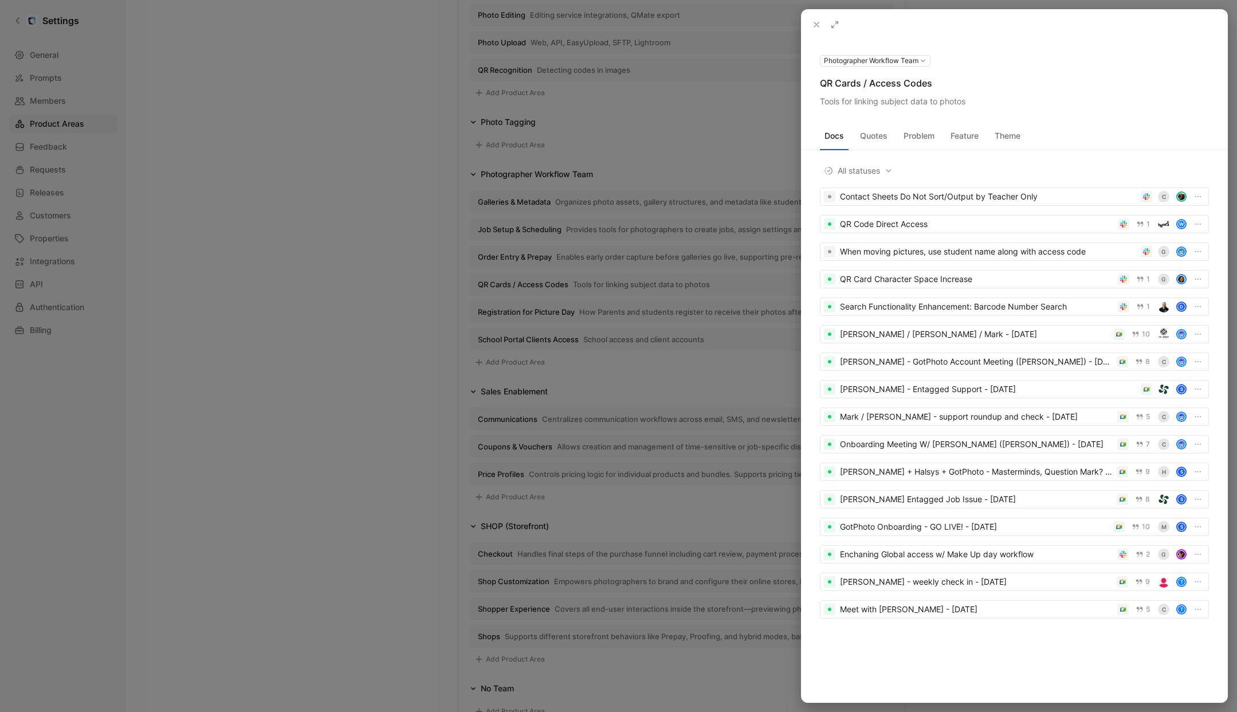
click at [0, 0] on icon at bounding box center [0, 0] width 0 height 0
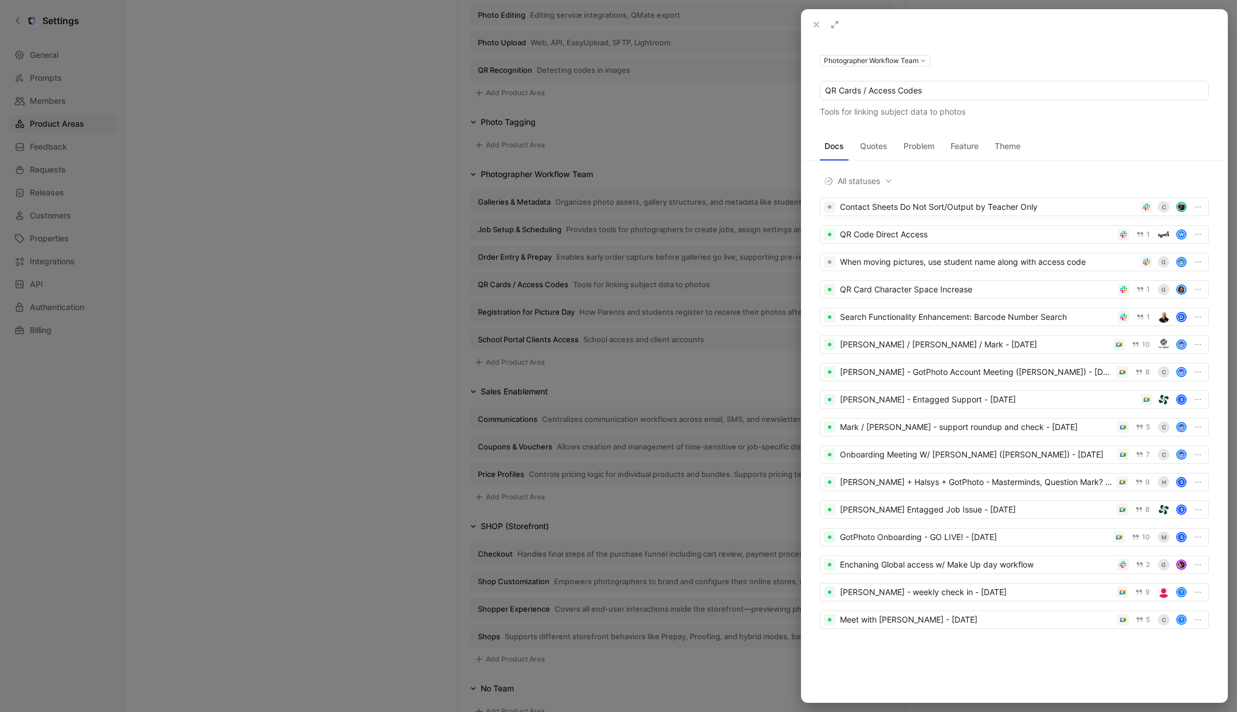
click at [948, 84] on input "QR Cards / Access Codes" at bounding box center [1014, 90] width 388 height 18
type input "Data Linking (QR & Access Codes)"
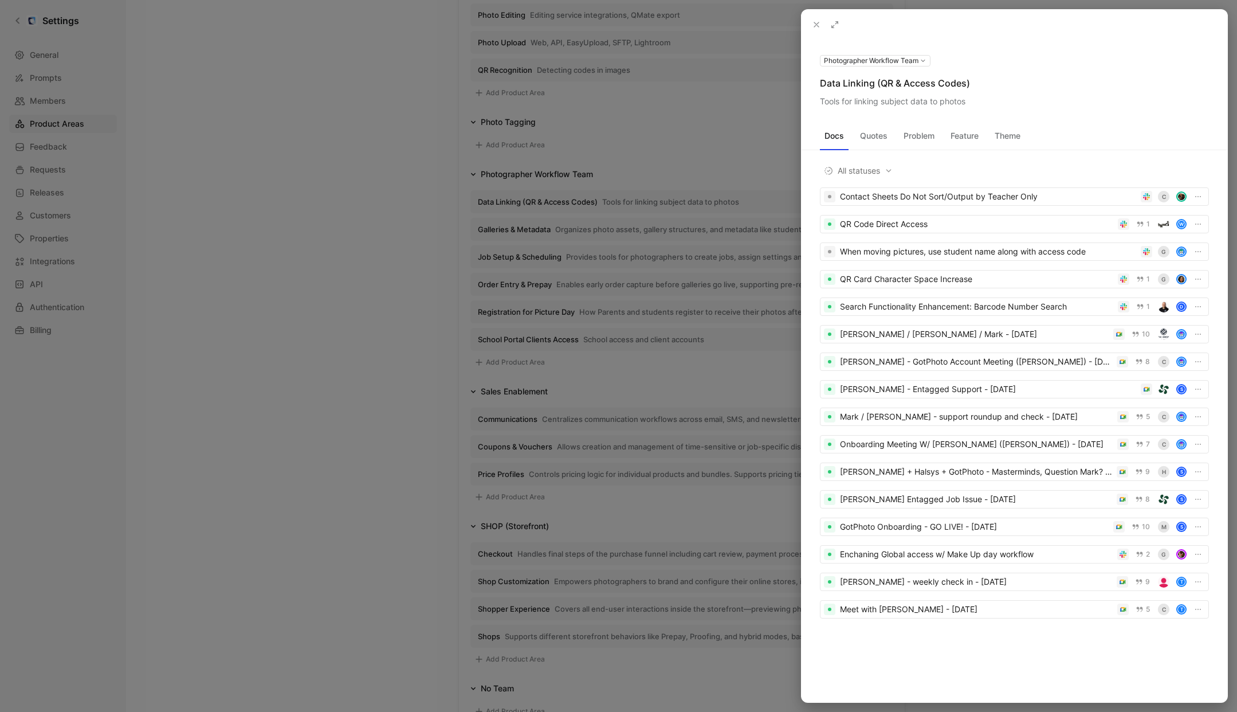
click at [0, 0] on icon at bounding box center [0, 0] width 0 height 0
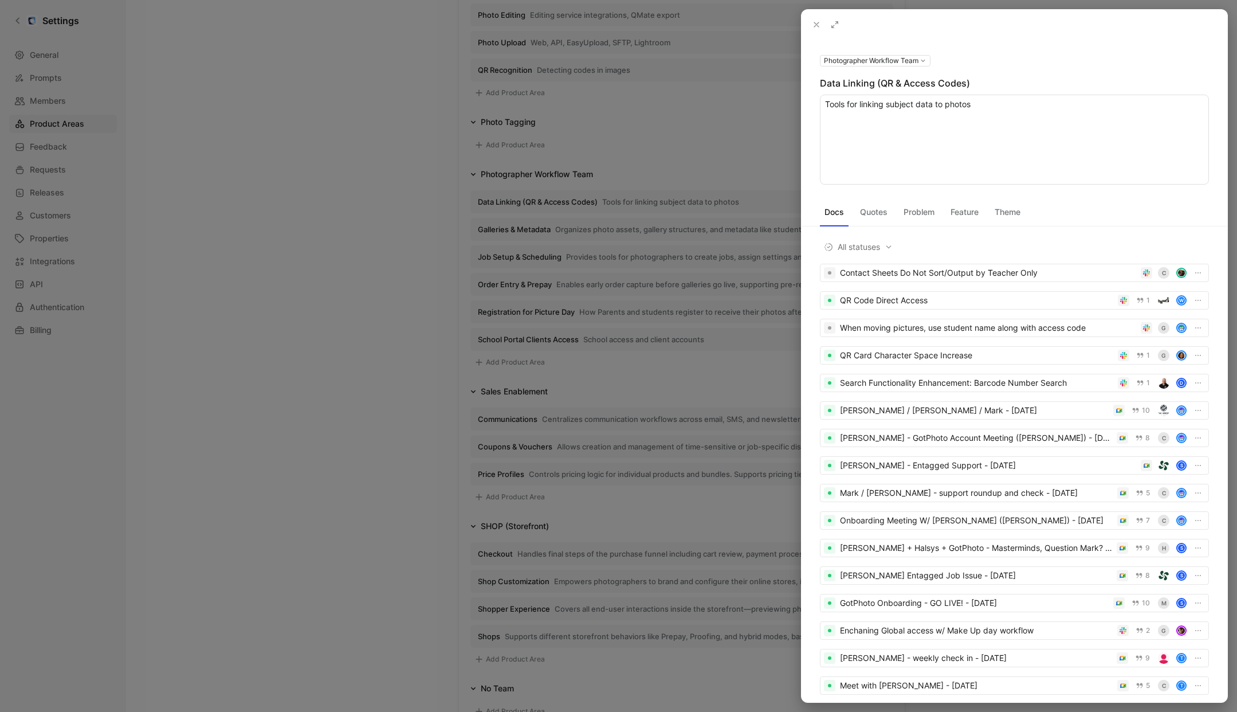
click at [957, 108] on textarea "Tools for linking subject data to photos" at bounding box center [1014, 140] width 389 height 90
click at [827, 133] on textarea "Generates and manages QR cards and access codes to connect photo sets with stud…" at bounding box center [1014, 140] width 389 height 90
type textarea "Generates and manages QR cards and access codes to connect photo sets with stud…"
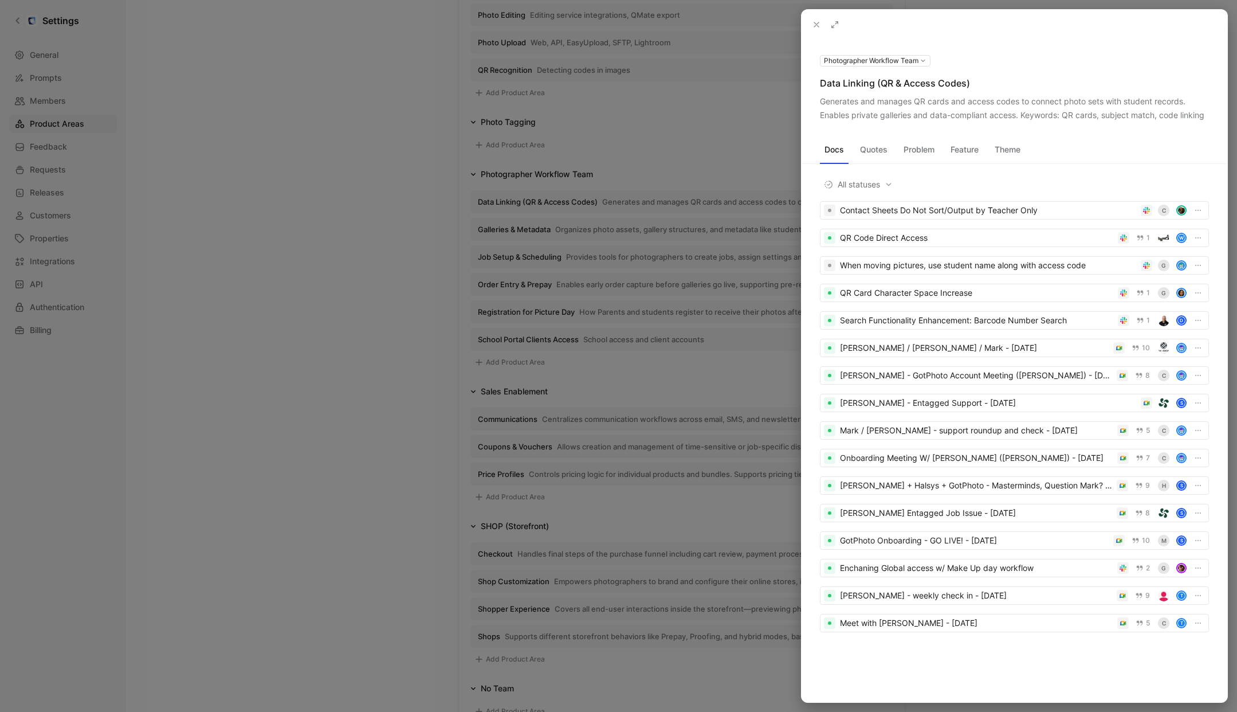
click at [366, 294] on div at bounding box center [618, 356] width 1237 height 712
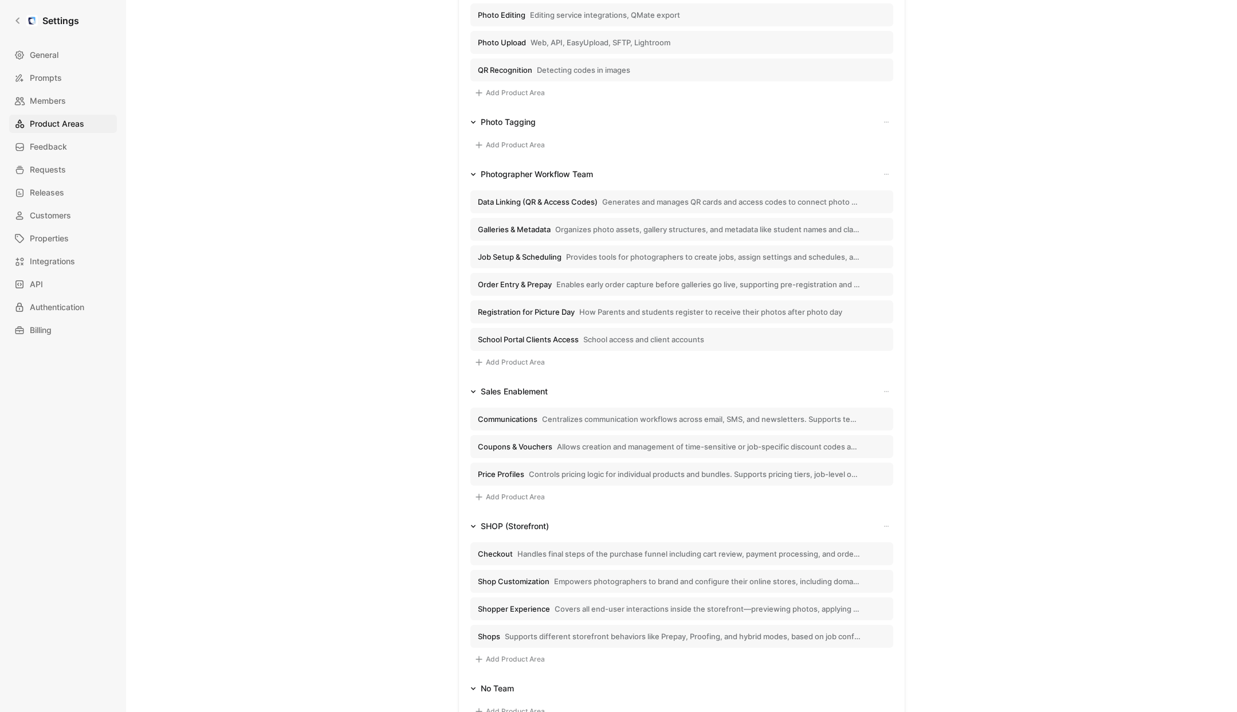
scroll to position [798, 0]
click at [547, 314] on span "Registration for Picture Day" at bounding box center [526, 313] width 97 height 10
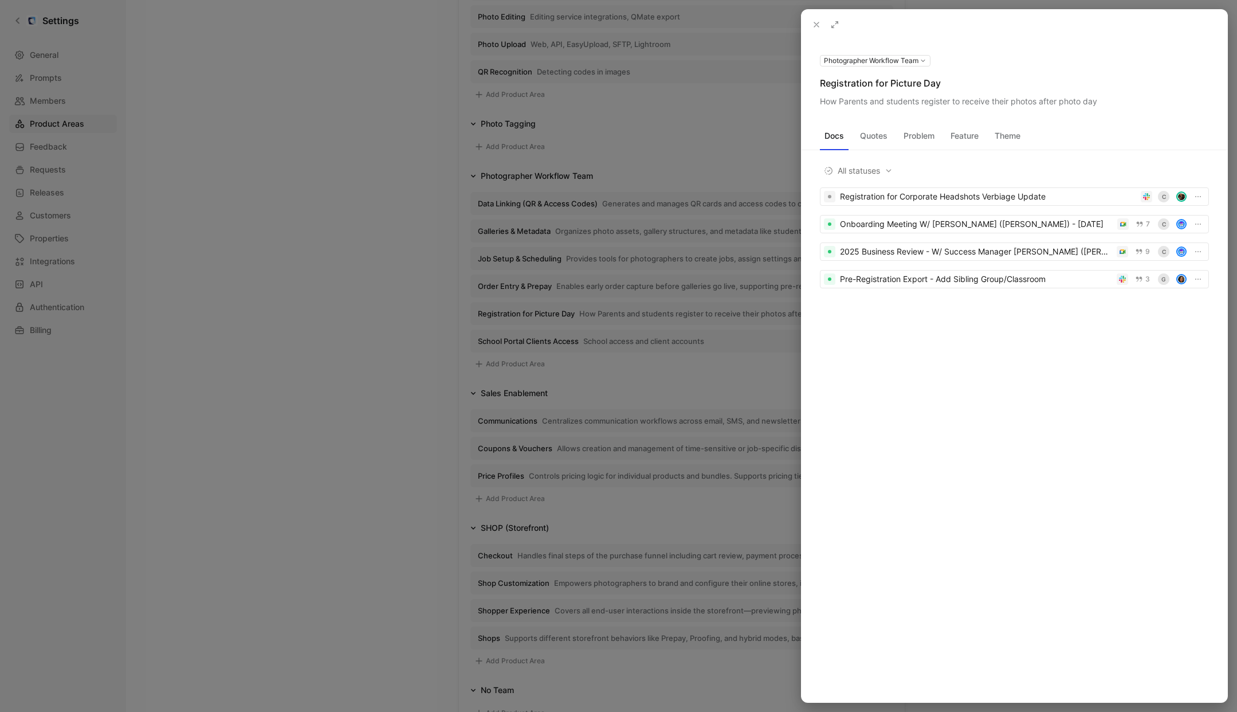
click at [884, 87] on div "Registration for Picture Day" at bounding box center [1014, 83] width 389 height 14
click at [0, 0] on icon at bounding box center [0, 0] width 0 height 0
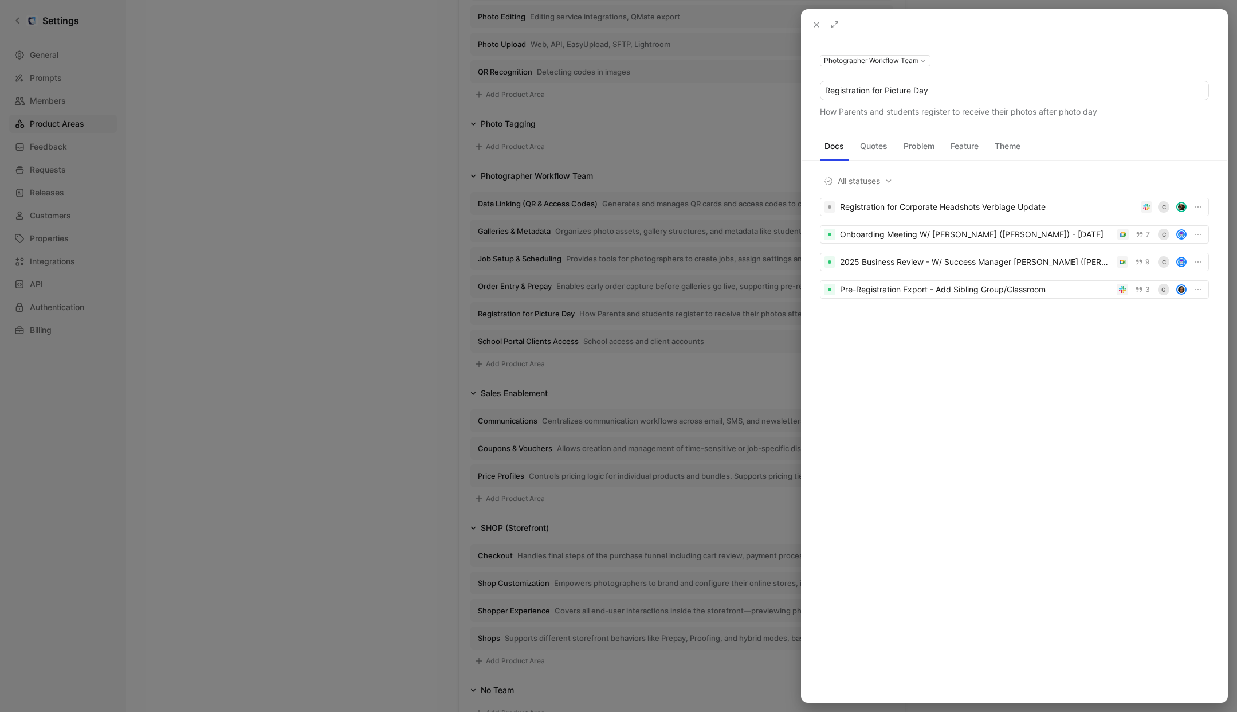
click at [921, 87] on input "Registration for Picture Day" at bounding box center [1014, 90] width 388 height 18
click at [836, 92] on input "Picure Day Registration" at bounding box center [1014, 90] width 388 height 18
type input "Picture Day Registration"
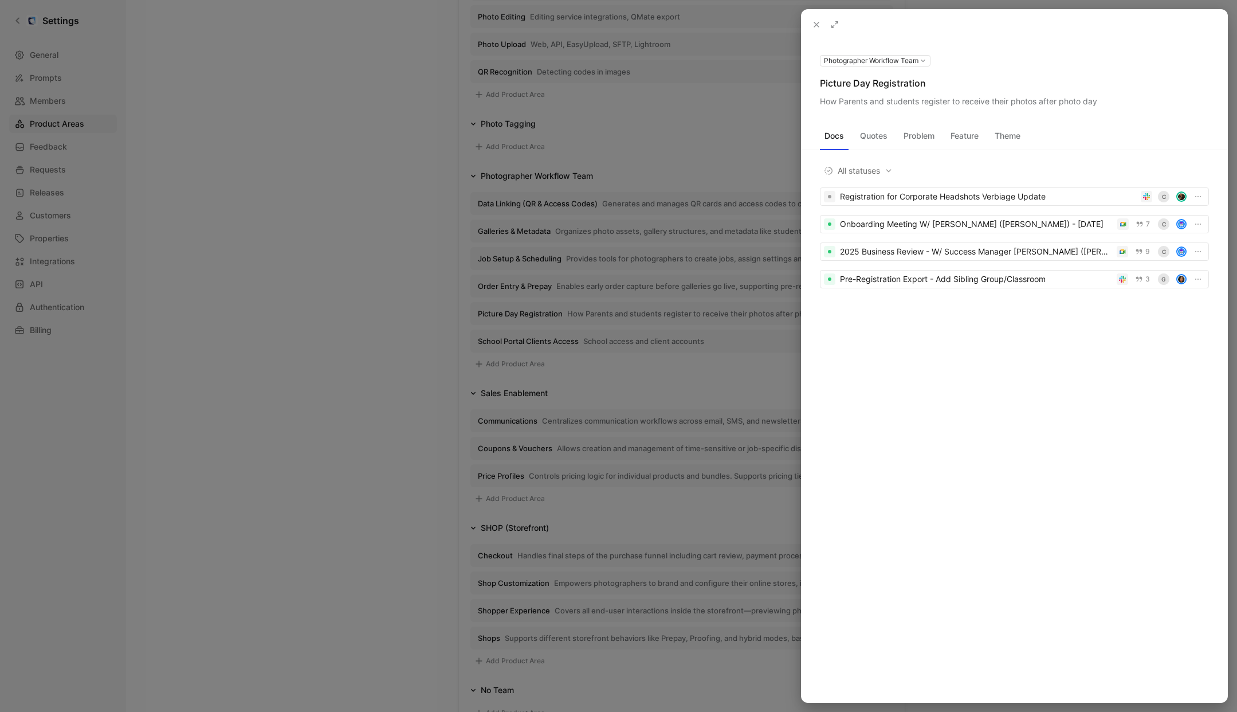
click at [0, 0] on use at bounding box center [0, 0] width 0 height 0
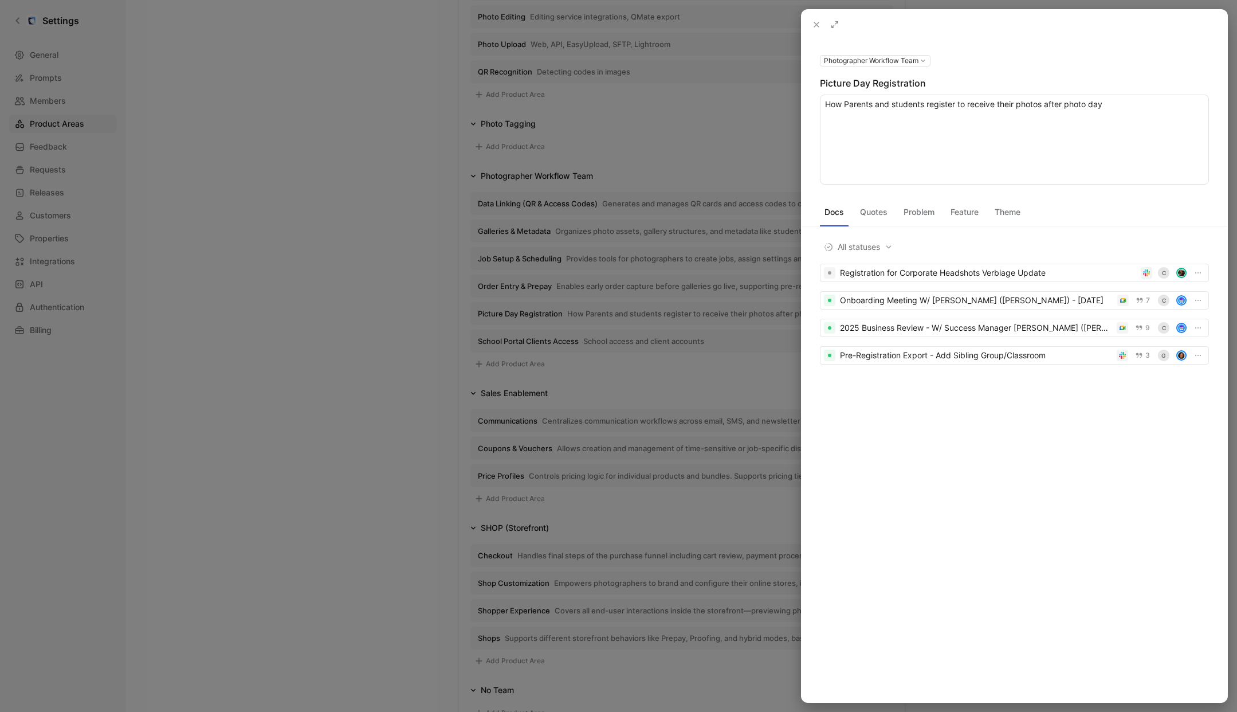
click at [1018, 109] on textarea "How Parents and students register to receive their photos after photo day" at bounding box center [1014, 140] width 389 height 90
drag, startPoint x: 828, startPoint y: 127, endPoint x: 838, endPoint y: 130, distance: 9.8
click at [828, 127] on textarea "Public-facing forms that collect student info and permissions in advance of pho…" at bounding box center [1014, 140] width 389 height 90
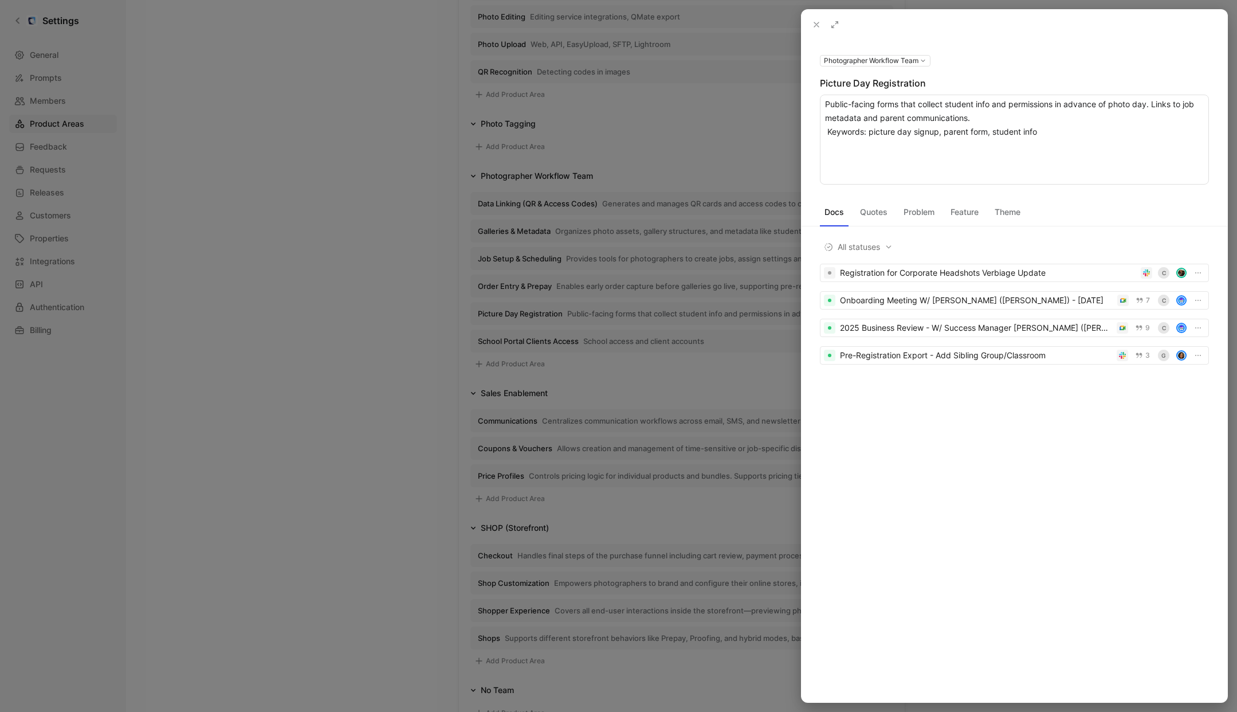
type textarea "Public-facing forms that collect student info and permissions in advance of pho…"
click at [359, 263] on div at bounding box center [618, 356] width 1237 height 712
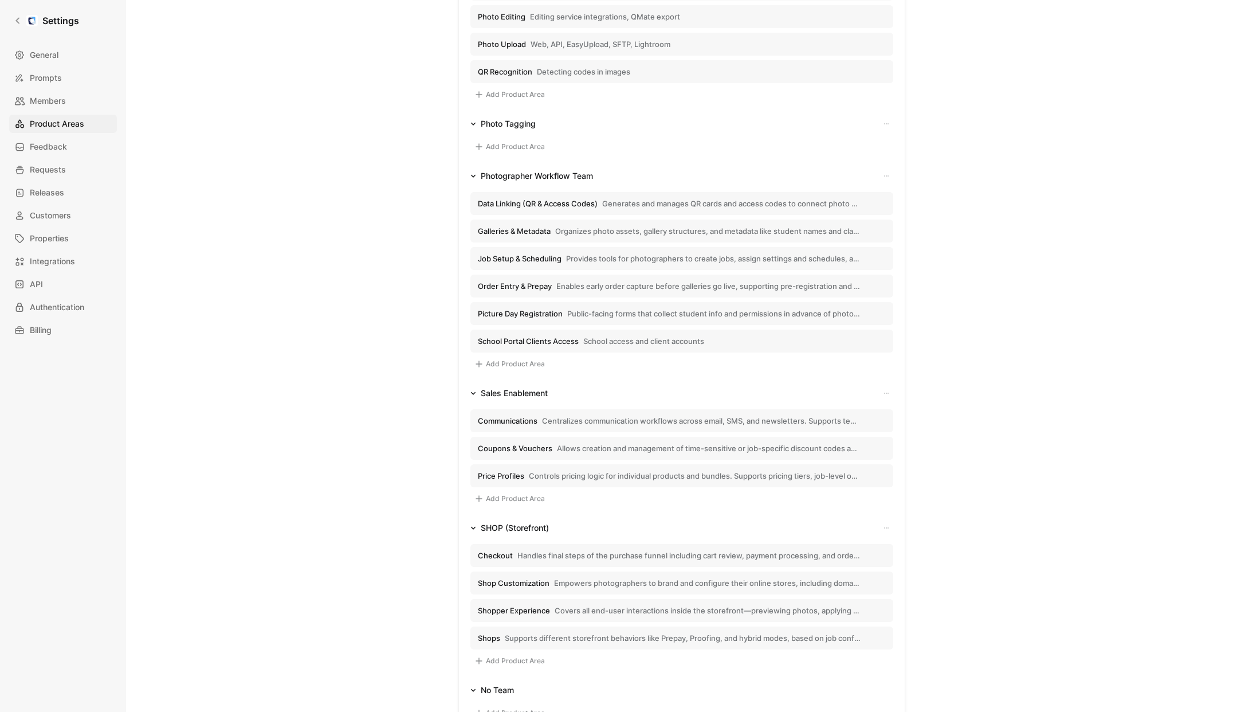
click at [543, 342] on span "School Portal Clients Access" at bounding box center [528, 341] width 101 height 10
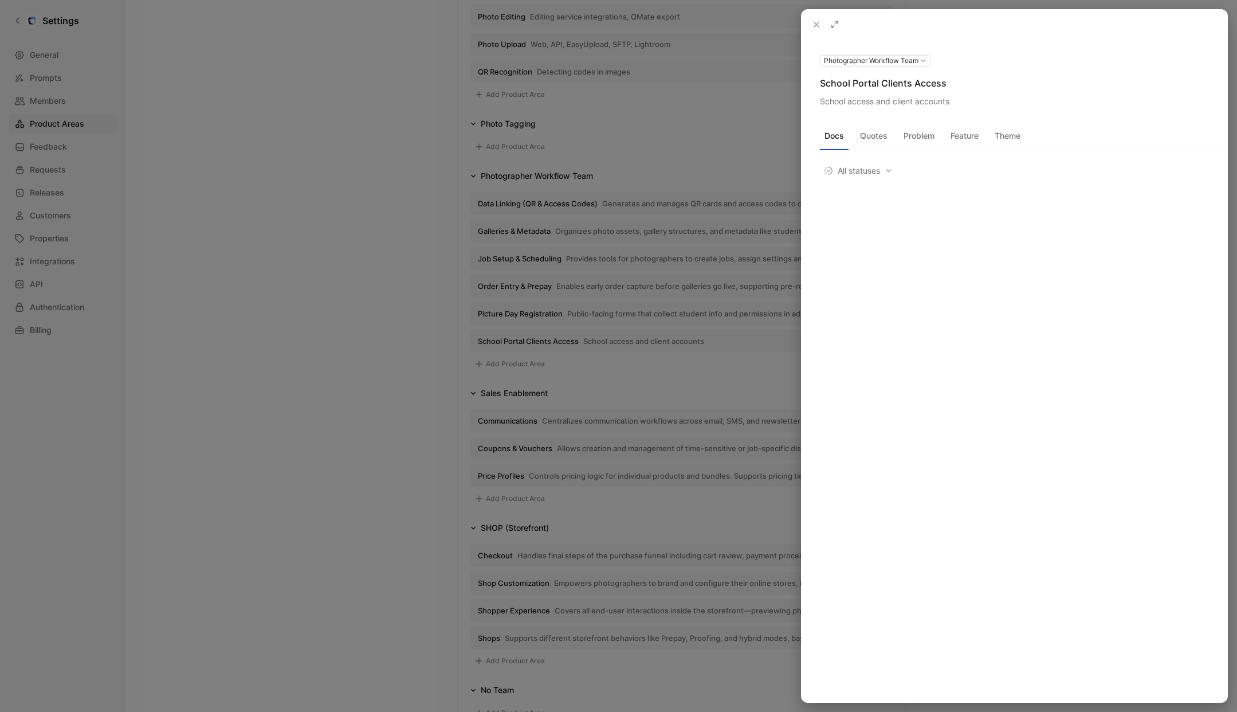
click at [879, 85] on div "School Portal Clients Access" at bounding box center [1014, 83] width 389 height 14
click at [0, 0] on icon at bounding box center [0, 0] width 0 height 0
drag, startPoint x: 891, startPoint y: 92, endPoint x: 885, endPoint y: 92, distance: 6.9
click at [891, 92] on input "School Portal Clients Access" at bounding box center [1014, 90] width 388 height 18
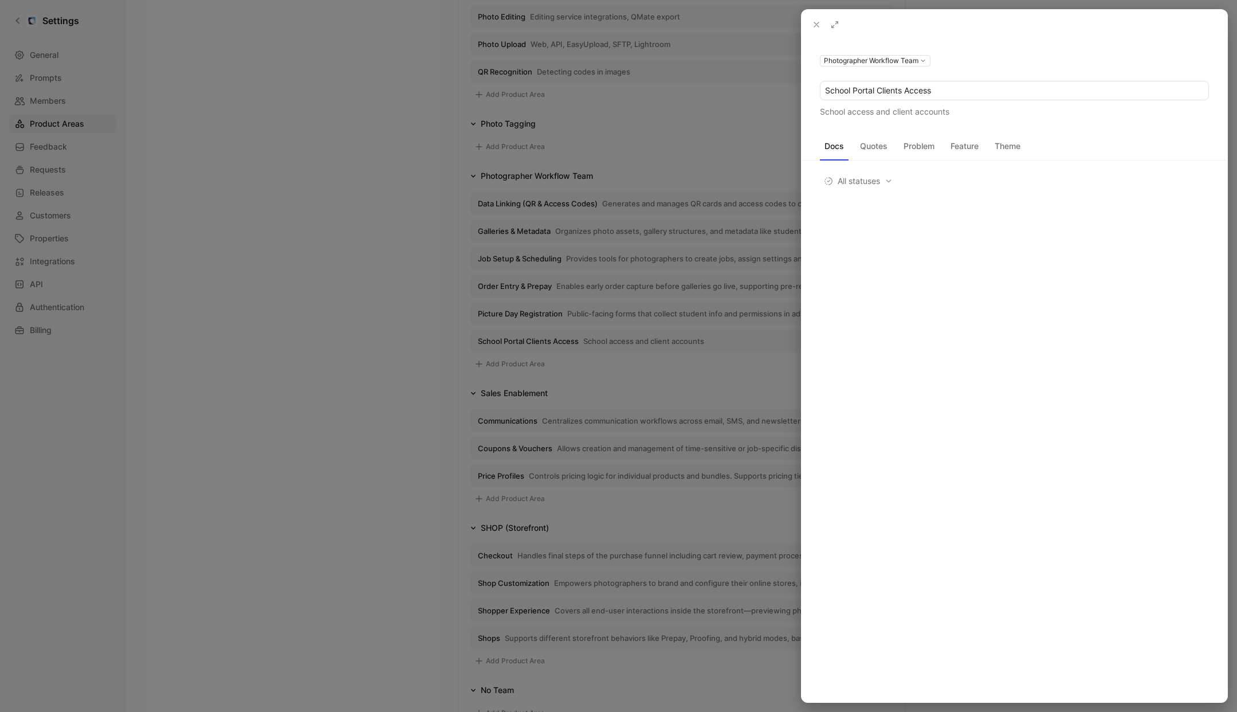
click at [880, 92] on input "School Portal Clients Access" at bounding box center [1014, 90] width 388 height 18
click at [868, 91] on input "School Portal and Clients Access" at bounding box center [1014, 90] width 388 height 18
click at [920, 92] on input "School and Clients Access" at bounding box center [1014, 90] width 388 height 18
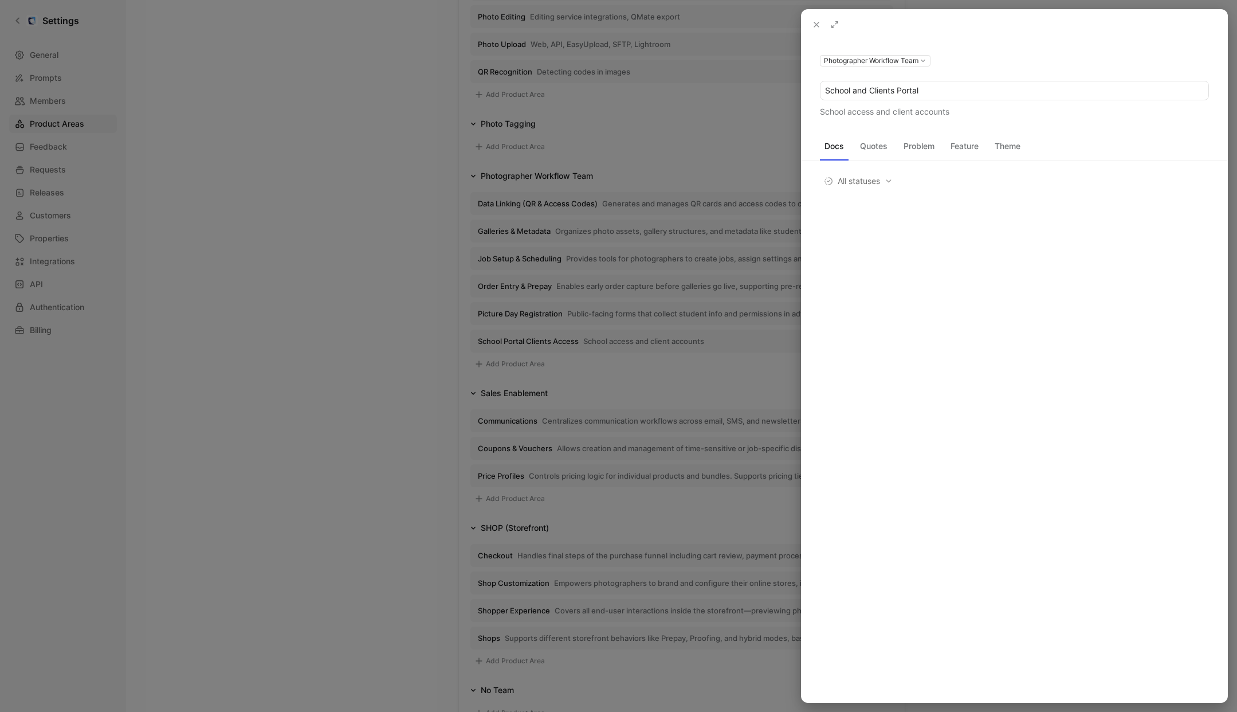
type input "School and Clients Portal"
click at [0, 0] on icon at bounding box center [0, 0] width 0 height 0
click at [929, 104] on textarea "School access and client accounts" at bounding box center [1014, 140] width 389 height 90
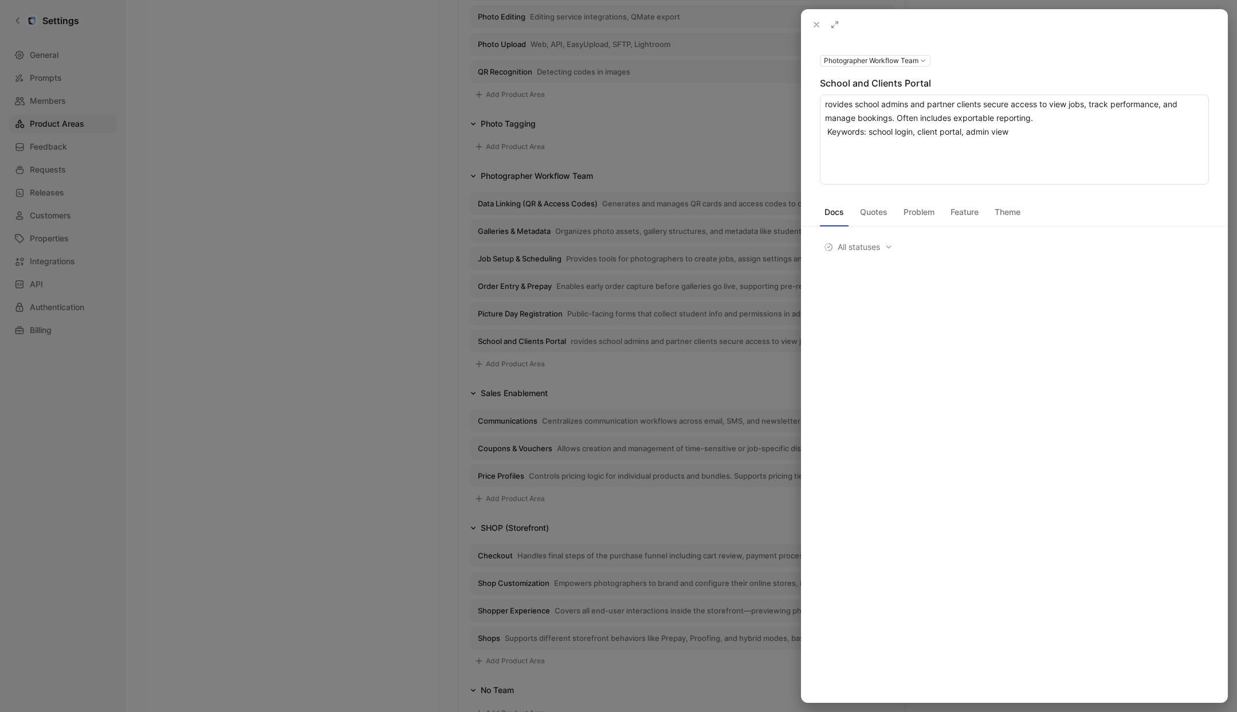
click at [829, 137] on textarea "rovides school admins and partner clients secure access to view jobs, track per…" at bounding box center [1014, 140] width 389 height 90
click at [827, 104] on textarea "rovides school admins and partner clients secure access to view jobs, track per…" at bounding box center [1014, 140] width 389 height 90
type textarea "Provides school admins and partner clients secure access to view jobs, track pe…"
click at [360, 266] on div at bounding box center [618, 356] width 1237 height 712
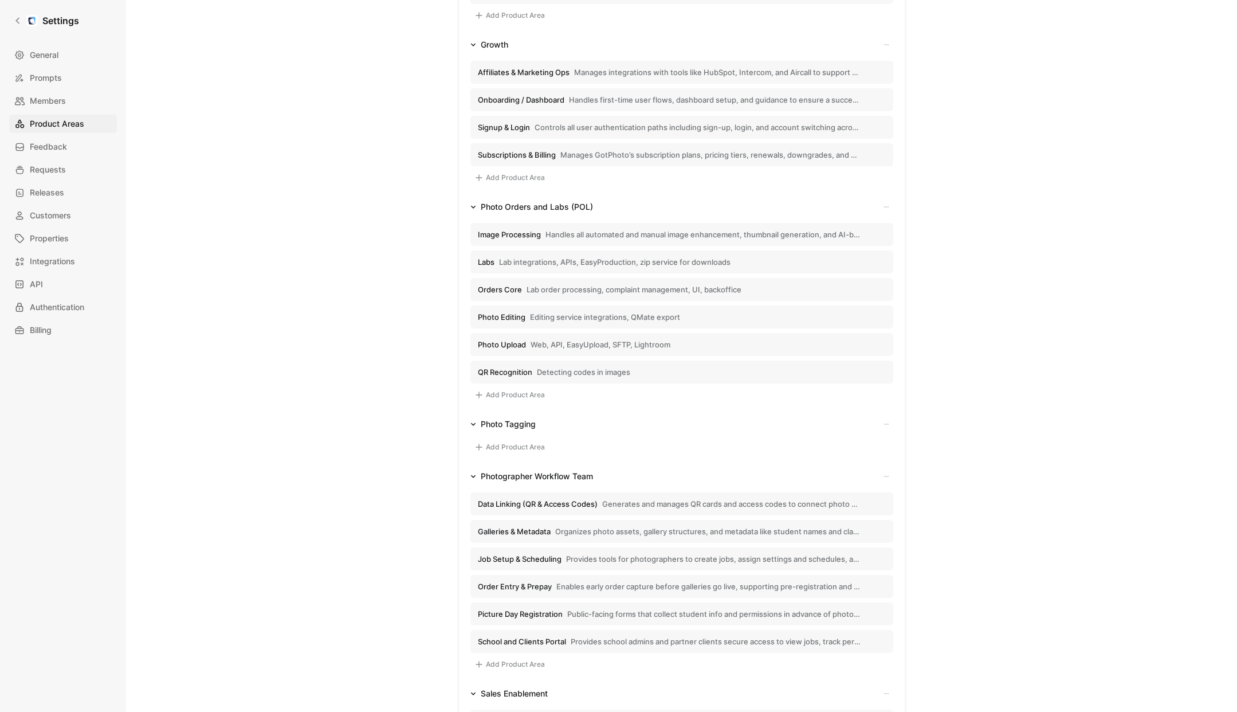
scroll to position [490, 0]
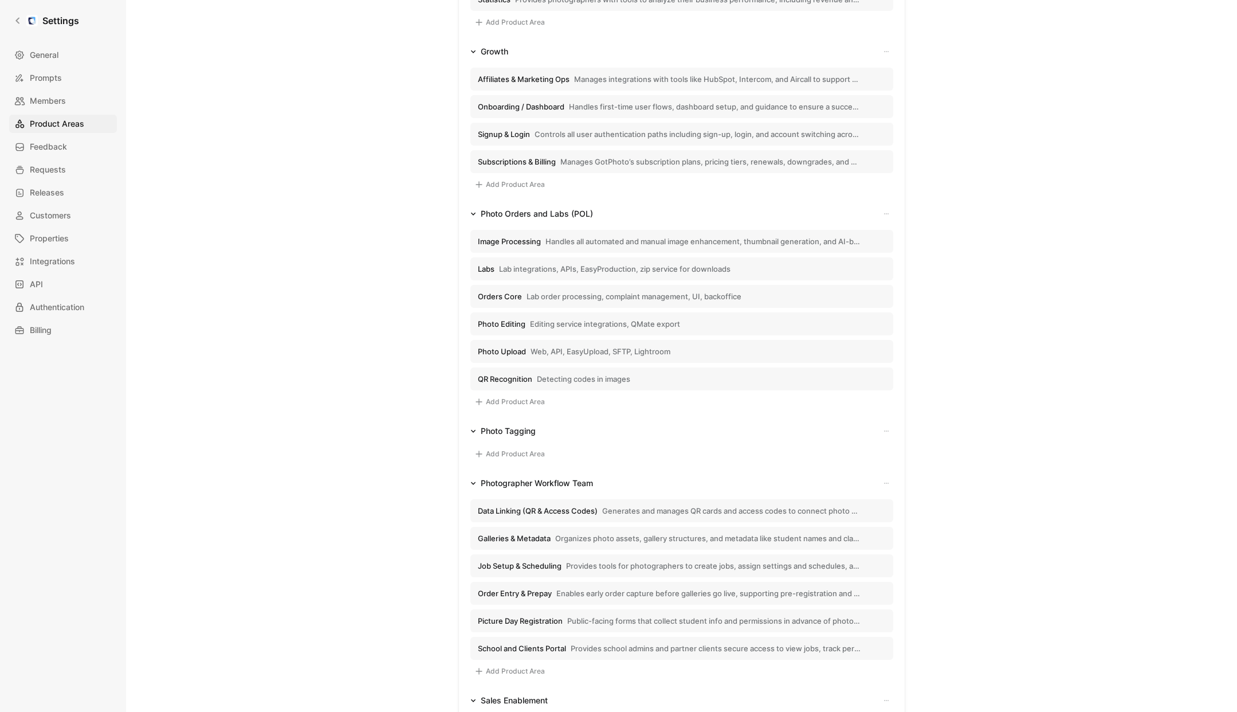
click at [526, 239] on span "Image Processing" at bounding box center [509, 241] width 63 height 10
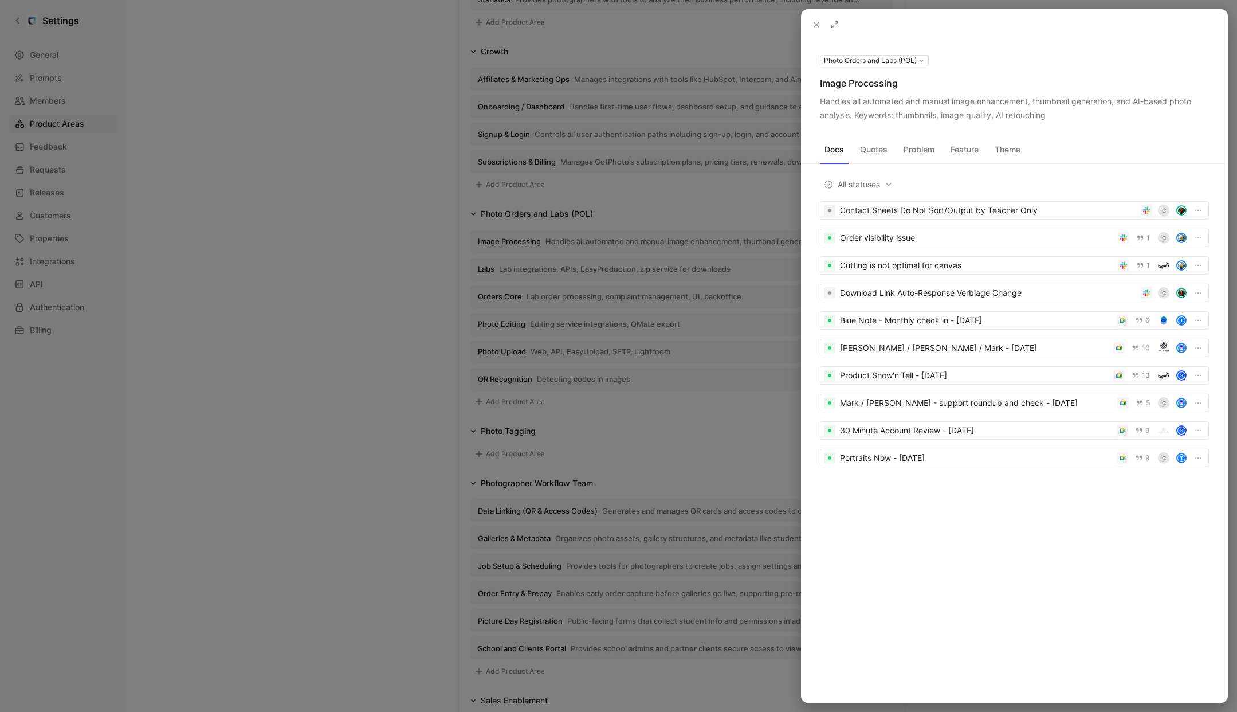
click at [485, 272] on div at bounding box center [618, 356] width 1237 height 712
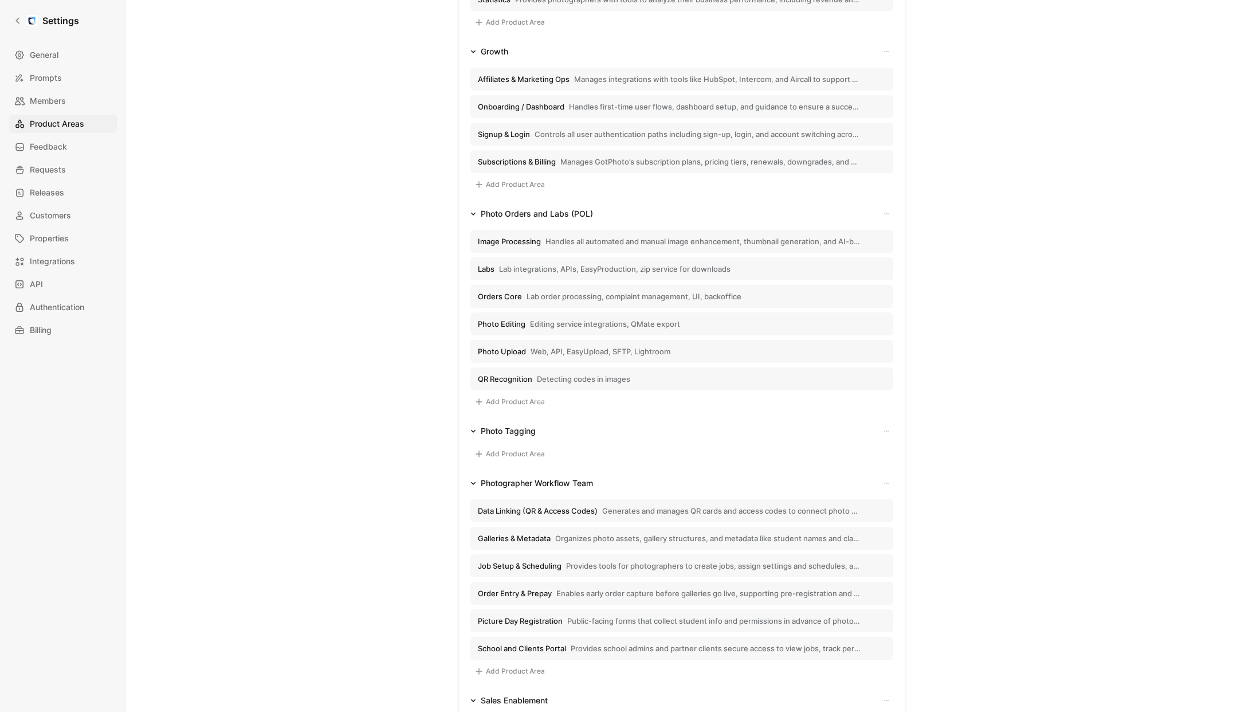
click at [492, 268] on span "Labs" at bounding box center [486, 269] width 17 height 10
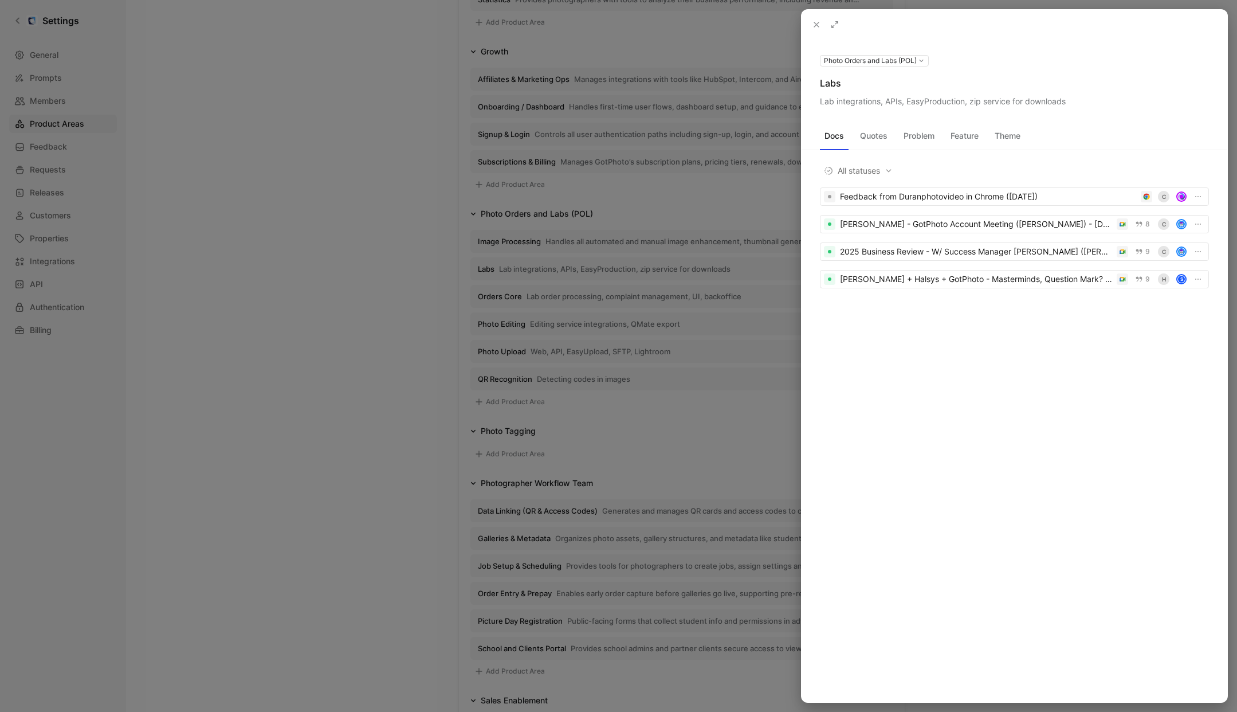
click at [0, 0] on icon at bounding box center [0, 0] width 0 height 0
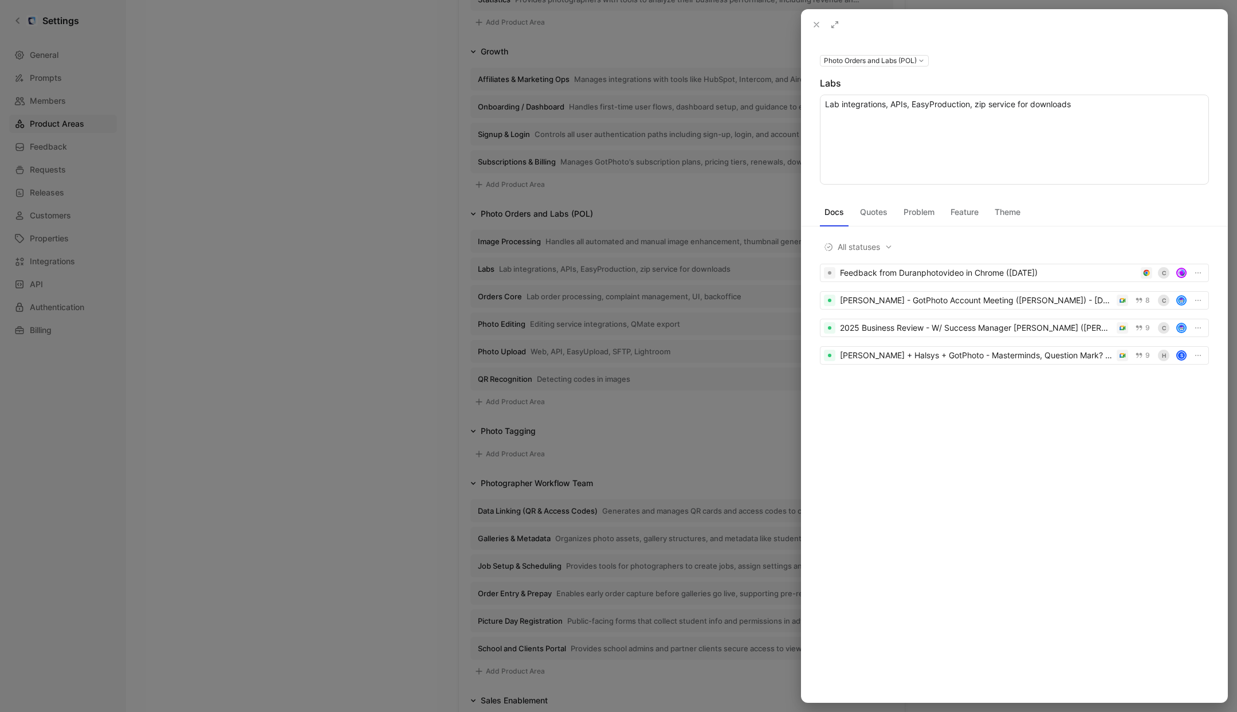
click at [989, 105] on textarea "Lab integrations, APIs, EasyProduction, zip service for downloads" at bounding box center [1014, 140] width 389 height 90
type textarea "Facilitates API connections and data transfer to external print labs. Converts …"
click at [832, 85] on div "Labs" at bounding box center [1014, 83] width 389 height 14
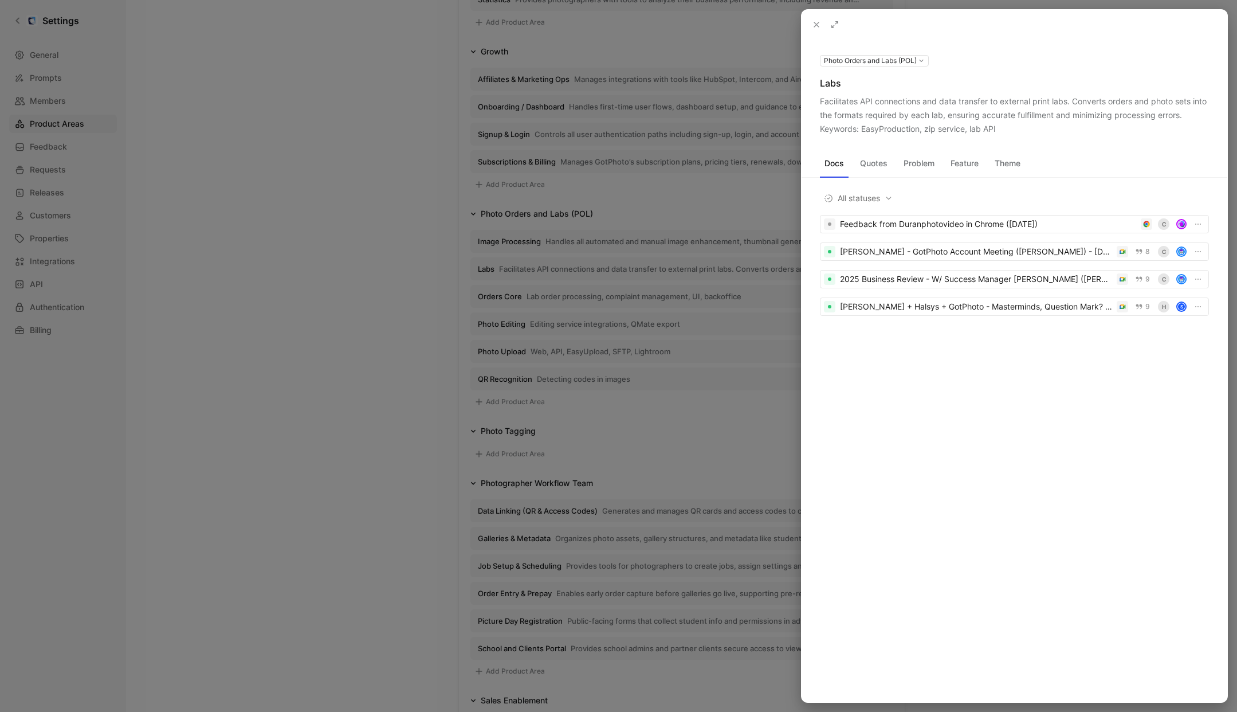
click at [0, 0] on icon at bounding box center [0, 0] width 0 height 0
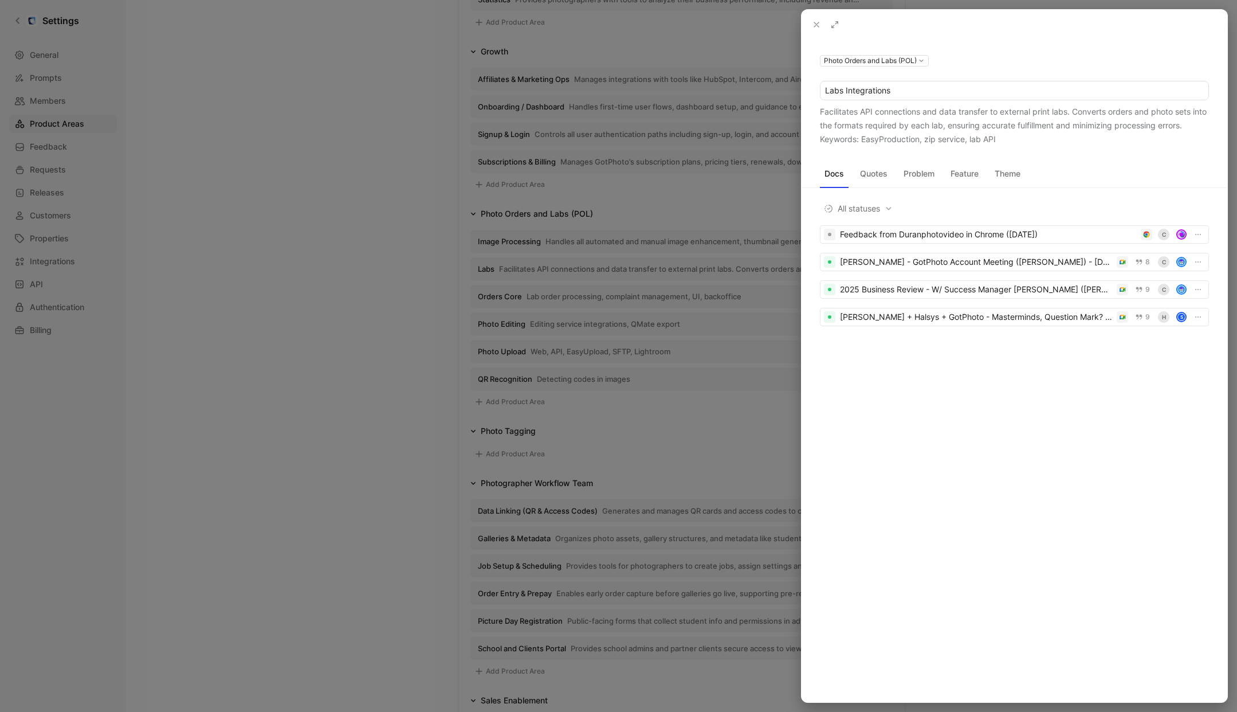
type input "Labs Integrations"
click at [410, 223] on div at bounding box center [618, 356] width 1237 height 712
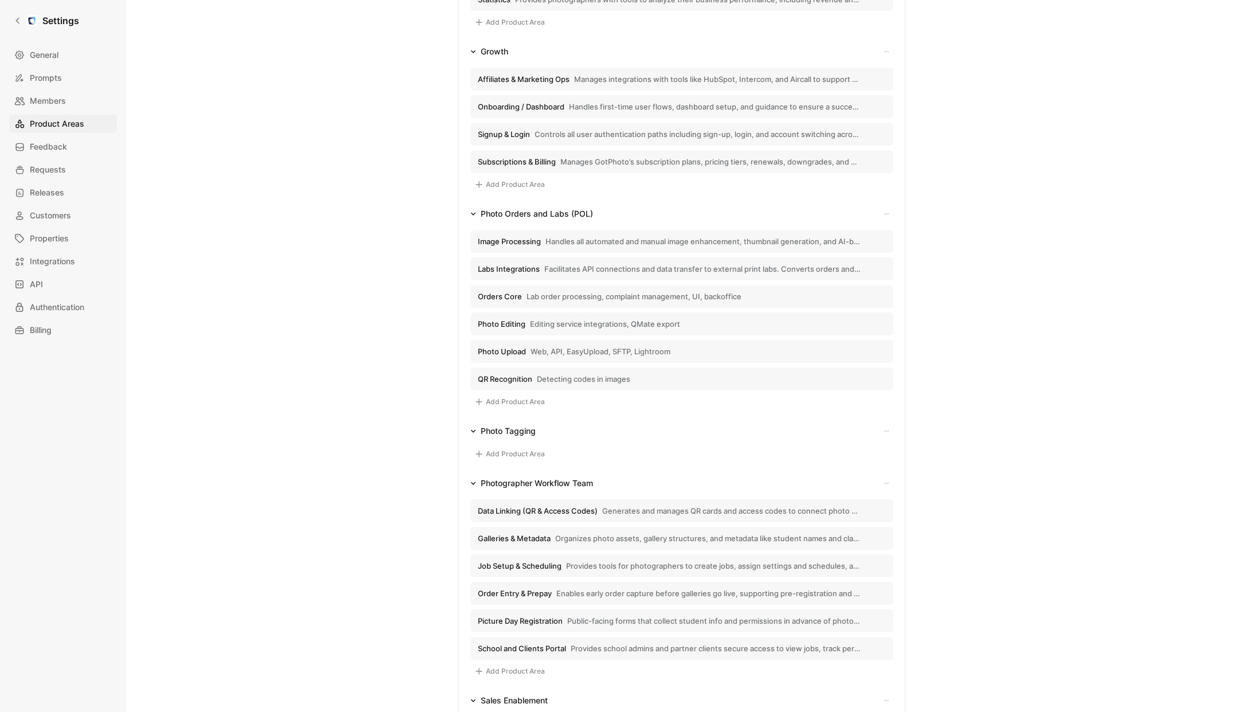
click at [513, 296] on span "Orders Core" at bounding box center [500, 296] width 44 height 10
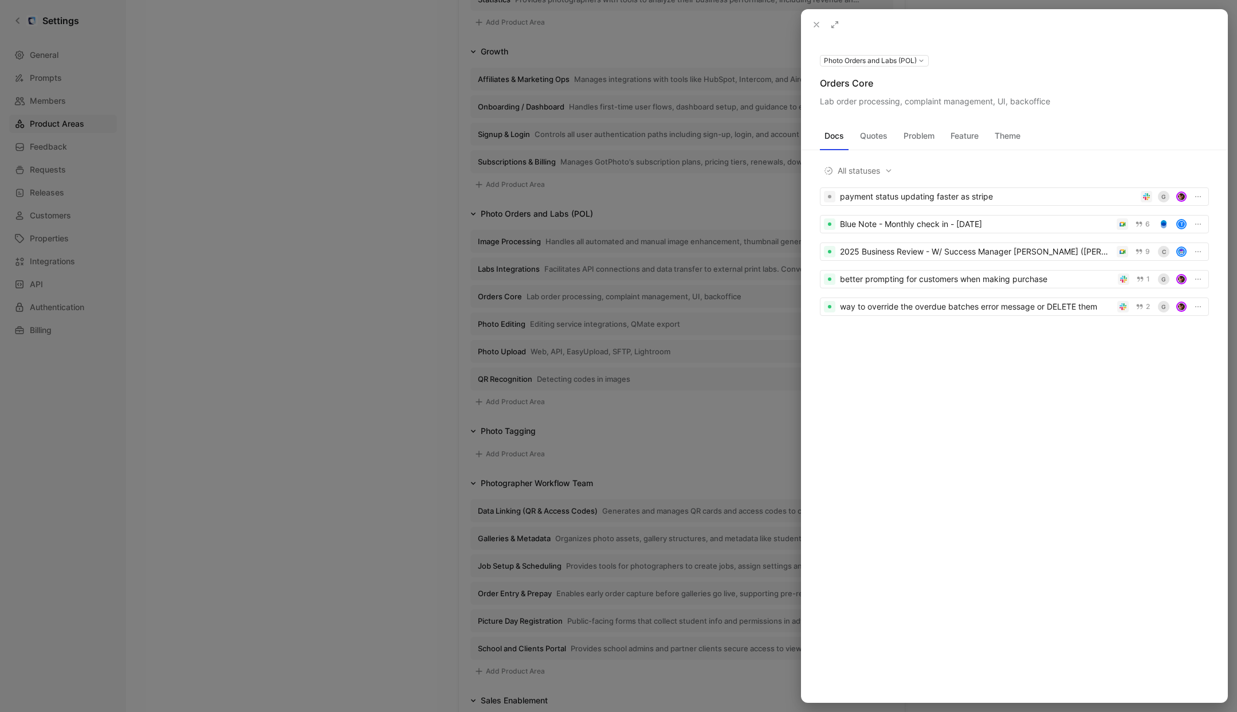
click at [0, 0] on icon at bounding box center [0, 0] width 0 height 0
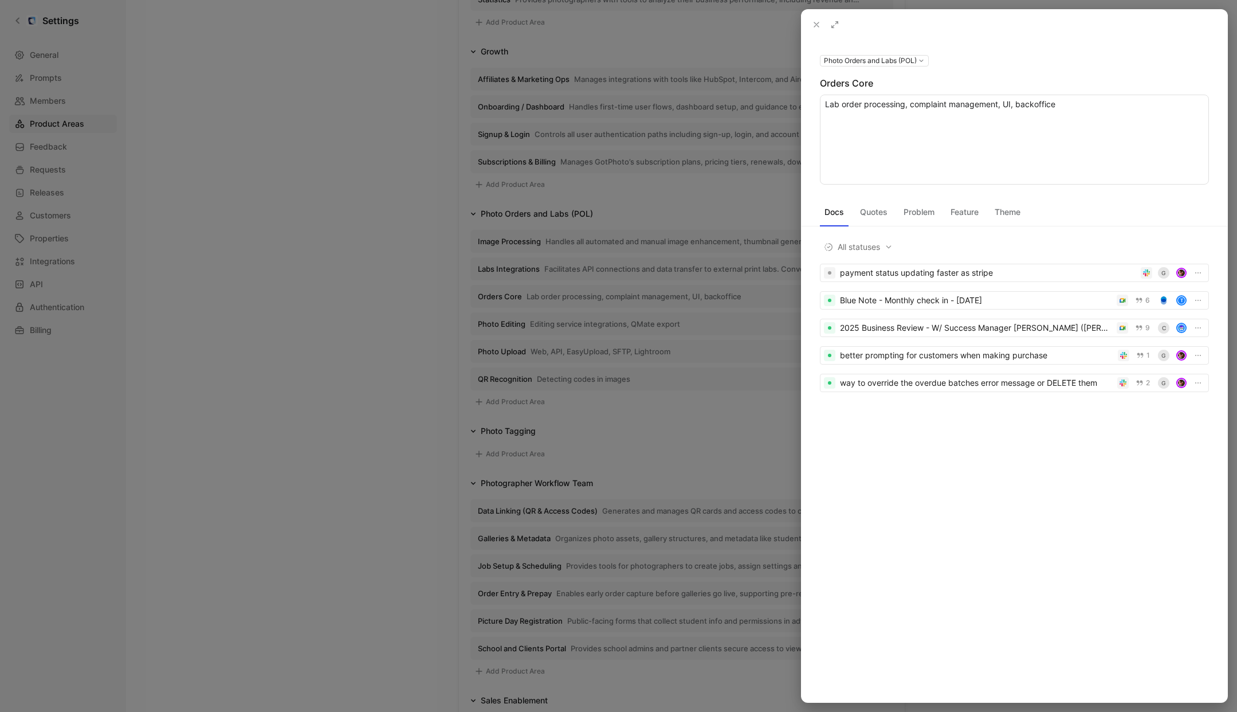
click at [950, 104] on textarea "Lab order processing, complaint management, UI, backoffice" at bounding box center [1014, 140] width 389 height 90
click at [827, 143] on textarea "Owns the internal processing of lab orders from creation to delivery tracking, …" at bounding box center [1014, 140] width 389 height 90
type textarea "Owns the internal processing of lab orders from creation to delivery tracking, …"
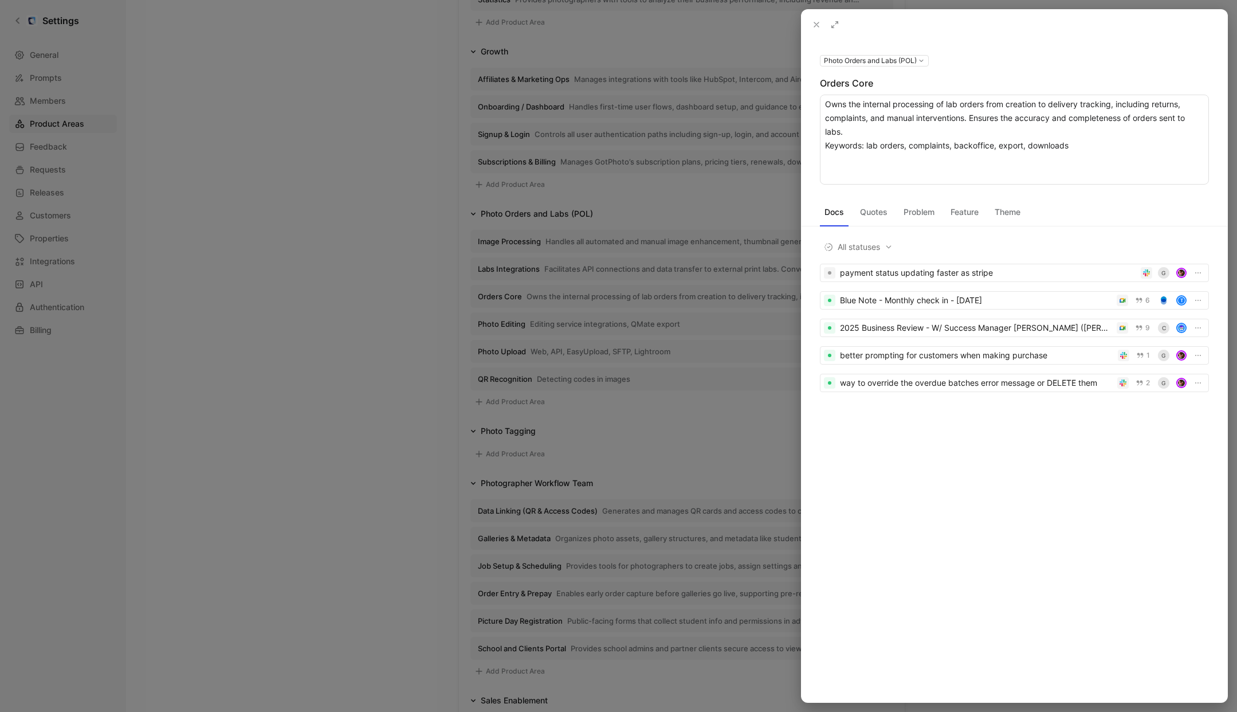
click at [890, 84] on div "Orders Core" at bounding box center [1014, 83] width 389 height 14
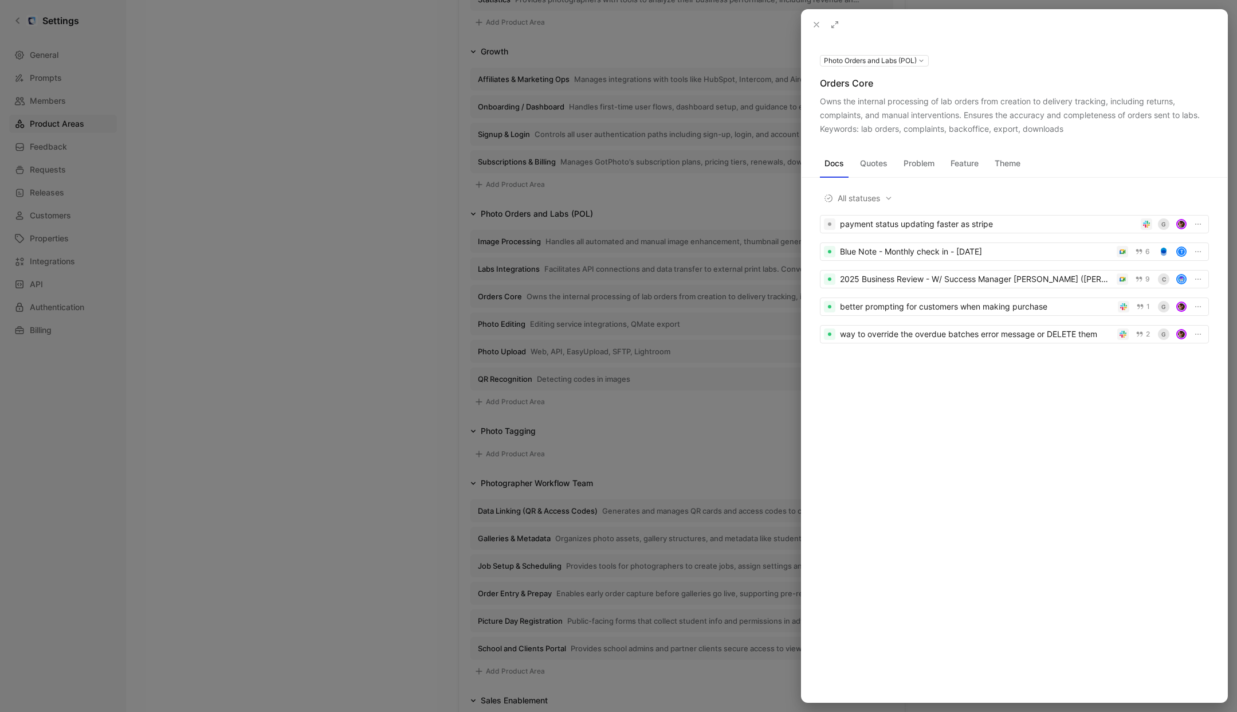
click at [0, 0] on icon at bounding box center [0, 0] width 0 height 0
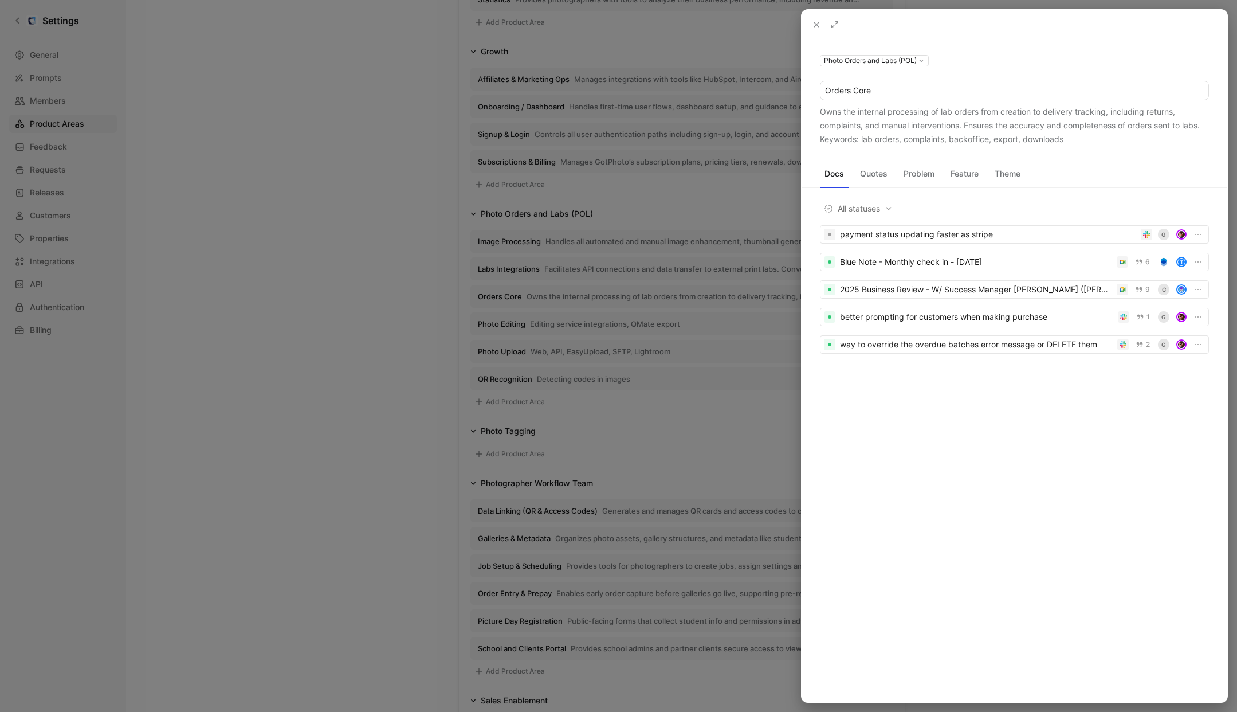
click at [863, 90] on input "Orders Core" at bounding box center [1014, 90] width 388 height 18
click at [886, 99] on input "Orders Fulfillment" at bounding box center [1014, 90] width 388 height 18
type input "Orders Fulfillment"
drag, startPoint x: 889, startPoint y: 107, endPoint x: 743, endPoint y: 144, distance: 150.8
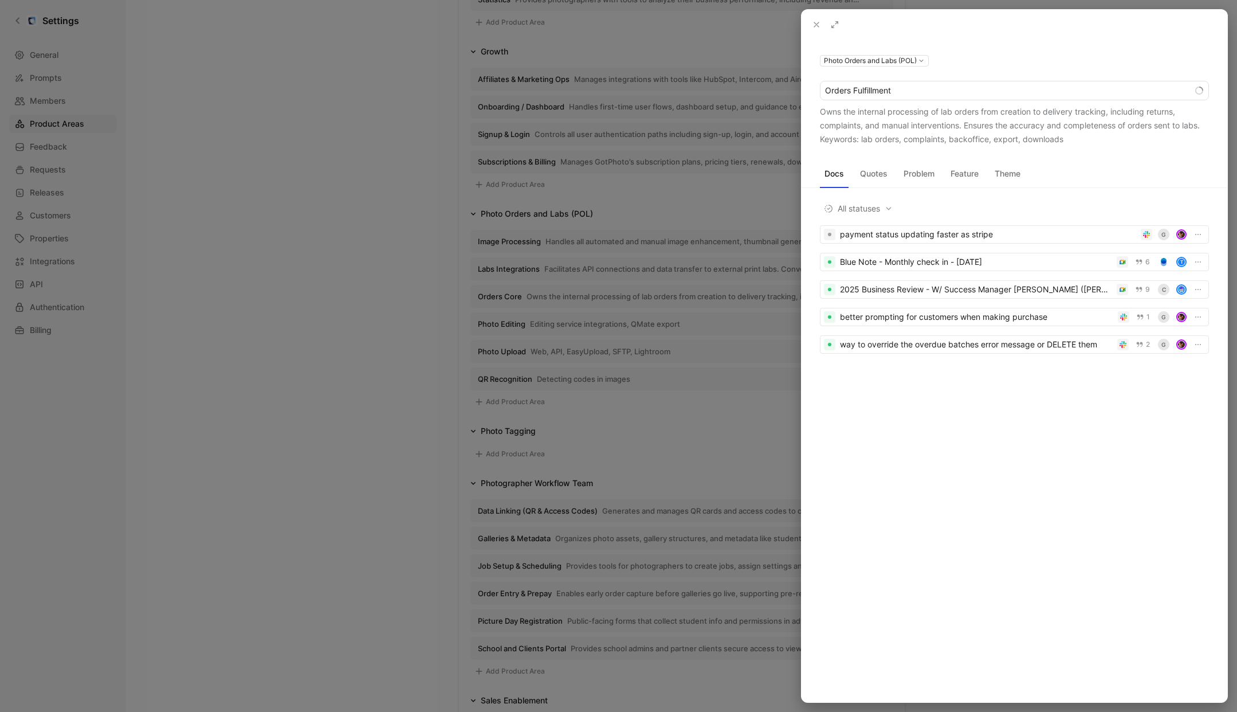
click at [889, 107] on div "Owns the internal processing of lab orders from creation to delivery tracking, …" at bounding box center [1014, 125] width 389 height 41
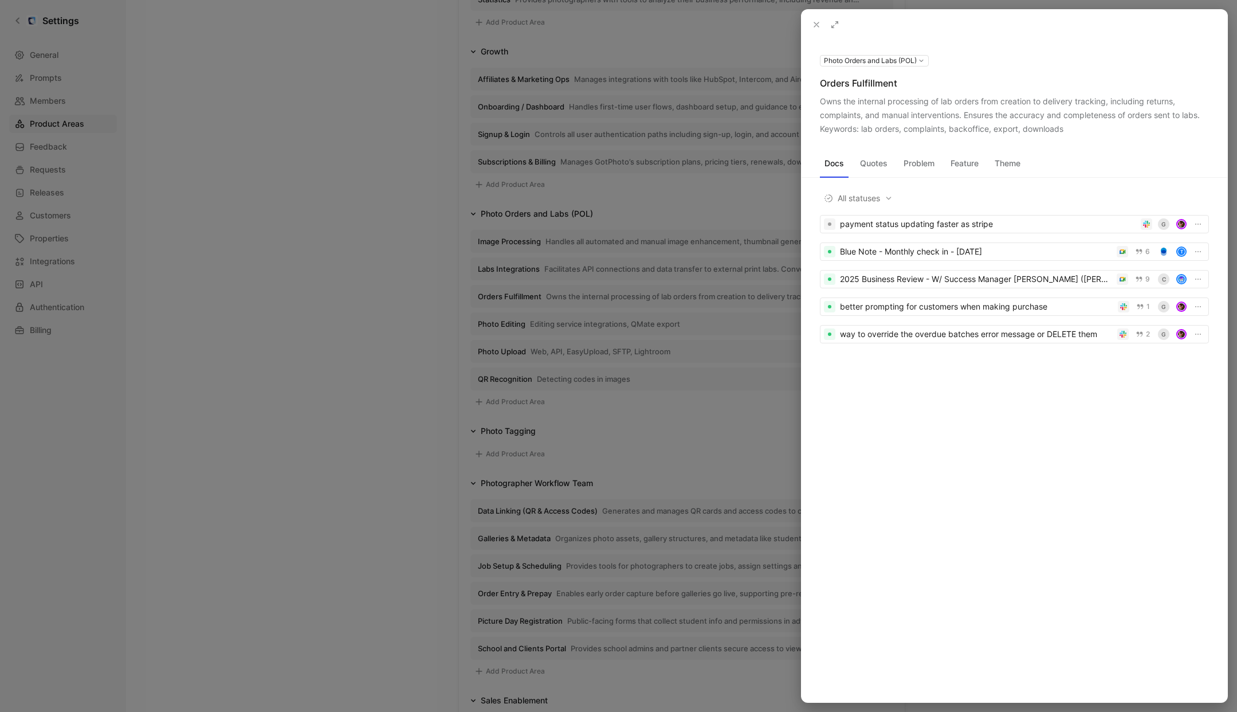
click at [399, 277] on div at bounding box center [618, 356] width 1237 height 712
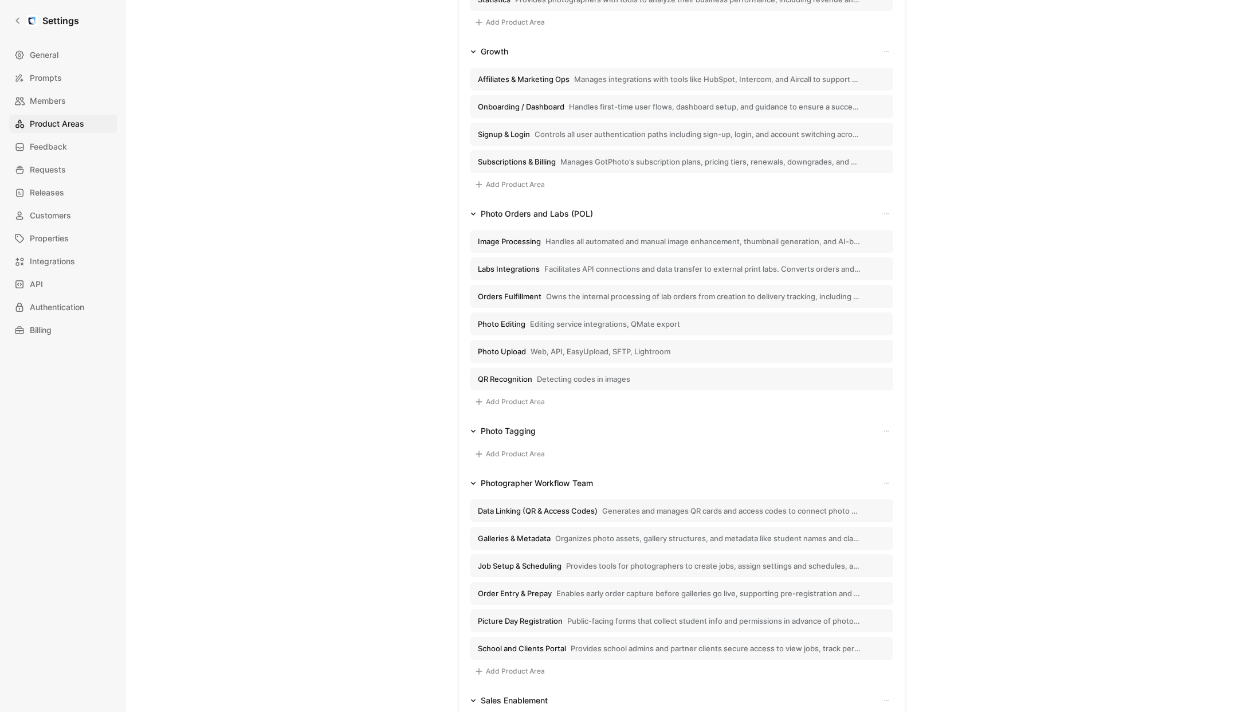
click at [501, 320] on span "Photo Editing" at bounding box center [502, 324] width 48 height 10
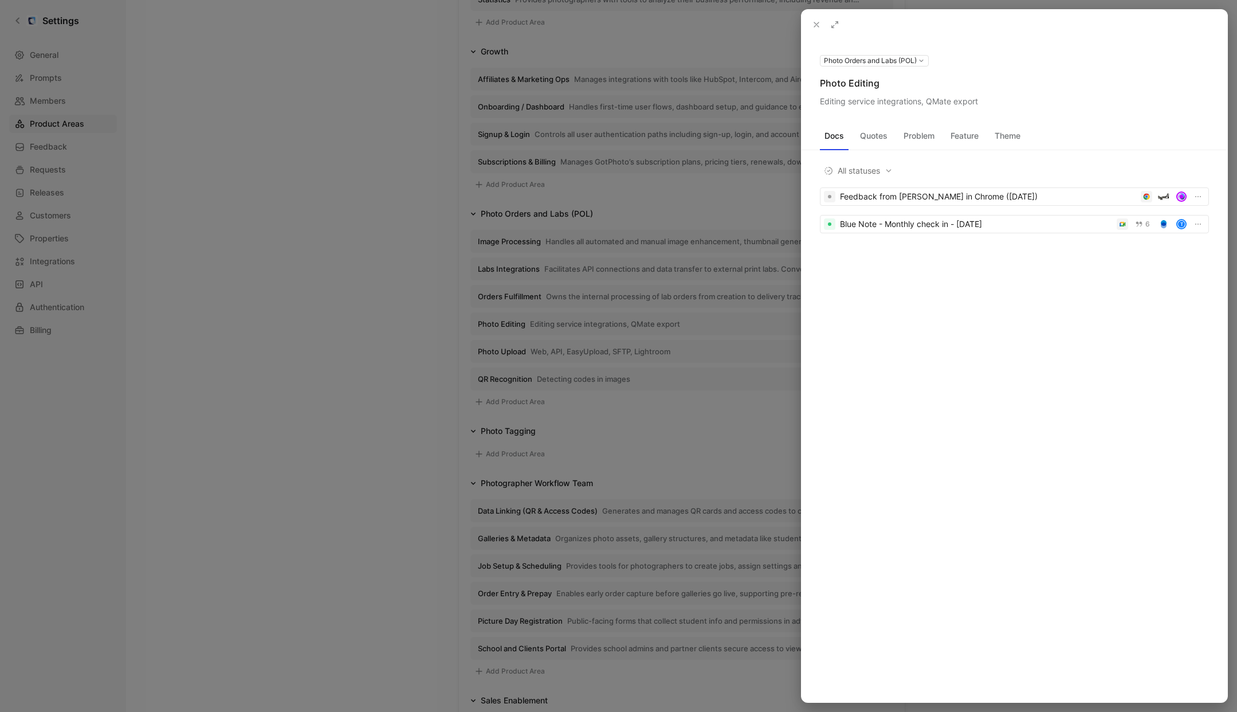
click at [0, 0] on icon at bounding box center [0, 0] width 0 height 0
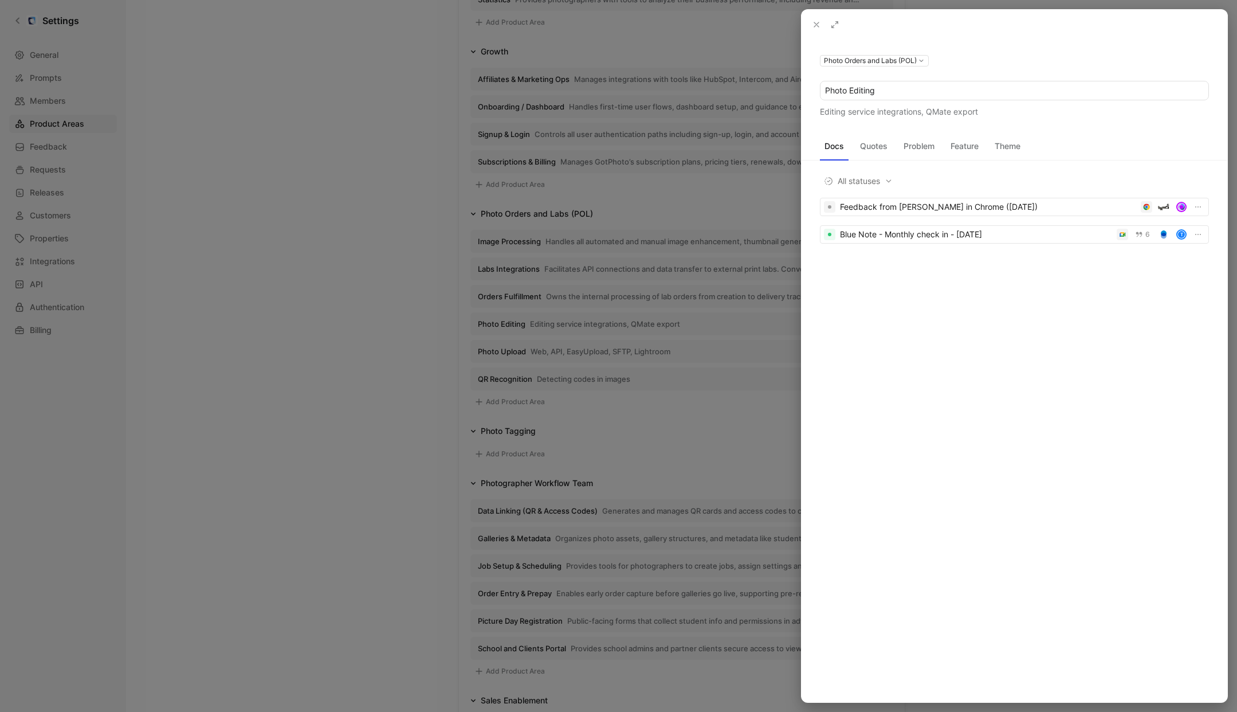
click at [866, 88] on input "Photo Editing" at bounding box center [1014, 90] width 388 height 18
type input "Photo Editing Services"
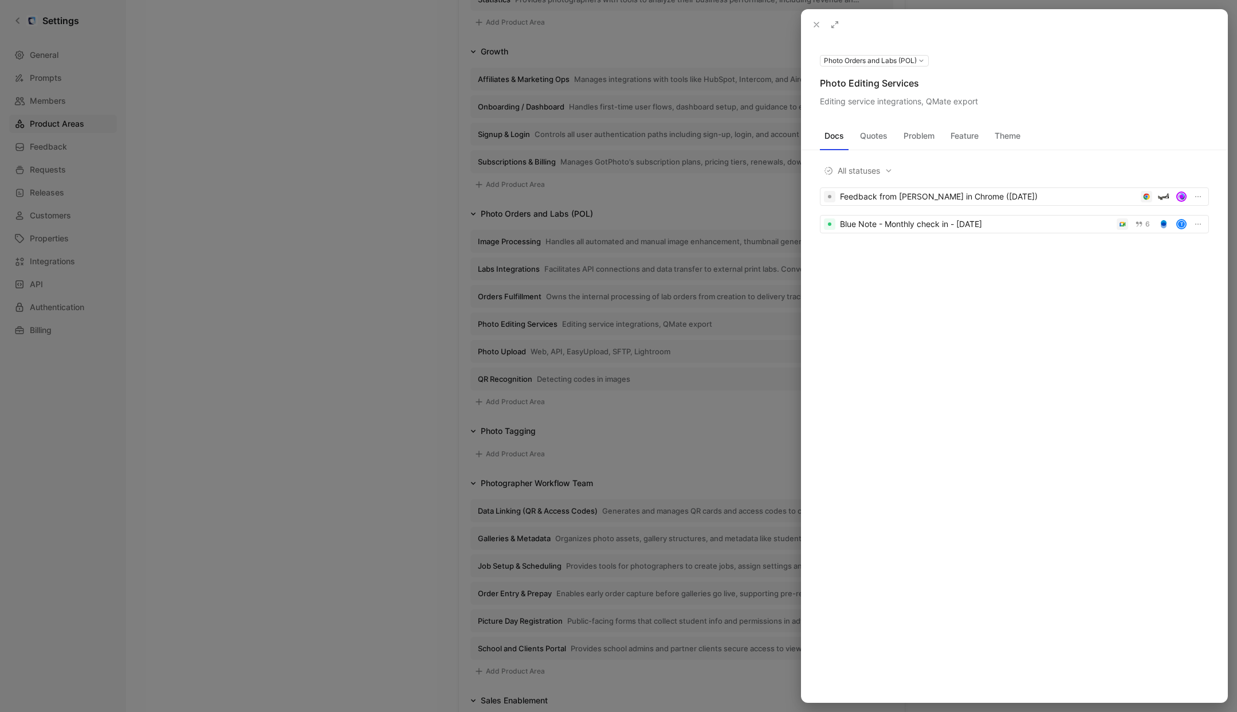
click at [0, 0] on icon at bounding box center [0, 0] width 0 height 0
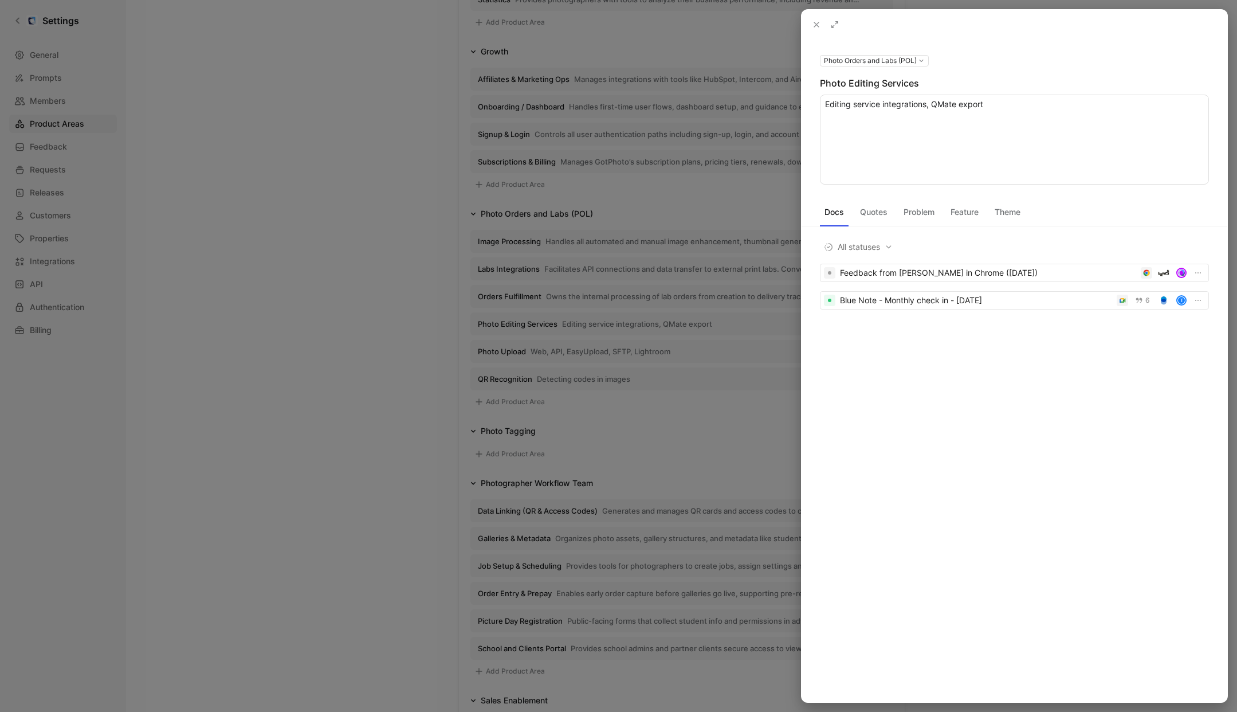
click at [953, 105] on textarea "Editing service integrations, QMate export" at bounding box center [1014, 140] width 389 height 90
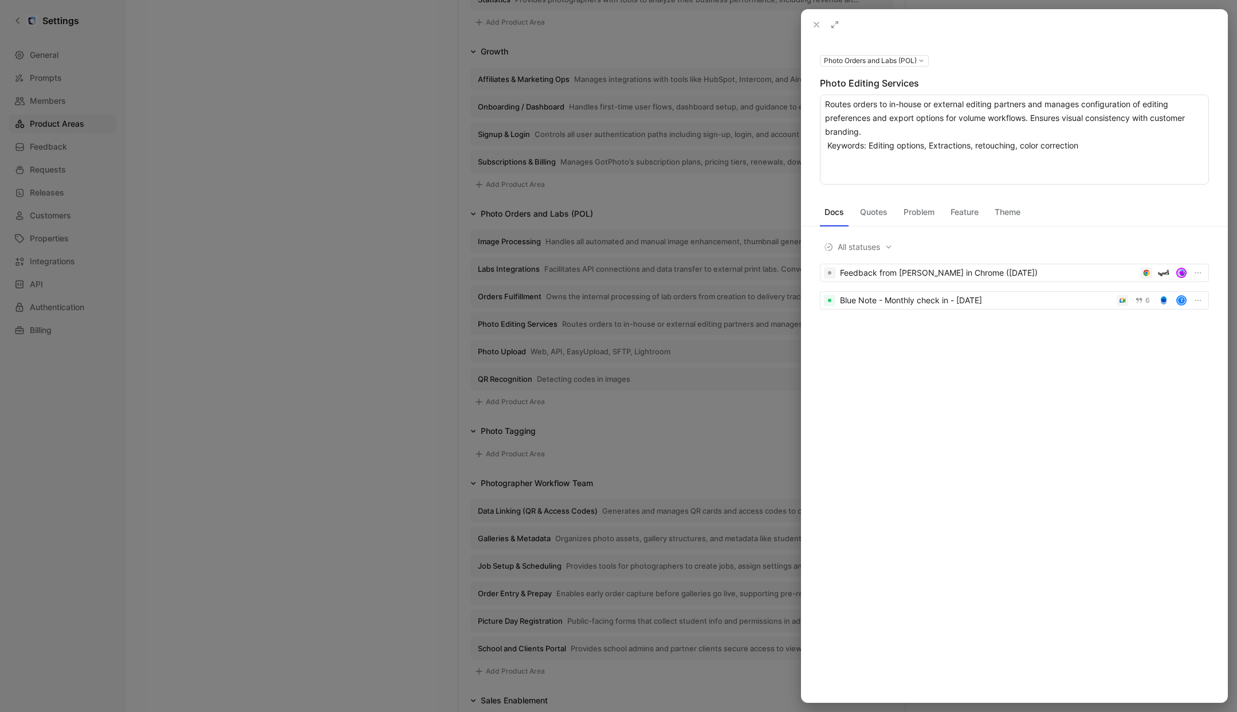
click at [829, 147] on textarea "Routes orders to in-house or external editing partners and manages configuratio…" at bounding box center [1014, 140] width 389 height 90
type textarea "Routes orders to in-house or external editing partners and manages configuratio…"
click at [397, 288] on div at bounding box center [618, 356] width 1237 height 712
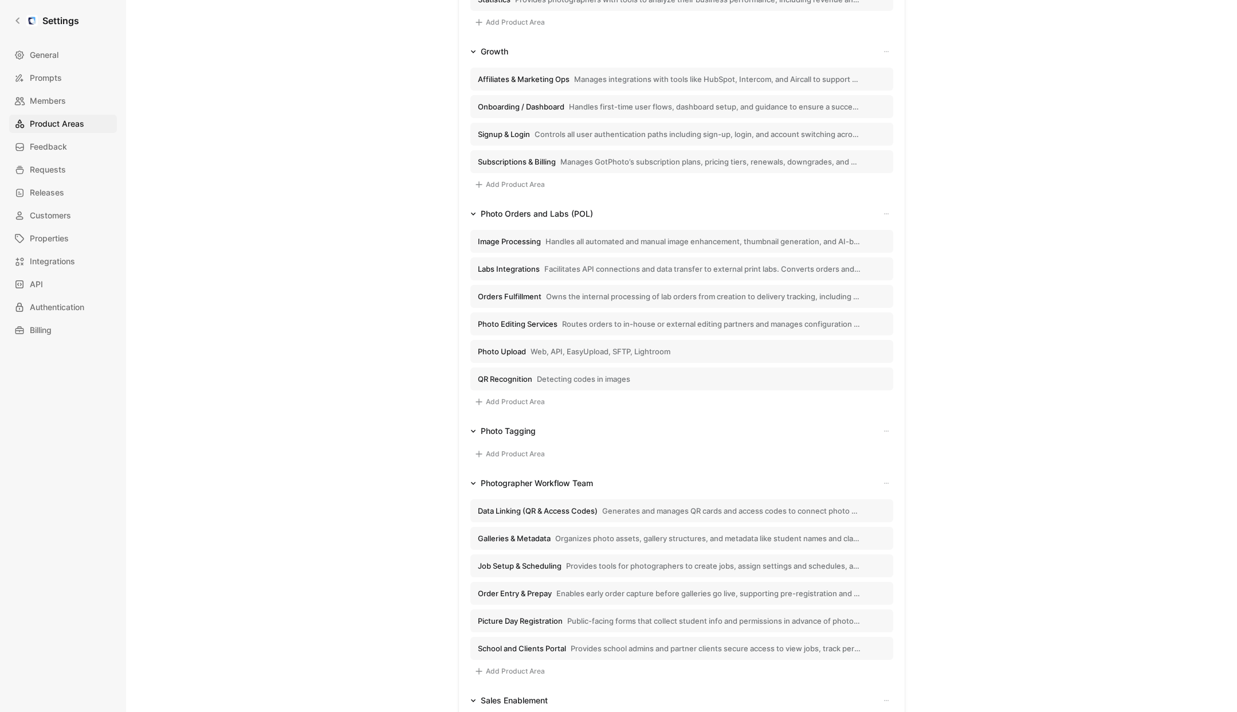
click at [510, 349] on span "Photo Upload" at bounding box center [502, 351] width 48 height 10
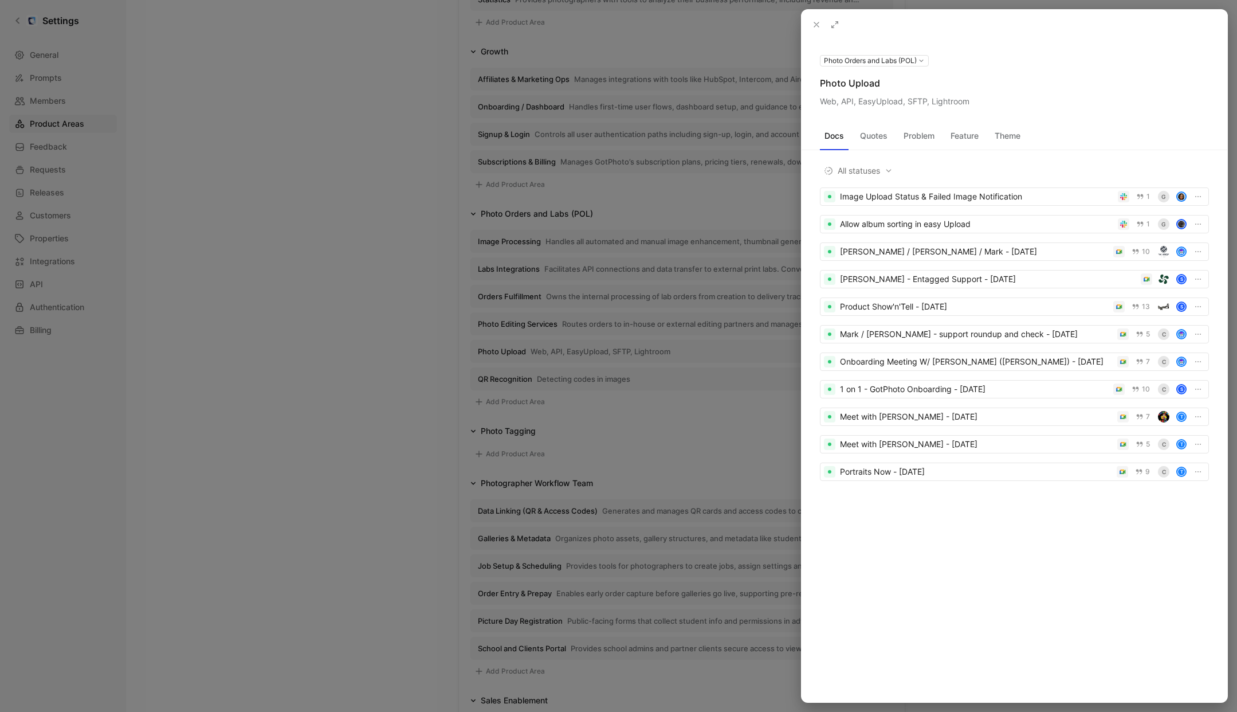
click at [0, 0] on use at bounding box center [0, 0] width 0 height 0
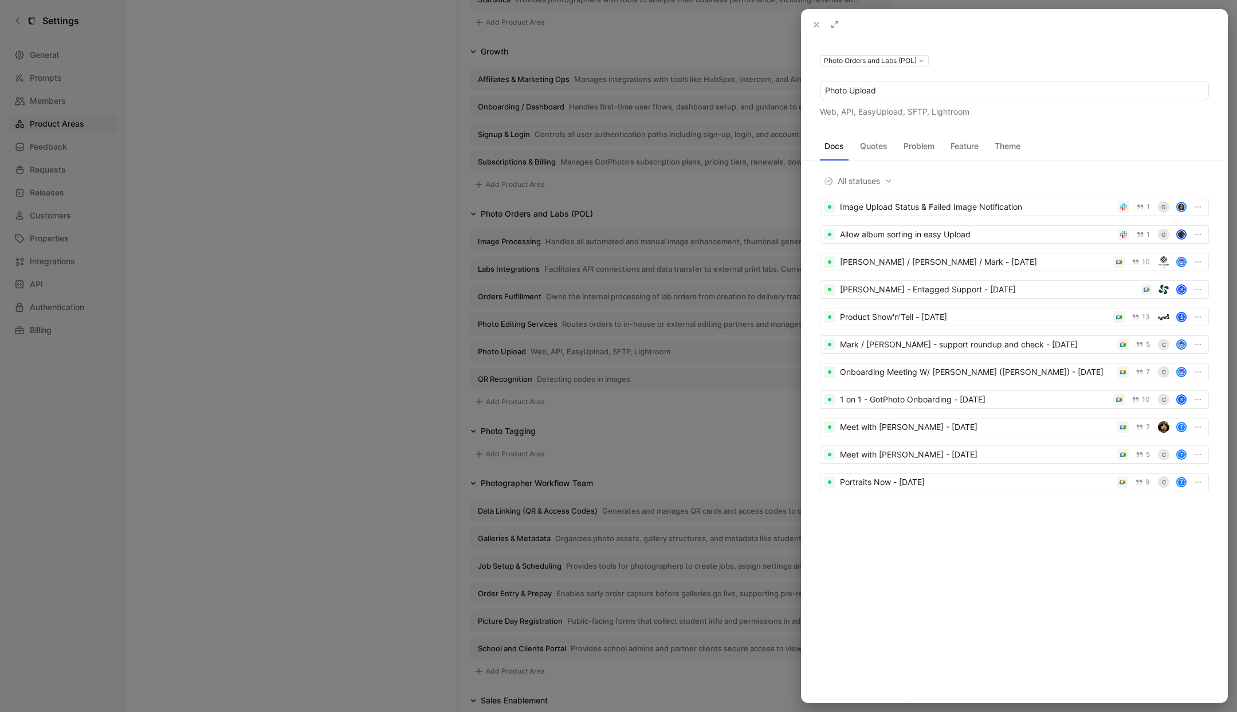
click at [899, 84] on input "Photo Upload" at bounding box center [1014, 90] width 388 height 18
click at [878, 92] on input "Image Upload & Intake" at bounding box center [1014, 90] width 388 height 18
click at [963, 91] on input "Image Upload & Intake" at bounding box center [1014, 90] width 388 height 18
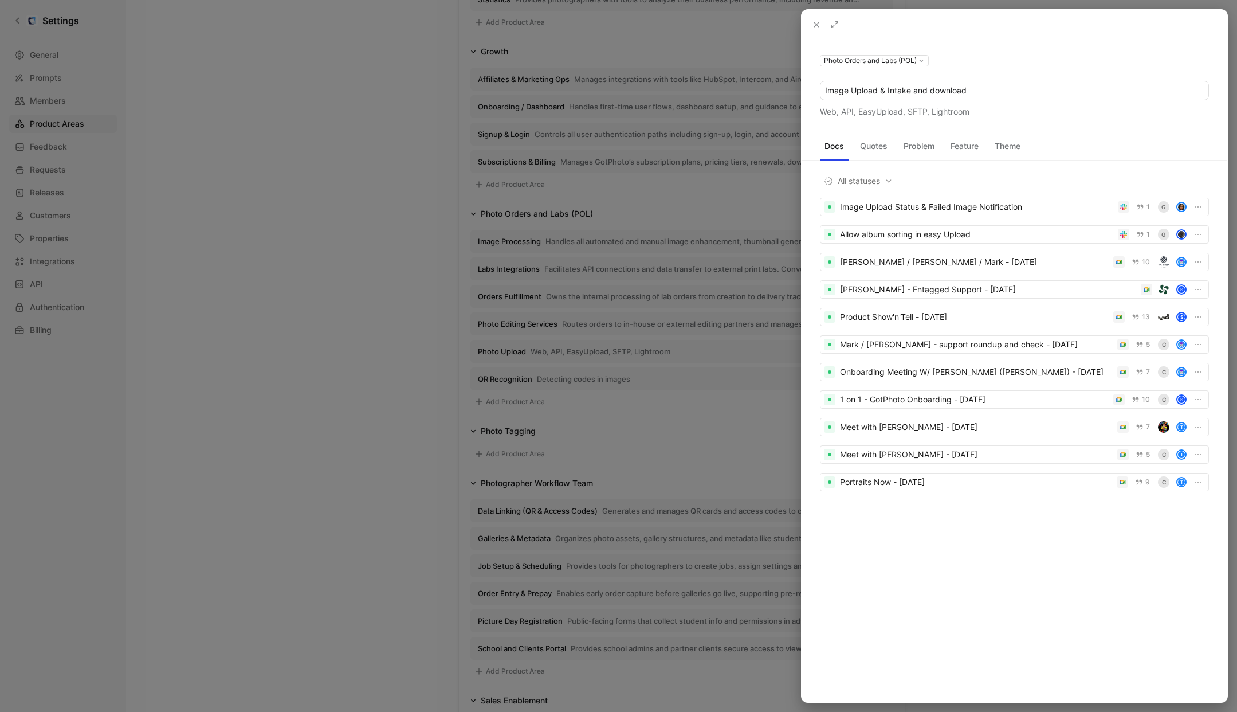
click at [888, 91] on input "Image Upload & Intake and download" at bounding box center [1014, 90] width 388 height 18
drag, startPoint x: 928, startPoint y: 90, endPoint x: 881, endPoint y: 91, distance: 47.0
click at [881, 91] on input "Image Upload & Intake and download" at bounding box center [1014, 90] width 388 height 18
type input "Image Upload and download"
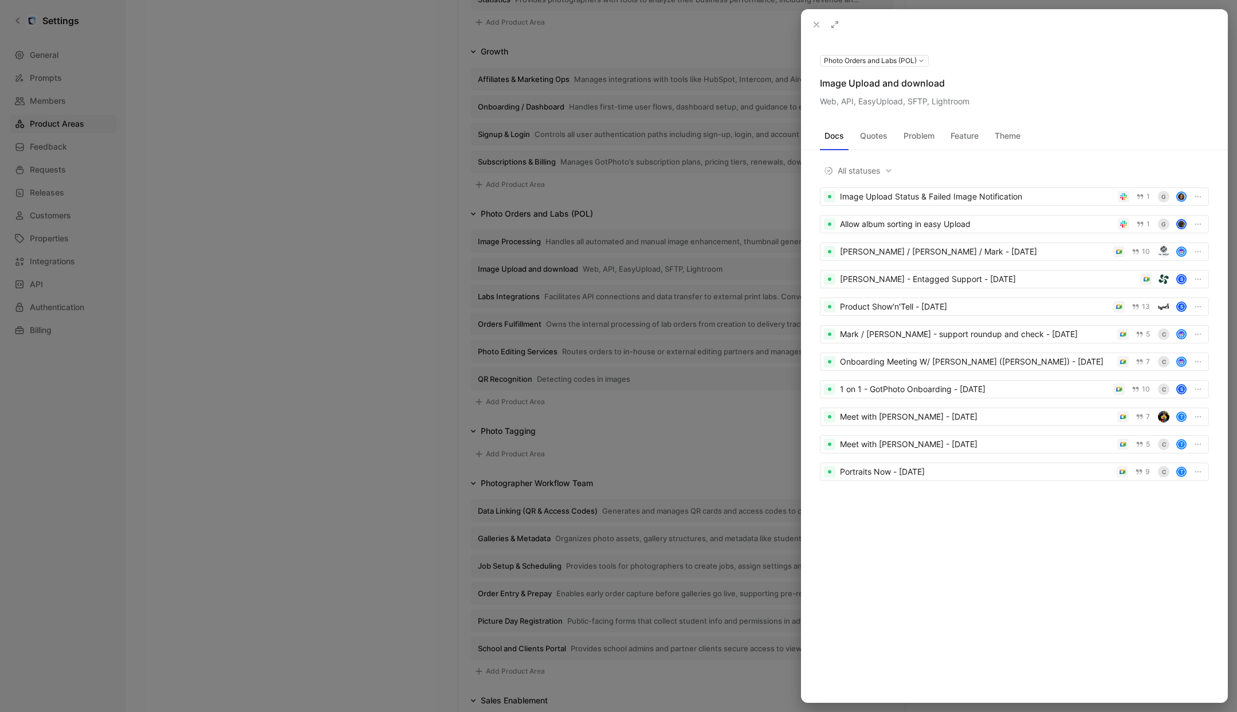
click at [0, 0] on use at bounding box center [0, 0] width 0 height 0
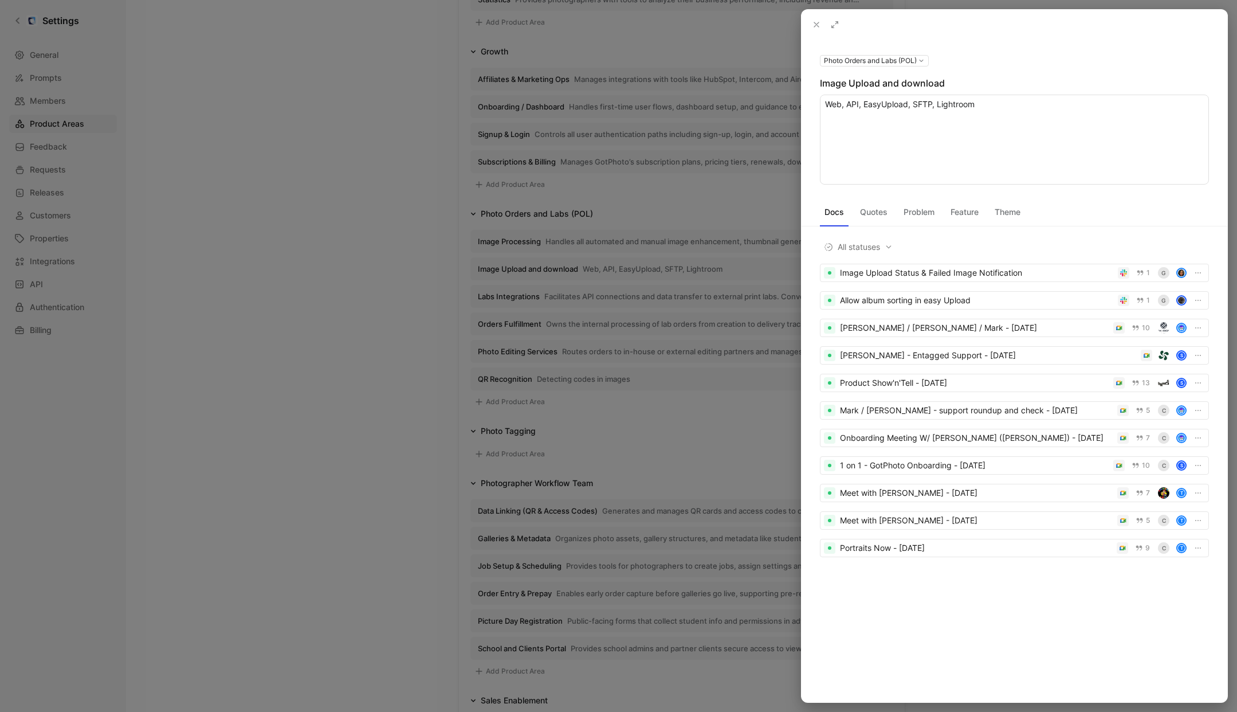
click at [962, 108] on textarea "Web, API, EasyUpload, SFTP, Lightroom" at bounding box center [1014, 140] width 389 height 90
click at [829, 136] on textarea "Supports ingestion of large photo volumes via multiple channels (web, API, SFTP…" at bounding box center [1014, 140] width 389 height 90
type textarea "Supports ingestion of large photo volumes via multiple channels (web, API, SFTP…"
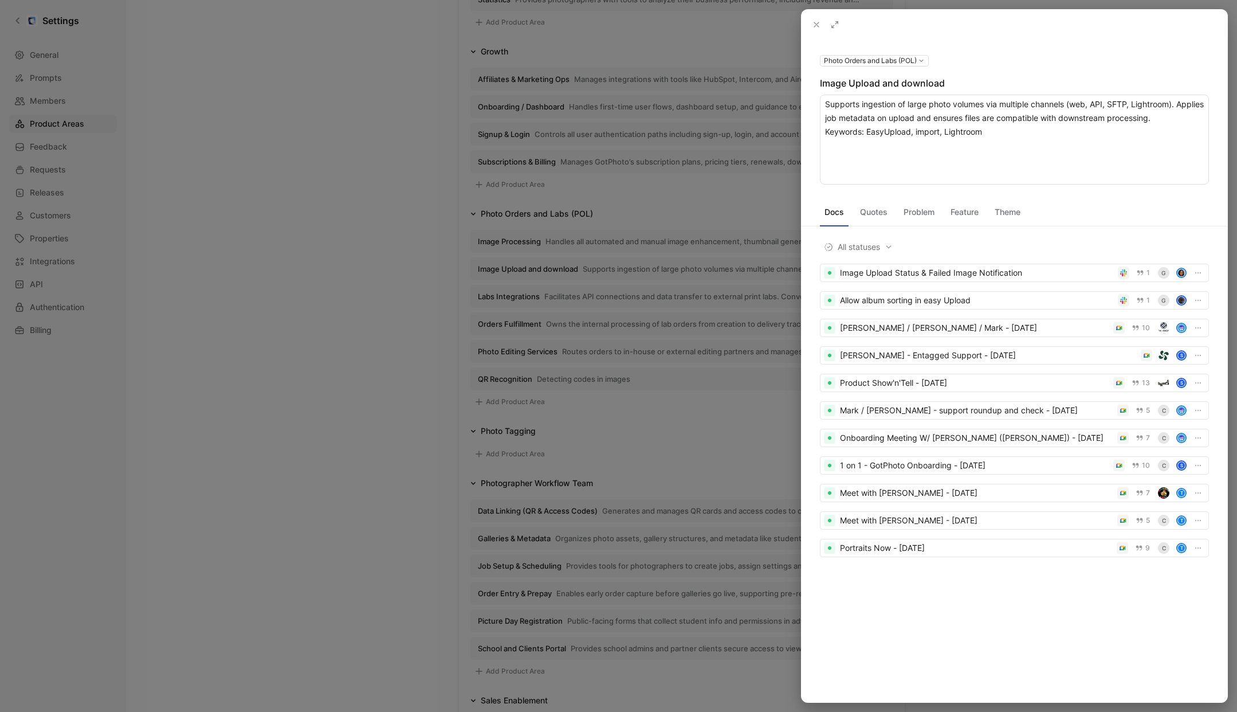
click at [386, 250] on div at bounding box center [618, 356] width 1237 height 712
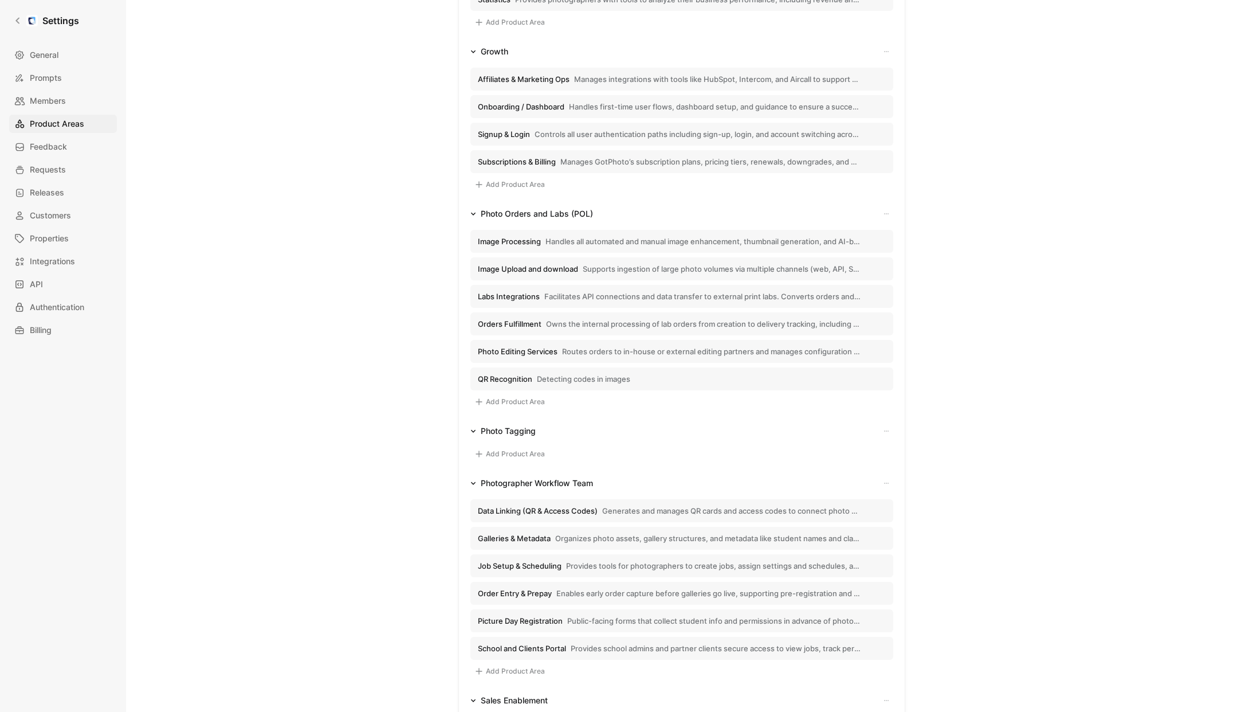
click at [539, 381] on span "Detecting codes in images" at bounding box center [583, 379] width 93 height 10
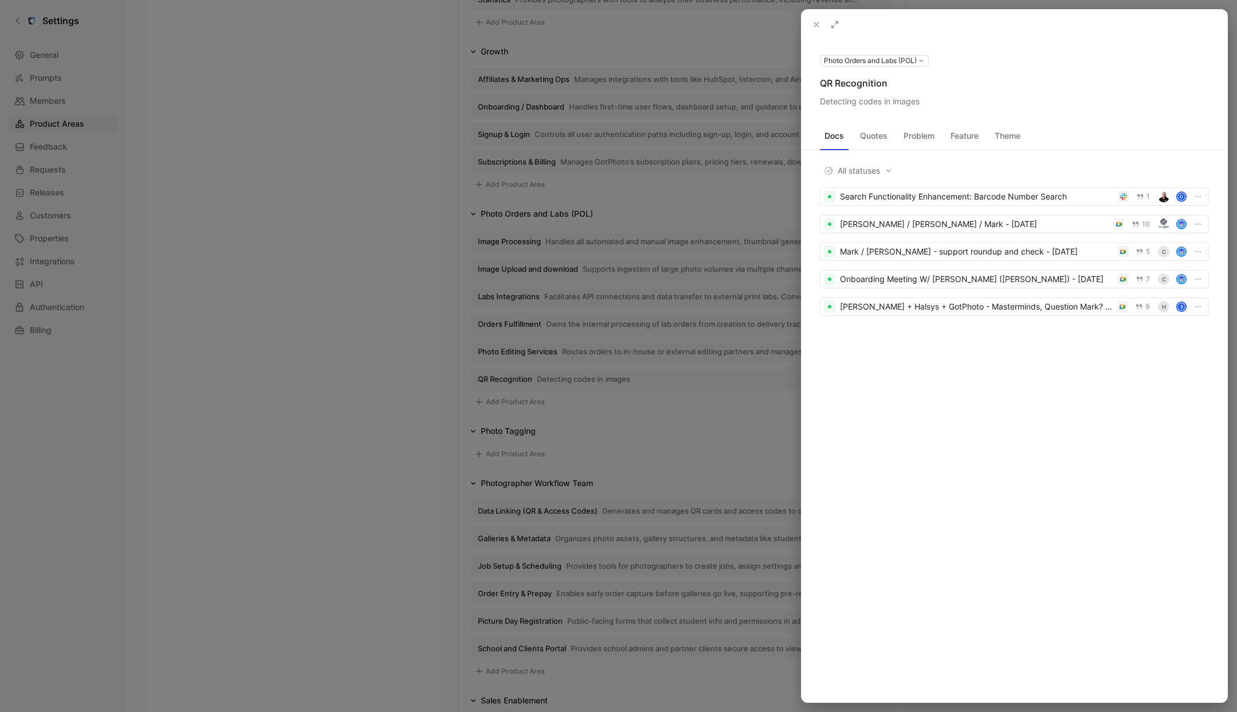
click at [823, 84] on div "QR Recognition" at bounding box center [1014, 83] width 389 height 14
click at [0, 0] on icon at bounding box center [0, 0] width 0 height 0
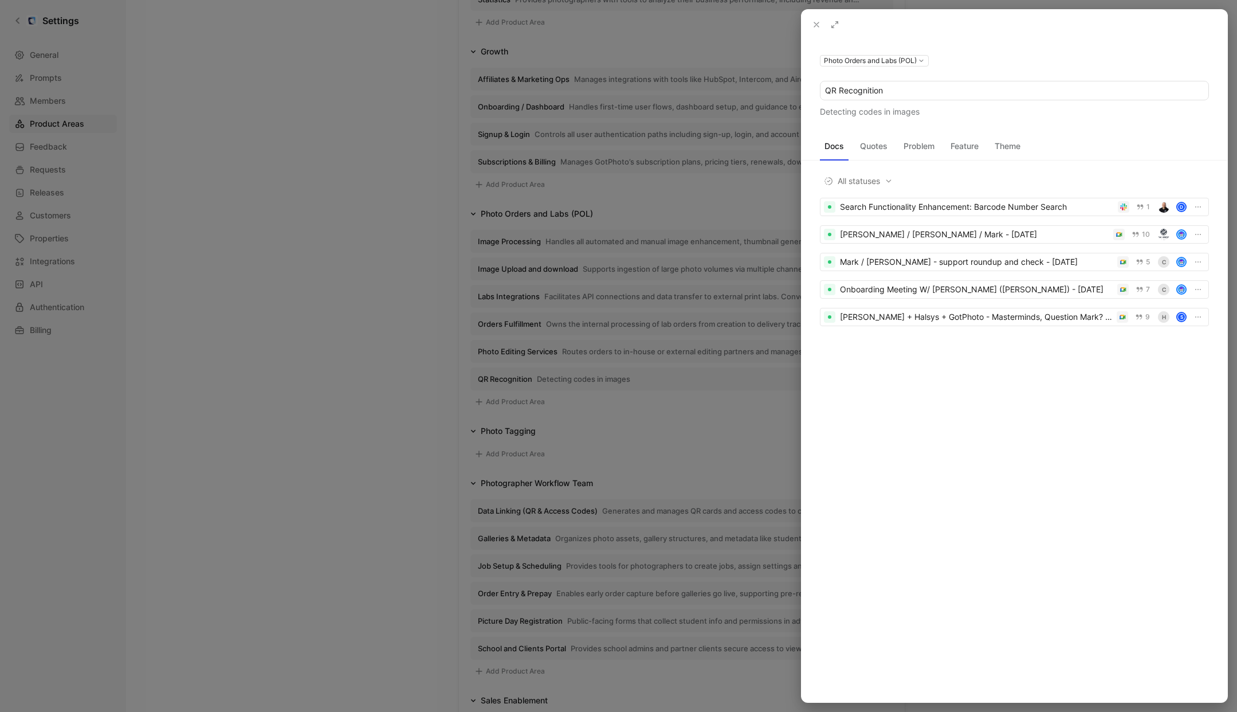
click at [878, 87] on input "QR Recognition" at bounding box center [1014, 90] width 388 height 18
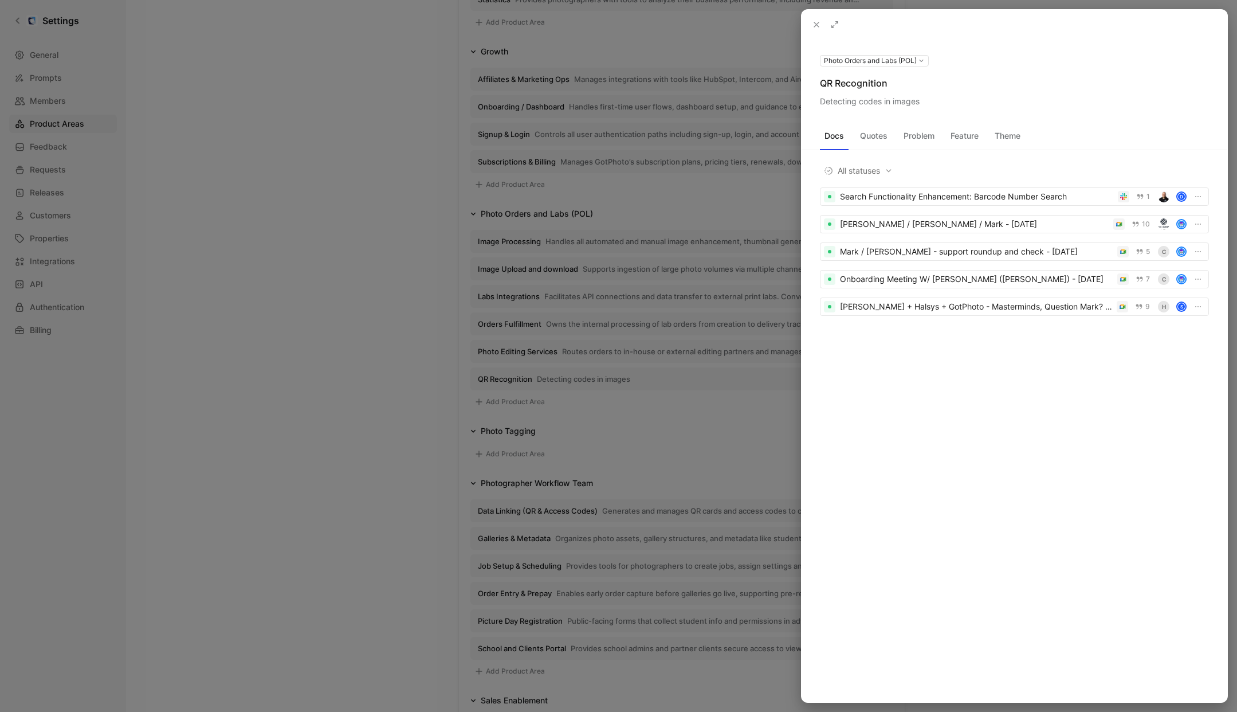
click at [0, 0] on icon at bounding box center [0, 0] width 0 height 0
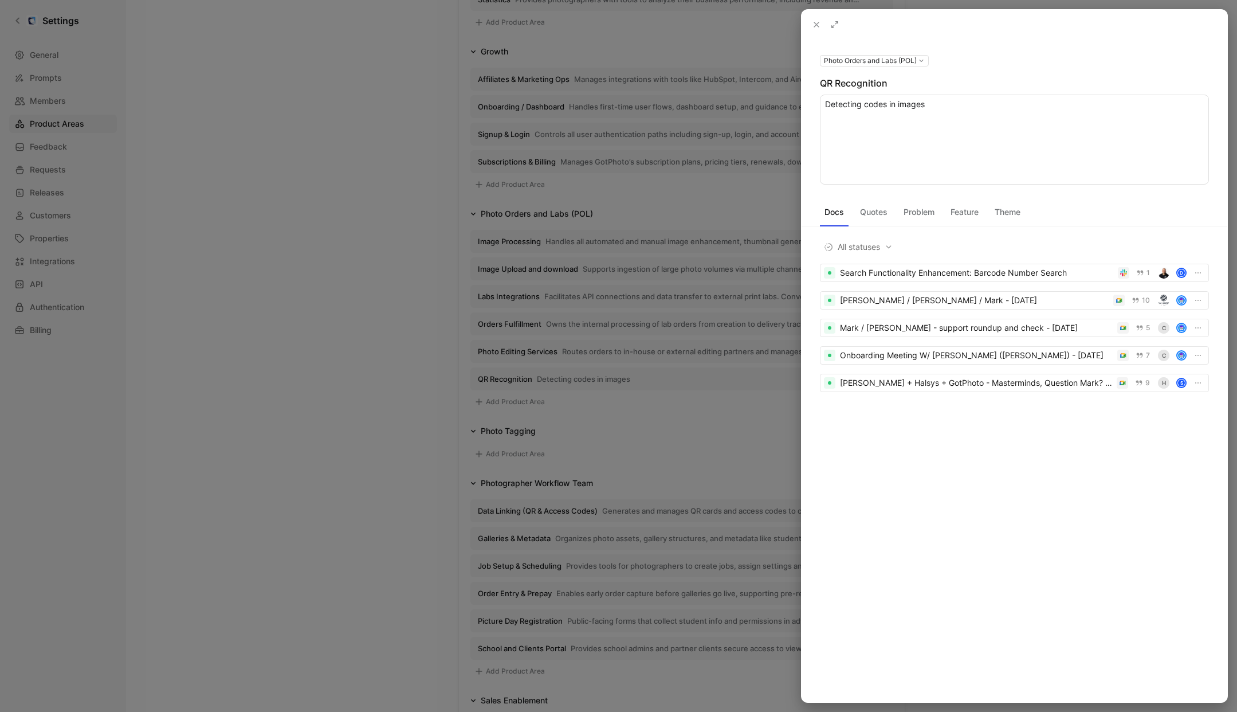
click at [918, 107] on textarea "Detecting codes in images" at bounding box center [1014, 140] width 389 height 90
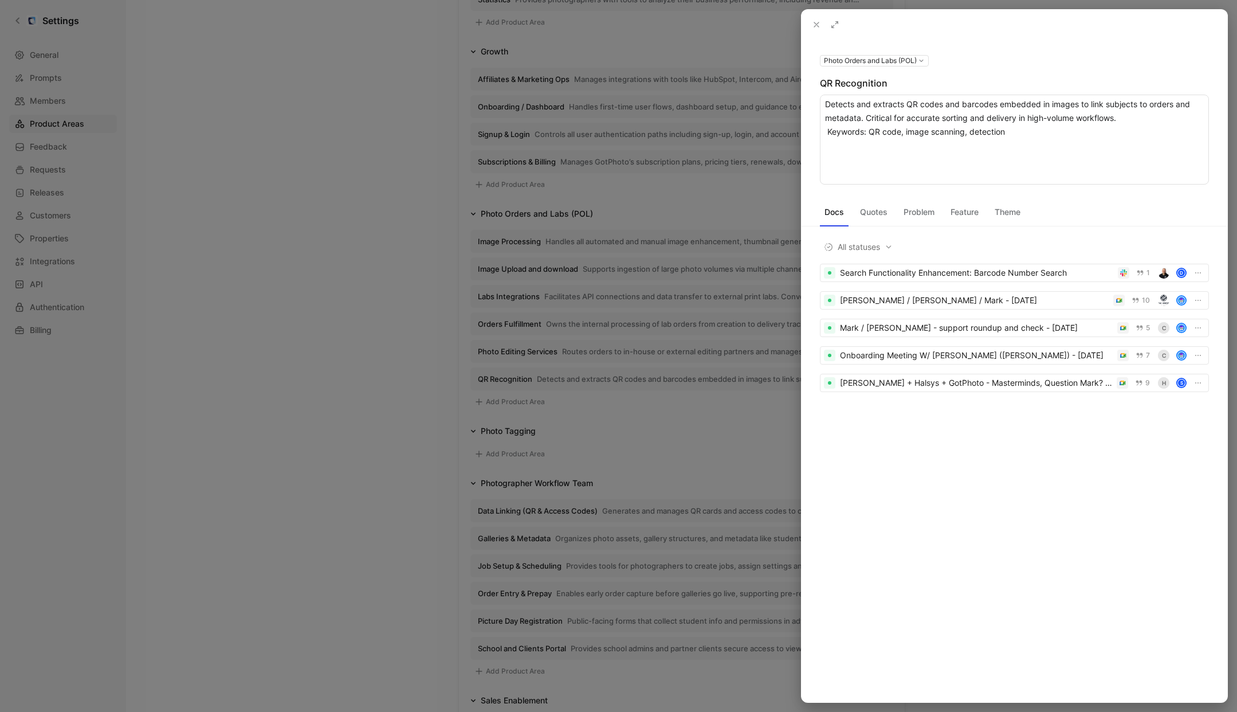
drag, startPoint x: 997, startPoint y: 104, endPoint x: 946, endPoint y: 106, distance: 51.0
click at [946, 106] on textarea "Detects and extracts QR codes and barcodes embedded in images to link subjects …" at bounding box center [1014, 140] width 389 height 90
click at [824, 130] on textarea "Detects and extracts QR codes embedded in images to link subjects to orders and…" at bounding box center [1014, 140] width 389 height 90
click at [828, 132] on textarea "Detects and extracts QR codes embedded in images to link subjects to orders and…" at bounding box center [1014, 140] width 389 height 90
type textarea "Detects and extracts QR codes embedded in images to link subjects to orders and…"
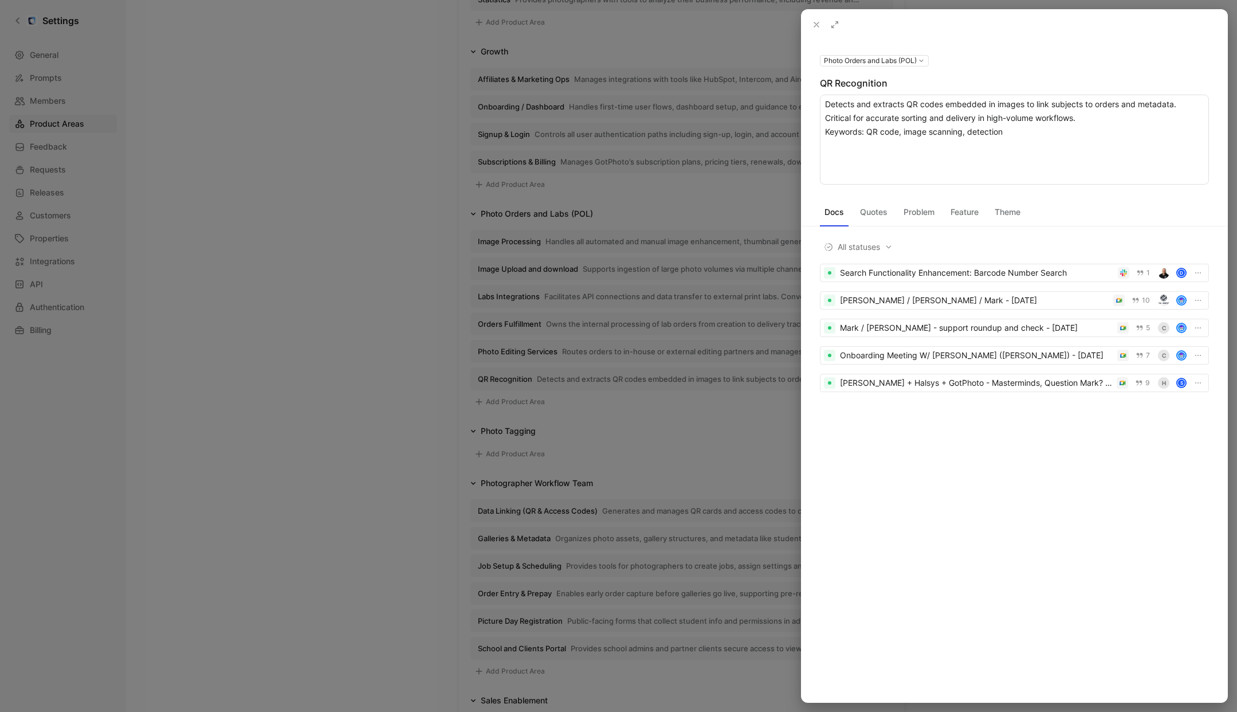
click at [428, 198] on div at bounding box center [618, 356] width 1237 height 712
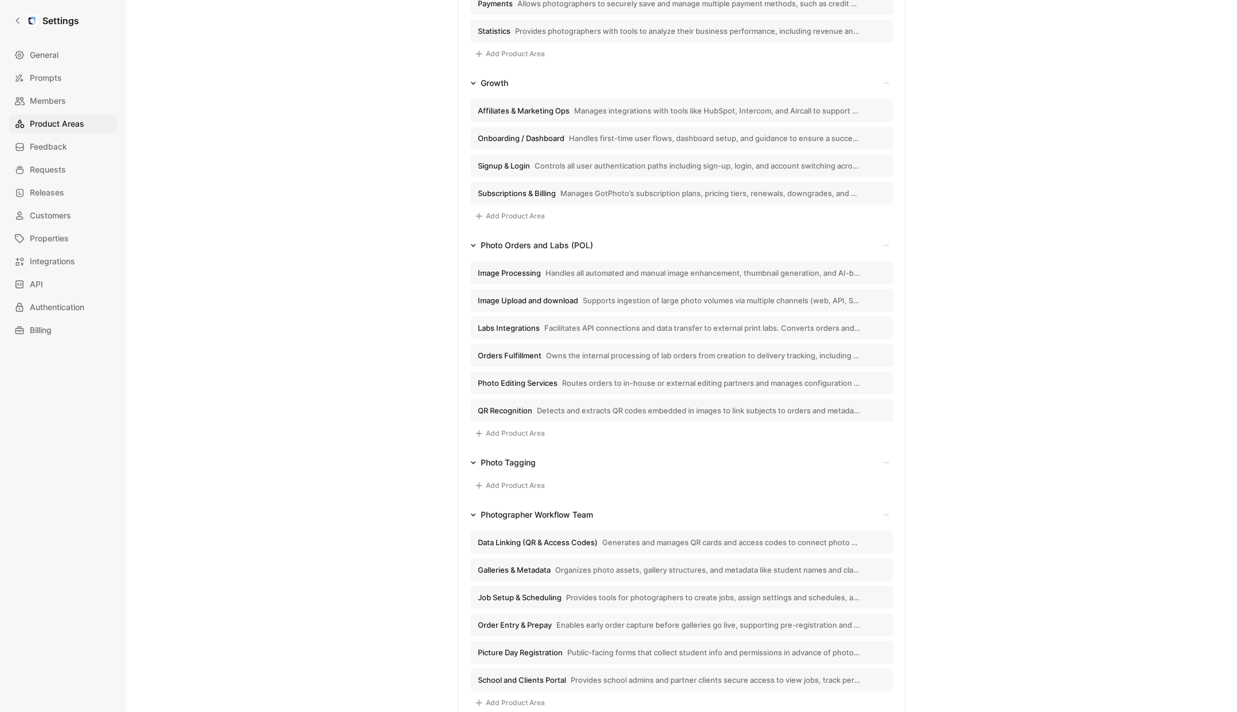
scroll to position [476, 0]
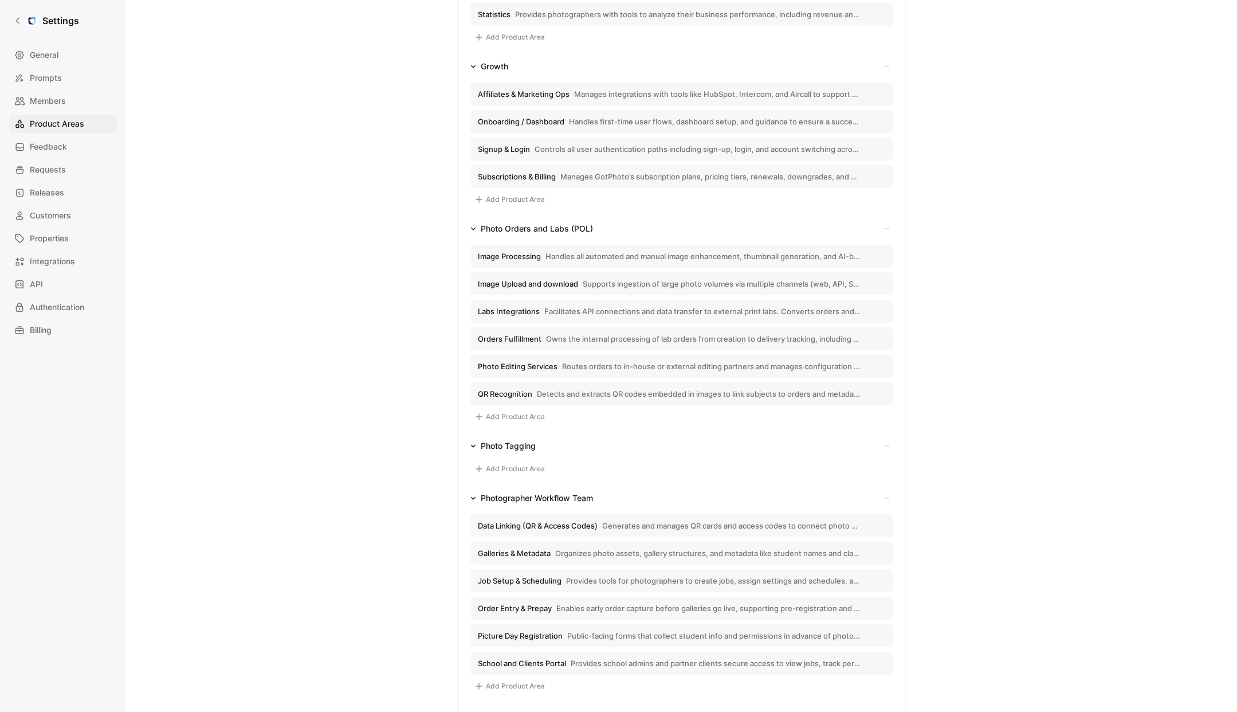
click at [487, 470] on button "Add Product Area" at bounding box center [509, 469] width 78 height 14
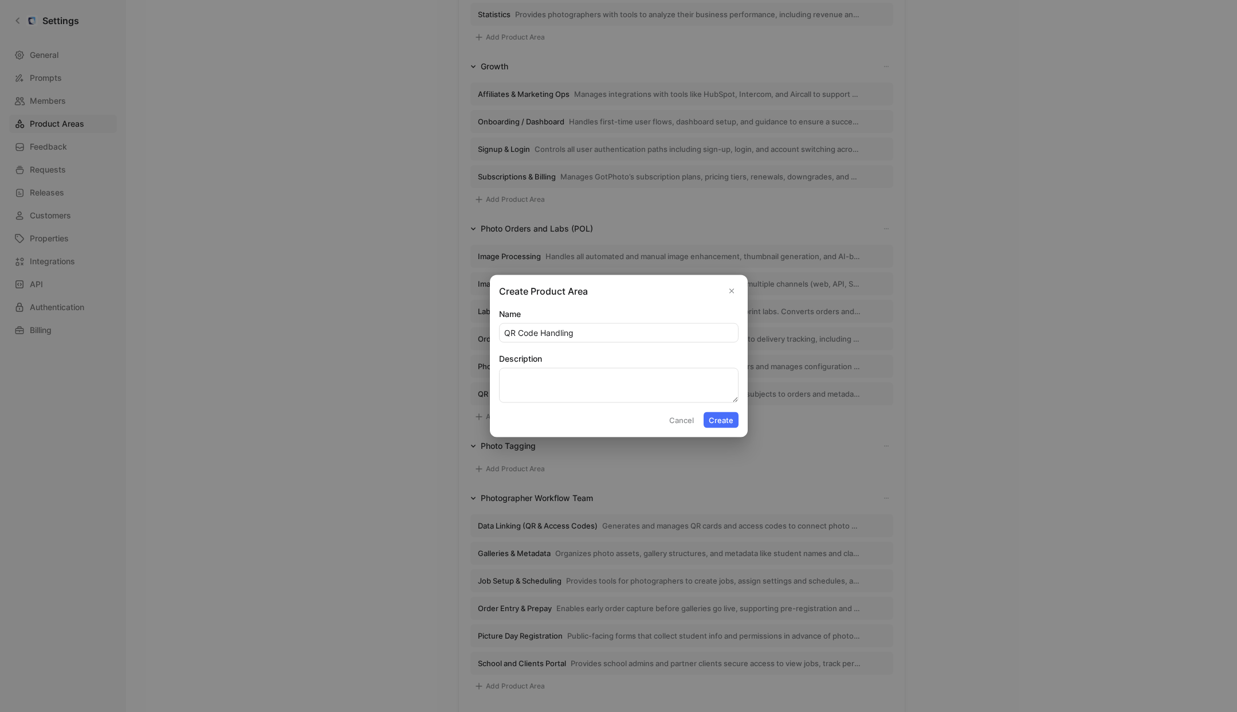
type input "QR Code Handling"
click at [563, 382] on textarea "Description" at bounding box center [618, 385] width 239 height 35
paste textarea "Processes and matches QR code data to subject records for gallery creation and …"
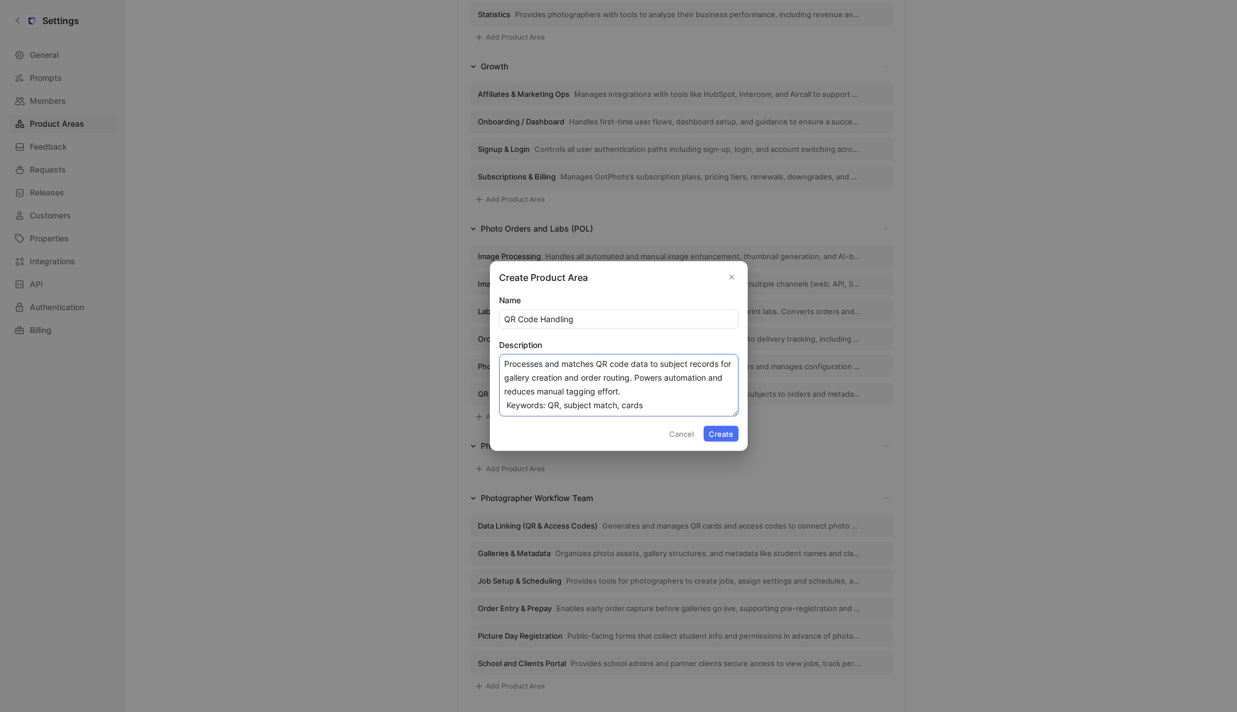
type textarea "Processes and matches QR code data to subject records for gallery creation and …"
click at [725, 431] on button "Create" at bounding box center [721, 434] width 35 height 16
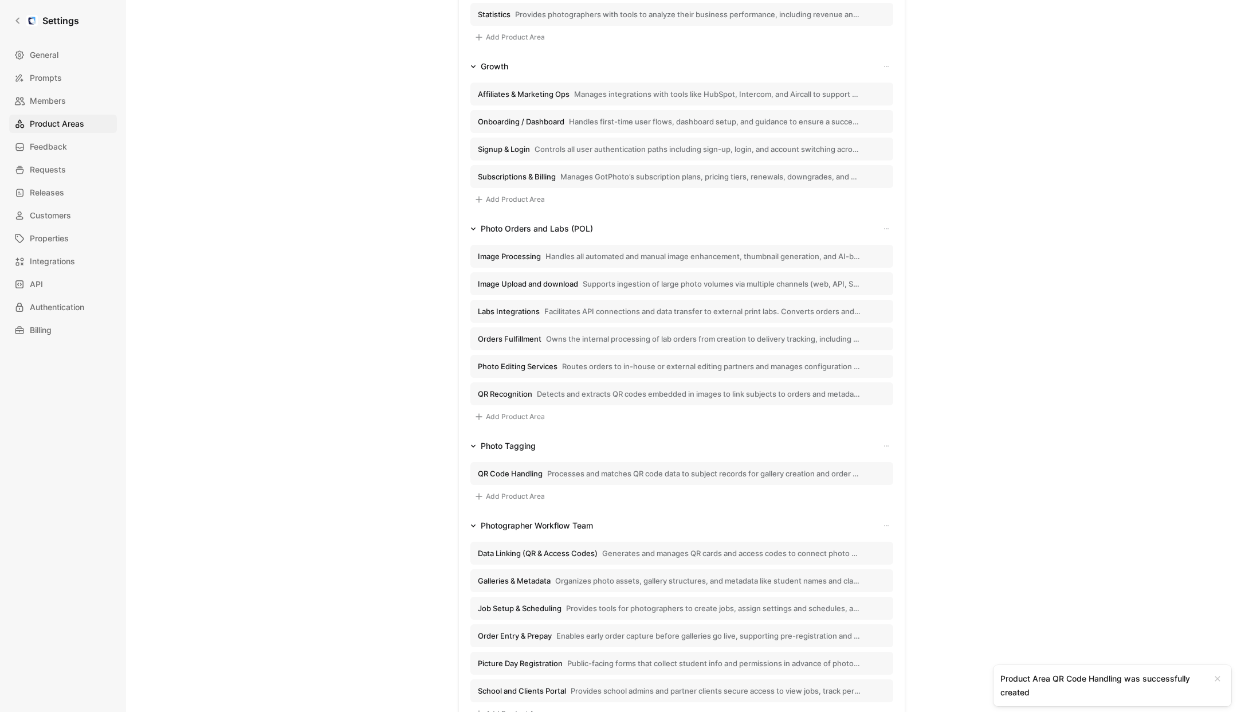
click at [497, 497] on button "Add Product Area" at bounding box center [509, 496] width 78 height 14
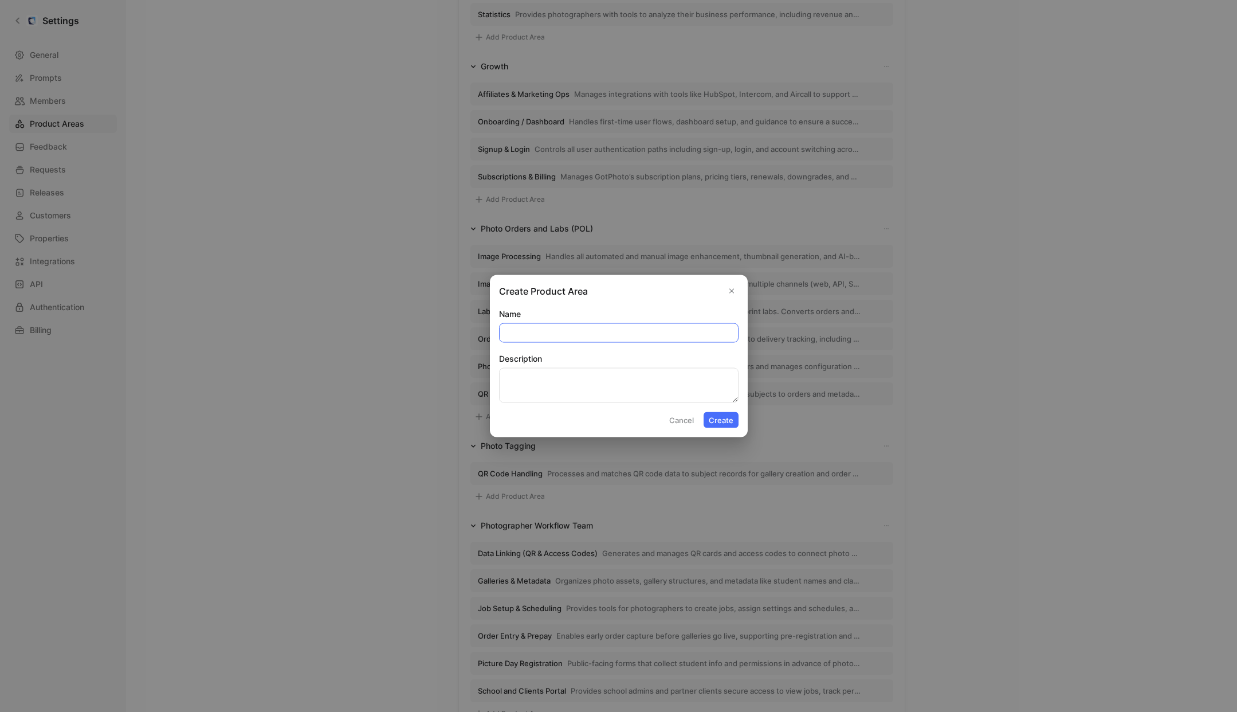
click at [559, 335] on input "Name" at bounding box center [619, 333] width 238 height 18
paste input "Entagged"
type input "Entagged"
click at [517, 390] on textarea "Description" at bounding box center [618, 385] width 239 height 35
paste textarea "AI-powered system that uses metadata, event info, and heuristics to auto-tag ph…"
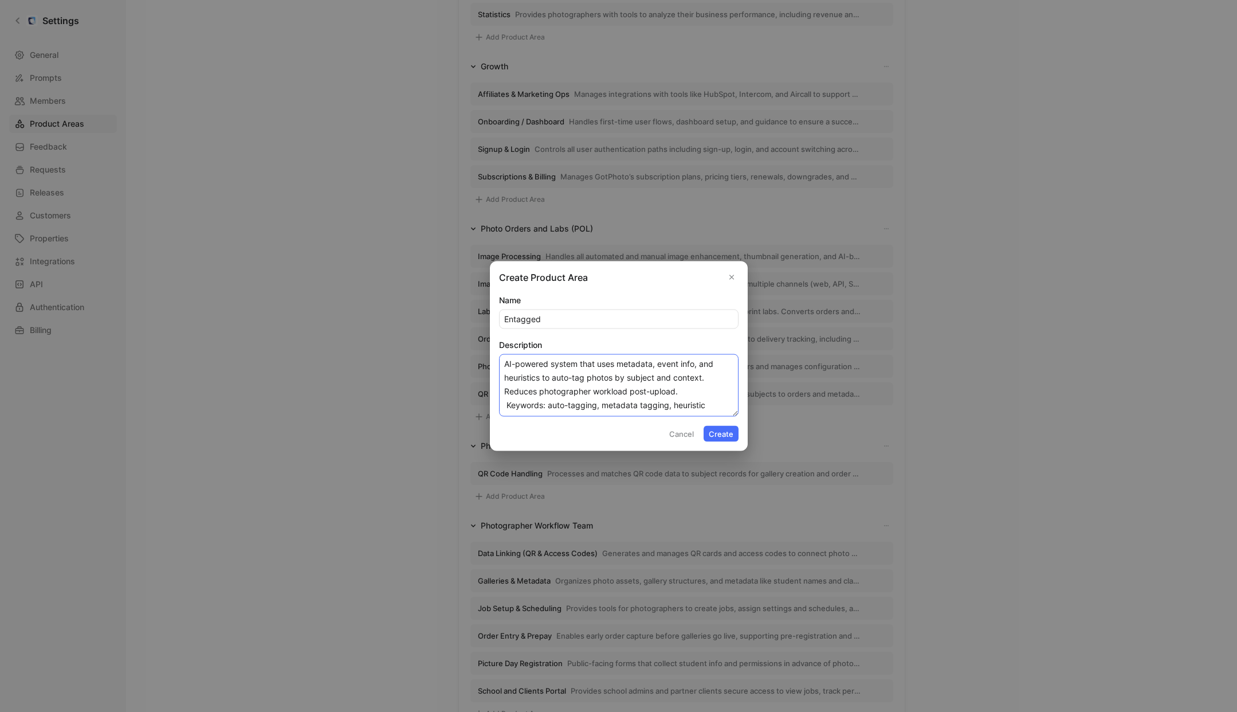
type textarea "AI-powered system that uses metadata, event info, and heuristics to auto-tag ph…"
click at [710, 430] on button "Create" at bounding box center [721, 434] width 35 height 16
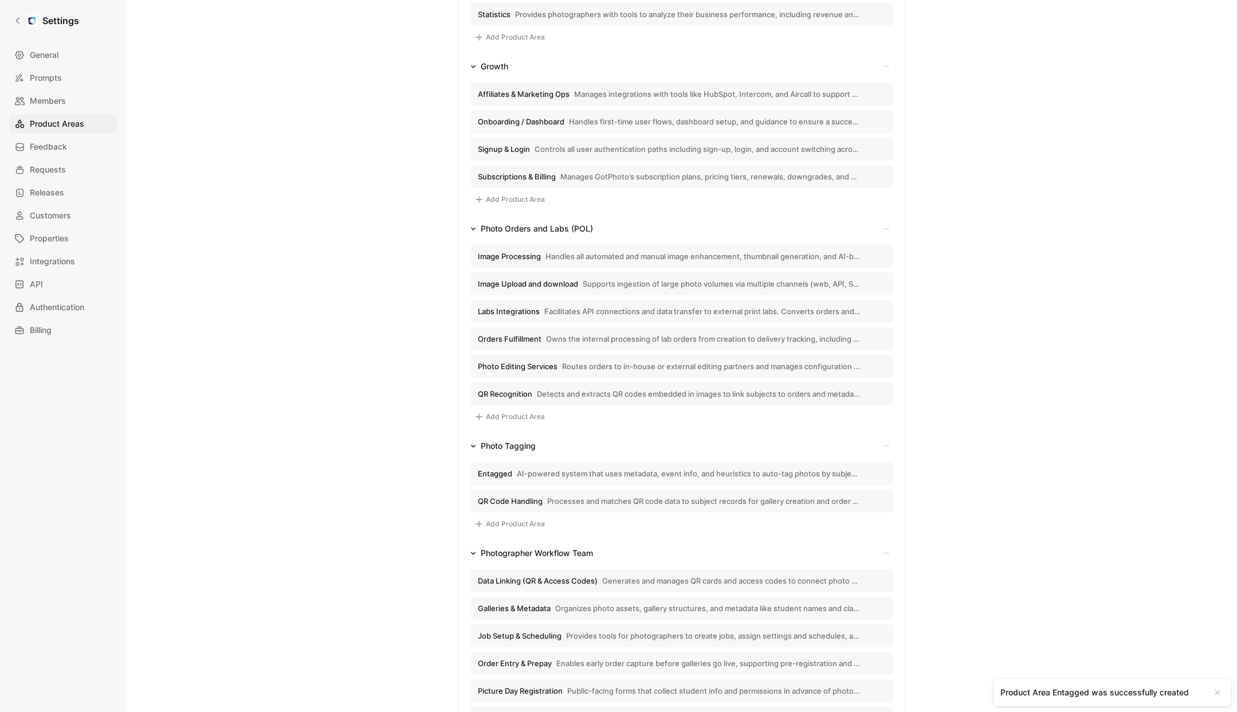
click at [503, 448] on div "Photo Tagging" at bounding box center [508, 446] width 55 height 14
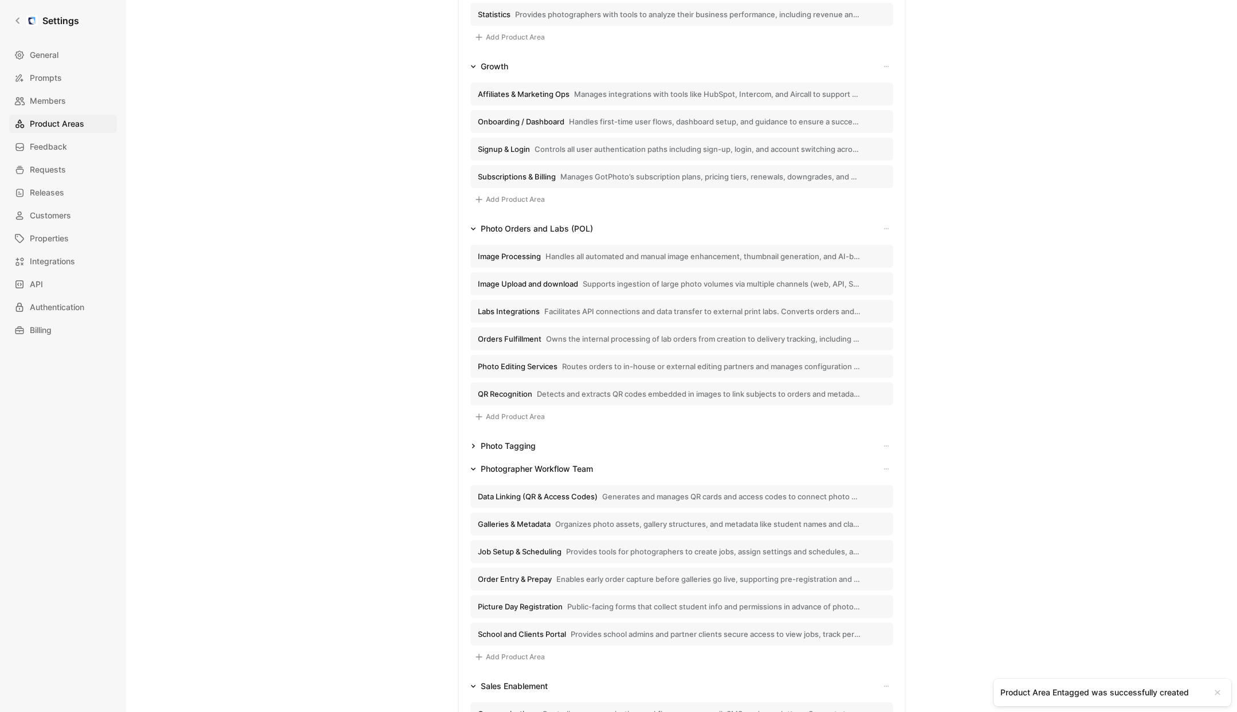
click at [502, 449] on div "Photo Tagging" at bounding box center [508, 446] width 55 height 14
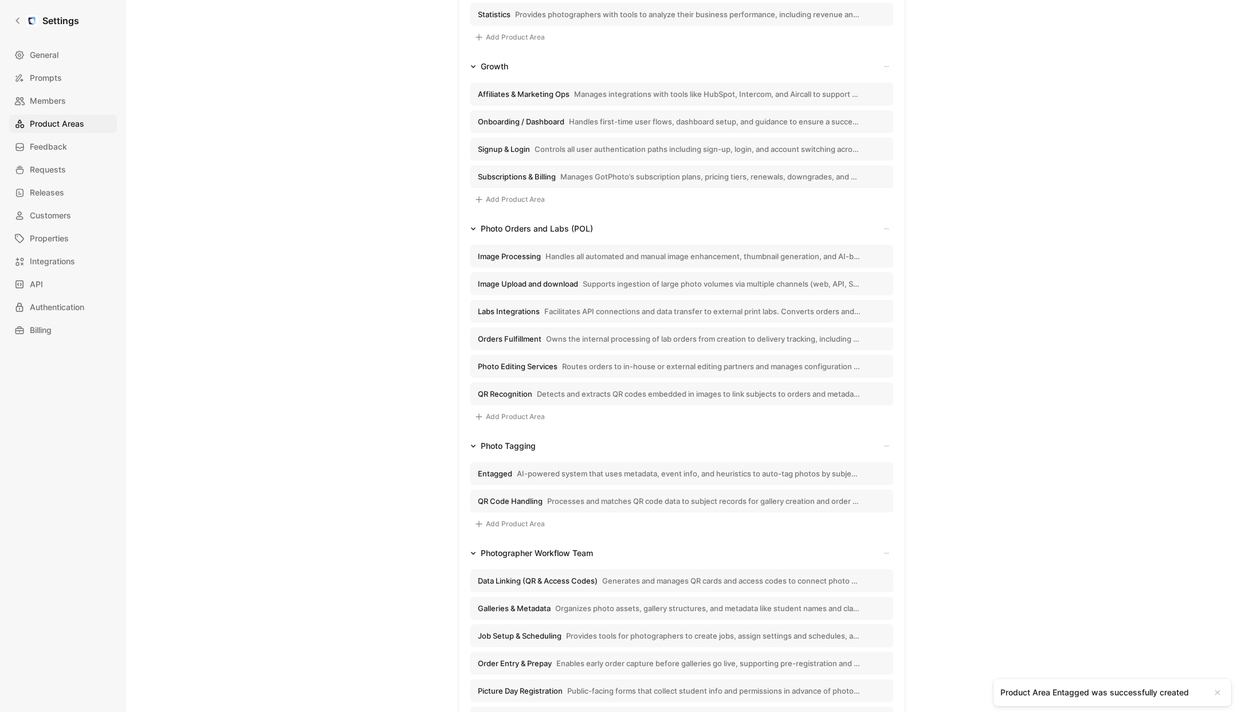
click at [508, 520] on button "Add Product Area" at bounding box center [509, 524] width 78 height 14
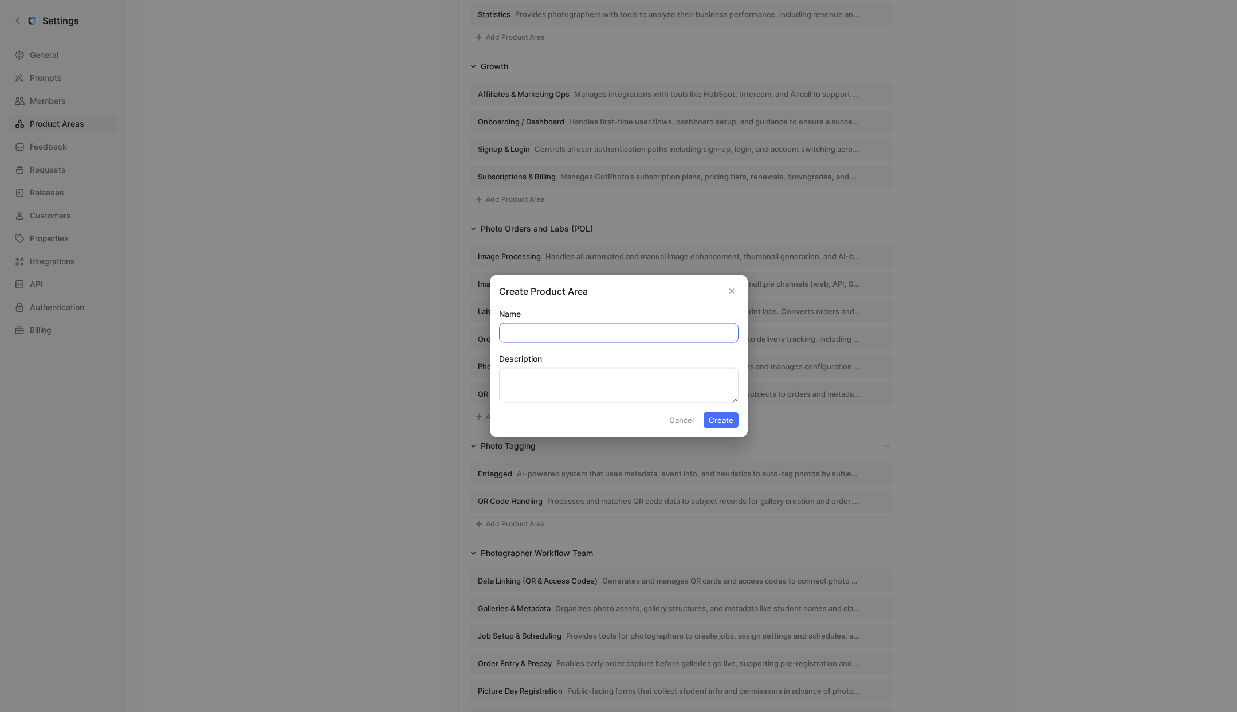
paste input "Spot My Photos (Facial Recognition)"
type input "Spot My Photos (Facial Recognition)"
click at [541, 379] on textarea "Description" at bounding box center [618, 385] width 239 height 35
paste textarea "Enables facial recognition to identify subjects in photos and sort them into co…"
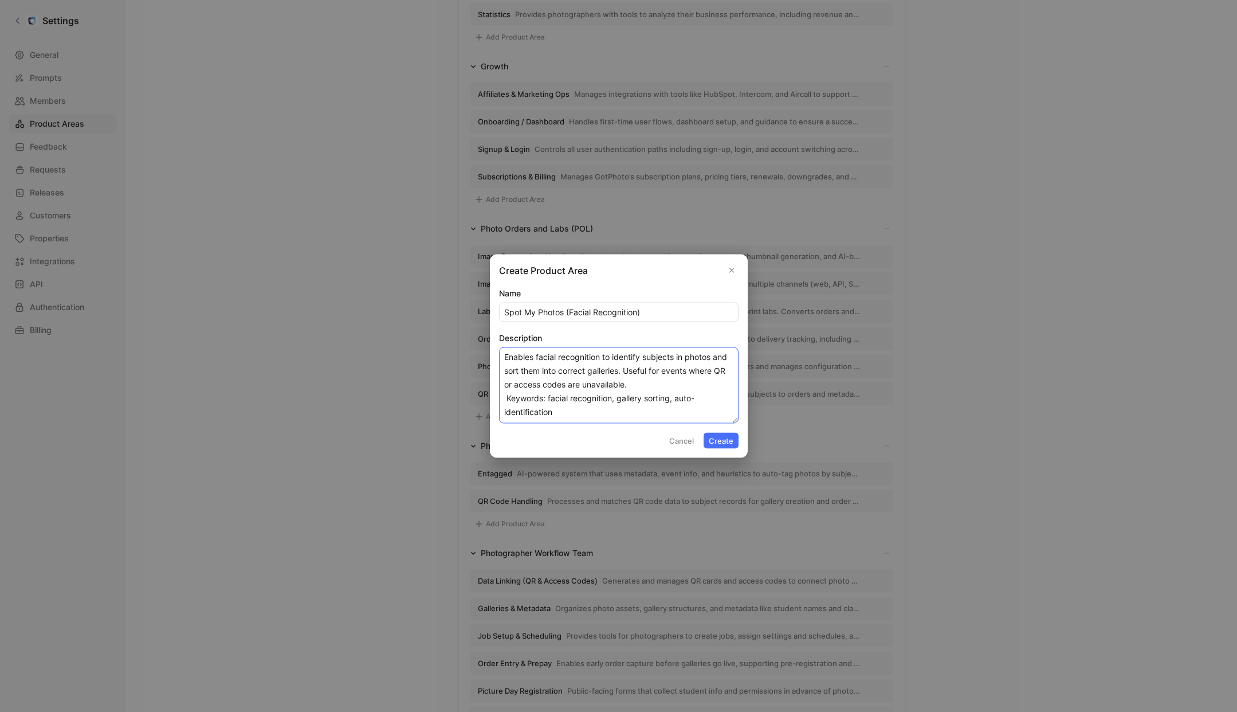
type textarea "Enables facial recognition to identify subjects in photos and sort them into co…"
click at [730, 436] on button "Create" at bounding box center [721, 441] width 35 height 16
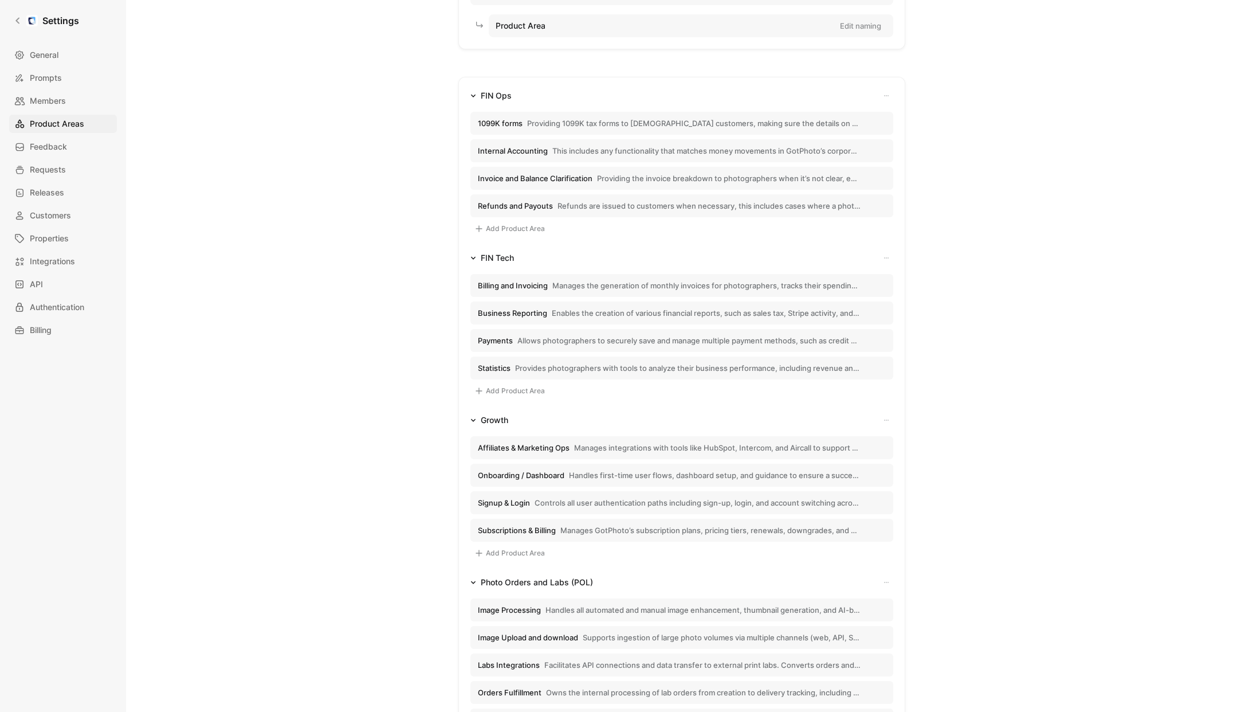
scroll to position [70, 0]
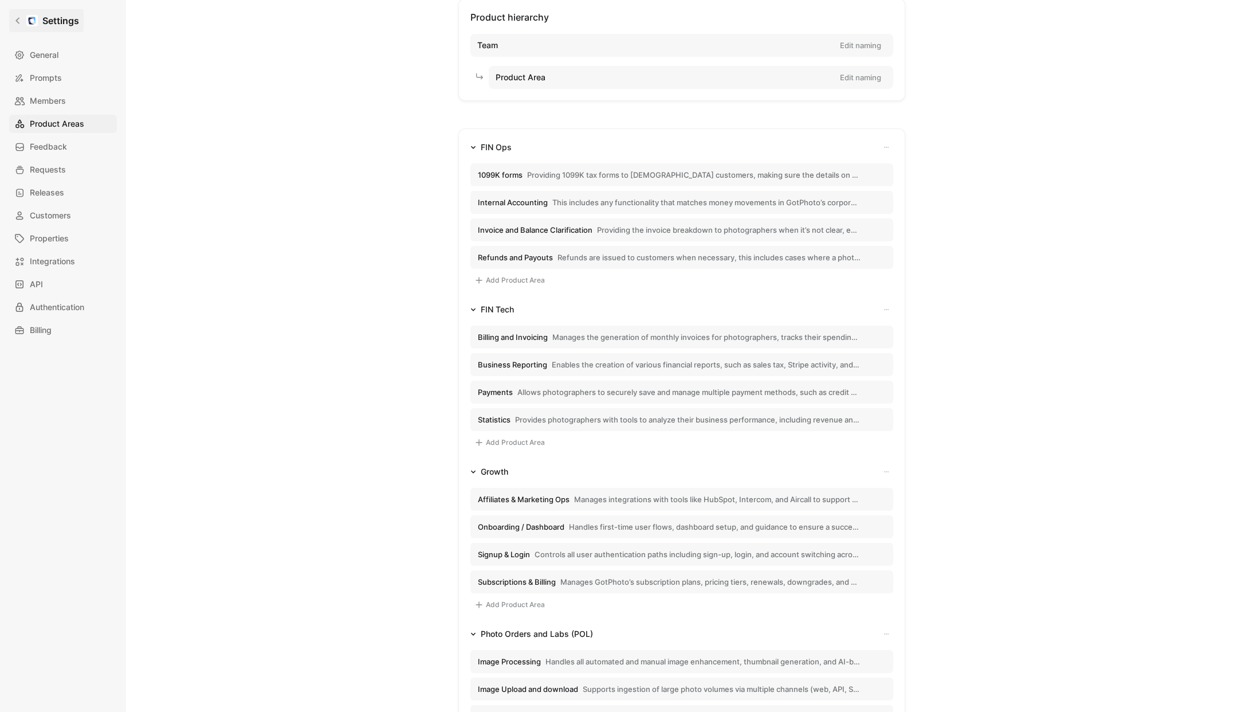
click at [17, 20] on icon at bounding box center [18, 21] width 8 height 8
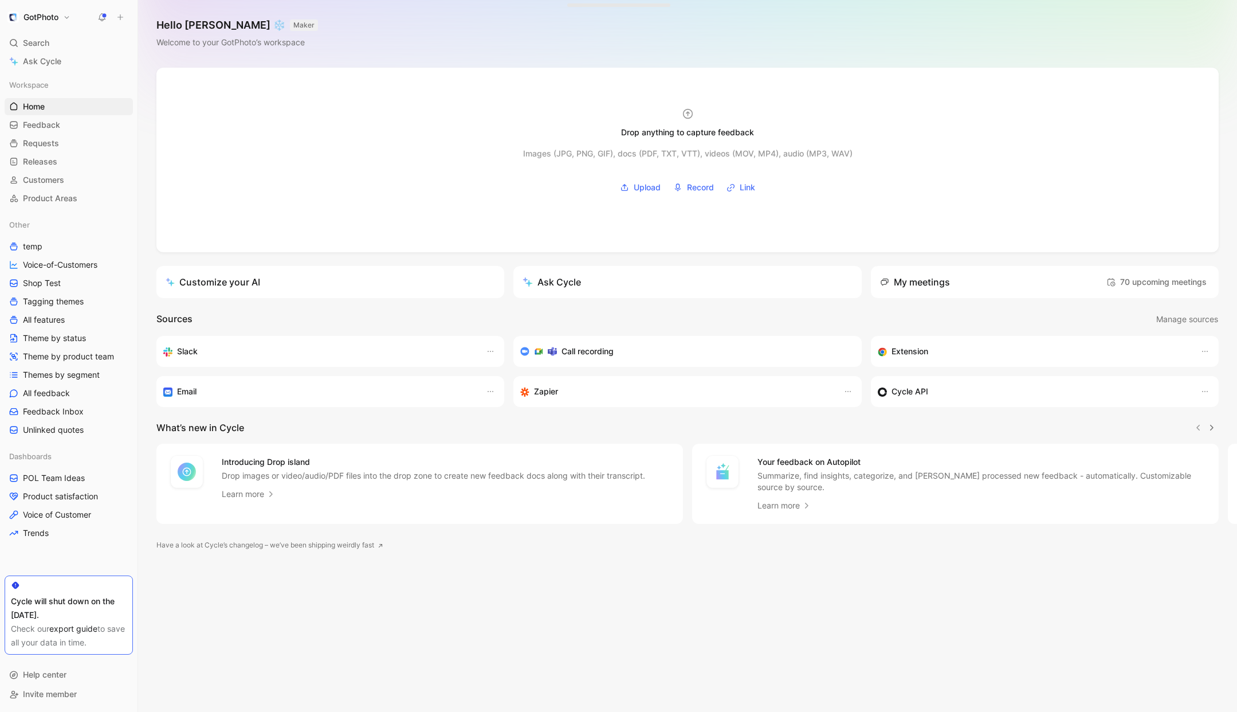
click at [37, 20] on h1 "GotPhoto" at bounding box center [40, 17] width 35 height 10
click at [48, 112] on div "Workspace settings G then S" at bounding box center [77, 118] width 141 height 18
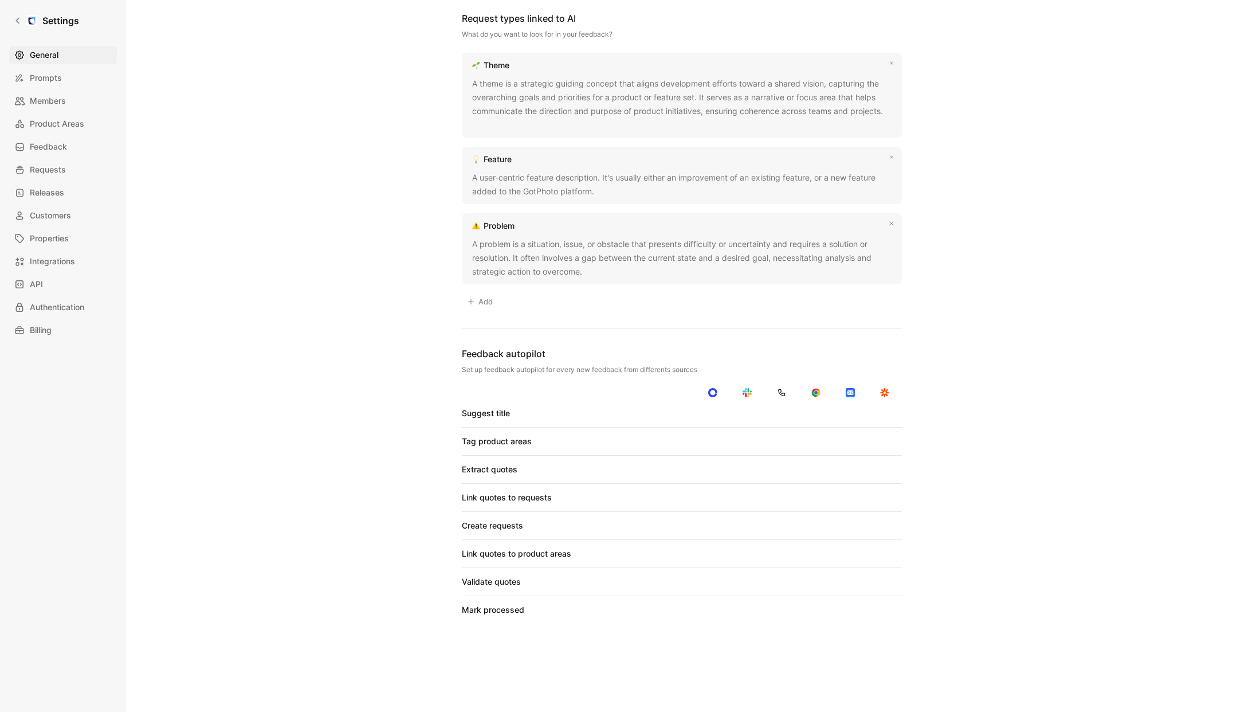
scroll to position [761, 0]
drag, startPoint x: 713, startPoint y: 413, endPoint x: 732, endPoint y: 413, distance: 18.3
click at [714, 413] on div at bounding box center [713, 412] width 16 height 10
click at [0, 0] on input "checkbox" at bounding box center [0, 0] width 0 height 0
click at [753, 412] on div at bounding box center [747, 412] width 16 height 10
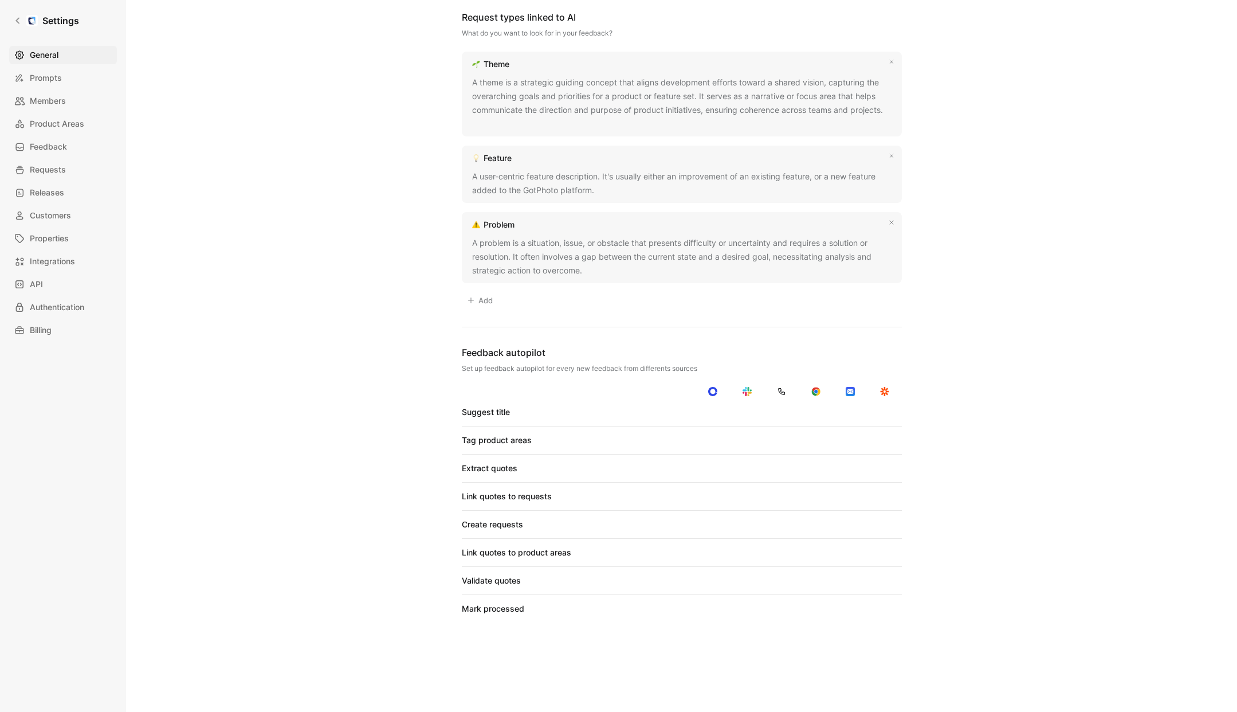
click at [0, 0] on input "checkbox" at bounding box center [0, 0] width 0 height 0
drag, startPoint x: 780, startPoint y: 411, endPoint x: 799, endPoint y: 411, distance: 18.9
click at [780, 411] on div at bounding box center [779, 412] width 8 height 8
click at [0, 0] on input "checkbox" at bounding box center [0, 0] width 0 height 0
click at [822, 411] on div at bounding box center [816, 412] width 16 height 10
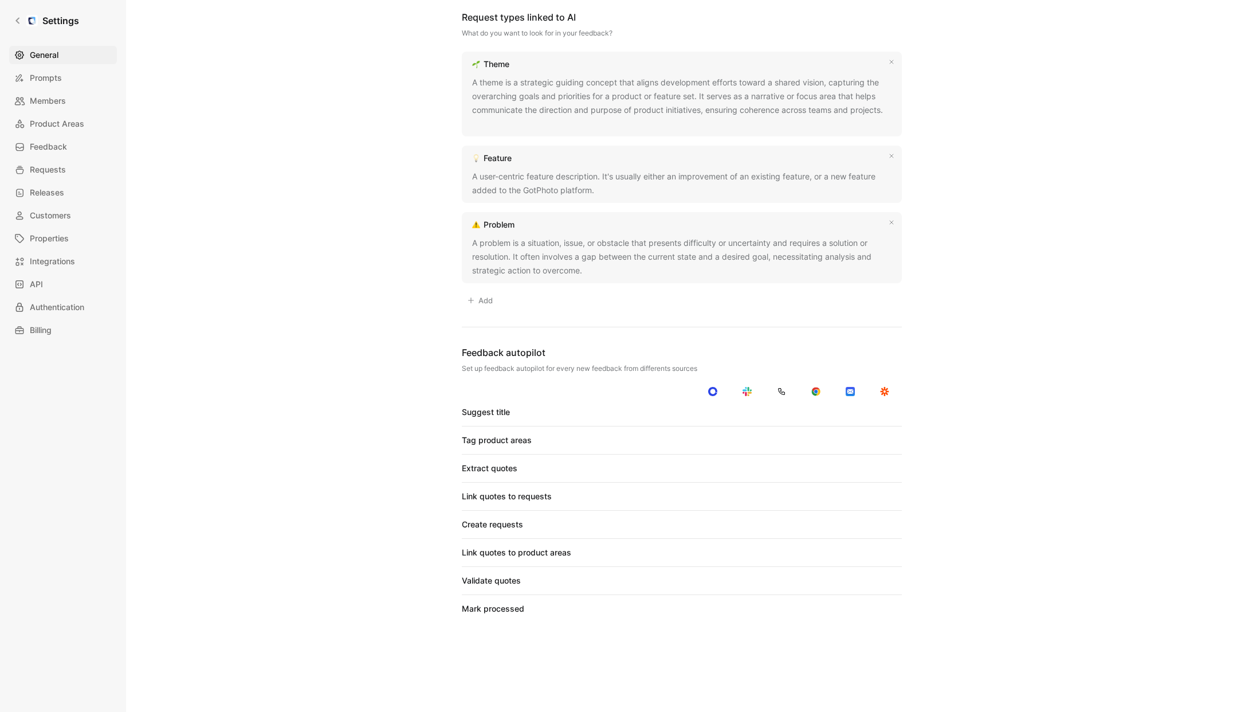
click at [0, 0] on input "checkbox" at bounding box center [0, 0] width 0 height 0
drag, startPoint x: 853, startPoint y: 410, endPoint x: 855, endPoint y: 431, distance: 20.8
click at [853, 410] on div at bounding box center [850, 412] width 16 height 10
click at [0, 0] on input "checkbox" at bounding box center [0, 0] width 0 height 0
click at [854, 439] on div at bounding box center [850, 440] width 16 height 10
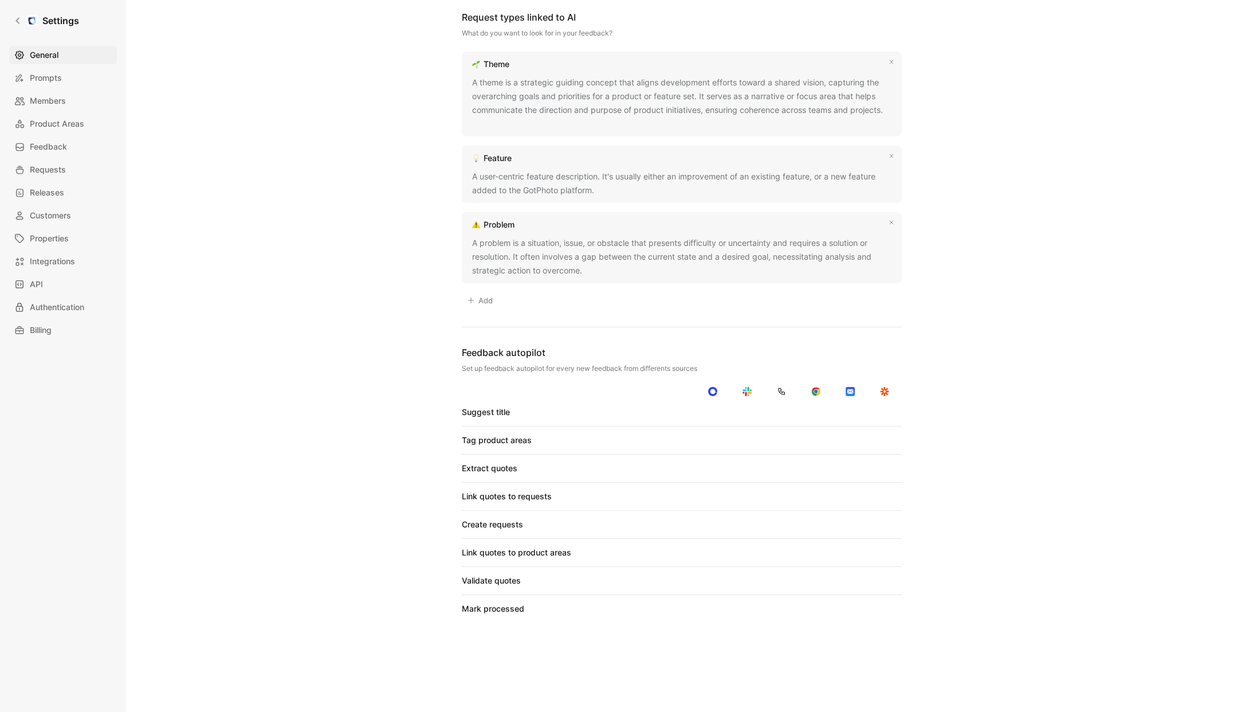
click at [0, 0] on input "checkbox" at bounding box center [0, 0] width 0 height 0
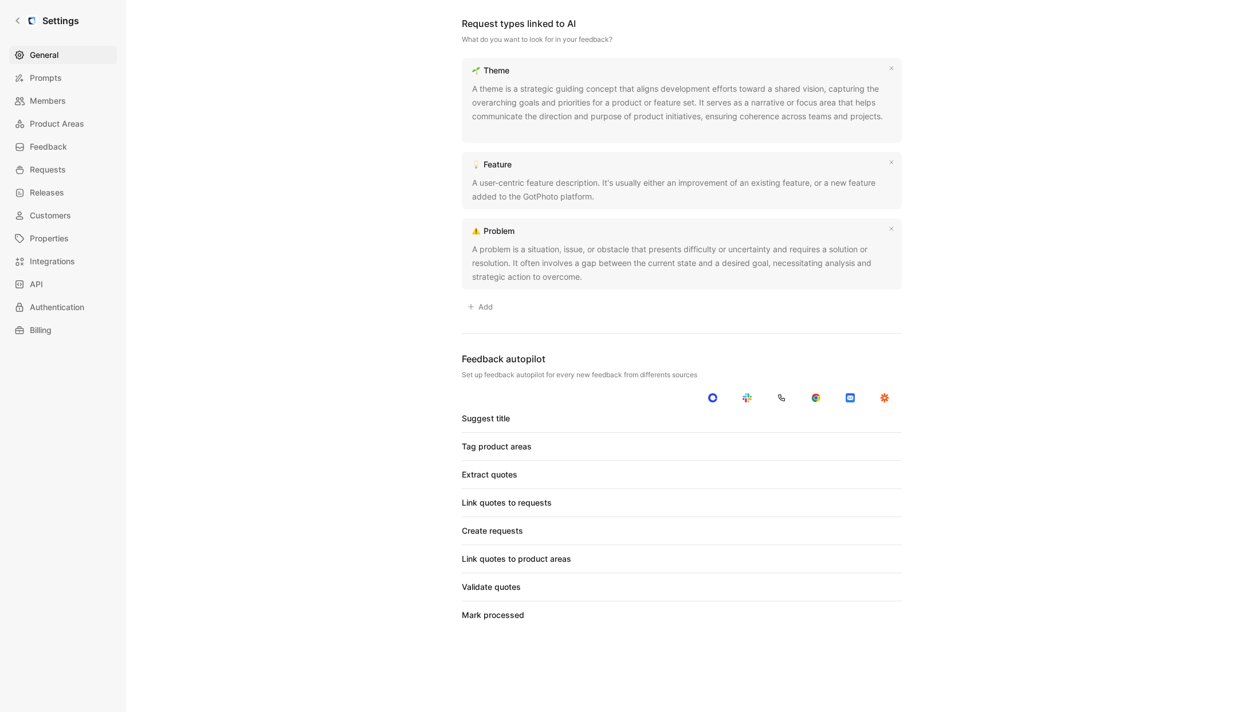
click at [820, 446] on div at bounding box center [816, 446] width 16 height 10
click at [0, 0] on input "checkbox" at bounding box center [0, 0] width 0 height 0
click at [778, 419] on div at bounding box center [781, 415] width 16 height 10
click at [0, 0] on input "checkbox" at bounding box center [0, 0] width 0 height 0
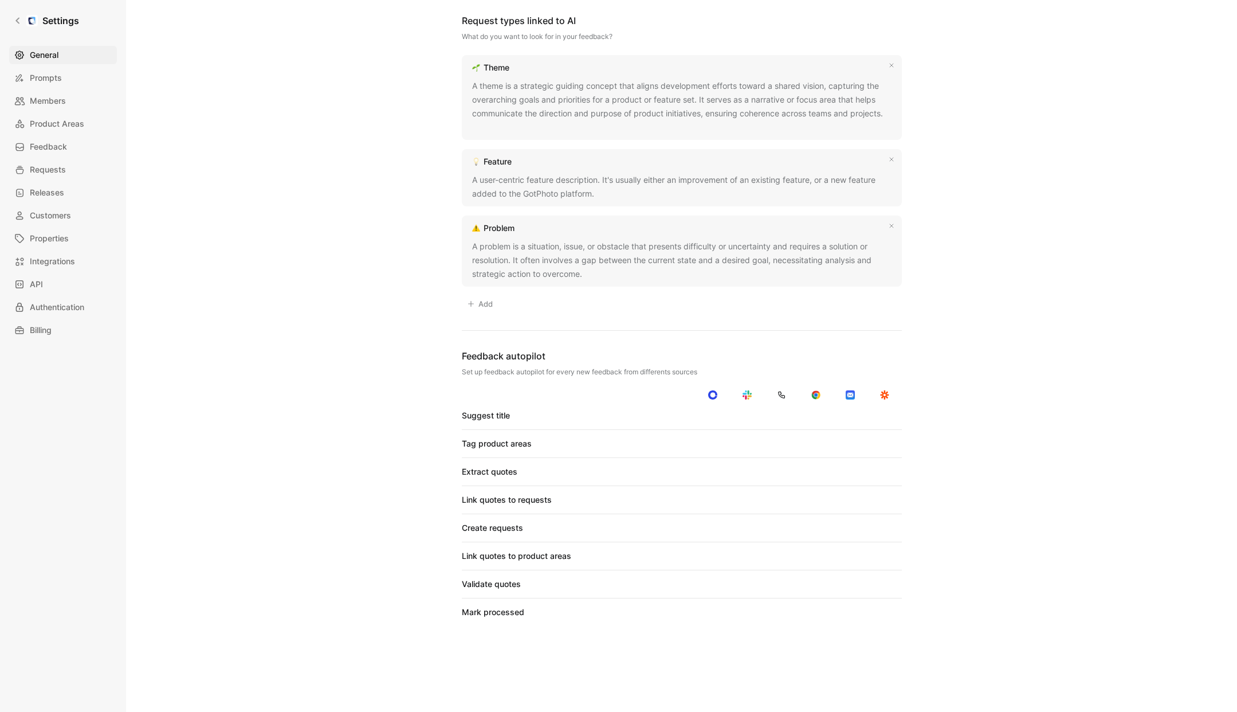
click at [749, 442] on div at bounding box center [747, 443] width 16 height 10
click at [0, 0] on input "checkbox" at bounding box center [0, 0] width 0 height 0
click at [718, 443] on div at bounding box center [713, 443] width 16 height 10
click at [0, 0] on input "checkbox" at bounding box center [0, 0] width 0 height 0
click at [714, 469] on div at bounding box center [713, 471] width 16 height 10
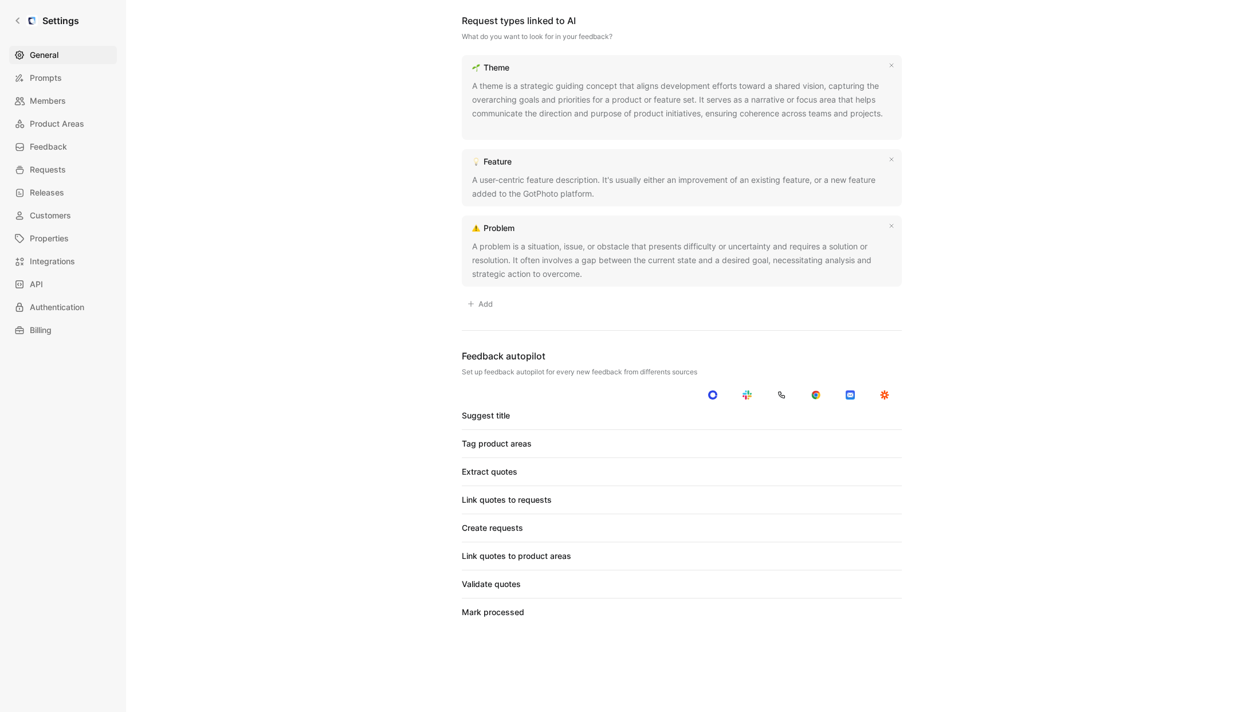
click at [0, 0] on input "checkbox" at bounding box center [0, 0] width 0 height 0
click at [753, 474] on div at bounding box center [747, 471] width 16 height 10
click at [0, 0] on input "checkbox" at bounding box center [0, 0] width 0 height 0
click at [818, 472] on div at bounding box center [816, 471] width 16 height 10
click at [0, 0] on input "checkbox" at bounding box center [0, 0] width 0 height 0
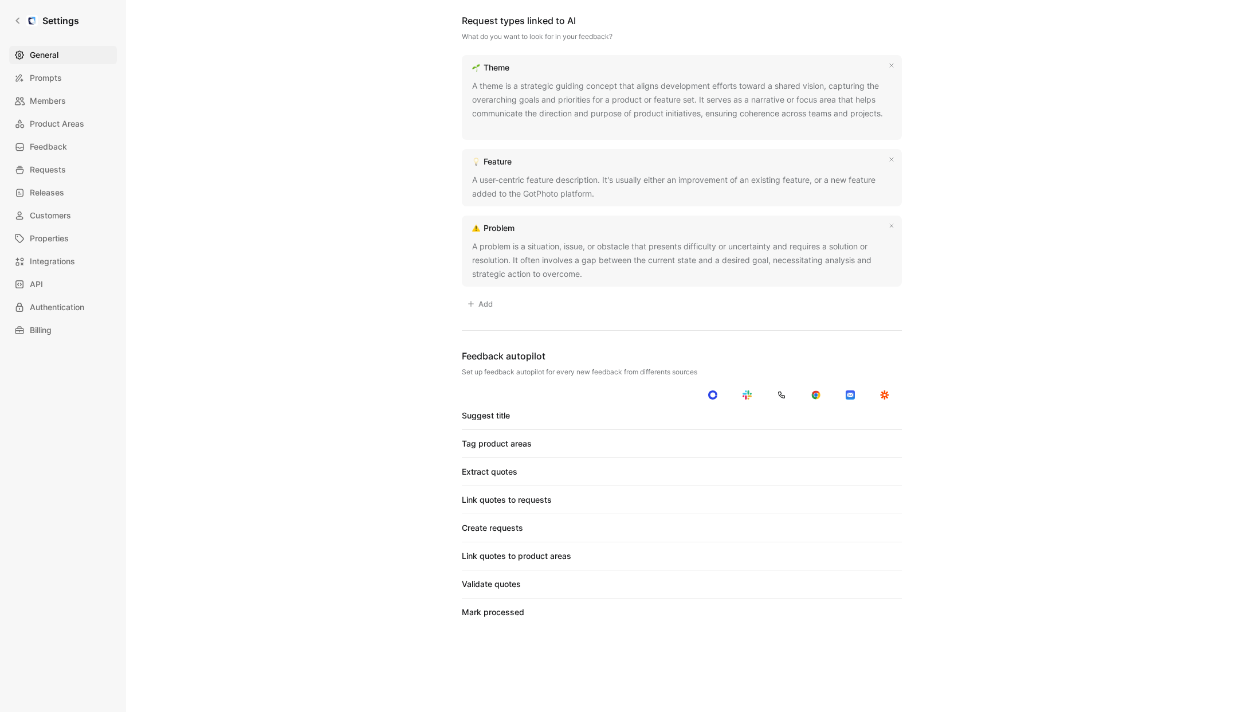
click at [851, 470] on div at bounding box center [850, 471] width 16 height 10
click at [0, 0] on input "checkbox" at bounding box center [0, 0] width 0 height 0
drag, startPoint x: 854, startPoint y: 500, endPoint x: 834, endPoint y: 502, distance: 19.6
click at [853, 500] on div at bounding box center [850, 499] width 16 height 10
click at [0, 0] on input "checkbox" at bounding box center [0, 0] width 0 height 0
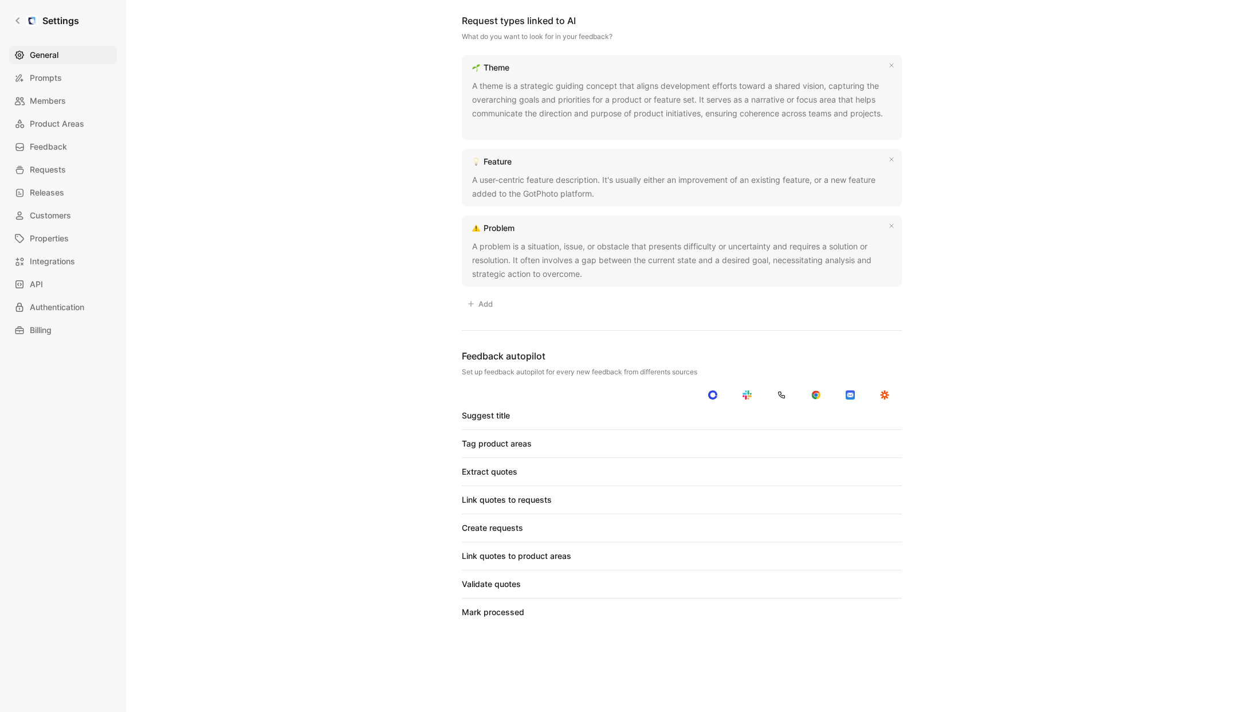
drag, startPoint x: 820, startPoint y: 501, endPoint x: 812, endPoint y: 501, distance: 8.0
click at [820, 501] on div at bounding box center [816, 499] width 16 height 10
click at [0, 0] on input "checkbox" at bounding box center [0, 0] width 0 height 0
click at [784, 501] on div at bounding box center [781, 499] width 16 height 10
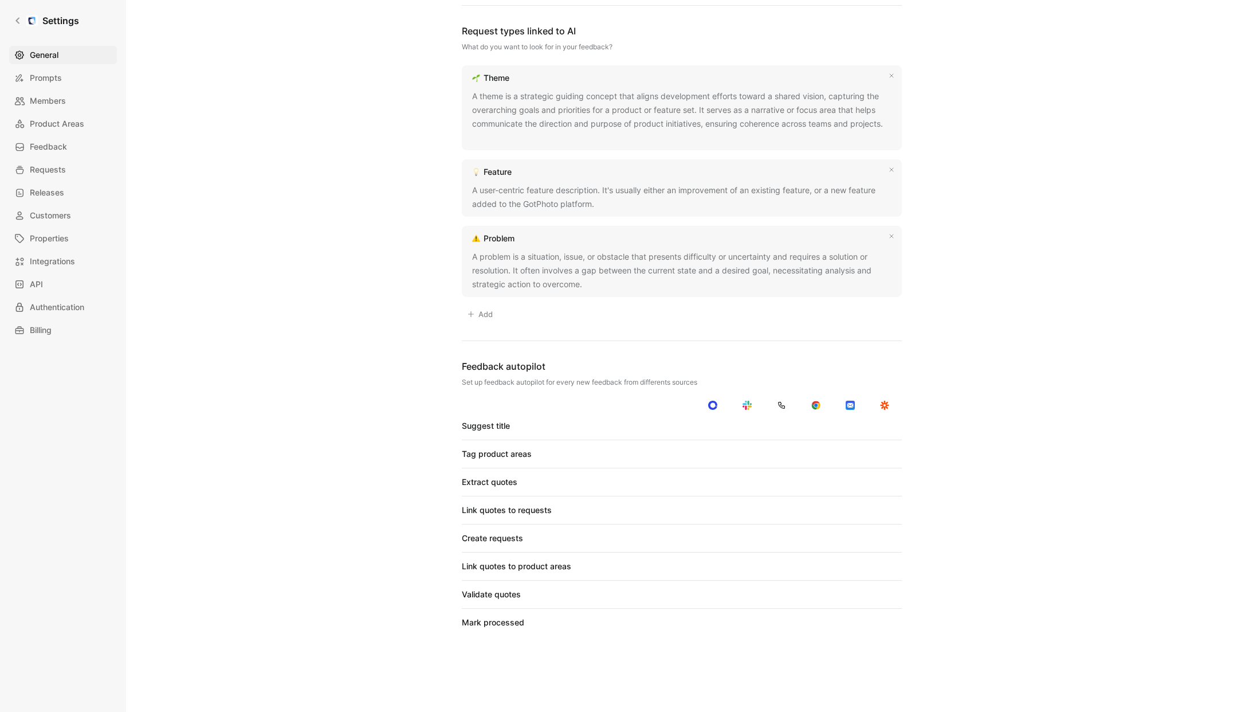
click at [751, 508] on div at bounding box center [747, 510] width 16 height 10
click at [0, 0] on input "checkbox" at bounding box center [0, 0] width 0 height 0
click at [720, 510] on div at bounding box center [713, 510] width 16 height 10
click at [0, 0] on input "checkbox" at bounding box center [0, 0] width 0 height 0
drag, startPoint x: 717, startPoint y: 535, endPoint x: 731, endPoint y: 537, distance: 14.5
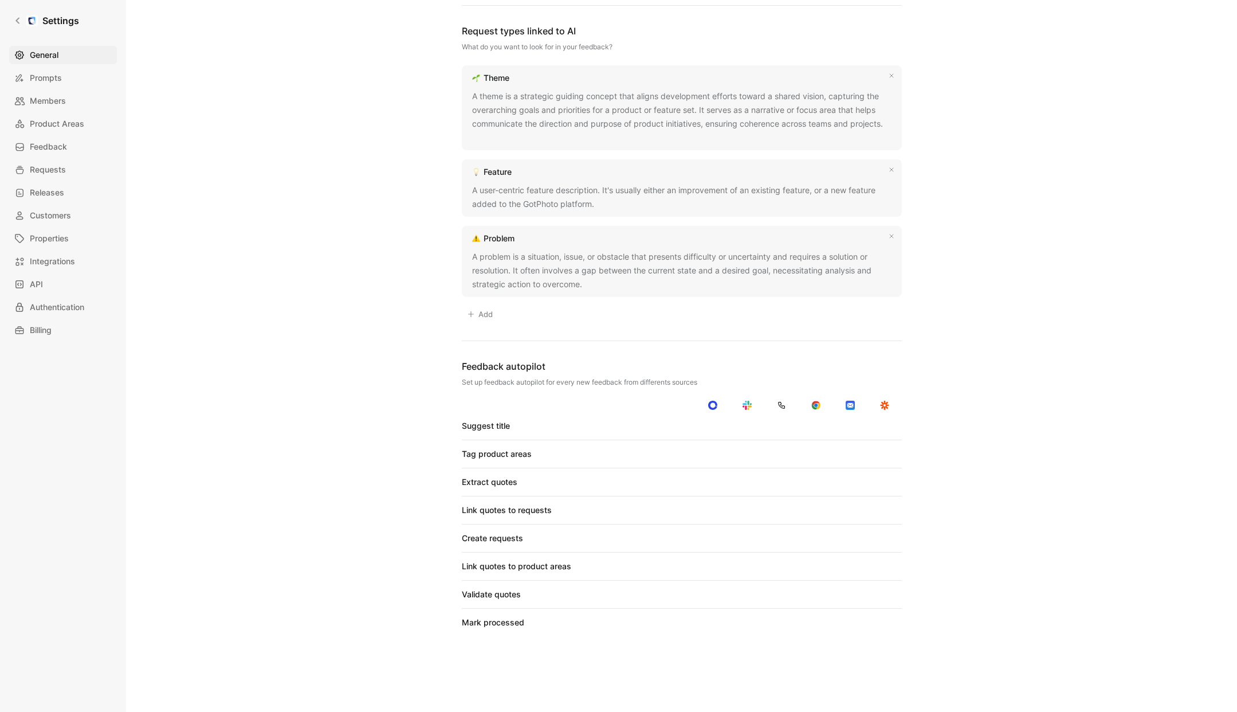
click at [717, 535] on div at bounding box center [713, 538] width 16 height 10
click at [0, 0] on input "checkbox" at bounding box center [0, 0] width 0 height 0
click at [751, 539] on div at bounding box center [747, 538] width 16 height 10
click at [0, 0] on input "checkbox" at bounding box center [0, 0] width 0 height 0
click at [819, 535] on div at bounding box center [816, 538] width 16 height 10
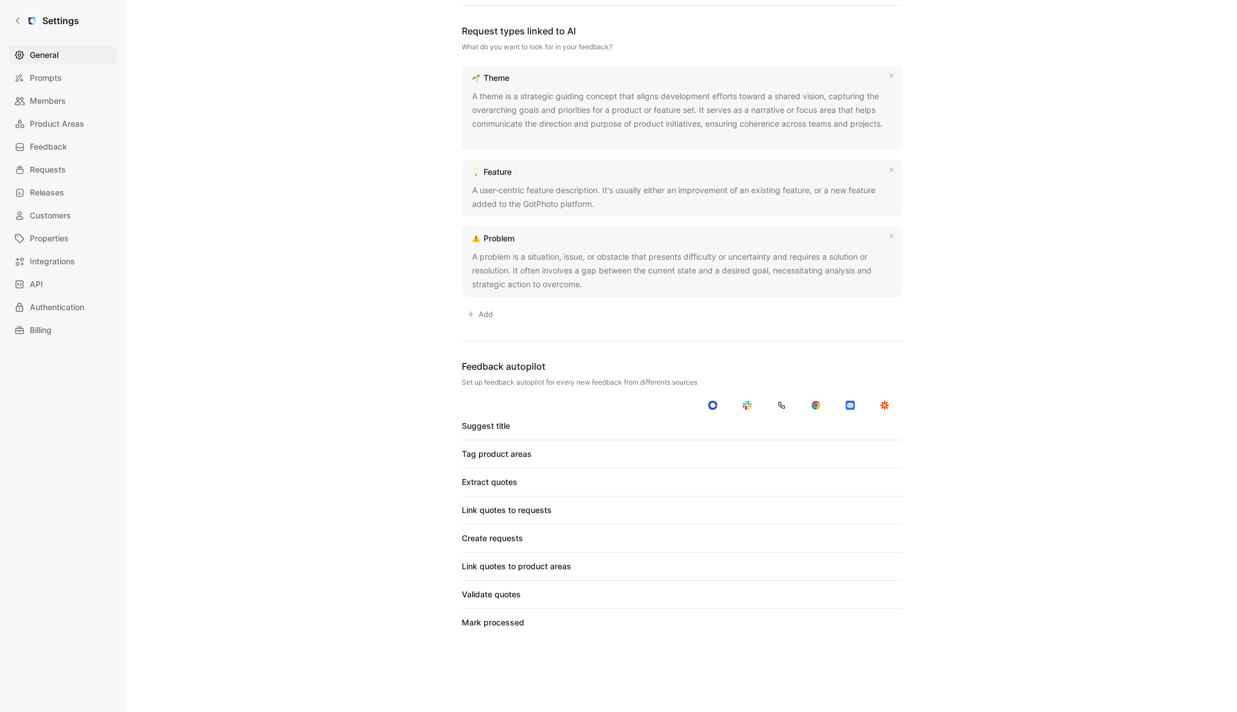
click at [0, 0] on input "checkbox" at bounding box center [0, 0] width 0 height 0
click at [851, 538] on div at bounding box center [850, 538] width 16 height 10
click at [0, 0] on input "checkbox" at bounding box center [0, 0] width 0 height 0
click at [714, 568] on div at bounding box center [713, 566] width 16 height 10
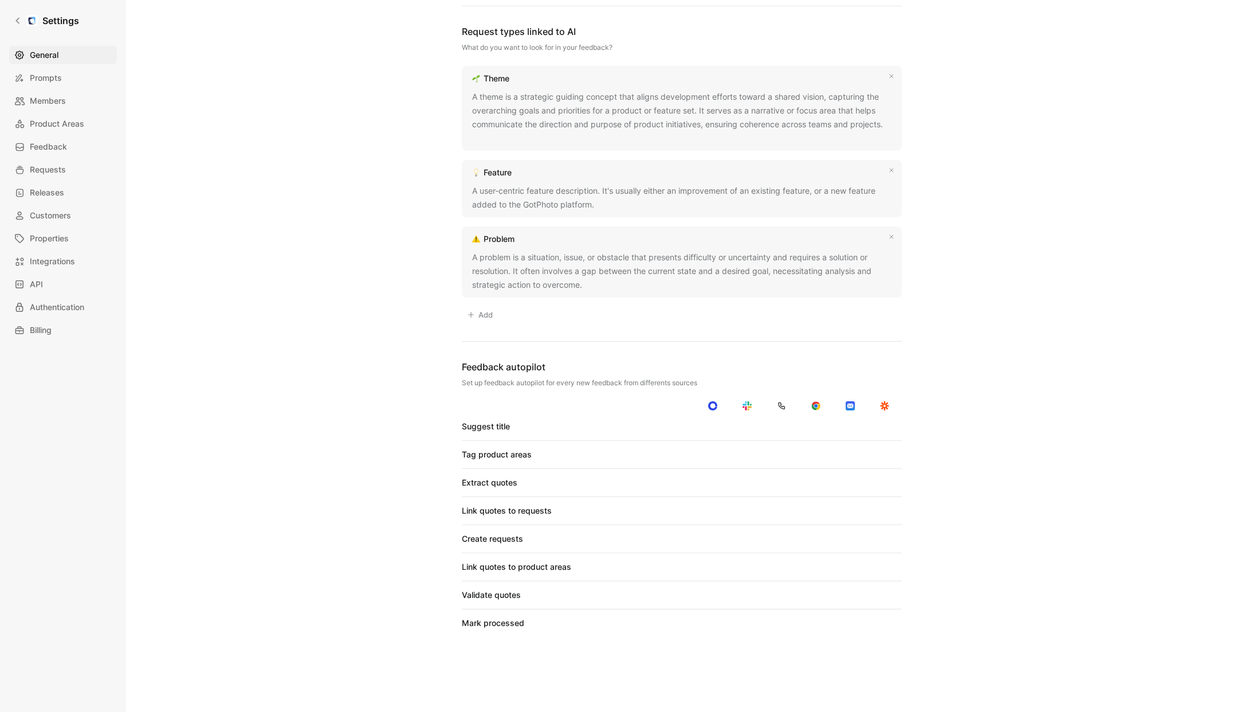
click at [0, 0] on input "checkbox" at bounding box center [0, 0] width 0 height 0
click at [753, 569] on div at bounding box center [747, 566] width 16 height 10
click at [0, 0] on input "checkbox" at bounding box center [0, 0] width 0 height 0
click at [815, 566] on div at bounding box center [813, 567] width 8 height 8
click at [0, 0] on input "checkbox" at bounding box center [0, 0] width 0 height 0
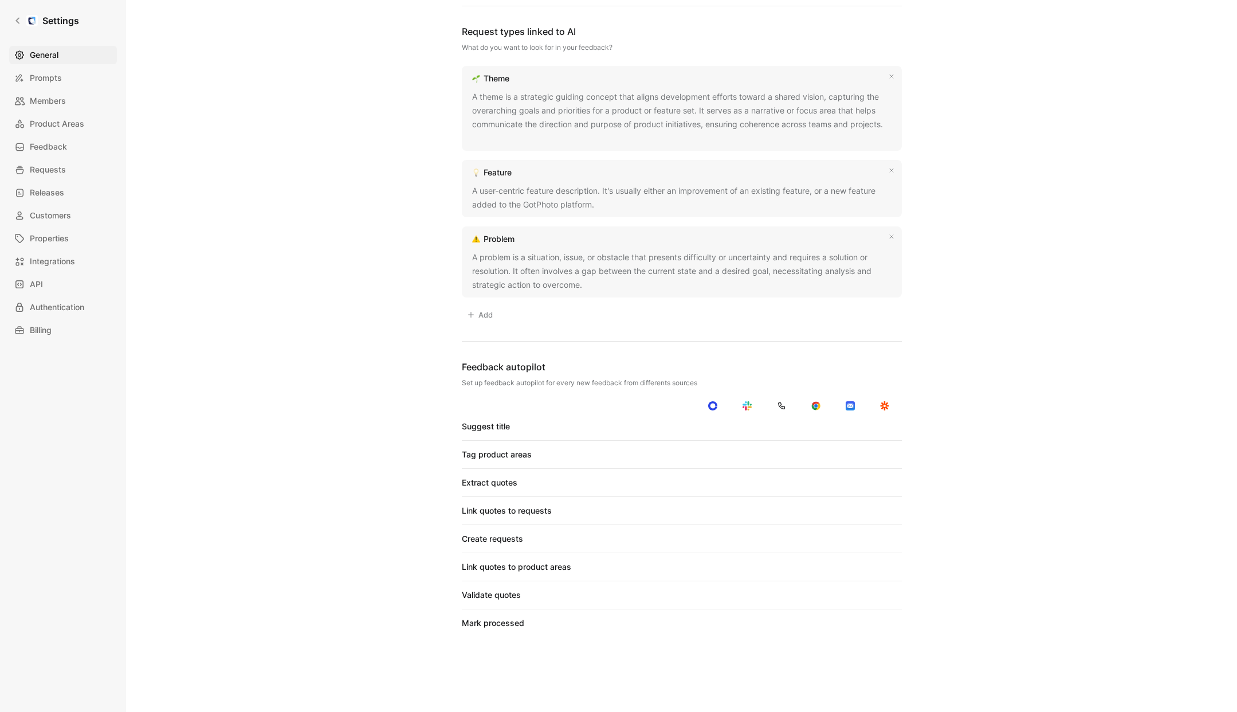
click at [854, 564] on div at bounding box center [850, 566] width 16 height 10
click at [0, 0] on input "checkbox" at bounding box center [0, 0] width 0 height 0
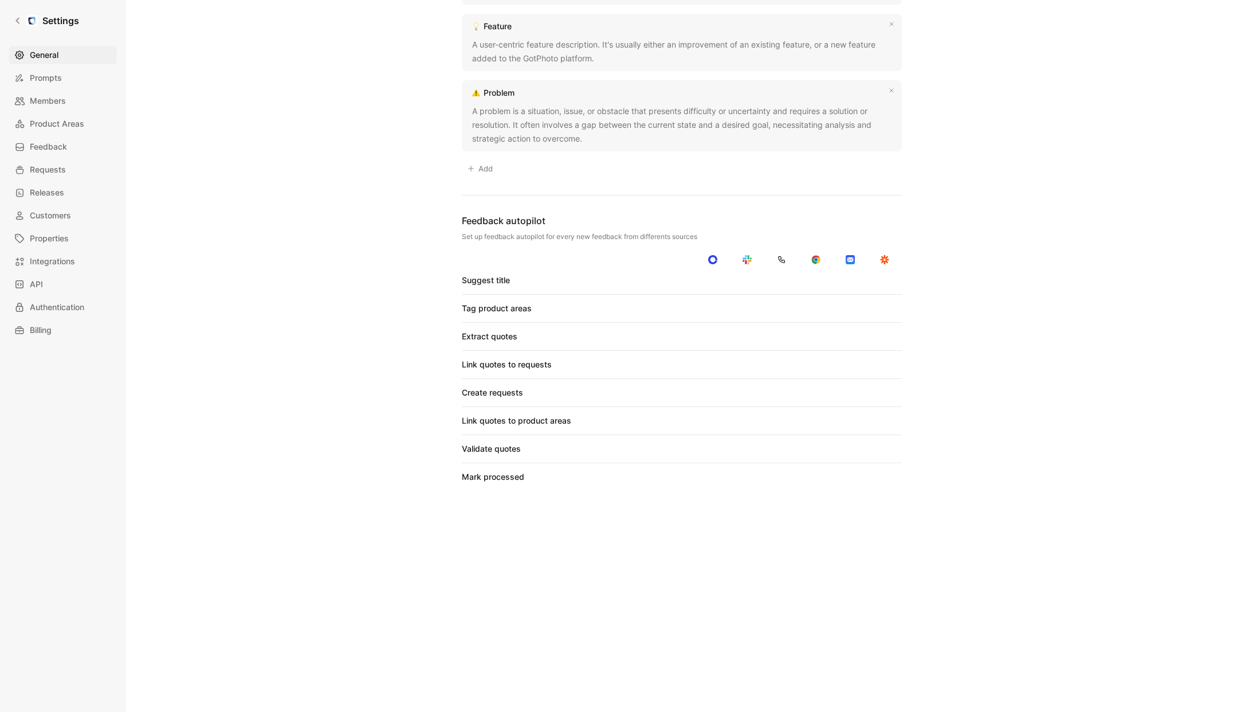
scroll to position [889, 0]
click at [41, 54] on span "General" at bounding box center [44, 55] width 29 height 14
click at [19, 23] on icon at bounding box center [17, 21] width 4 height 6
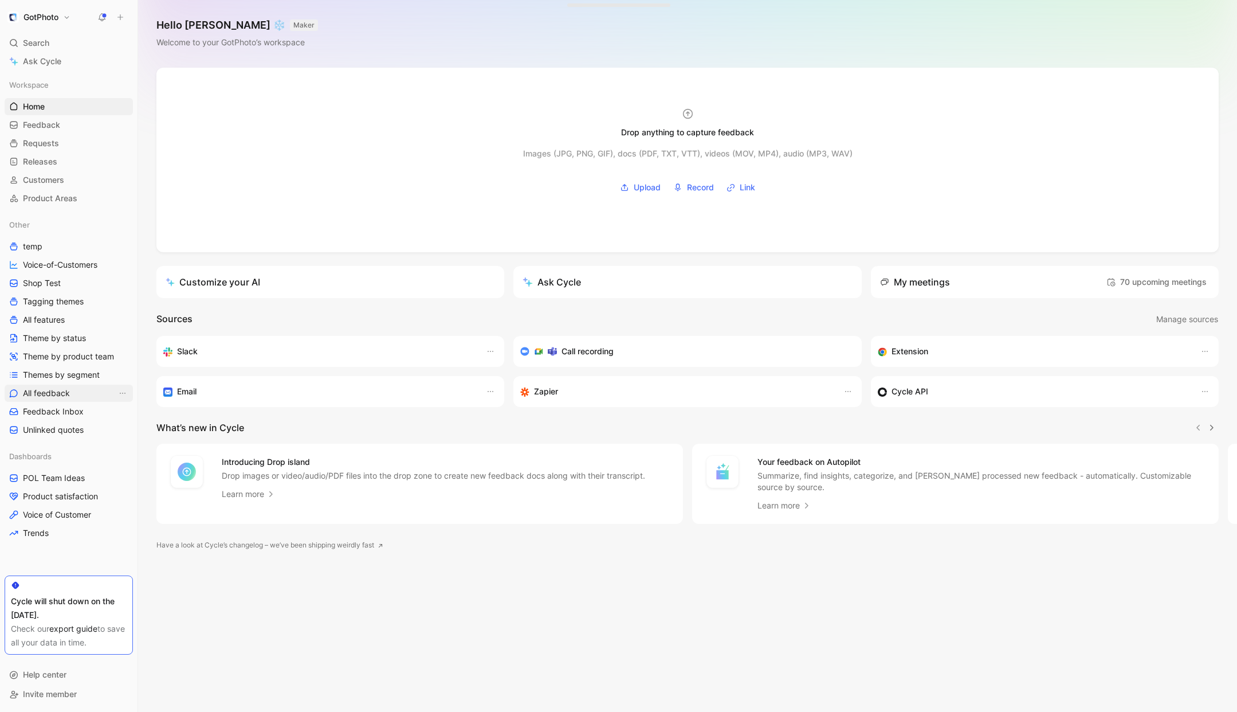
click at [39, 394] on span "All feedback" at bounding box center [46, 392] width 47 height 11
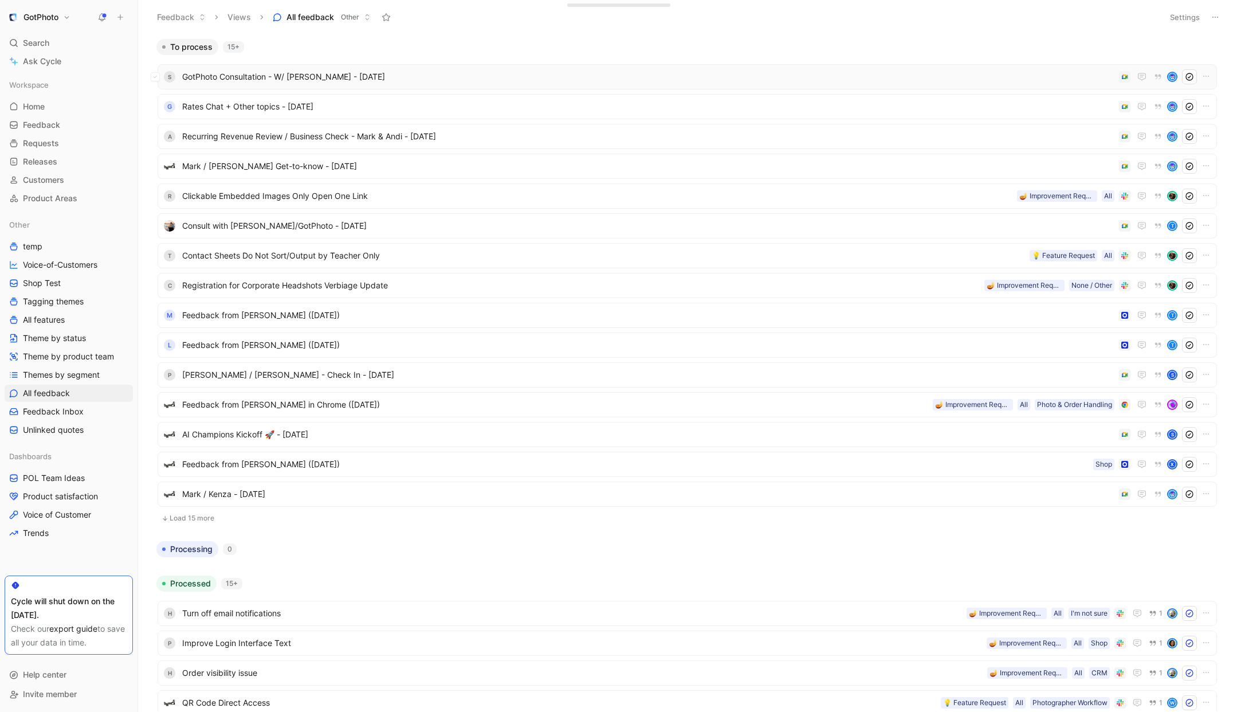
click at [254, 80] on span "GotPhoto Consultation - W/ [PERSON_NAME] - [DATE]" at bounding box center [648, 77] width 932 height 14
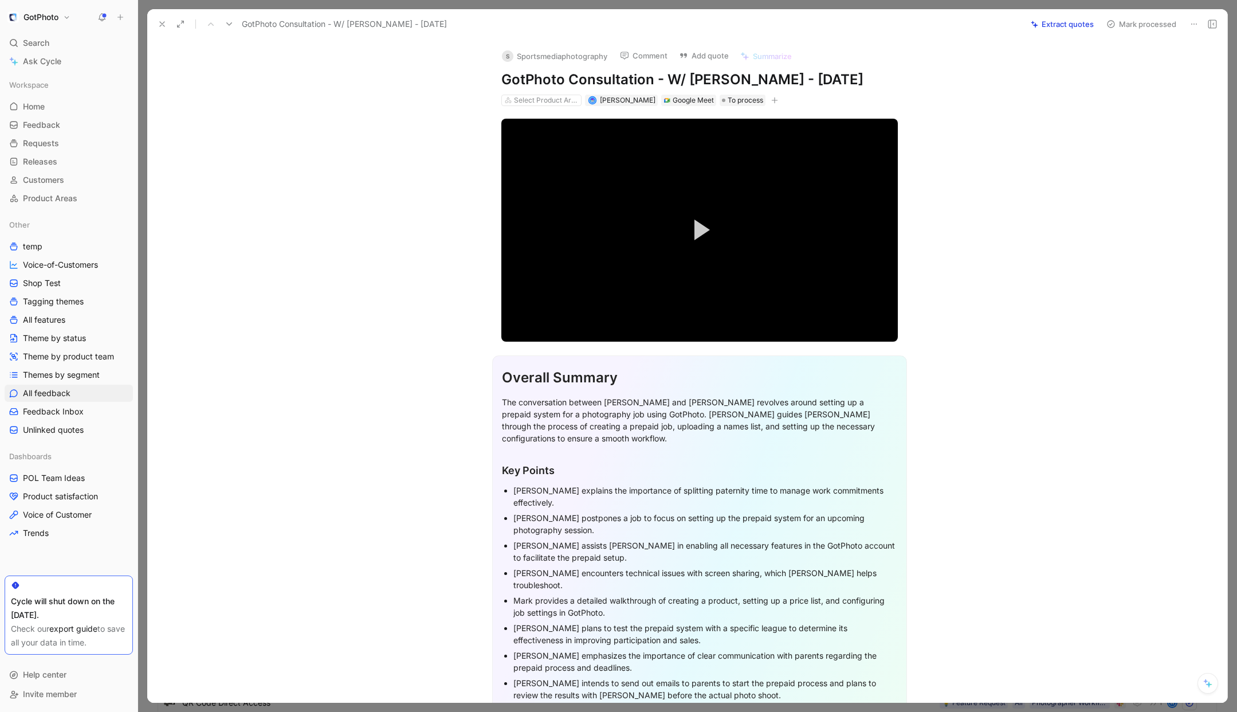
click at [1074, 24] on button "Extract quotes" at bounding box center [1062, 24] width 73 height 16
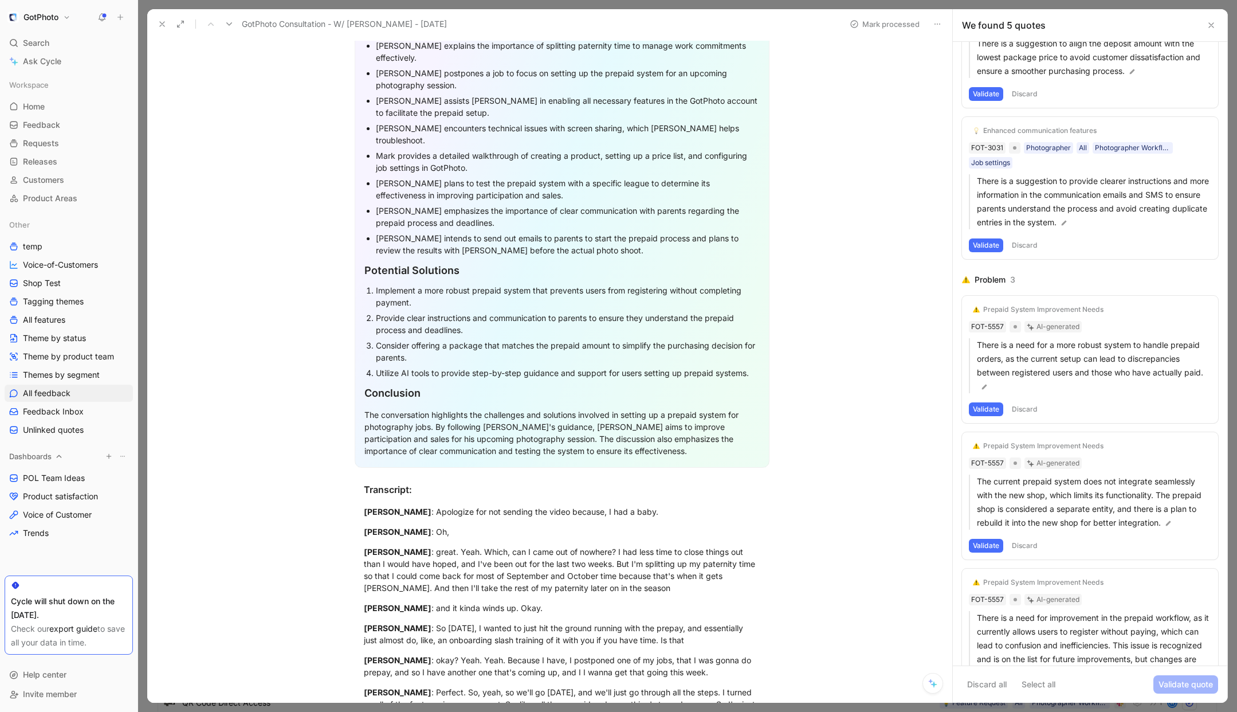
scroll to position [174, 0]
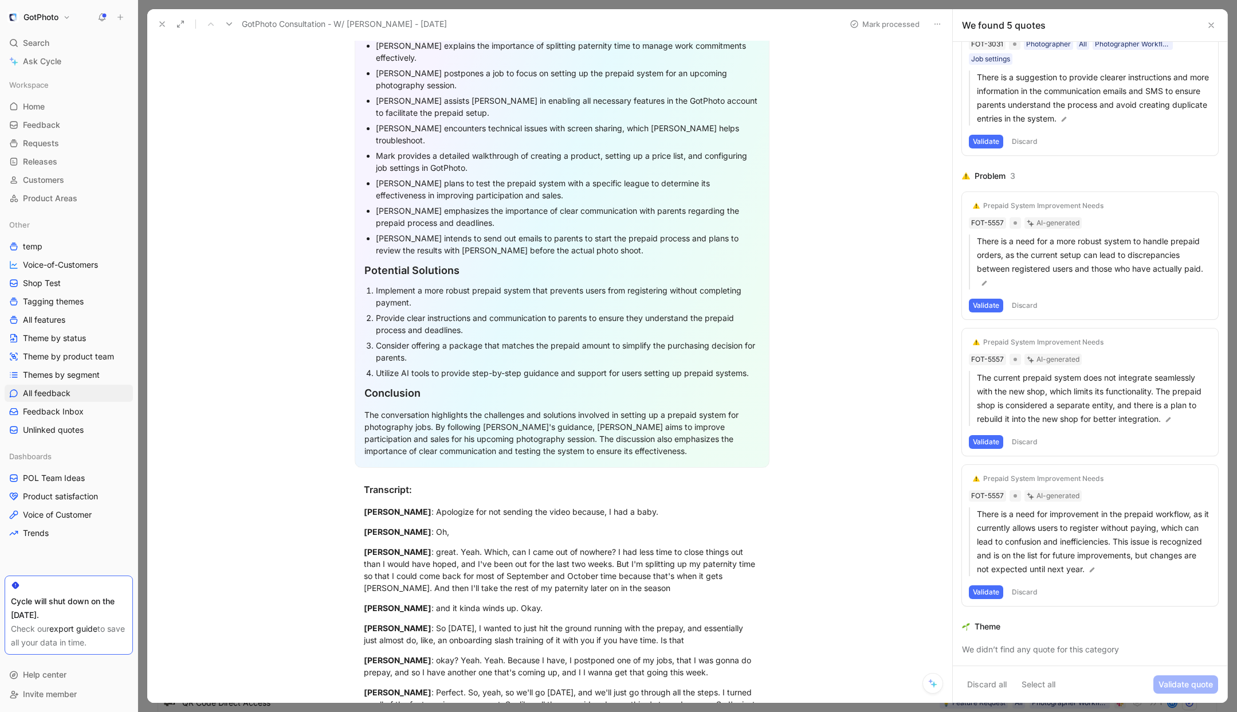
click at [1012, 494] on div "Prepaid System Improvement Needs FOT-5557 AI-generated There is a need for impr…" at bounding box center [1090, 535] width 256 height 141
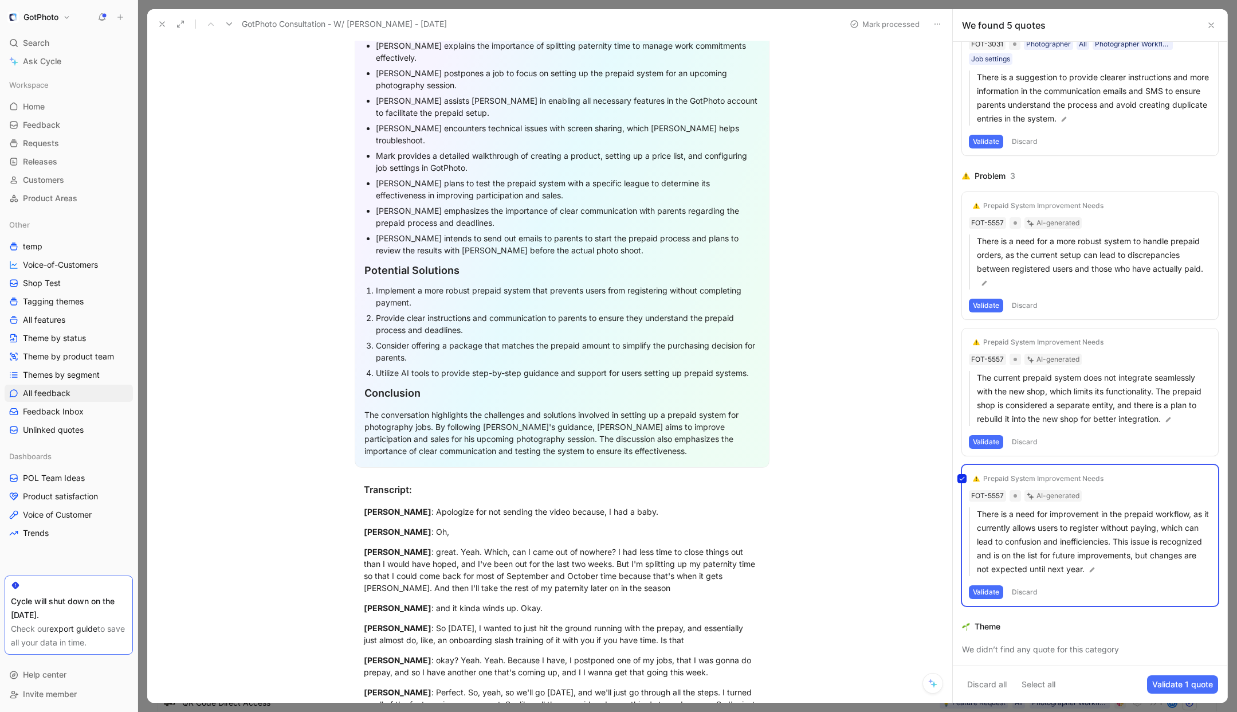
click at [1067, 477] on div "Prepaid System Improvement Needs FOT-5557 AI-generated There is a need for impr…" at bounding box center [1090, 535] width 256 height 141
click at [1067, 477] on div "Prepaid System Improvement Needs" at bounding box center [1043, 478] width 120 height 9
click at [1015, 494] on div "Prepaid System Improvement Needs FOT-5557 AI-generated There is a need for impr…" at bounding box center [1090, 535] width 256 height 141
click at [34, 16] on h1 "GotPhoto" at bounding box center [40, 17] width 35 height 10
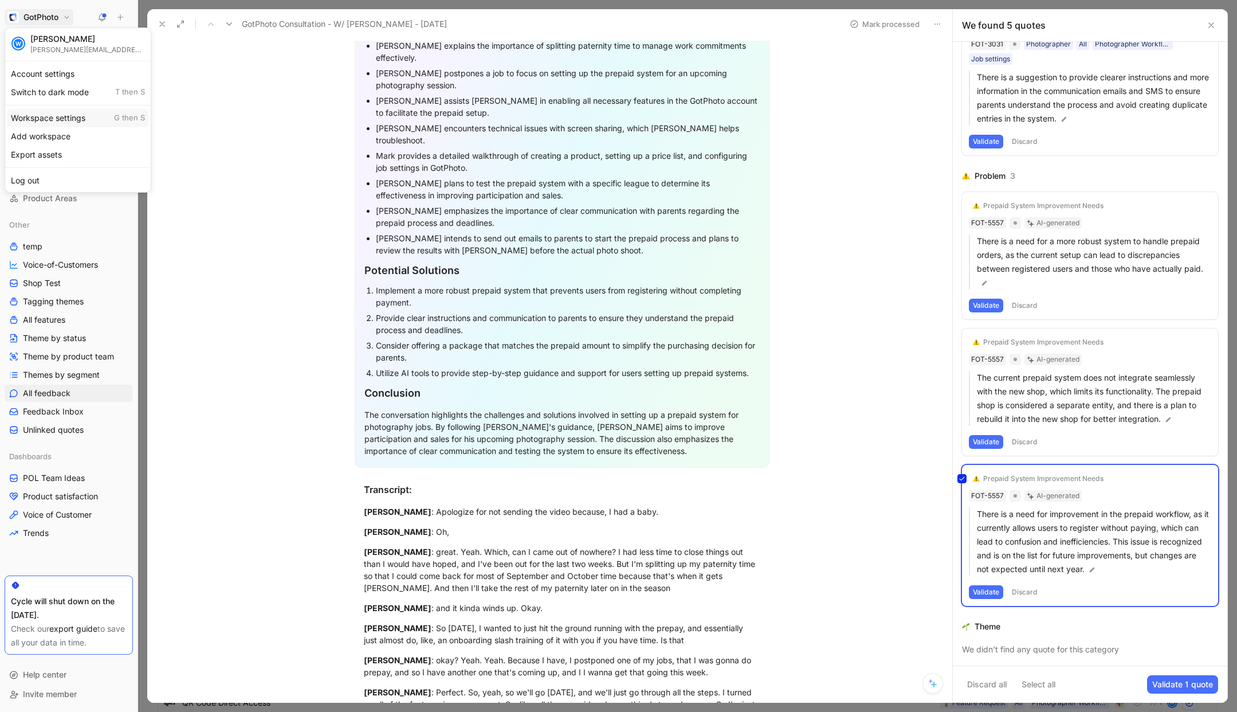
click at [45, 116] on div "Workspace settings G then S" at bounding box center [77, 118] width 141 height 18
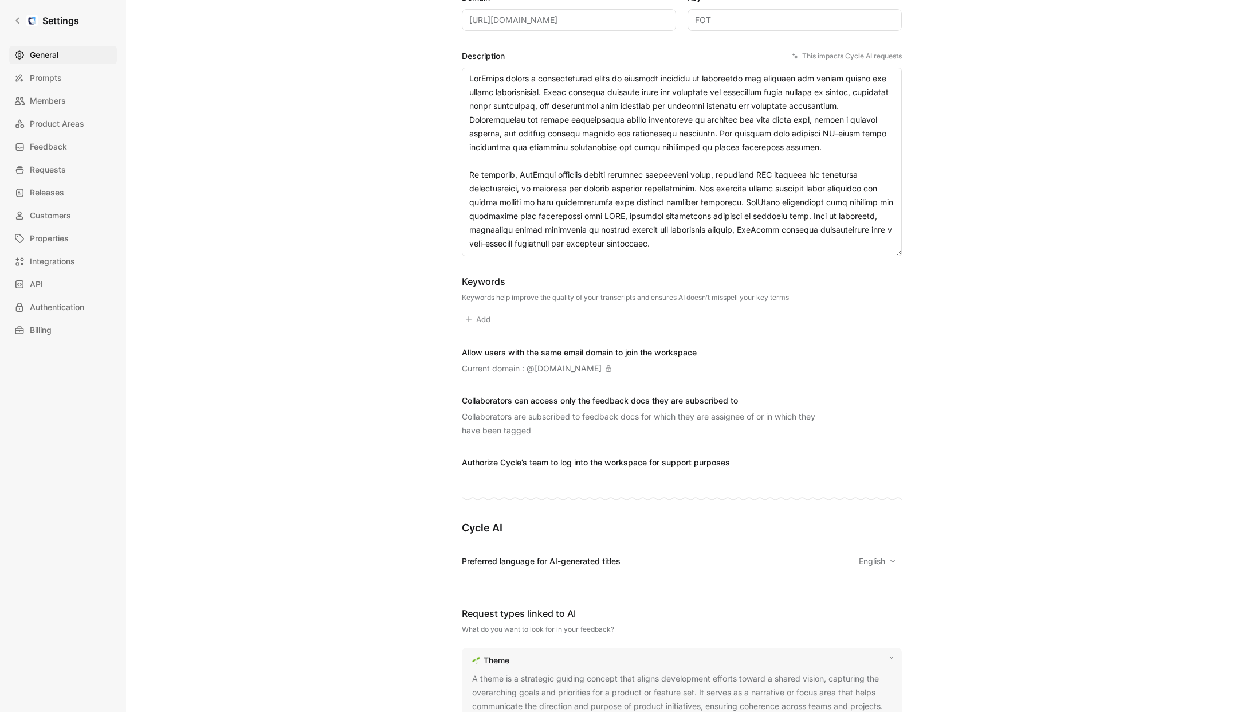
scroll to position [155, 0]
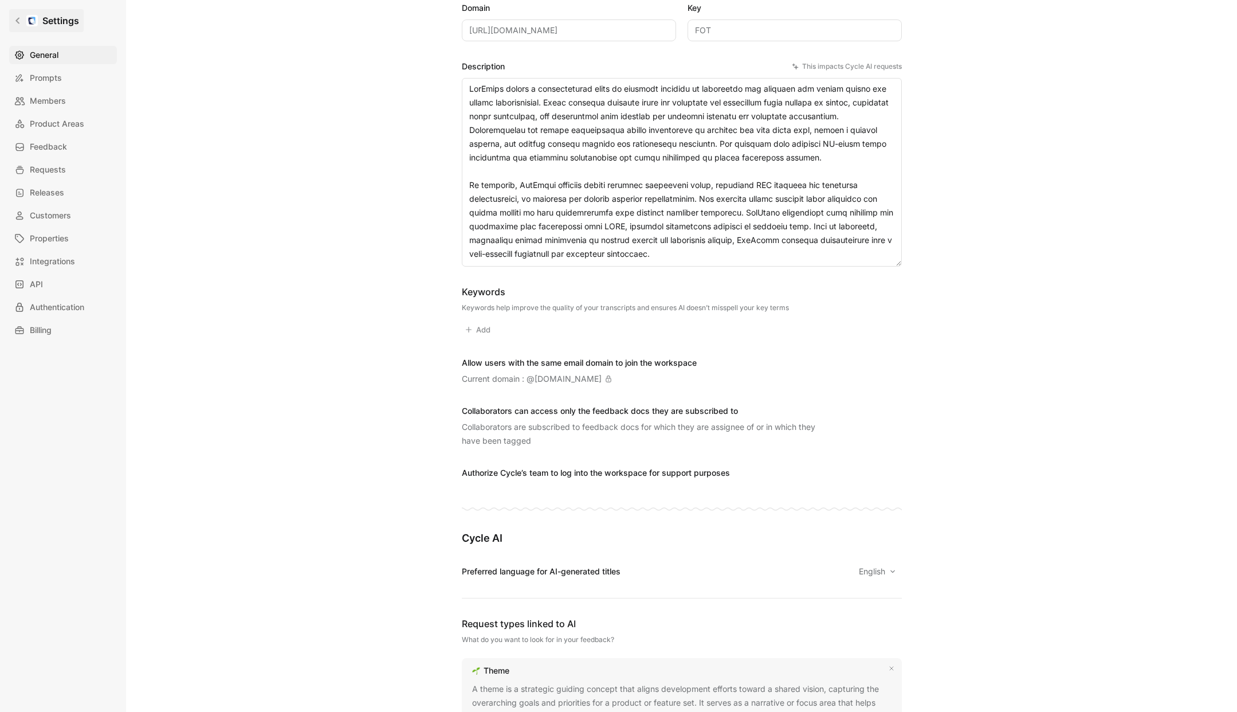
click at [24, 25] on link "Settings" at bounding box center [46, 20] width 74 height 23
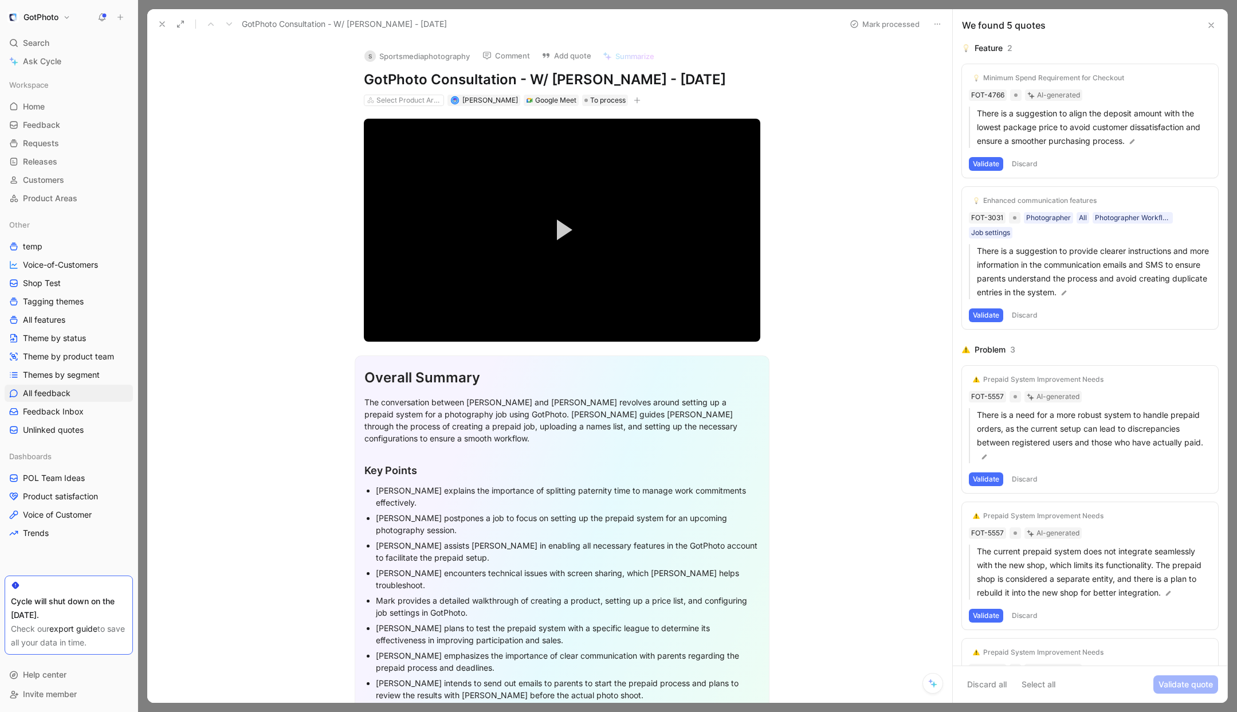
click at [34, 27] on div "GotPhoto Search ⌘ K Ask Cycle Workspace Home G then H Feedback G then F Request…" at bounding box center [69, 356] width 138 height 712
click at [34, 22] on button "GotPhoto" at bounding box center [39, 17] width 69 height 16
click at [40, 115] on div "Workspace settings G then S" at bounding box center [77, 118] width 141 height 18
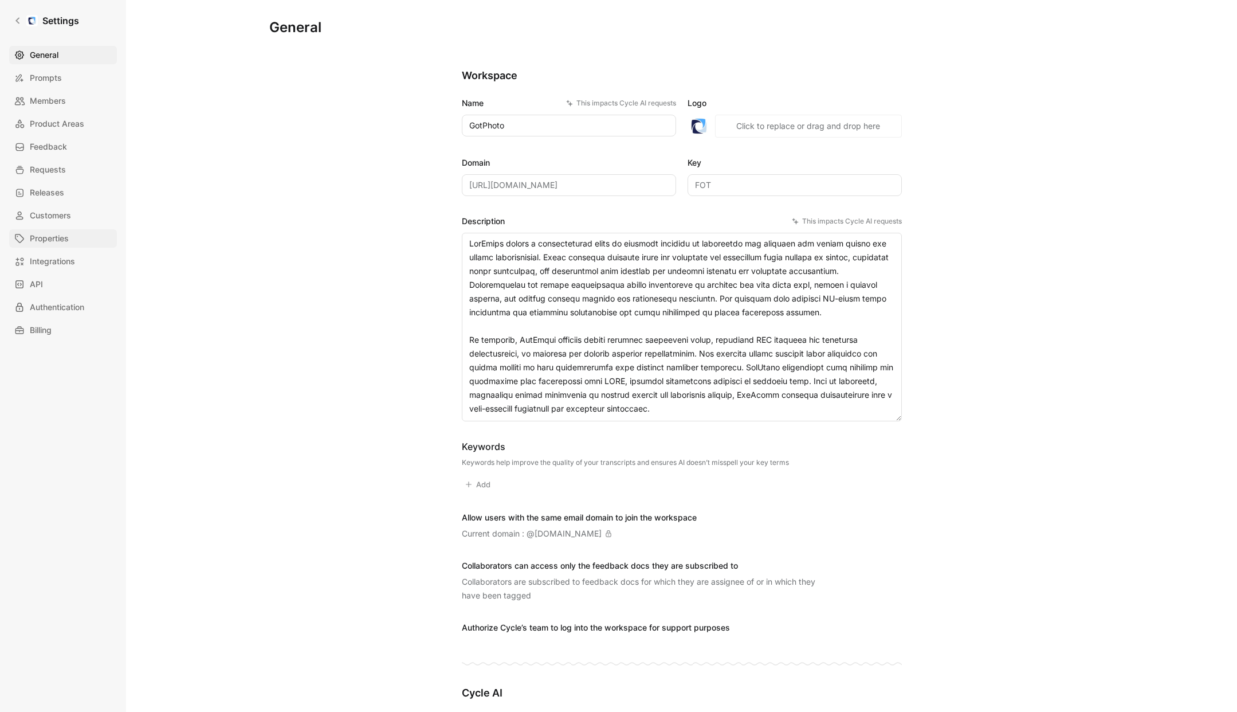
click at [49, 243] on span "Properties" at bounding box center [49, 238] width 39 height 14
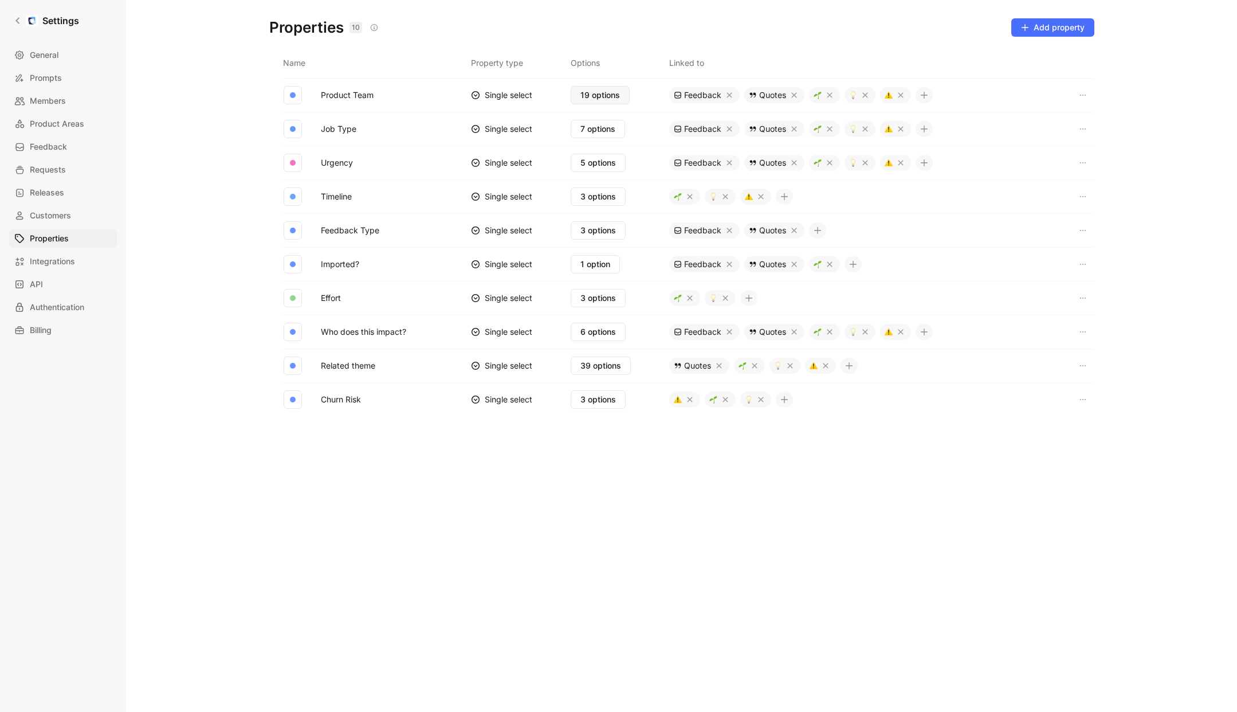
click at [597, 95] on span "19 options" at bounding box center [600, 95] width 40 height 14
click at [40, 79] on span "Prompts" at bounding box center [46, 78] width 32 height 14
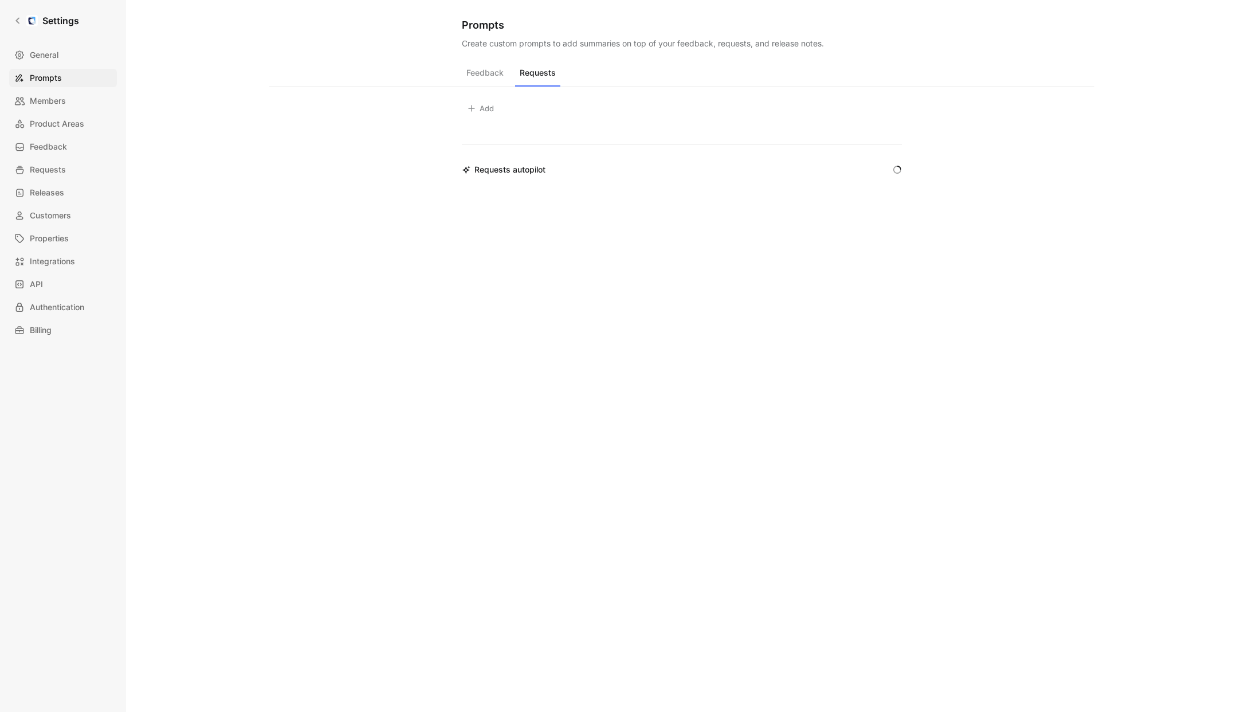
click at [533, 69] on button "Requests" at bounding box center [537, 76] width 45 height 22
click at [490, 76] on button "Feedback" at bounding box center [485, 76] width 46 height 22
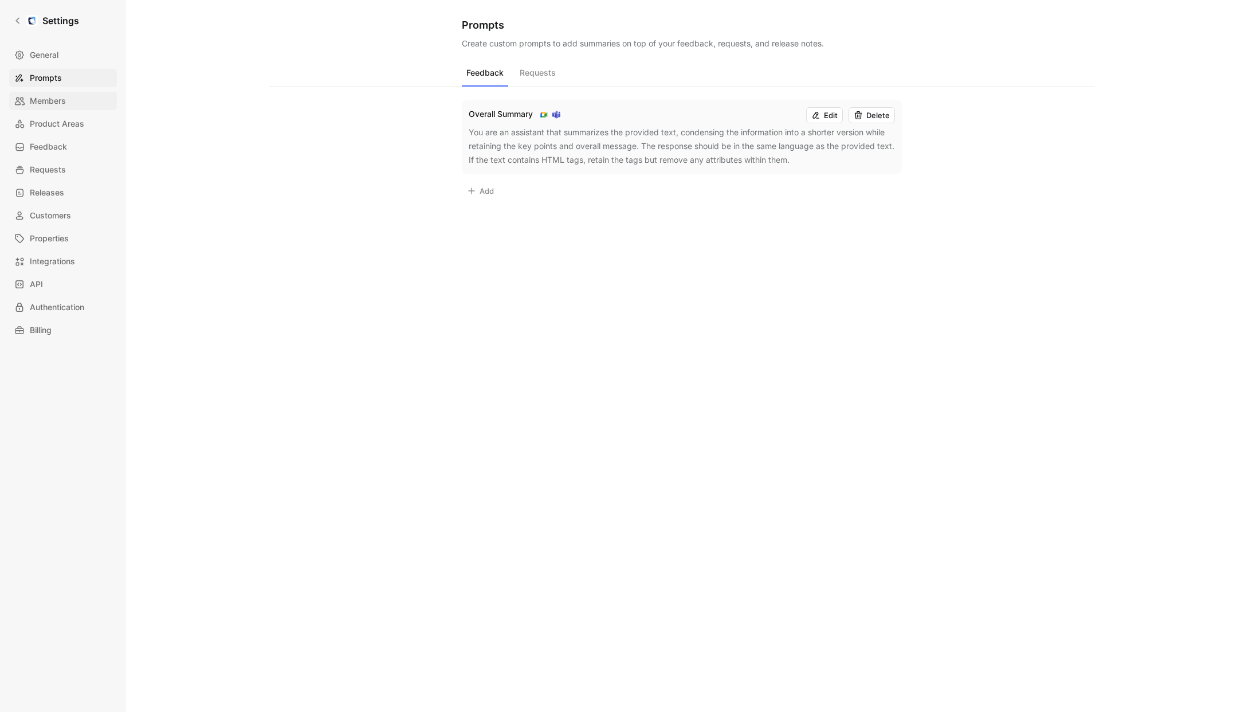
click at [60, 101] on span "Members" at bounding box center [48, 101] width 36 height 14
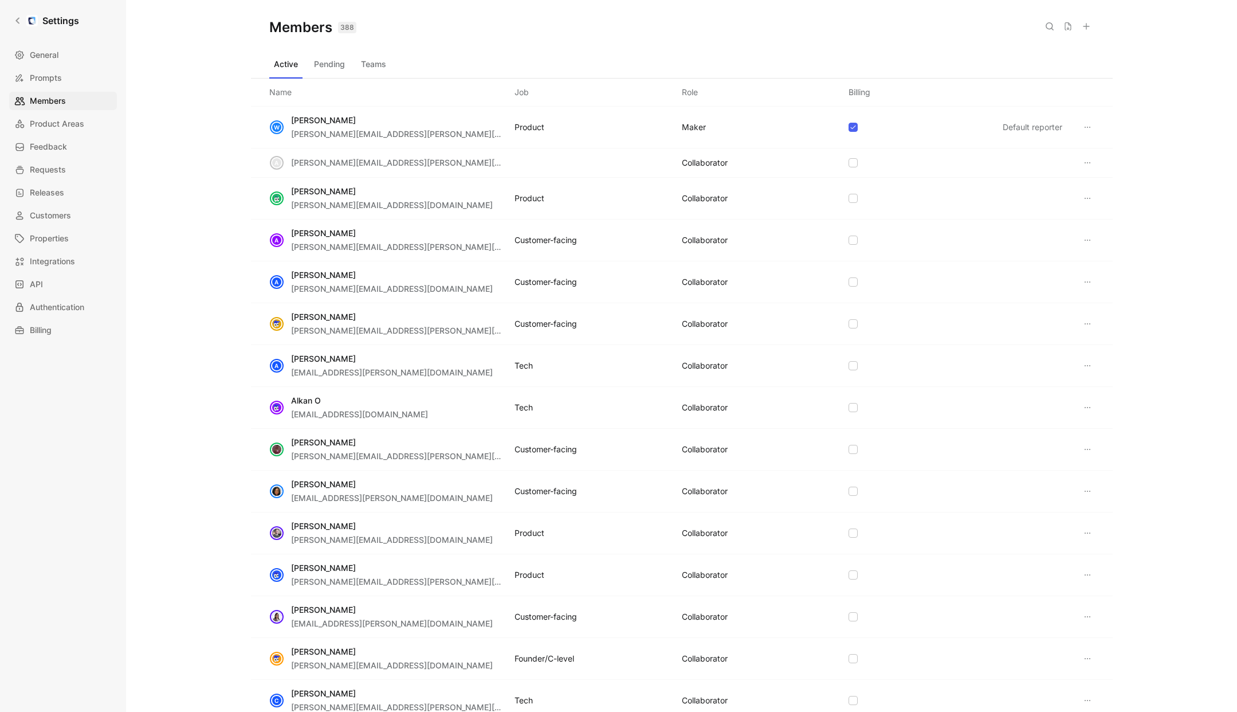
click at [60, 133] on div "General Prompts Members Product Areas Feedback Requests Releases Customers Prop…" at bounding box center [67, 192] width 116 height 293
click at [58, 129] on span "Product Areas" at bounding box center [57, 124] width 54 height 14
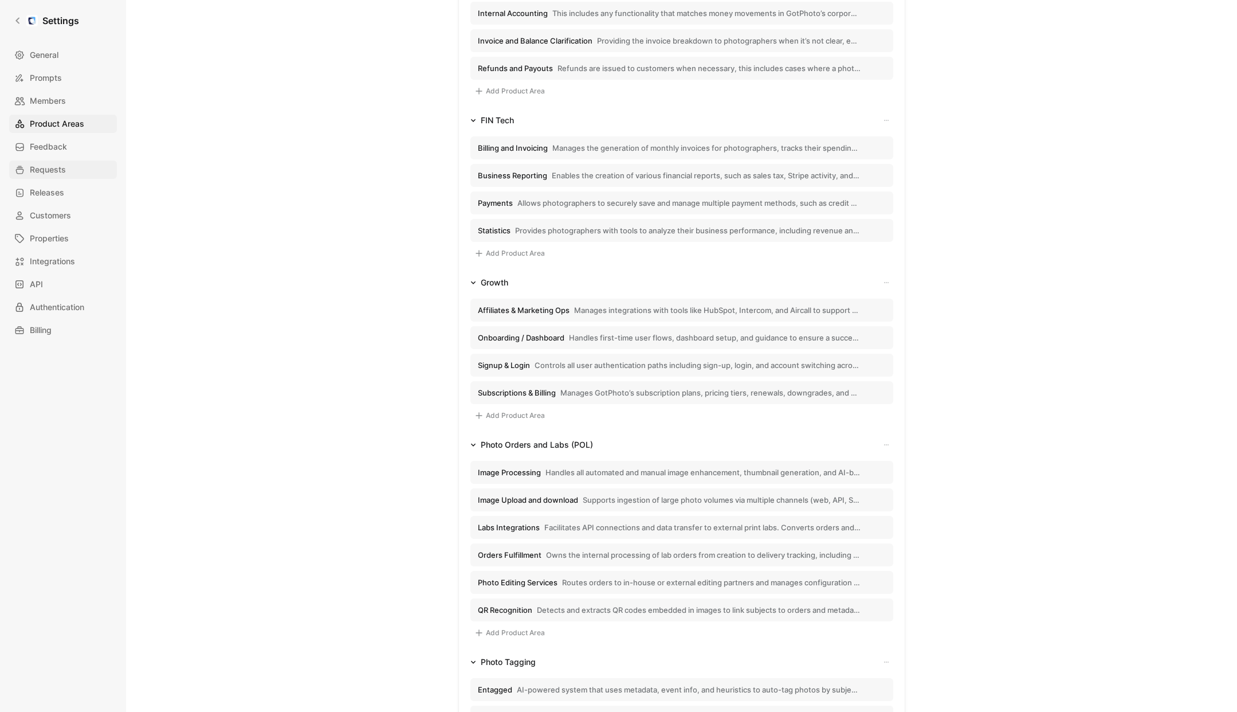
scroll to position [261, 0]
